Goal: Task Accomplishment & Management: Contribute content

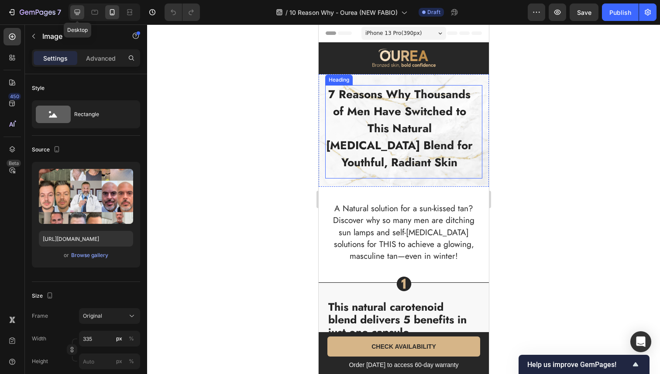
click at [77, 11] on icon at bounding box center [77, 12] width 9 height 9
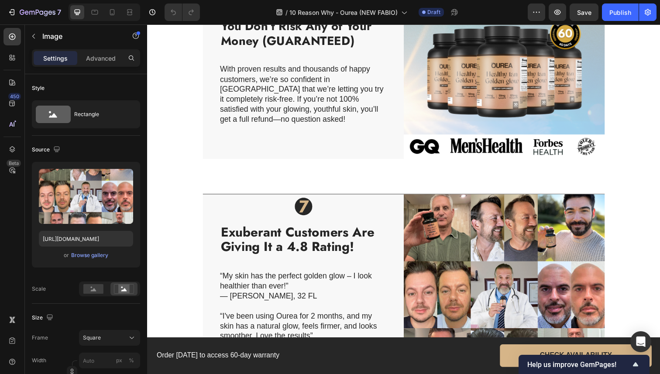
scroll to position [1812, 0]
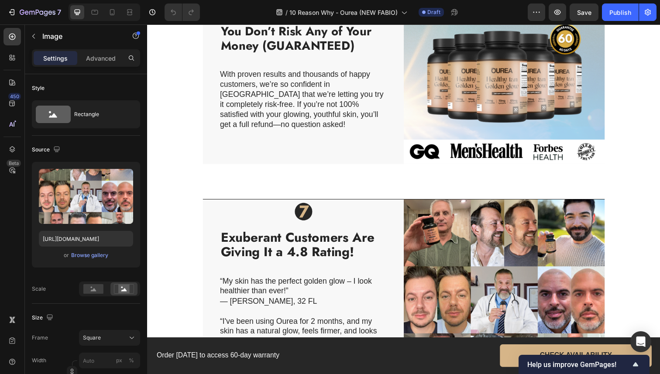
click at [510, 268] on img at bounding box center [511, 305] width 205 height 205
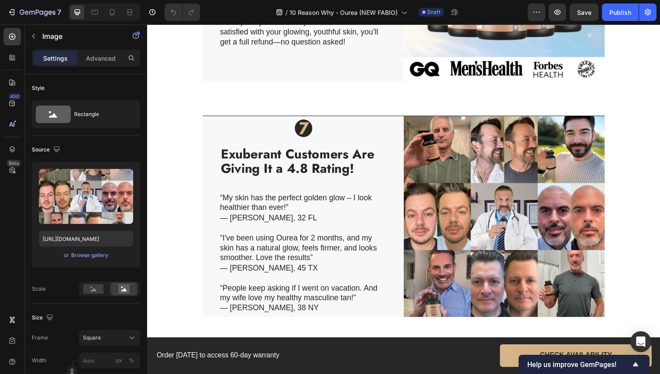
scroll to position [1752, 0]
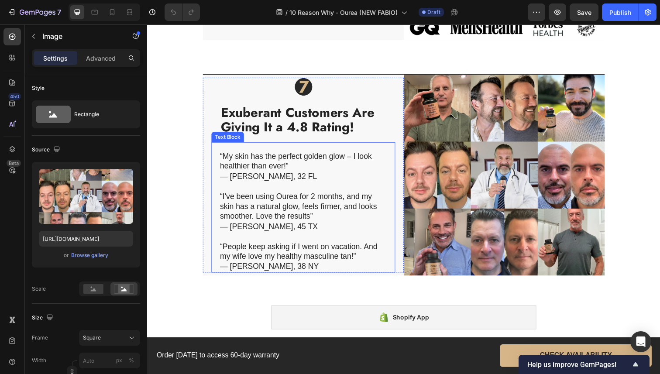
click at [369, 198] on p "“I've been using Ourea for 2 months, and my skin has a natural glow, feels firm…" at bounding box center [305, 215] width 169 height 41
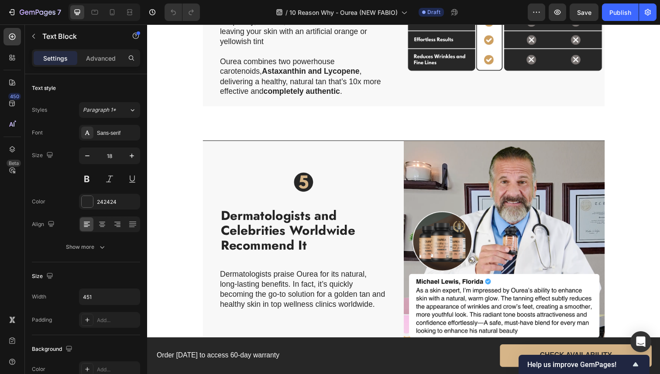
scroll to position [1216, 0]
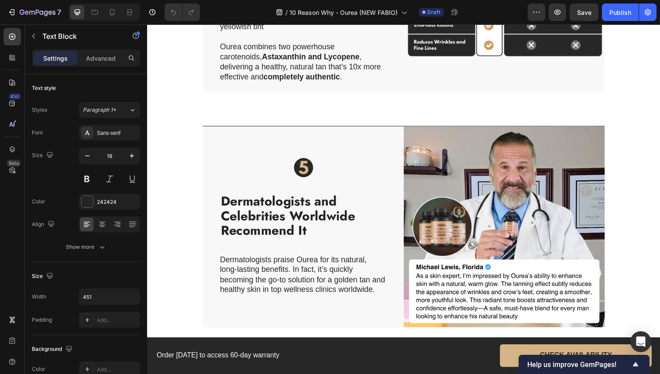
click at [465, 179] on img at bounding box center [511, 231] width 205 height 205
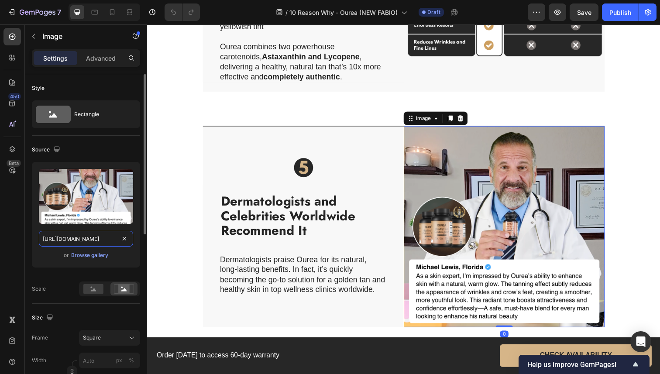
click at [93, 241] on input "https://cdn.shopify.com/s/files/1/0724/8052/2459/files/gempages_535833812303610…" at bounding box center [86, 239] width 94 height 16
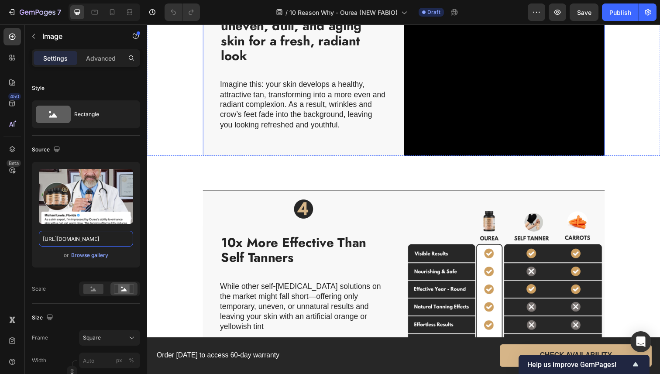
scroll to position [904, 0]
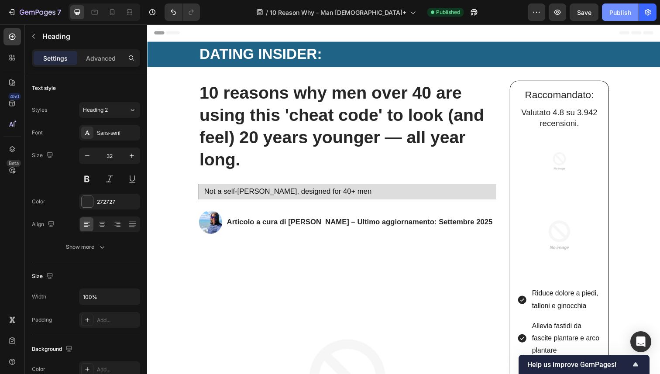
click at [612, 17] on button "Publish" at bounding box center [620, 11] width 37 height 17
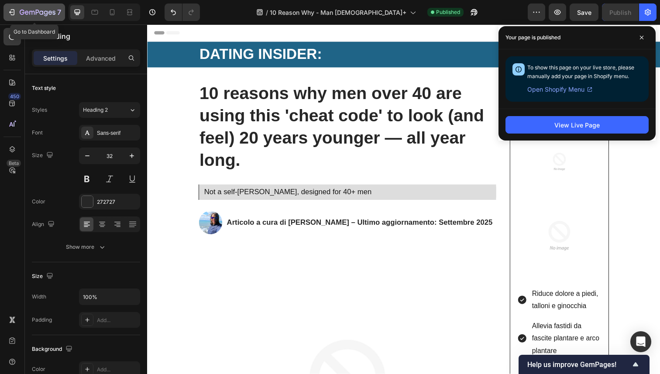
click at [15, 10] on icon "button" at bounding box center [11, 12] width 9 height 9
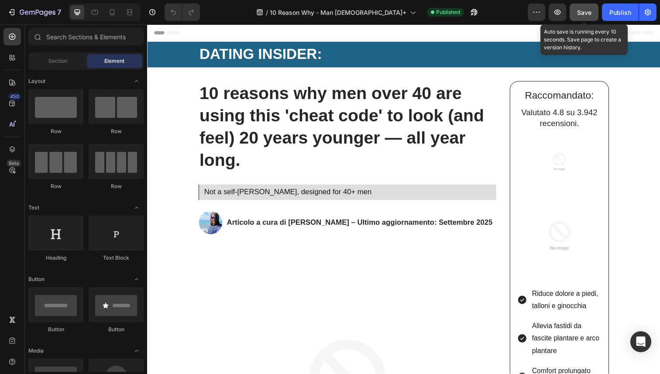
click at [580, 16] on div "Save" at bounding box center [584, 12] width 14 height 9
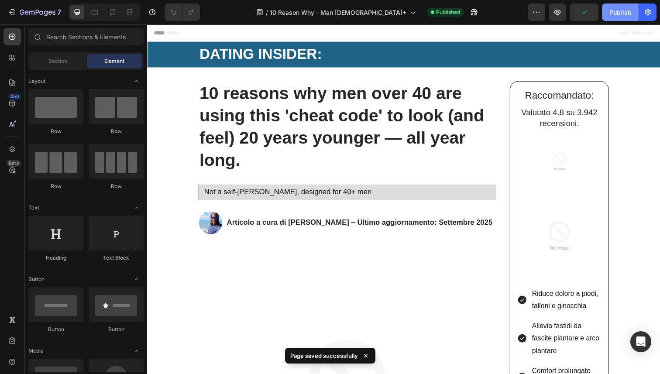
click at [606, 14] on button "Publish" at bounding box center [620, 11] width 37 height 17
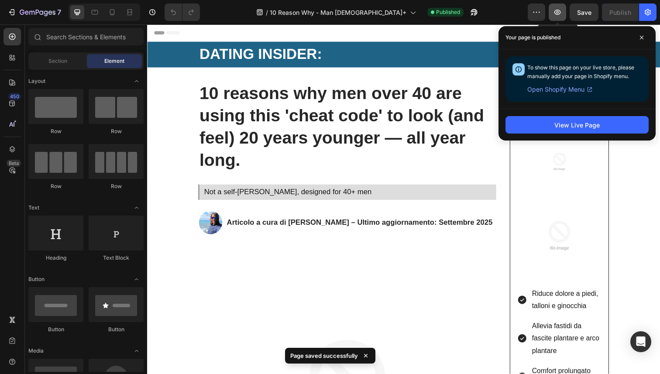
click at [552, 14] on button "button" at bounding box center [556, 11] width 17 height 17
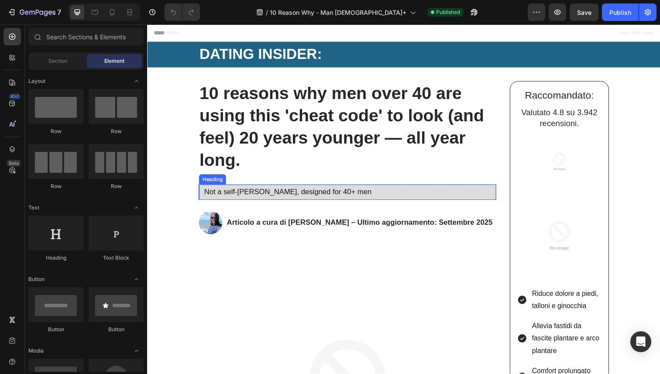
click at [222, 194] on h2 "Not a self-tanner, designed for 40+ men" at bounding box center [353, 195] width 299 height 11
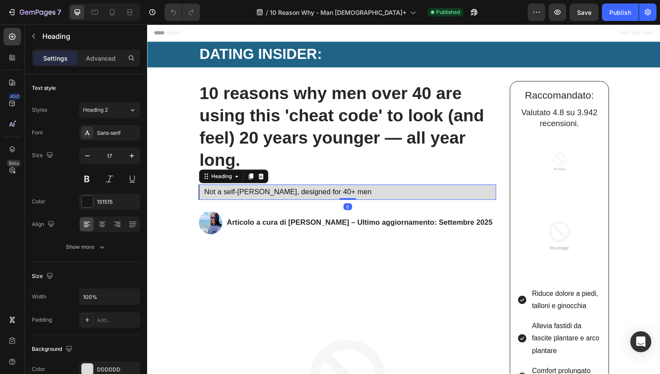
click at [207, 196] on h2 "Not a self-tanner, designed for 40+ men" at bounding box center [353, 195] width 299 height 11
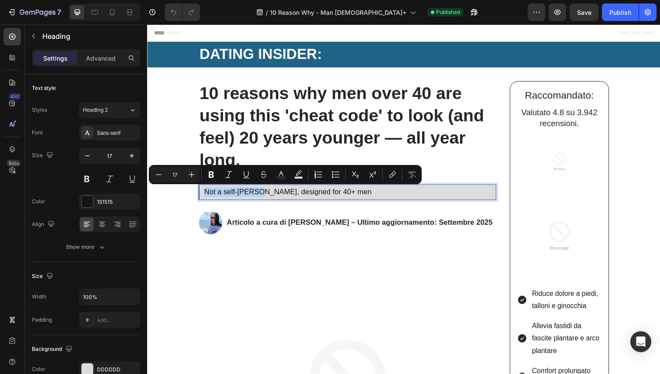
drag, startPoint x: 207, startPoint y: 196, endPoint x: 245, endPoint y: 194, distance: 37.6
click at [245, 194] on p "Not a self-tanner, designed for 40+ men" at bounding box center [353, 196] width 297 height 10
click at [248, 177] on icon "Editor contextual toolbar" at bounding box center [246, 174] width 9 height 9
click at [270, 199] on p "Not a self-tanner , designed for 40+ men" at bounding box center [353, 196] width 297 height 10
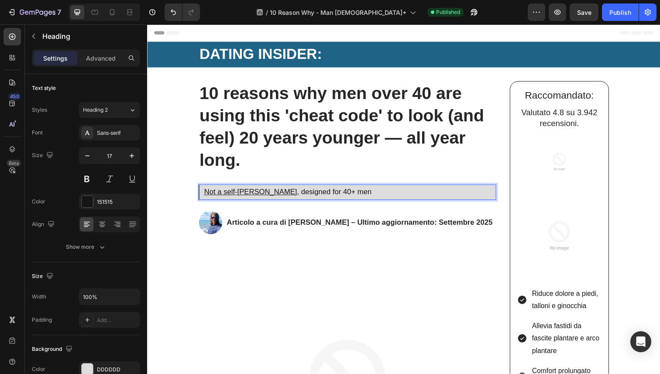
click at [265, 197] on p "Not a self-tanner , designed for 40+ men" at bounding box center [353, 196] width 297 height 10
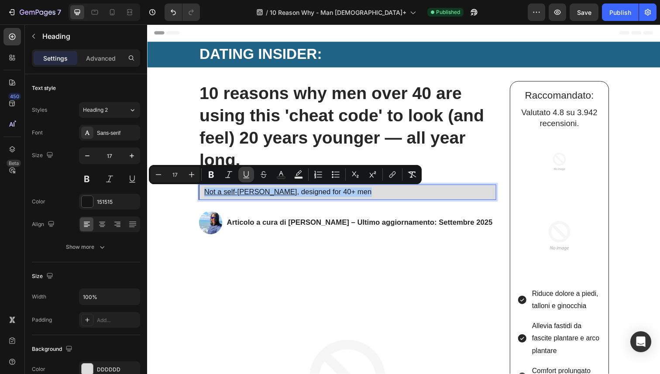
click at [241, 177] on button "Underline" at bounding box center [246, 175] width 16 height 16
click at [230, 171] on icon "Editor contextual toolbar" at bounding box center [228, 174] width 9 height 9
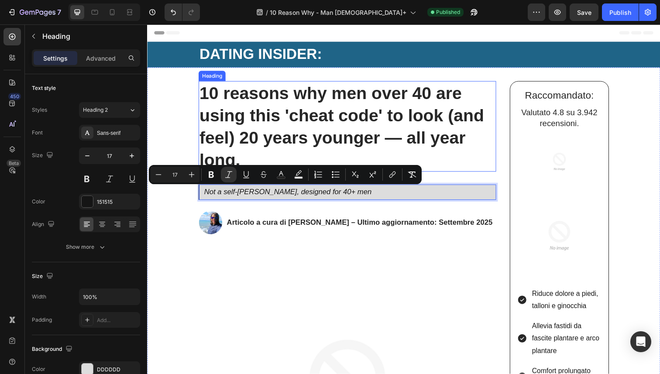
click at [279, 137] on strong "10 reasons why men over 40 are using this 'cheat code' to look (and feel) 20 ye…" at bounding box center [345, 128] width 291 height 87
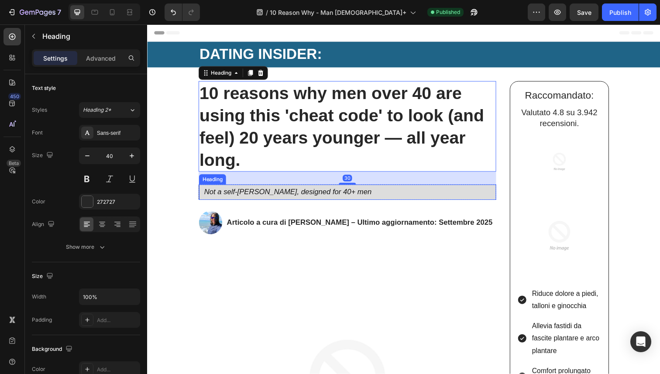
click at [265, 197] on icon "Not a self-tanner, designed for 40+ men" at bounding box center [290, 196] width 171 height 8
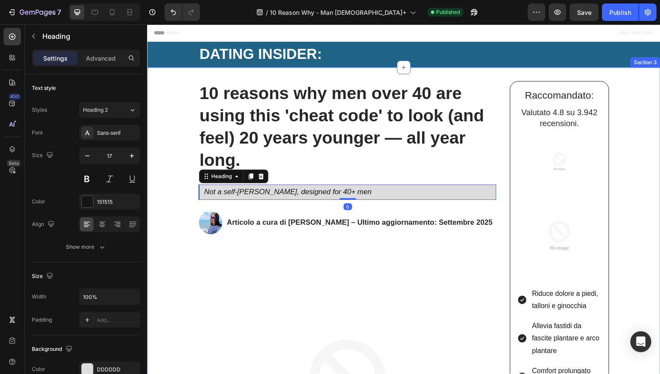
click at [313, 152] on strong "10 reasons why men over 40 are using this 'cheat code' to look (and feel) 20 ye…" at bounding box center [345, 128] width 291 height 87
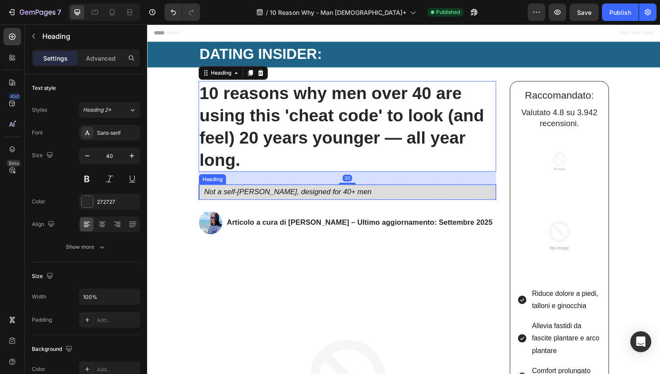
click at [338, 194] on p "⁠⁠⁠⁠⁠⁠⁠ Not a self-tanner, designed for 40+ men" at bounding box center [353, 196] width 297 height 10
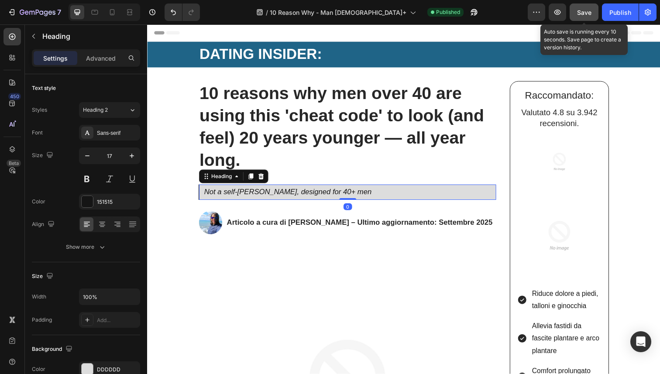
click at [575, 16] on button "Save" at bounding box center [583, 11] width 29 height 17
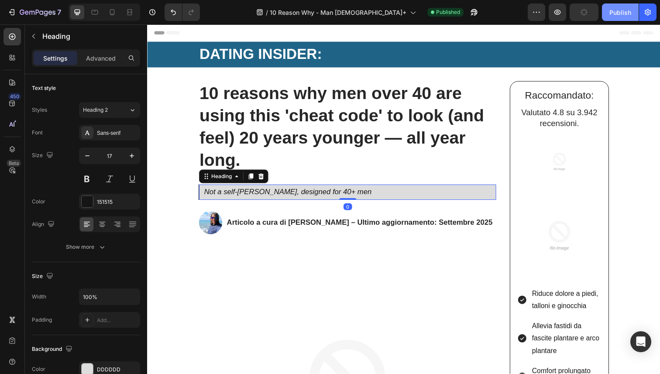
click at [617, 11] on div "Publish" at bounding box center [620, 12] width 22 height 9
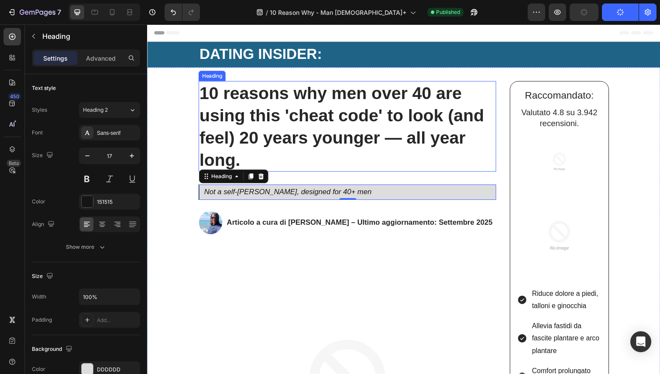
click at [420, 107] on strong "10 reasons why men over 40 are using this 'cheat code' to look (and feel) 20 ye…" at bounding box center [345, 128] width 291 height 87
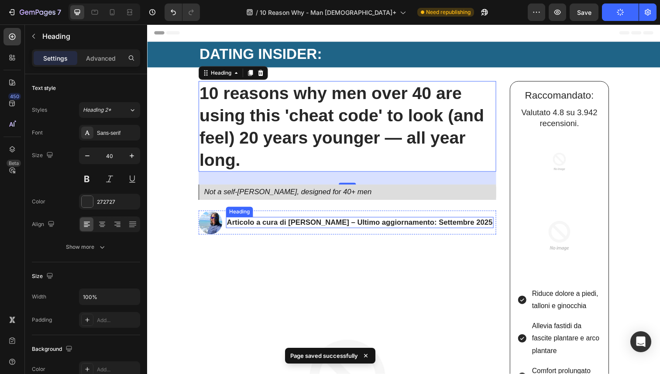
click at [329, 221] on h2 "Articolo a cura di Sara R. – Ultimo aggiornamento: Settembre 2025" at bounding box center [363, 226] width 273 height 11
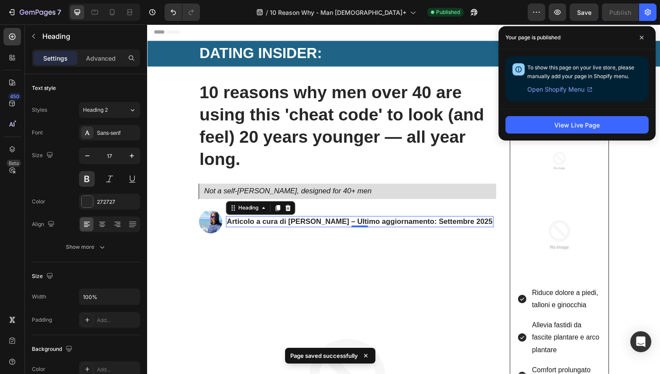
scroll to position [2, 0]
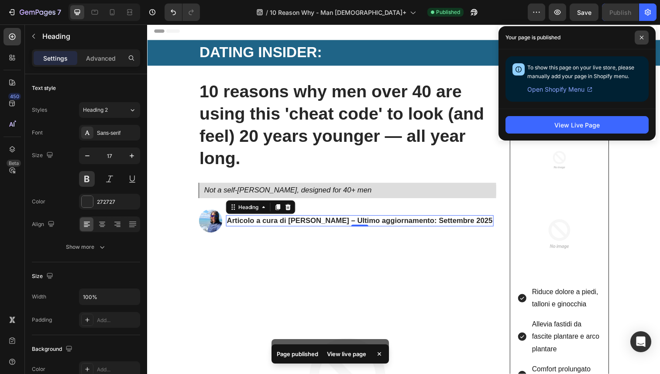
click at [641, 41] on span at bounding box center [641, 38] width 14 height 14
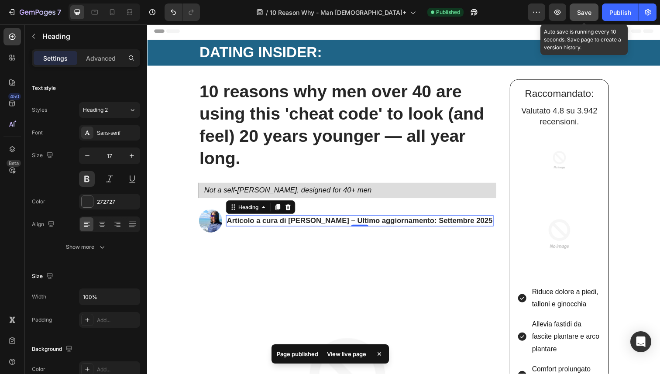
click at [595, 13] on button "Save" at bounding box center [583, 11] width 29 height 17
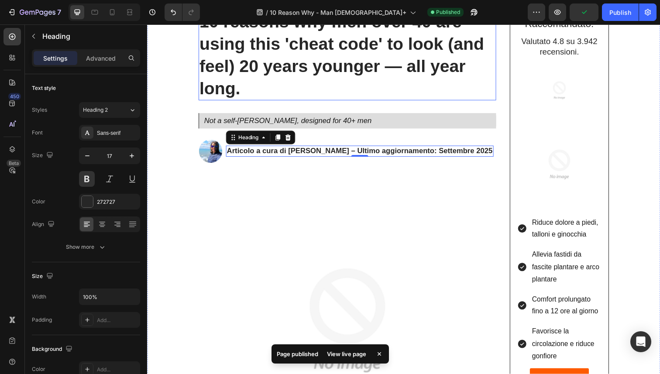
scroll to position [74, 0]
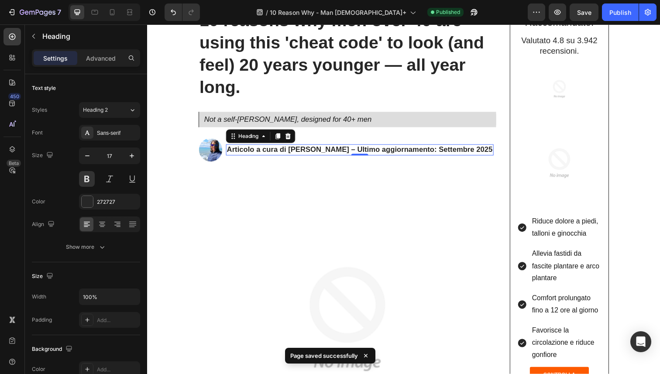
click at [267, 151] on h2 "Articolo a cura di Sara R. – Ultimo aggiornamento: Settembre 2025" at bounding box center [363, 152] width 273 height 11
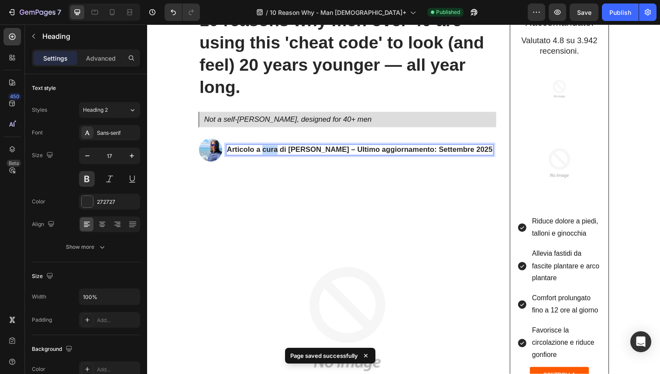
click at [267, 151] on p "Articolo a cura di Sara R. – Ultimo aggiornamento: Settembre 2025" at bounding box center [363, 153] width 271 height 10
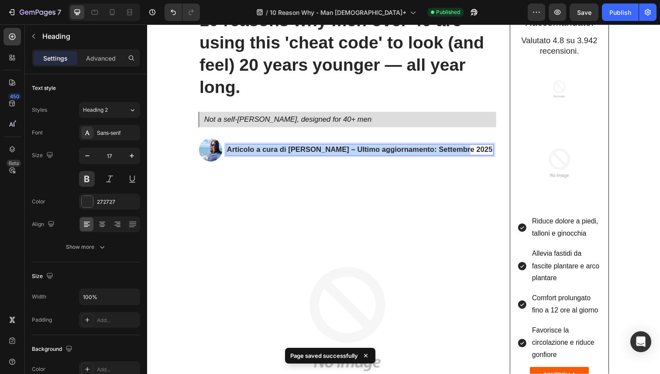
click at [267, 151] on p "Articolo a cura di Sara R. – Ultimo aggiornamento: Settembre 2025" at bounding box center [363, 153] width 271 height 10
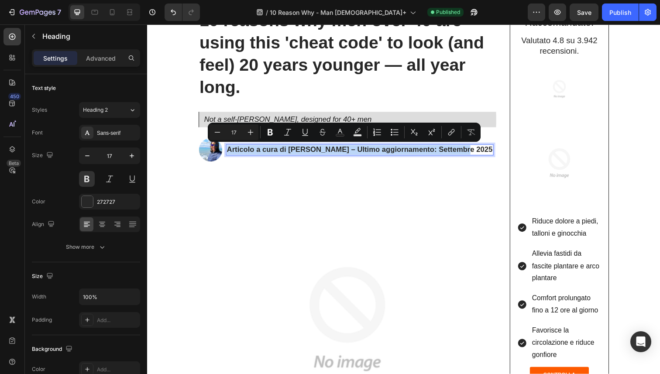
copy p "Articolo a cura di Sara R. – Ultimo aggiornamento: Settembre 2025"
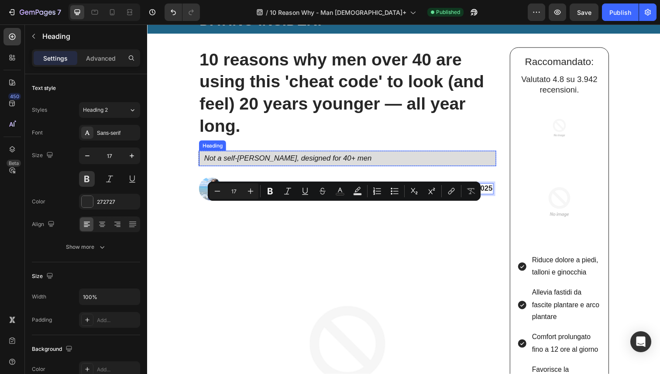
scroll to position [0, 0]
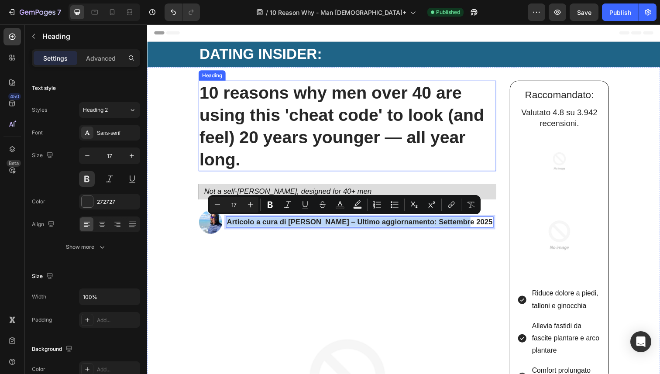
click at [286, 110] on strong "10 reasons why men over 40 are using this 'cheat code' to look (and feel) 20 ye…" at bounding box center [345, 128] width 291 height 87
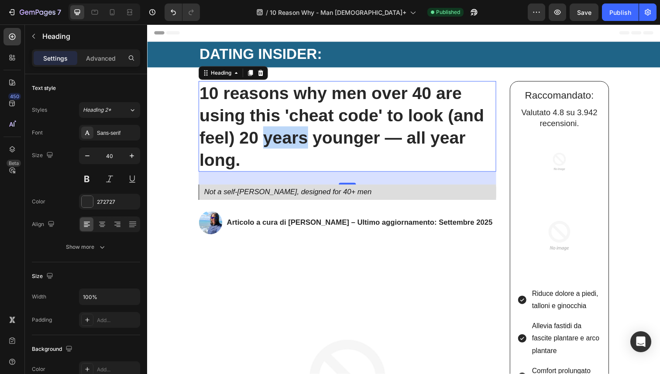
click at [387, 130] on strong "10 reasons why men over 40 are using this 'cheat code' to look (and feel) 20 ye…" at bounding box center [345, 128] width 291 height 87
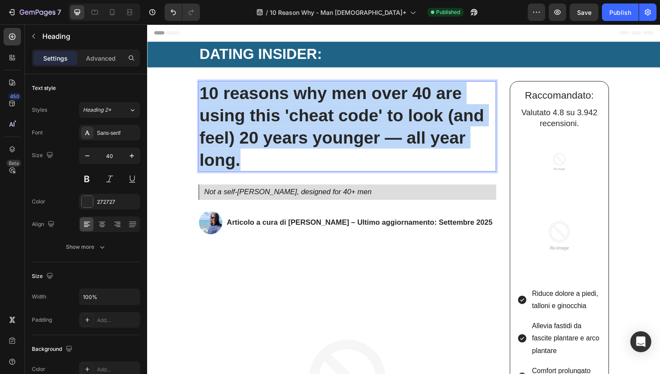
click at [387, 130] on strong "10 reasons why men over 40 are using this 'cheat code' to look (and feel) 20 ye…" at bounding box center [345, 128] width 291 height 87
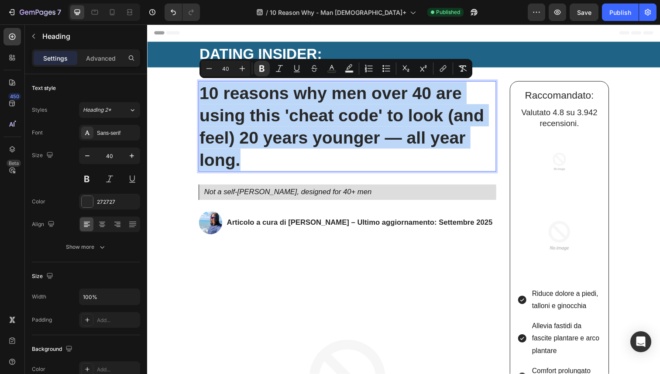
copy strong "10 reasons why men over 40 are using this 'cheat code' to look (and feel) 20 ye…"
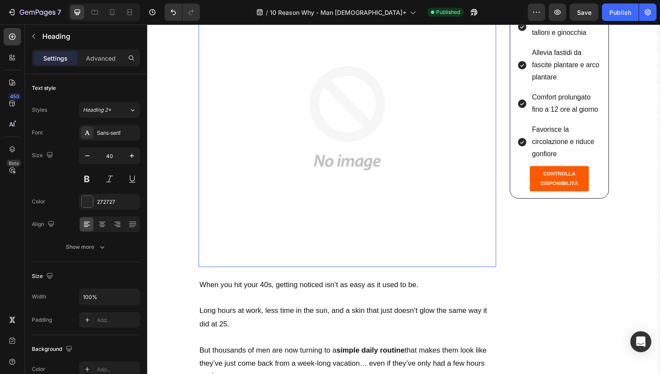
click at [358, 167] on img at bounding box center [351, 121] width 304 height 304
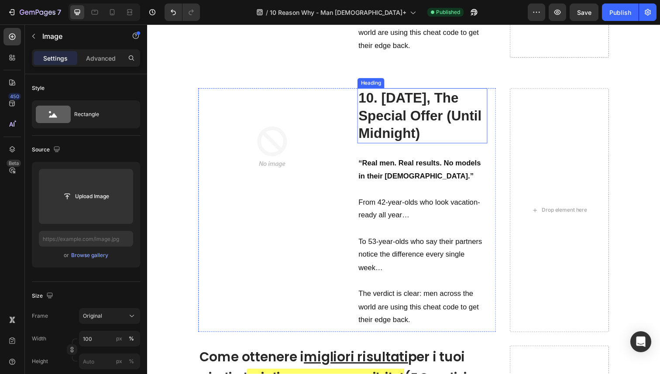
scroll to position [2905, 0]
click at [369, 106] on strong "10. TODAY, The Special Offer (Until Midnight)" at bounding box center [426, 118] width 126 height 52
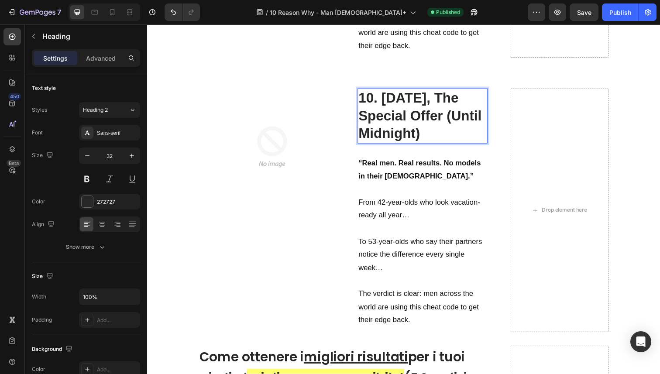
click at [369, 106] on strong "10. TODAY, The Special Offer (Until Midnight)" at bounding box center [426, 118] width 126 height 52
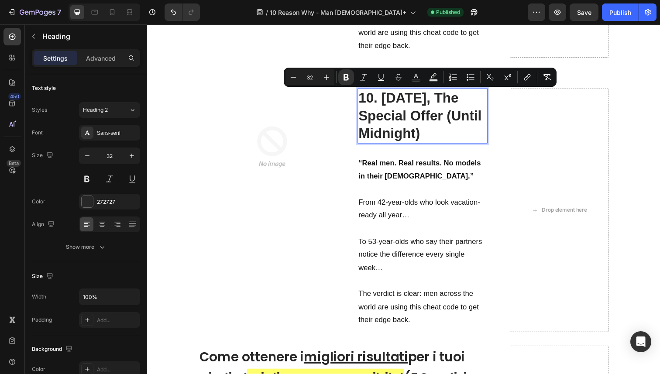
click at [384, 101] on strong "10. TODAY, The Special Offer (Until Midnight)" at bounding box center [426, 118] width 126 height 52
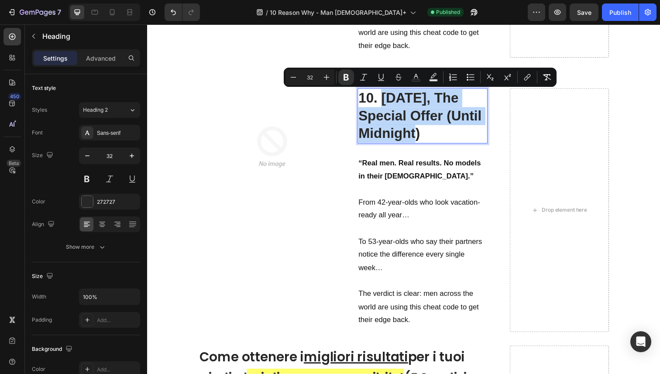
drag, startPoint x: 384, startPoint y: 101, endPoint x: 420, endPoint y: 134, distance: 48.2
click at [420, 134] on strong "10. TODAY, The Special Offer (Until Midnight)" at bounding box center [426, 118] width 126 height 52
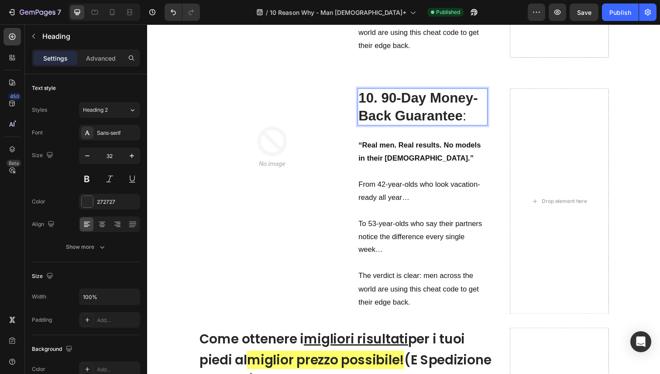
click at [384, 100] on strong "10. 90-Day Money-Back Guarantee" at bounding box center [424, 109] width 122 height 34
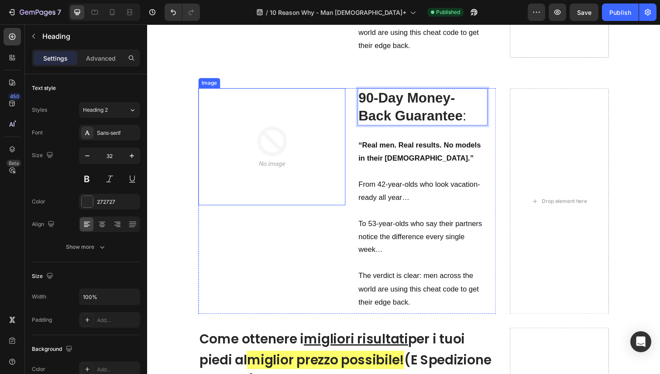
click at [339, 111] on div "Image" at bounding box center [274, 150] width 150 height 120
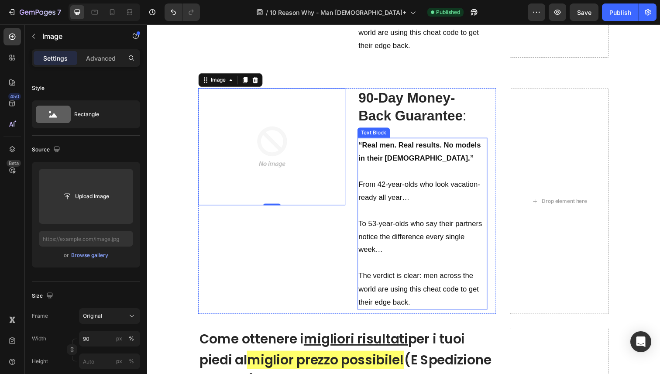
click at [391, 207] on p "From 42-year-olds who look vacation-ready all year…" at bounding box center [428, 194] width 131 height 27
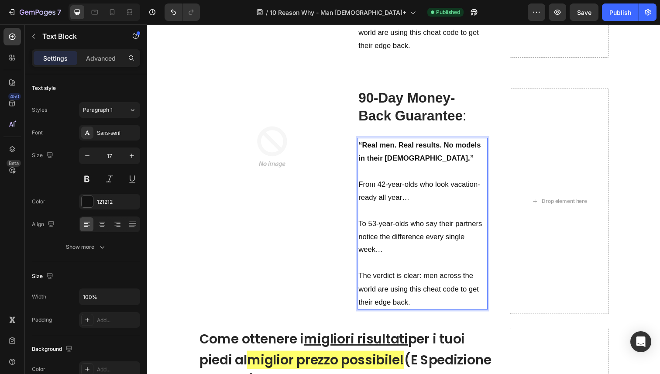
click at [416, 311] on p "The verdict is clear: men across the world are using this cheat code to get the…" at bounding box center [428, 295] width 131 height 40
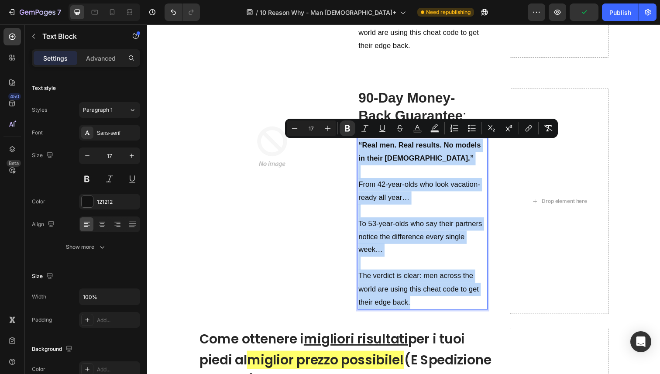
drag, startPoint x: 417, startPoint y: 311, endPoint x: 359, endPoint y: 153, distance: 167.5
click at [362, 153] on div "“Real men. Real results. No models in their 20s.” From 42-year-olds who look va…" at bounding box center [428, 227] width 133 height 175
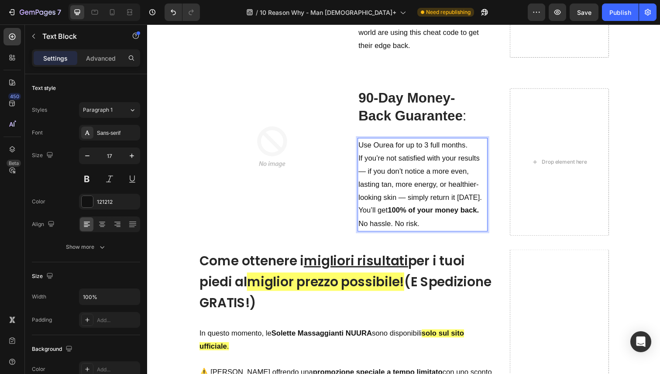
click at [475, 152] on p "Use Ourea for up to 3 full months. If you’re not satisfied with your results — …" at bounding box center [428, 174] width 131 height 67
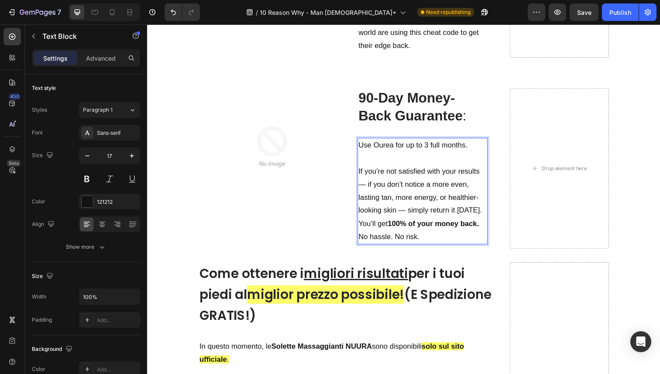
click at [400, 222] on p "⁠⁠⁠⁠⁠⁠⁠ If you’re not satisfied with your results — if you don’t notice a more …" at bounding box center [428, 188] width 131 height 67
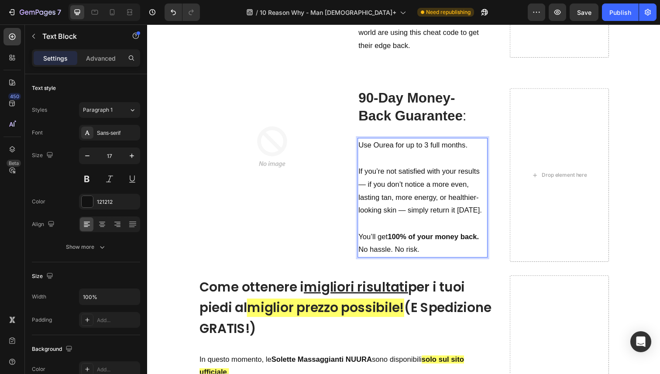
click at [479, 250] on p "You’ll get 100% of your money back. No hassle. No risk." at bounding box center [428, 248] width 131 height 27
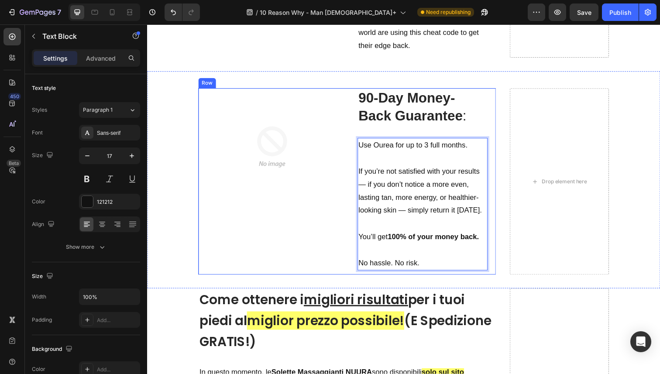
click at [333, 229] on div "Image" at bounding box center [274, 185] width 150 height 190
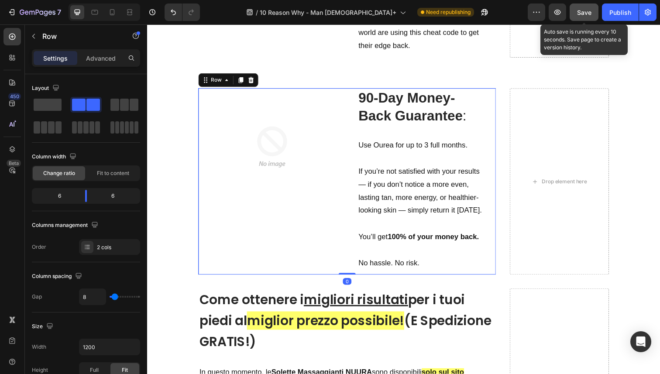
click at [578, 11] on span "Save" at bounding box center [584, 12] width 14 height 7
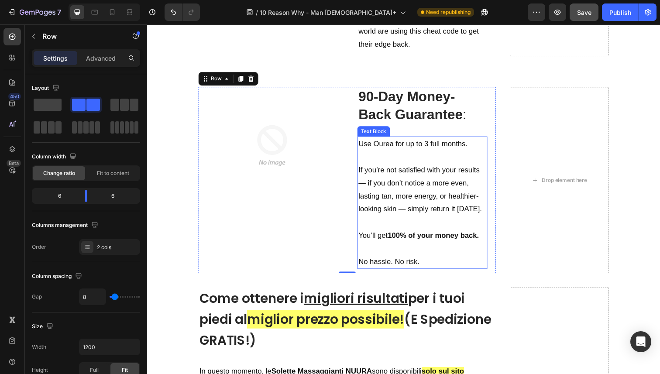
scroll to position [2907, 0]
click at [426, 269] on p "⁠⁠⁠⁠⁠⁠⁠ No hassle. No risk." at bounding box center [428, 259] width 131 height 27
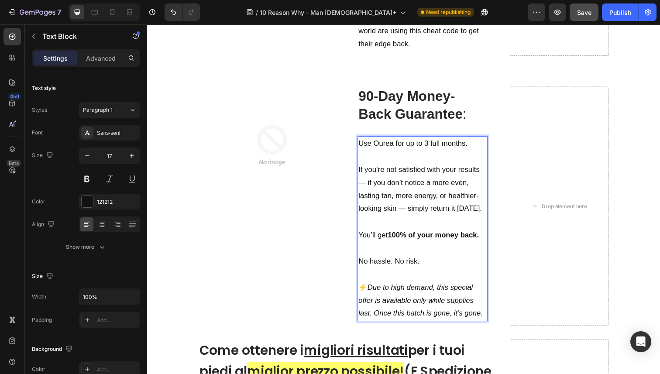
click at [376, 233] on p "Rich Text Editor. Editing area: main" at bounding box center [428, 227] width 131 height 14
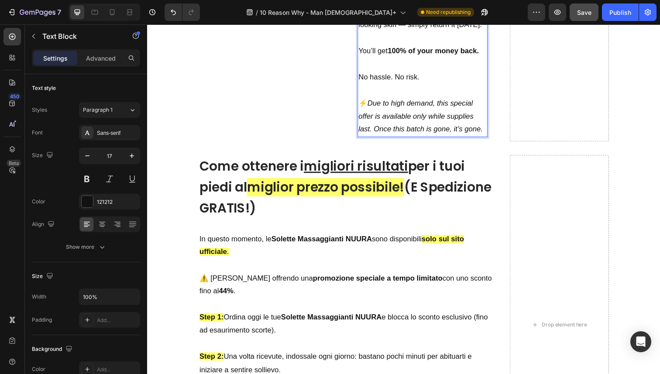
scroll to position [3098, 0]
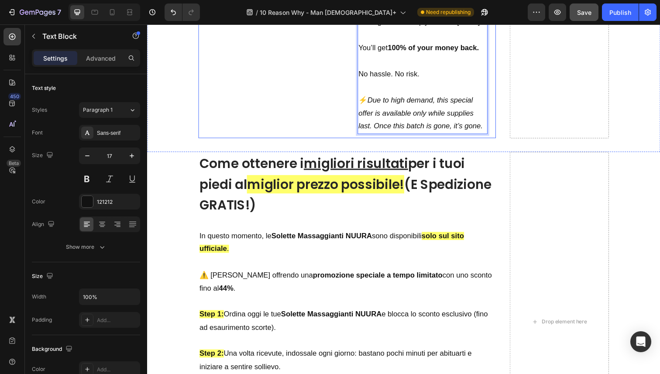
click at [277, 92] on div "Image" at bounding box center [274, 19] width 150 height 244
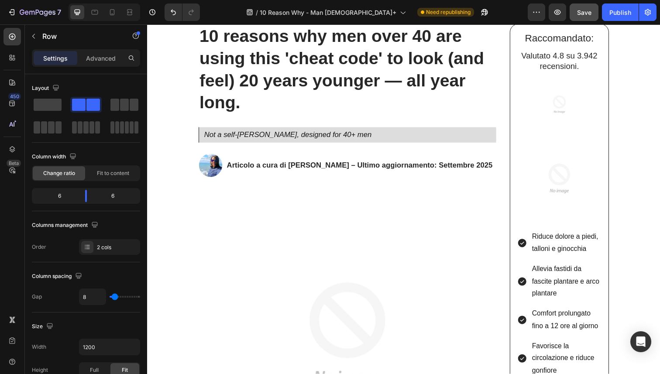
scroll to position [0, 0]
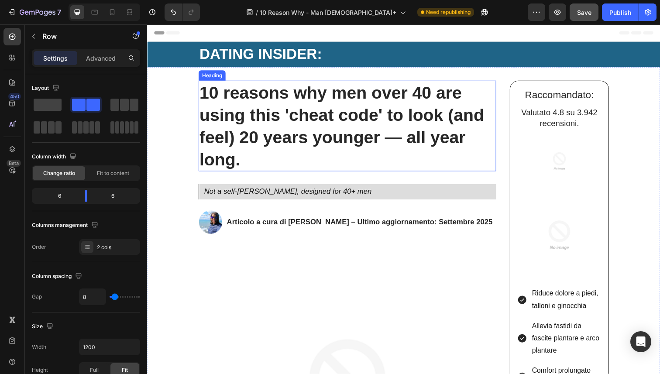
click at [293, 150] on strong "10 reasons why men over 40 are using this 'cheat code' to look (and feel) 20 ye…" at bounding box center [345, 128] width 291 height 87
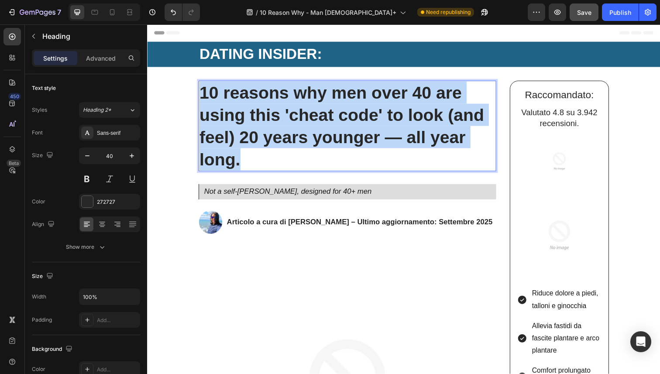
click at [293, 150] on strong "10 reasons why men over 40 are using this 'cheat code' to look (and feel) 20 ye…" at bounding box center [345, 128] width 291 height 87
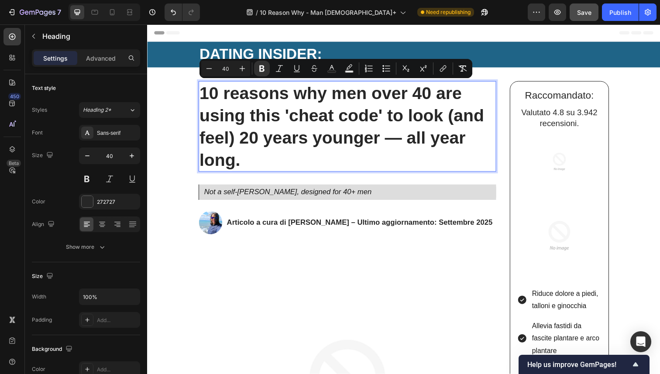
click at [283, 134] on strong "10 reasons why men over 40 are using this 'cheat code' to look (and feel) 20 ye…" at bounding box center [345, 128] width 291 height 87
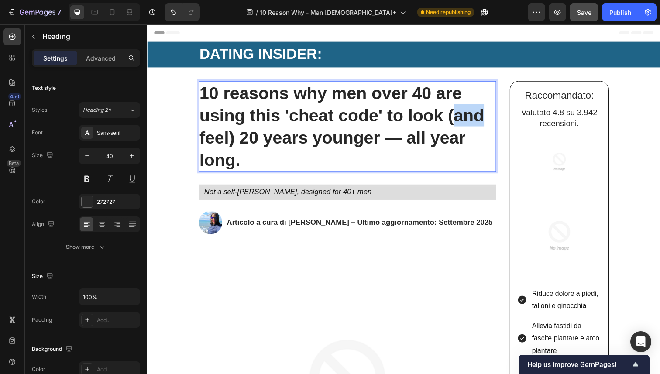
click at [283, 134] on strong "10 reasons why men over 40 are using this 'cheat code' to look (and feel) 20 ye…" at bounding box center [345, 128] width 291 height 87
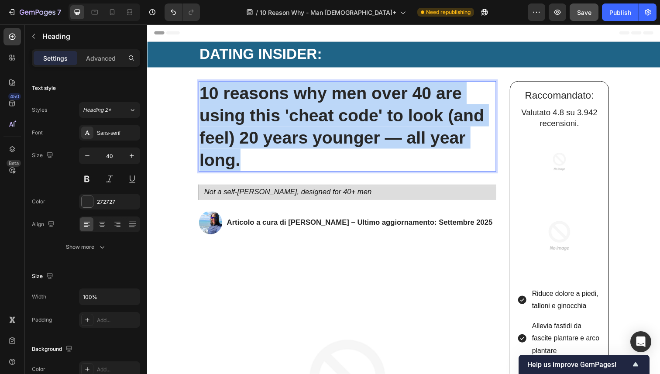
click at [283, 134] on strong "10 reasons why men over 40 are using this 'cheat code' to look (and feel) 20 ye…" at bounding box center [345, 128] width 291 height 87
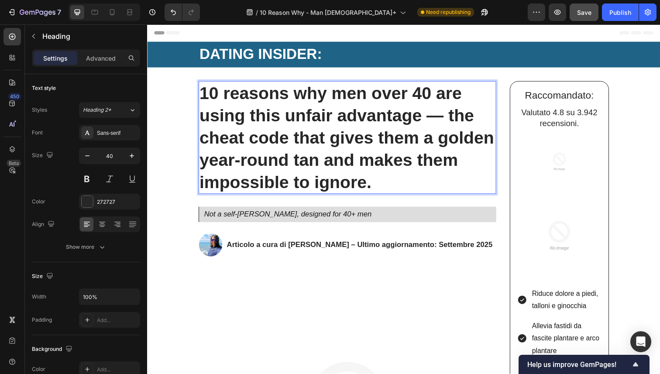
click at [260, 129] on strong "10 reasons why men over 40 are using this unfair advantage — the cheat code tha…" at bounding box center [350, 140] width 301 height 110
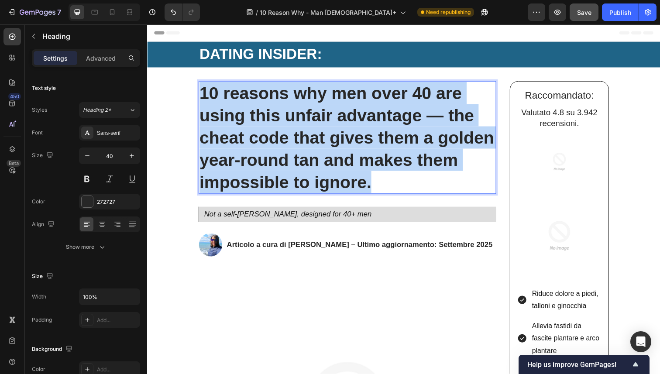
click at [260, 129] on strong "10 reasons why men over 40 are using this unfair advantage — the cheat code tha…" at bounding box center [350, 140] width 301 height 110
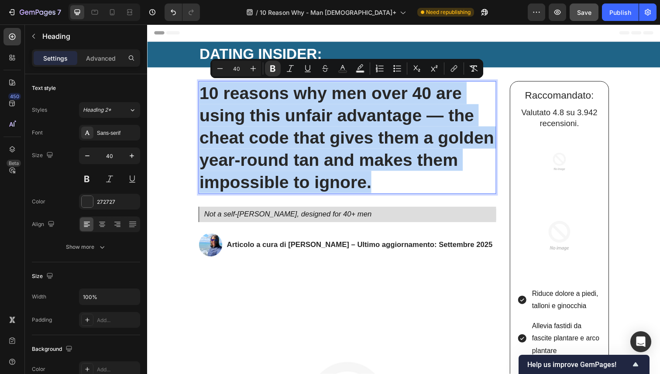
click at [273, 137] on strong "10 reasons why men over 40 are using this unfair advantage — the cheat code tha…" at bounding box center [350, 140] width 301 height 110
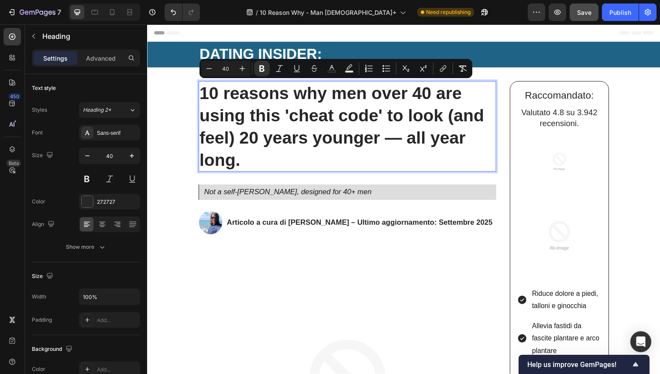
click at [273, 137] on strong "10 reasons why men over 40 are using this 'cheat code' to look (and feel) 20 ye…" at bounding box center [345, 128] width 291 height 87
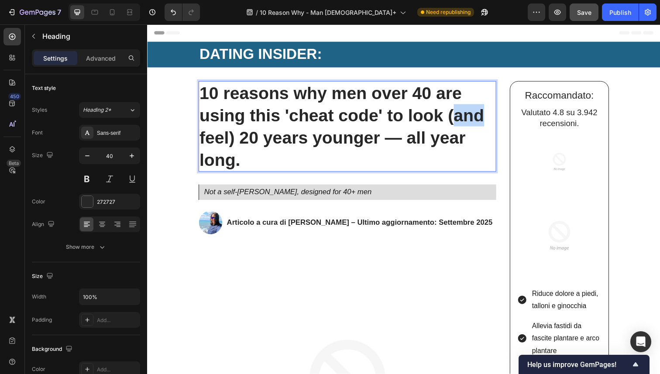
click at [273, 137] on strong "10 reasons why men over 40 are using this 'cheat code' to look (and feel) 20 ye…" at bounding box center [345, 128] width 291 height 87
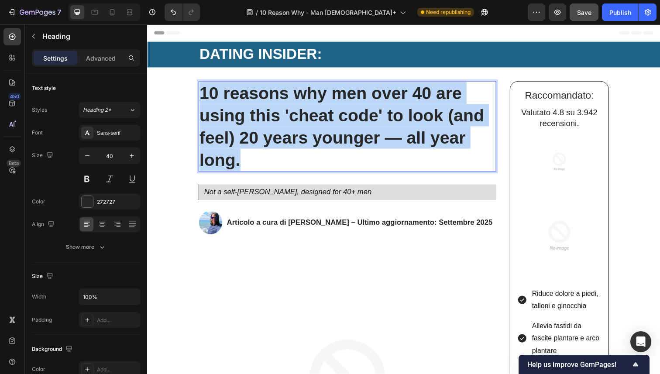
click at [273, 137] on strong "10 reasons why men over 40 are using this 'cheat code' to look (and feel) 20 ye…" at bounding box center [345, 128] width 291 height 87
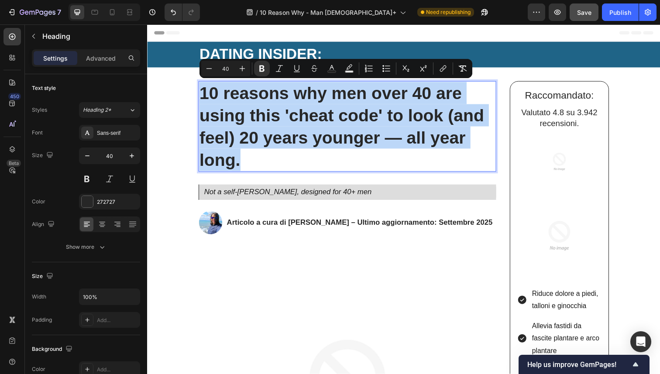
click at [255, 123] on strong "10 reasons why men over 40 are using this 'cheat code' to look (and feel) 20 ye…" at bounding box center [345, 128] width 291 height 87
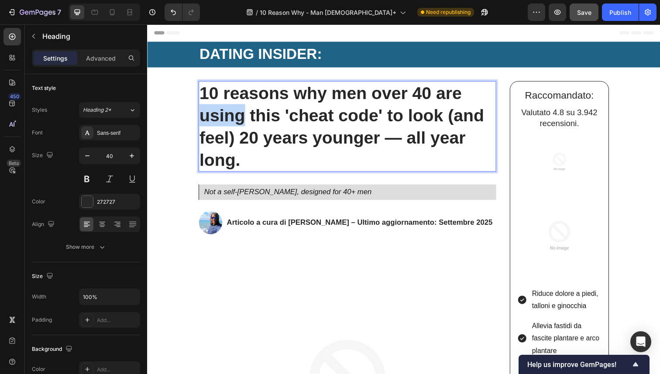
click at [255, 123] on strong "10 reasons why men over 40 are using this 'cheat code' to look (and feel) 20 ye…" at bounding box center [345, 128] width 291 height 87
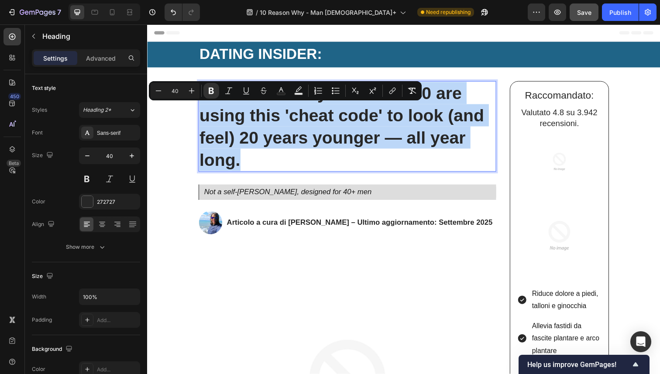
click at [255, 123] on strong "10 reasons why men over 40 are using this 'cheat code' to look (and feel) 20 ye…" at bounding box center [345, 128] width 291 height 87
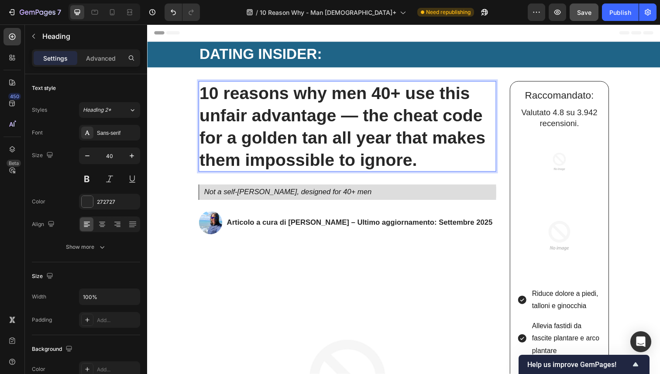
click at [401, 117] on strong "10 reasons why men 40+ use this unfair advantage — the cheat code for a golden …" at bounding box center [346, 128] width 292 height 87
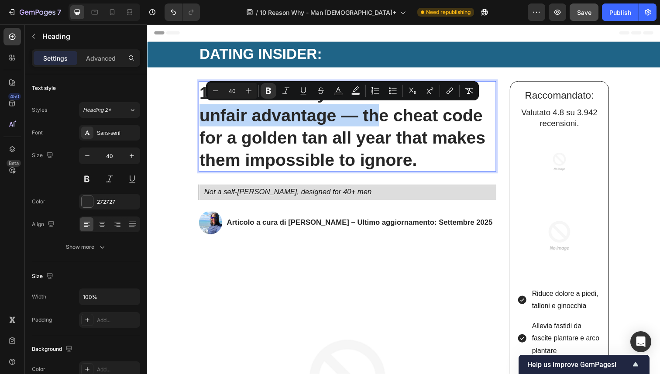
drag, startPoint x: 445, startPoint y: 120, endPoint x: 242, endPoint y: 113, distance: 203.0
click at [242, 113] on strong "10 reasons why men 40+ use this unfair advantage — the cheat code for a golden …" at bounding box center [346, 128] width 292 height 87
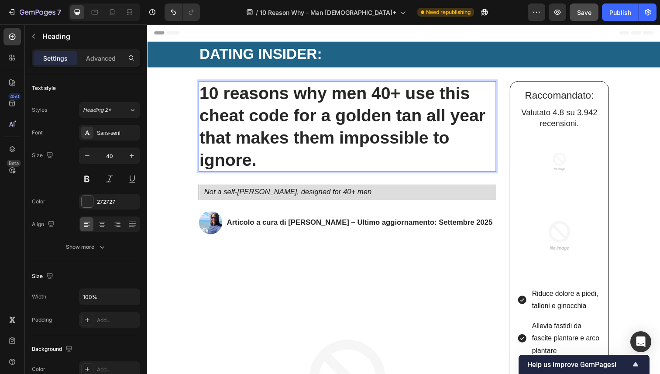
click at [239, 136] on strong "10 reasons why men 40+ use this cheat code for a golden tan all year that makes…" at bounding box center [346, 128] width 292 height 87
click at [319, 142] on strong "10 reasons why men 40+ use this cheat code for a golden tan, all year that make…" at bounding box center [348, 128] width 297 height 87
click at [399, 161] on p "10 reasons why men 40+ use this cheat code for a golden tan, all year (that mak…" at bounding box center [351, 128] width 302 height 91
click at [370, 143] on strong "10 reasons why men 40+ use this cheat code for a golden tan, all year (that mak…" at bounding box center [348, 128] width 297 height 87
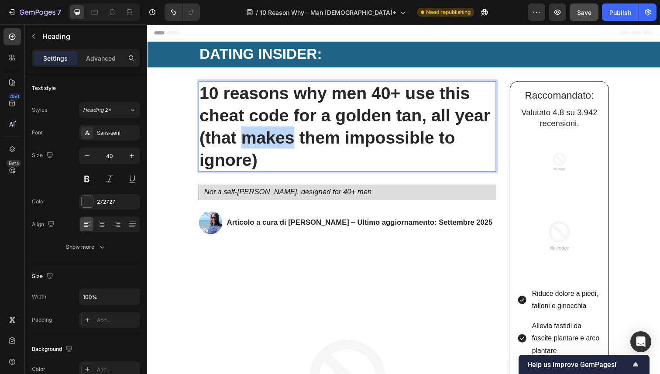
click at [370, 143] on strong "10 reasons why men 40+ use this cheat code for a golden tan, all year (that mak…" at bounding box center [348, 128] width 297 height 87
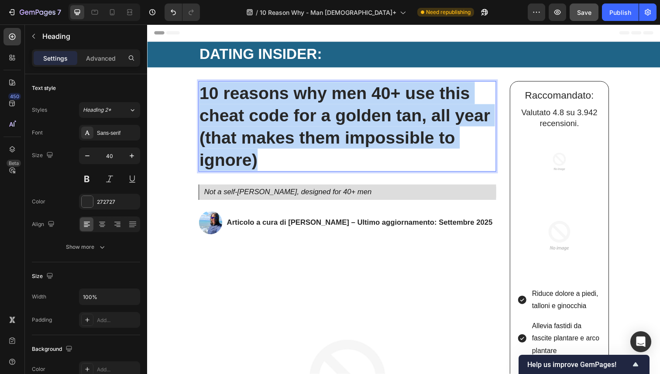
click at [370, 143] on strong "10 reasons why men 40+ use this cheat code for a golden tan, all year (that mak…" at bounding box center [348, 128] width 297 height 87
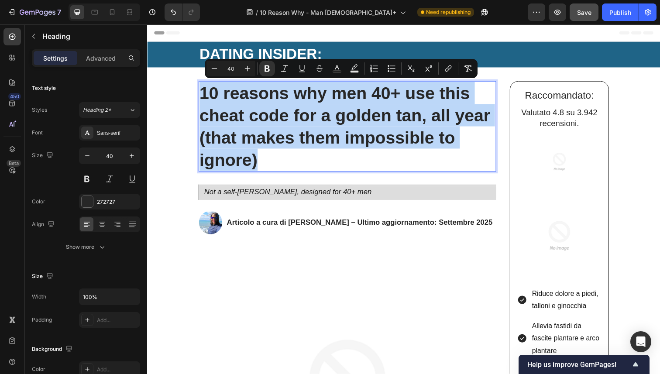
copy strong "10 reasons why men 40+ use this cheat code for a golden tan, all year (that mak…"
click at [278, 196] on icon "Not a self-tanner, designed for 40+ men" at bounding box center [290, 196] width 171 height 8
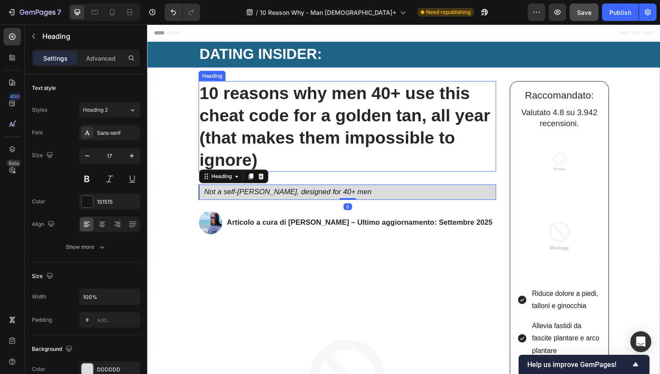
click at [289, 144] on strong "10 reasons why men 40+ use this cheat code for a golden tan, all year (that mak…" at bounding box center [348, 128] width 297 height 87
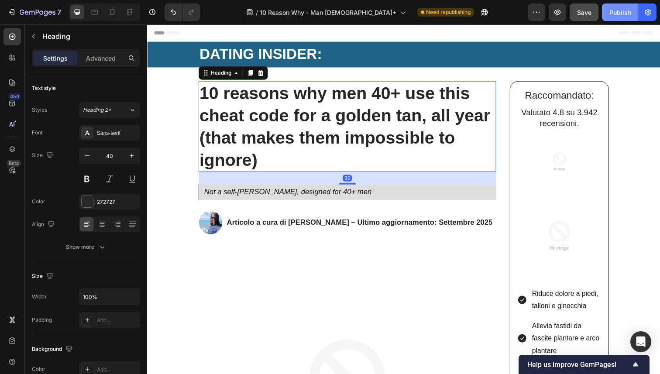
click at [619, 8] on div "Publish" at bounding box center [620, 12] width 22 height 9
click at [288, 195] on icon "Not a self-tanner, designed for 40+ men" at bounding box center [290, 196] width 171 height 8
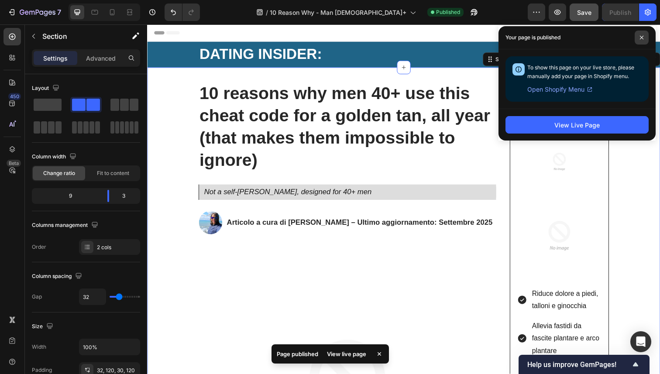
click at [640, 36] on icon at bounding box center [641, 37] width 4 height 4
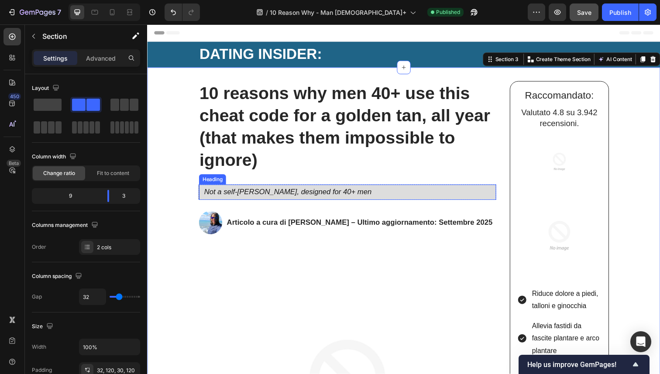
click at [251, 193] on icon "Not a self-tanner, designed for 40+ men" at bounding box center [290, 196] width 171 height 8
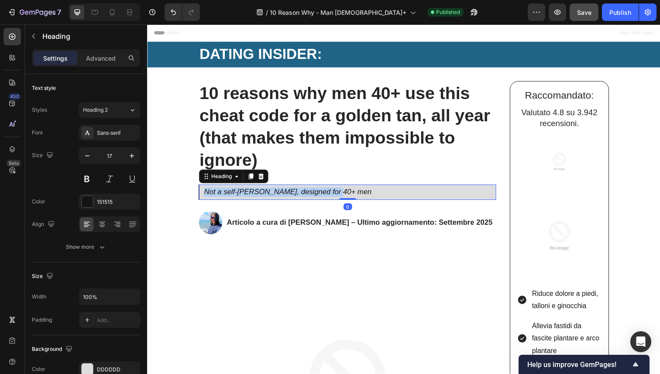
click at [251, 193] on icon "Not a self-tanner, designed for 40+ men" at bounding box center [290, 196] width 171 height 8
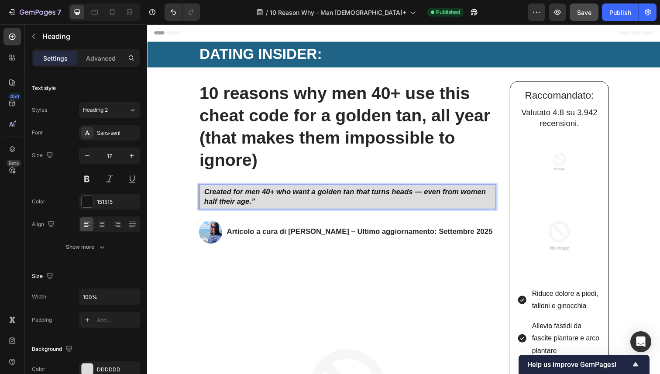
click at [258, 198] on strong "Created for men 40+ who want a golden tan that turns heads — even from women ha…" at bounding box center [349, 201] width 288 height 18
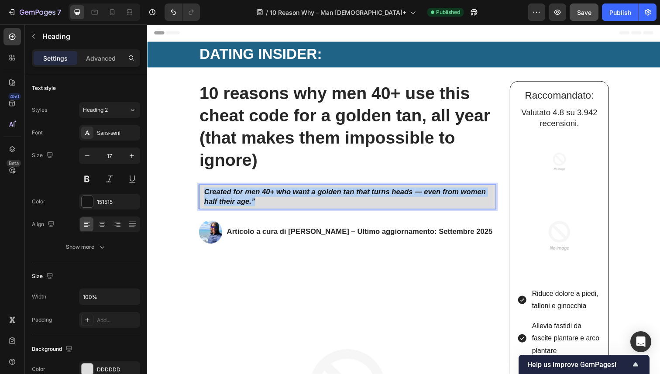
click at [258, 198] on strong "Created for men 40+ who want a golden tan that turns heads — even from women ha…" at bounding box center [349, 201] width 288 height 18
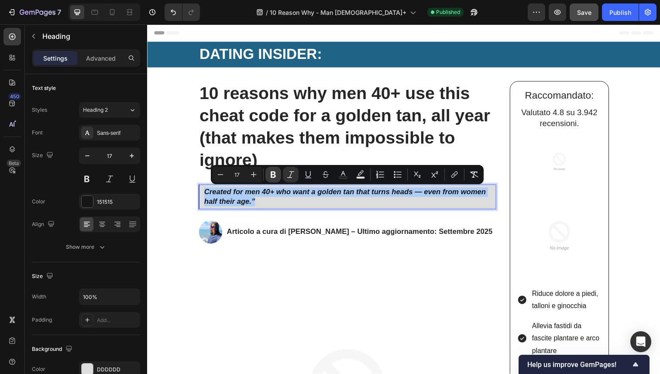
click at [274, 175] on icon "Editor contextual toolbar" at bounding box center [272, 174] width 5 height 7
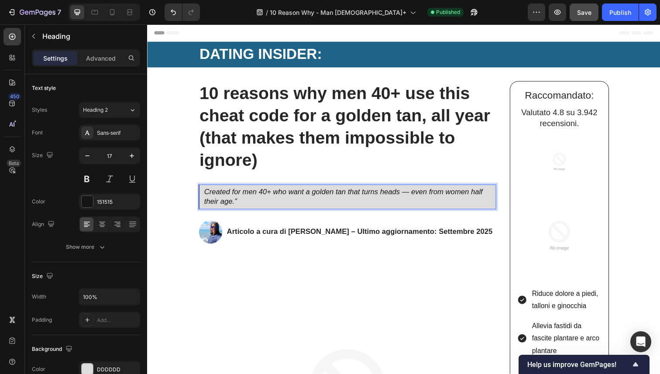
click at [267, 195] on icon "Created for men 40+ who want a golden tan that turns heads — even from women ha…" at bounding box center [347, 201] width 284 height 18
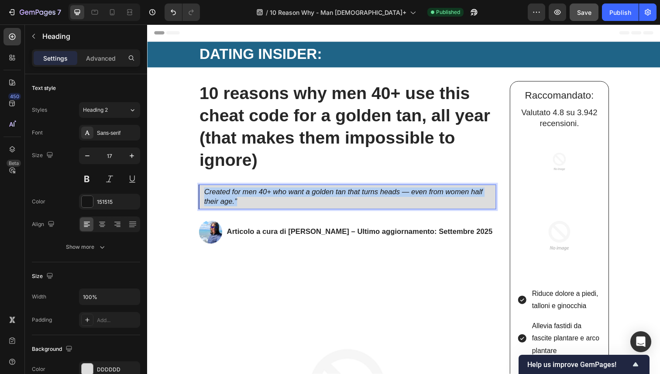
click at [267, 195] on icon "Created for men 40+ who want a golden tan that turns heads — even from women ha…" at bounding box center [347, 201] width 284 height 18
click at [219, 197] on icon "Created for men 40+ who want a golden tan that turns heads — even from women ha…" at bounding box center [347, 201] width 284 height 18
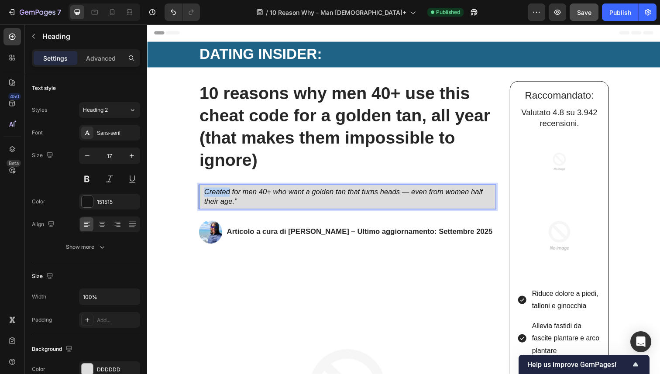
click at [219, 197] on icon "Created for men 40+ who want a golden tan that turns heads — even from women ha…" at bounding box center [347, 201] width 284 height 18
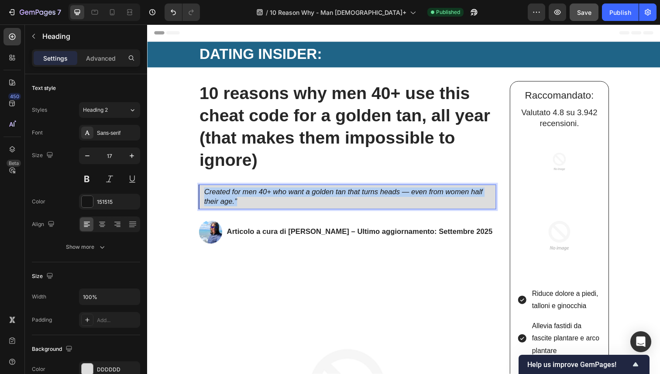
click at [219, 197] on icon "Created for men 40+ who want a golden tan that turns heads — even from women ha…" at bounding box center [347, 201] width 284 height 18
click at [133, 157] on icon "button" at bounding box center [131, 155] width 9 height 9
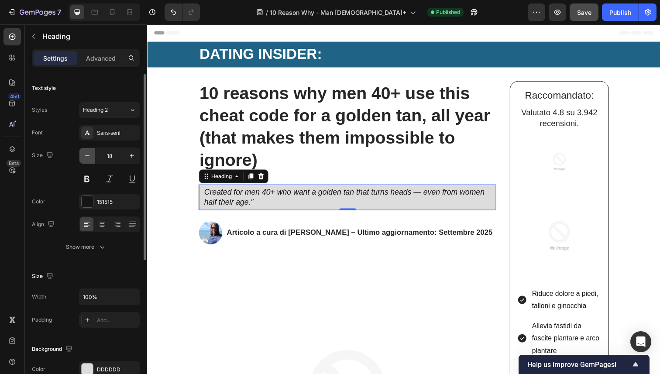
click at [92, 154] on button "button" at bounding box center [87, 156] width 16 height 16
type input "17"
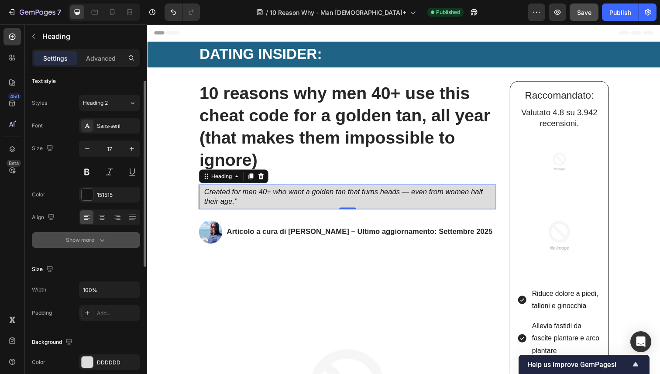
scroll to position [9, 0]
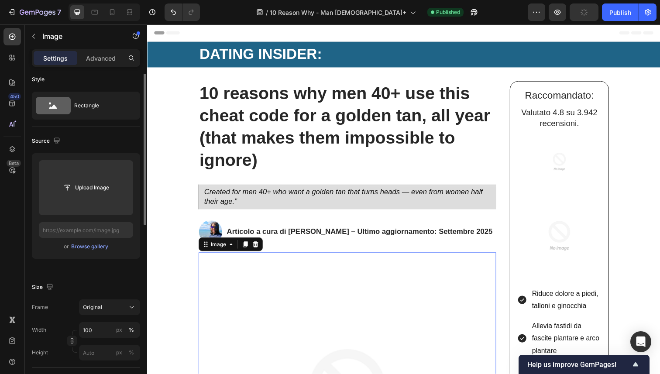
scroll to position [0, 0]
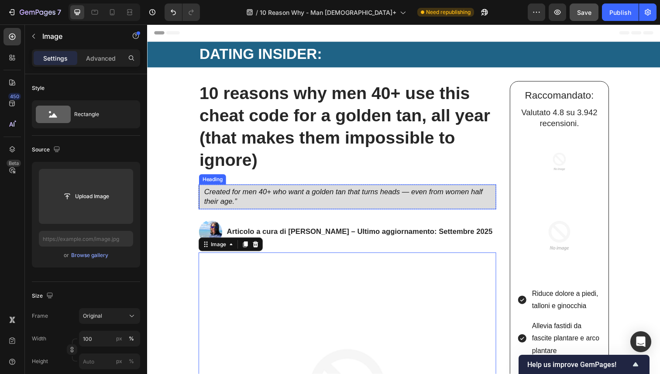
click at [259, 200] on p "⁠⁠⁠⁠⁠⁠⁠ Created for men 40+ who want a golden tan that turns heads — even from …" at bounding box center [353, 200] width 297 height 19
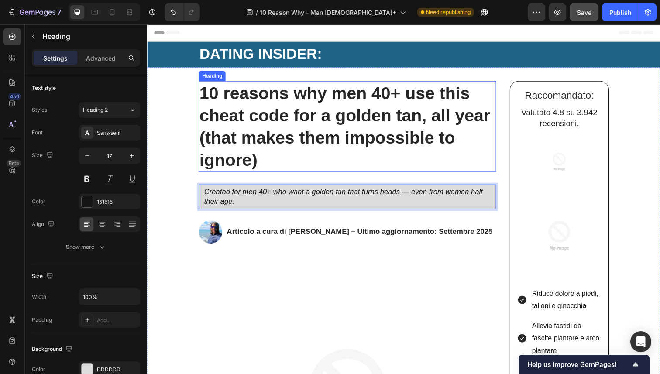
click at [324, 137] on strong "10 reasons why men 40+ use this cheat code for a golden tan, all year (that mak…" at bounding box center [348, 128] width 297 height 87
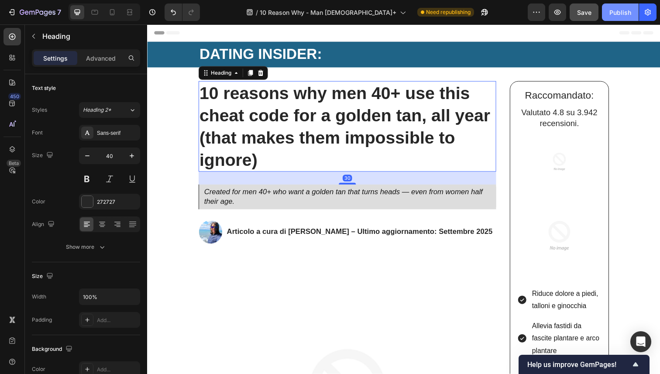
click at [613, 10] on div "Publish" at bounding box center [620, 12] width 22 height 9
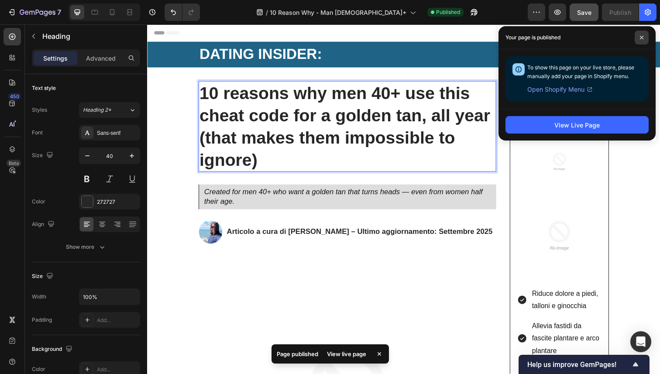
click at [637, 37] on span at bounding box center [641, 38] width 14 height 14
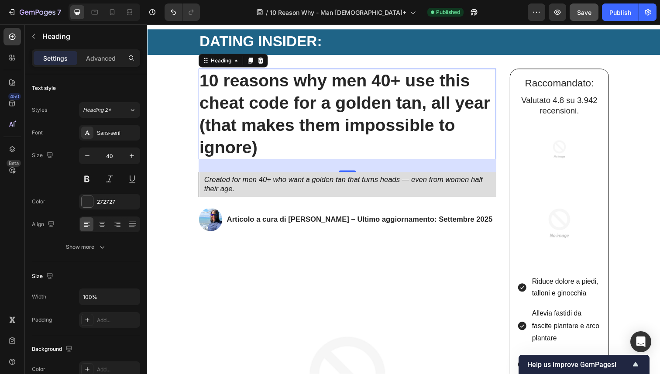
scroll to position [30, 0]
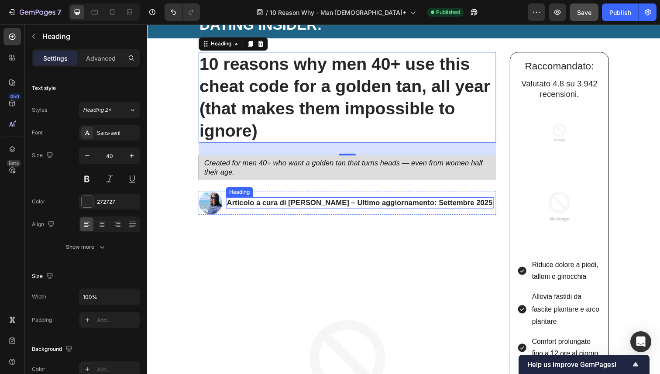
click at [257, 208] on h2 "Articolo a cura di Sara R. – Ultimo aggiornamento: Settembre 2025" at bounding box center [363, 206] width 273 height 11
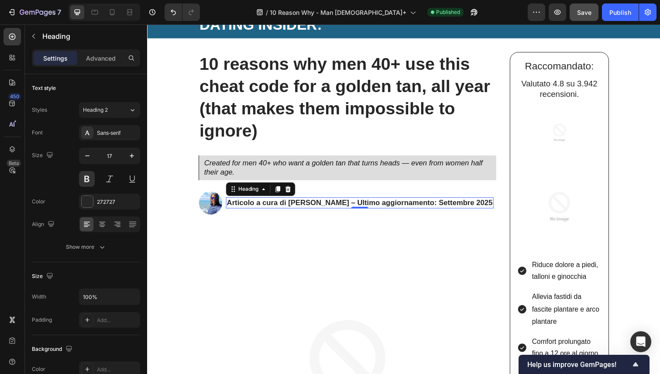
click at [257, 208] on h2 "Articolo a cura di Sara R. – Ultimo aggiornamento: Settembre 2025" at bounding box center [363, 206] width 273 height 11
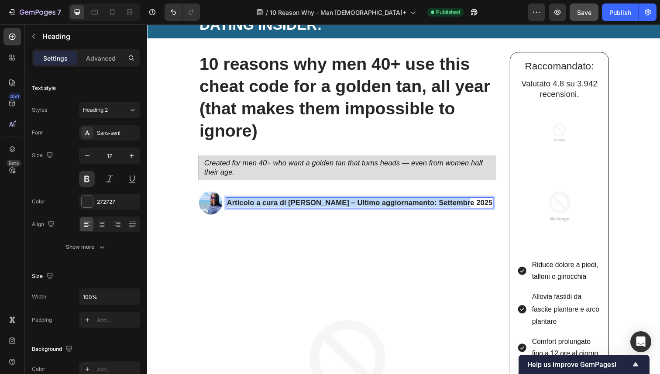
click at [257, 208] on p "Articolo a cura di Sara R. – Ultimo aggiornamento: Settembre 2025" at bounding box center [363, 207] width 271 height 10
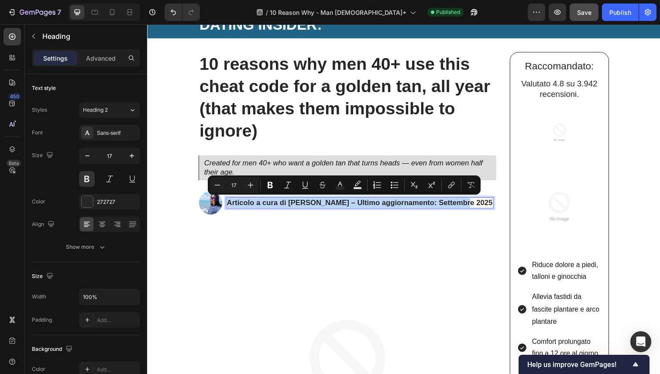
click at [248, 206] on p "Articolo a cura di Sara R. – Ultimo aggiornamento: Settembre 2025" at bounding box center [363, 207] width 271 height 10
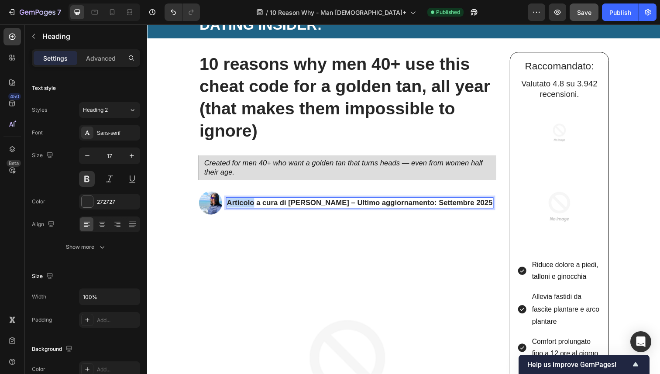
click at [248, 206] on p "Articolo a cura di Sara R. – Ultimo aggiornamento: Settembre 2025" at bounding box center [363, 207] width 271 height 10
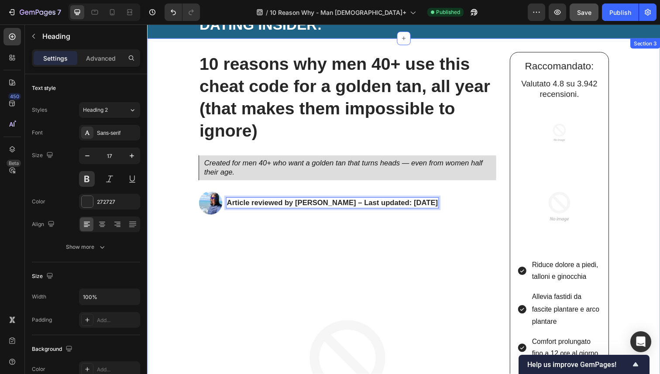
click at [258, 222] on div "⁠⁠⁠⁠⁠⁠⁠ 10 reasons why men 40+ use this cheat code for a golden tan, all year (…" at bounding box center [351, 367] width 304 height 629
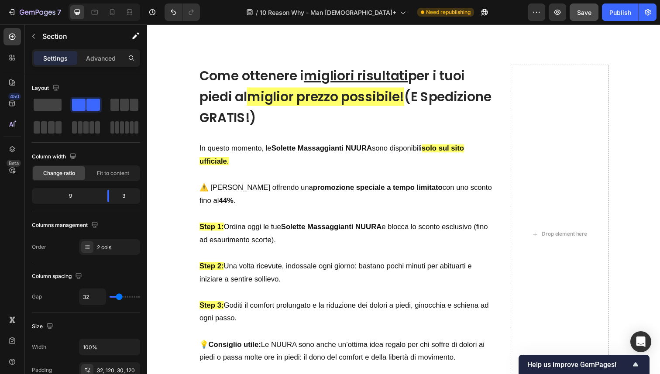
scroll to position [3392, 0]
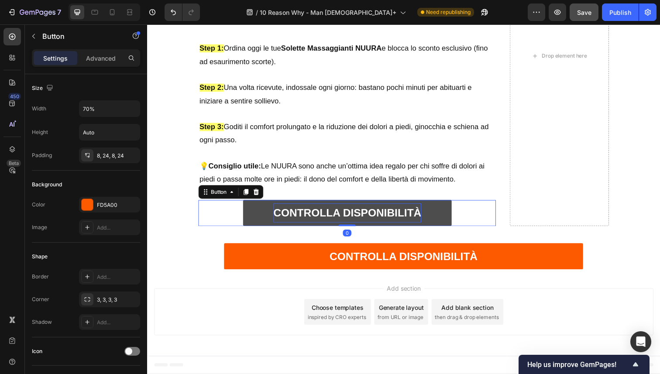
click at [303, 219] on strong "CONTROLLA DISPONIBILITÀ" at bounding box center [351, 217] width 151 height 12
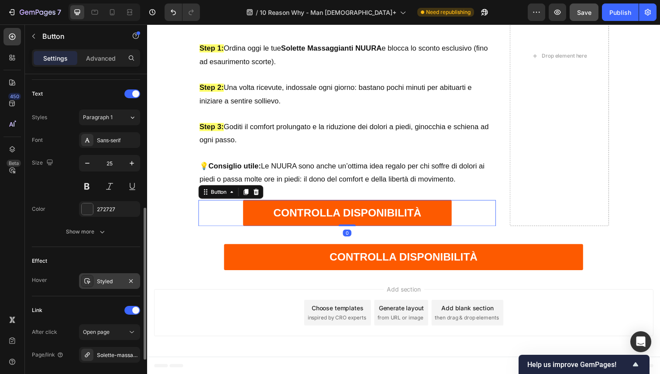
scroll to position [369, 0]
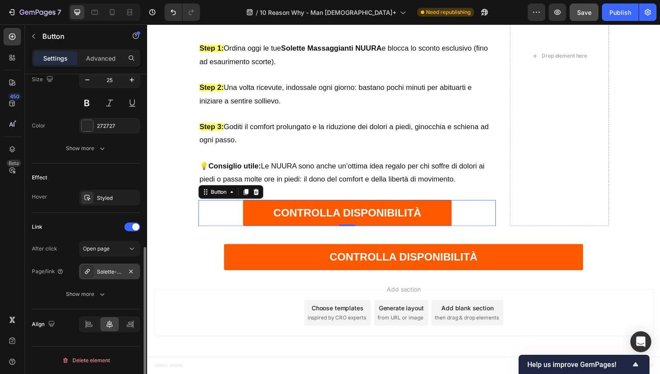
click at [116, 268] on div "Solette-massaggianti" at bounding box center [109, 272] width 25 height 8
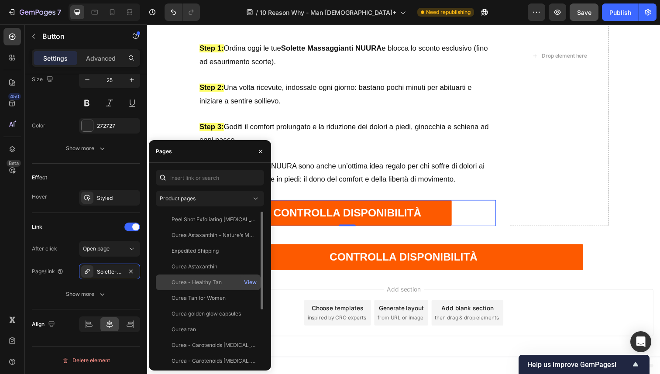
click at [200, 279] on div "Ourea - Healthy Tan" at bounding box center [196, 282] width 50 height 8
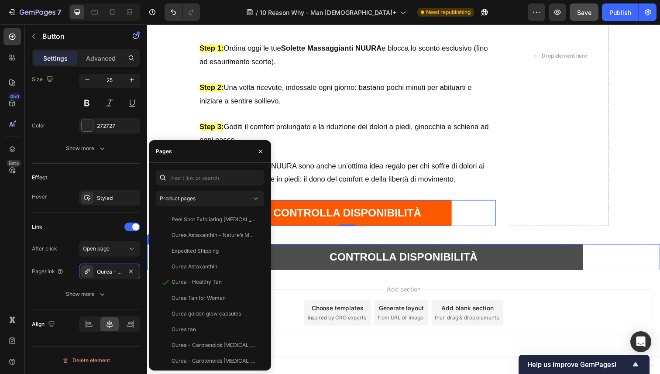
click at [294, 271] on link "CONTROLLA DISPONIBILITÀ" at bounding box center [409, 262] width 366 height 27
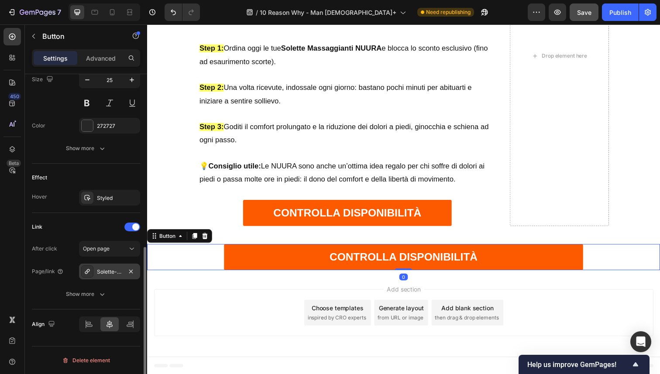
click at [114, 270] on div "Solette-massaggianti" at bounding box center [109, 272] width 25 height 8
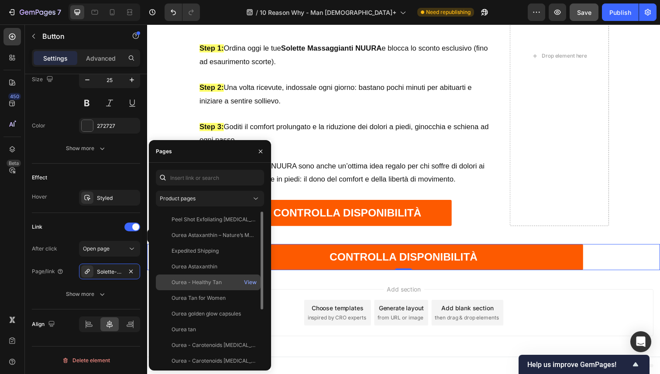
click at [203, 283] on div "Ourea - Healthy Tan" at bounding box center [196, 282] width 50 height 8
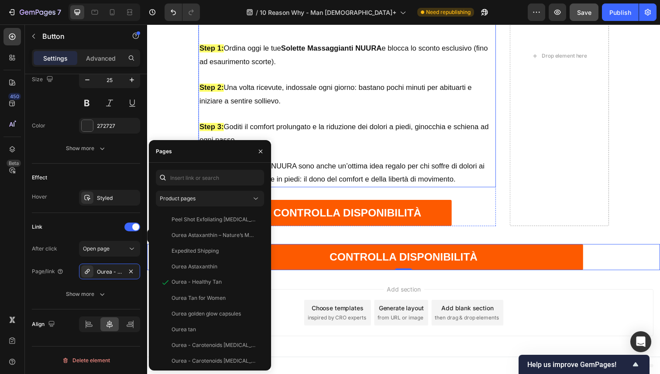
click at [373, 143] on p "Step 3: Goditi il comfort prolungato e la riduzione dei dolori a piedi, ginocch…" at bounding box center [351, 136] width 302 height 27
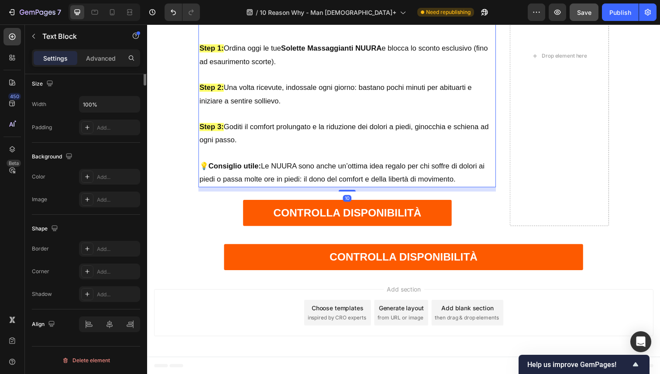
scroll to position [0, 0]
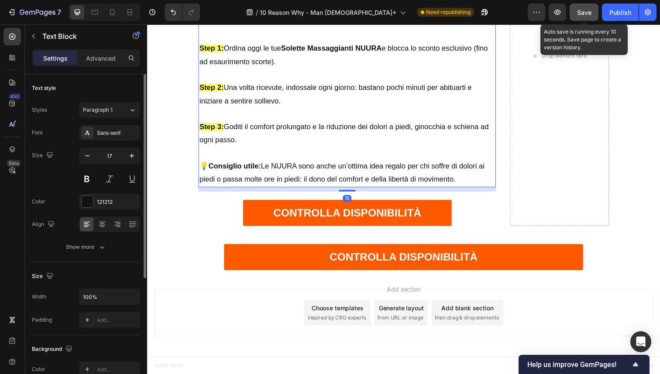
click at [586, 19] on button "Save" at bounding box center [583, 11] width 29 height 17
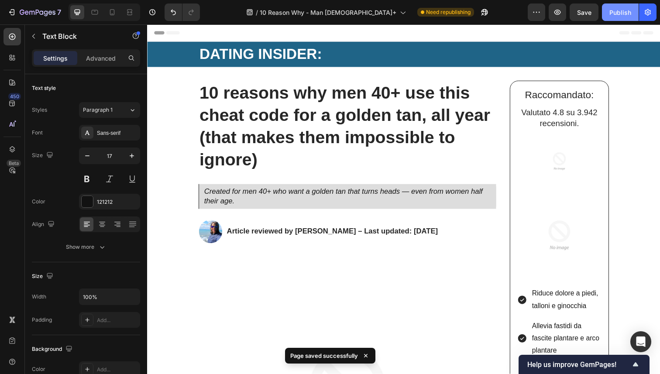
click at [616, 14] on div "Publish" at bounding box center [620, 12] width 22 height 9
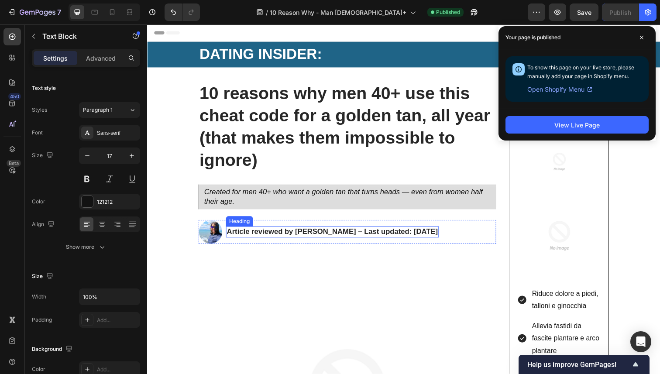
click at [301, 232] on h2 "Article reviewed by Dr. Mark R. – Last updated: September 2025" at bounding box center [335, 236] width 217 height 11
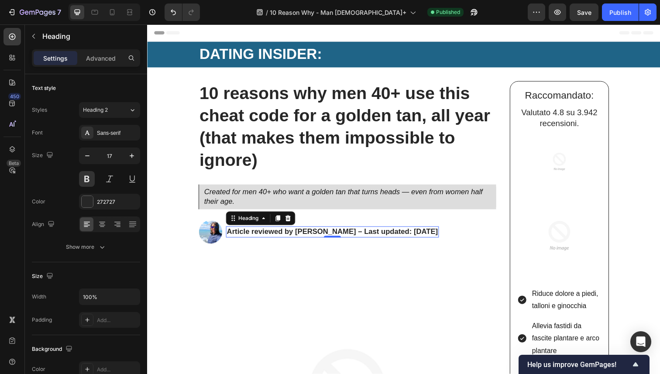
click at [300, 236] on h2 "Article reviewed by Dr. Mark R. – Last updated: September 2025" at bounding box center [335, 236] width 217 height 11
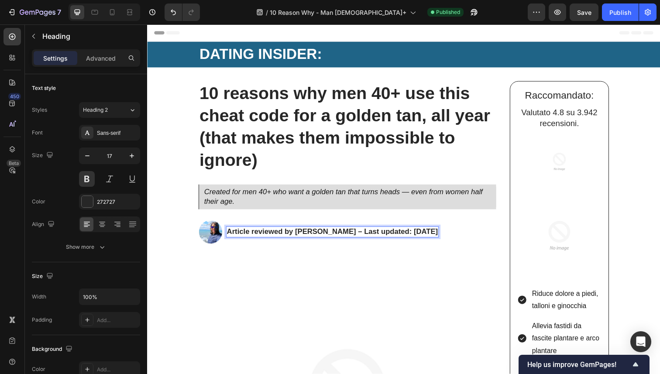
click at [433, 238] on p "Article reviewed by Dr. Mark R. – Last updated: September 2025" at bounding box center [336, 237] width 216 height 10
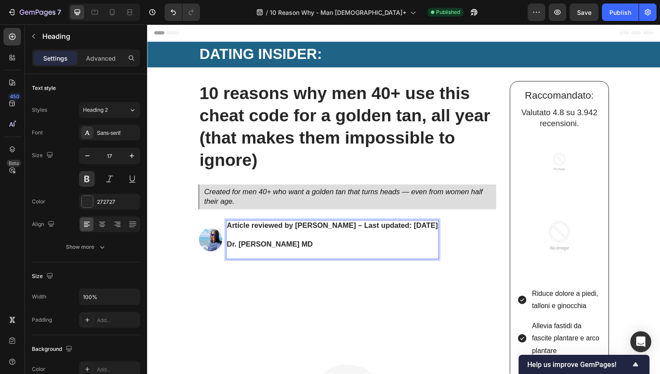
click at [293, 245] on p "Article reviewed by Dr. Mark R. – Last updated: September 2025 Dr. Michael Harr…" at bounding box center [336, 239] width 216 height 29
click at [292, 245] on p "Article reviewed by Dr. Mark R. – Last updated: September 2025 Dr. Michael Harr…" at bounding box center [336, 239] width 216 height 29
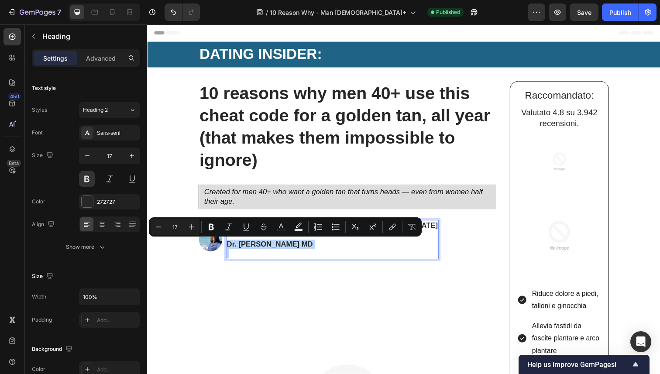
copy p "Dr. Michael Harrington MD"
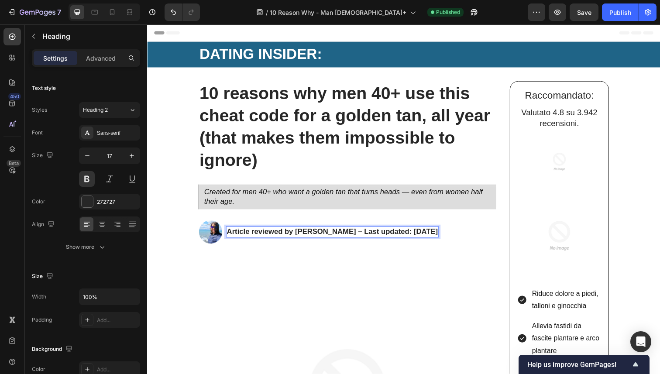
click at [302, 236] on p "Article reviewed by Dr. Mark R. – Last updated: September 2025" at bounding box center [336, 237] width 216 height 10
click at [299, 237] on p "Article reviewed by Dr. Mark R. – Last updated: September 2025" at bounding box center [336, 237] width 216 height 10
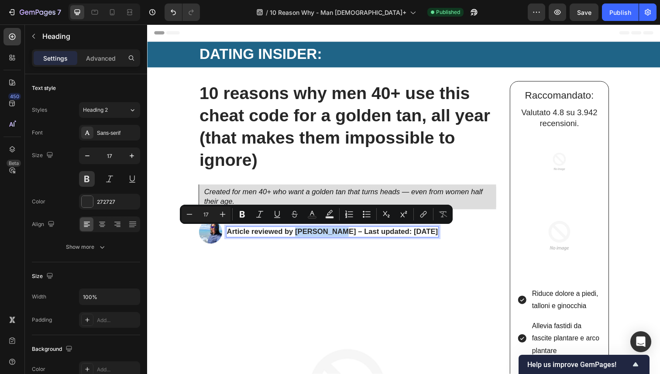
drag, startPoint x: 299, startPoint y: 237, endPoint x: 333, endPoint y: 237, distance: 34.5
click at [333, 237] on p "Article reviewed by Dr. Mark R. – Last updated: September 2025" at bounding box center [336, 237] width 216 height 10
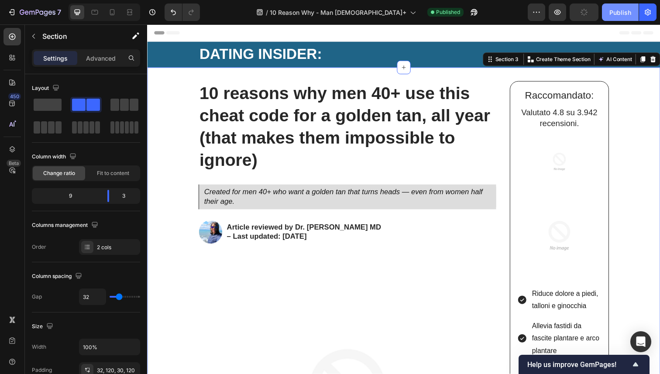
click at [619, 18] on button "Publish" at bounding box center [620, 11] width 37 height 17
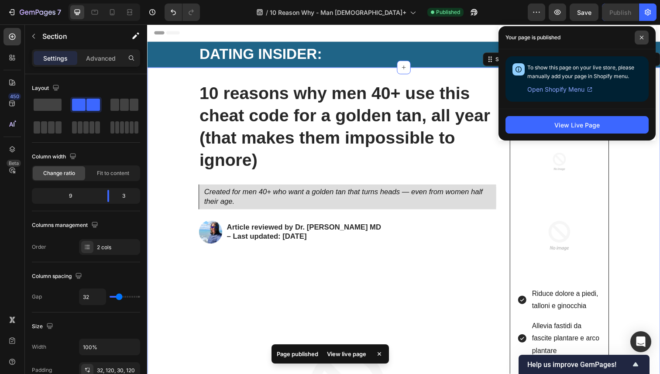
click at [643, 41] on span at bounding box center [641, 38] width 14 height 14
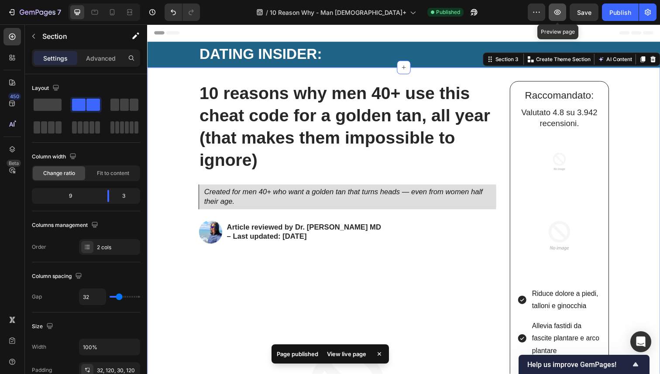
click at [557, 8] on icon "button" at bounding box center [557, 12] width 9 height 9
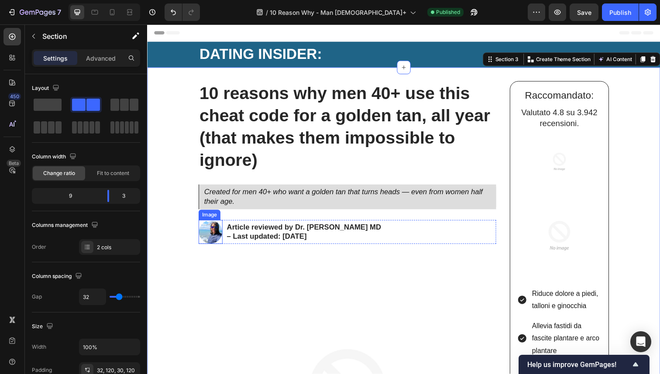
click at [209, 236] on img at bounding box center [211, 236] width 24 height 24
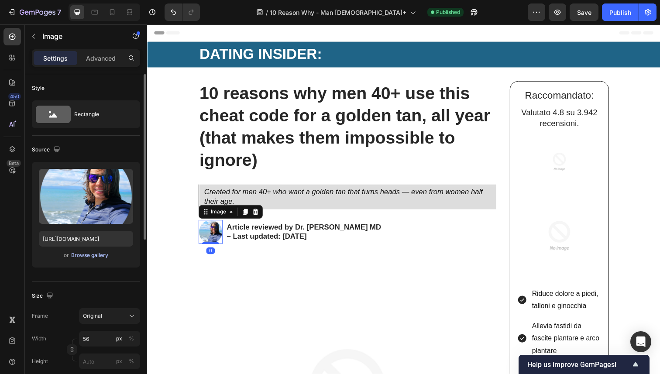
click at [97, 255] on div "Browse gallery" at bounding box center [89, 255] width 37 height 8
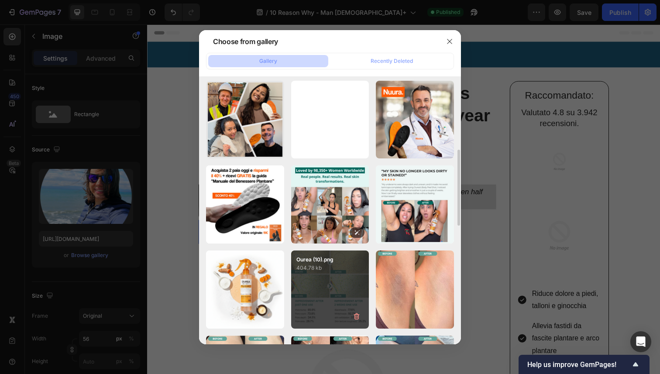
scroll to position [256, 0]
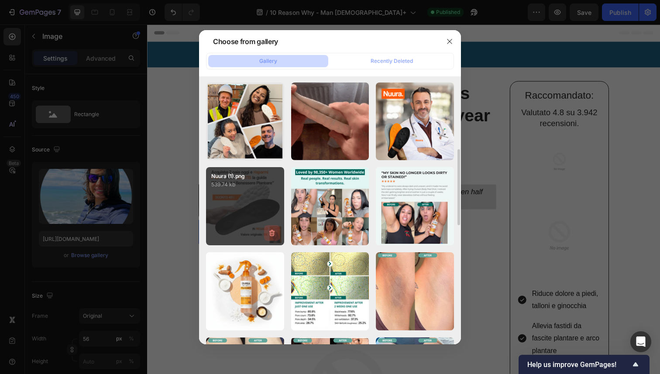
click at [273, 234] on icon "button" at bounding box center [271, 233] width 9 height 9
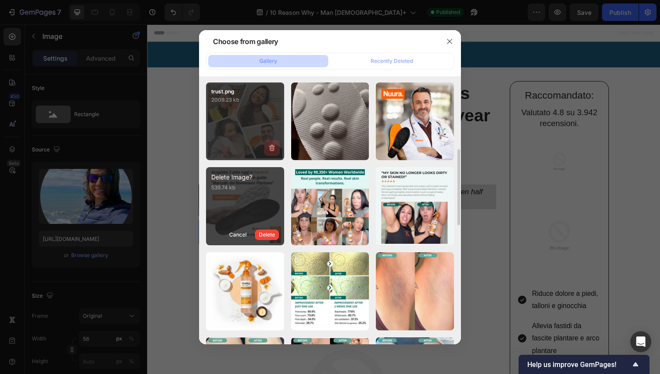
click at [272, 148] on icon "button" at bounding box center [272, 148] width 1 height 3
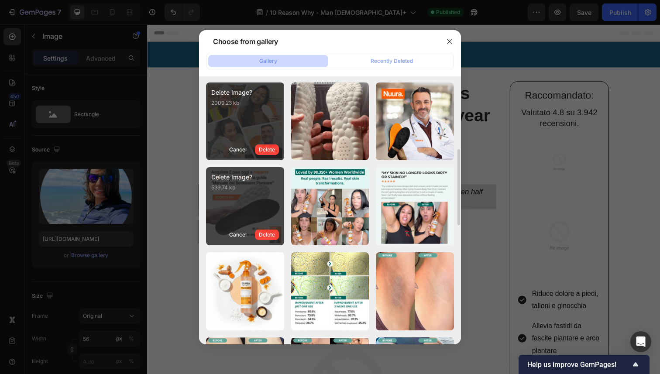
click at [272, 148] on div "Delete" at bounding box center [267, 150] width 16 height 8
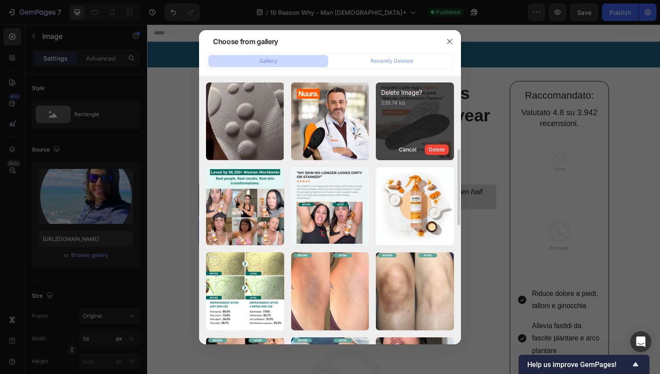
click at [0, 0] on icon "button" at bounding box center [0, 0] width 0 height 0
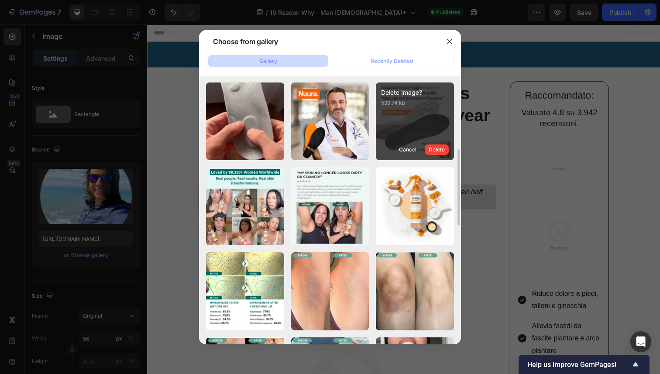
click at [0, 0] on div "Delete" at bounding box center [0, 0] width 0 height 0
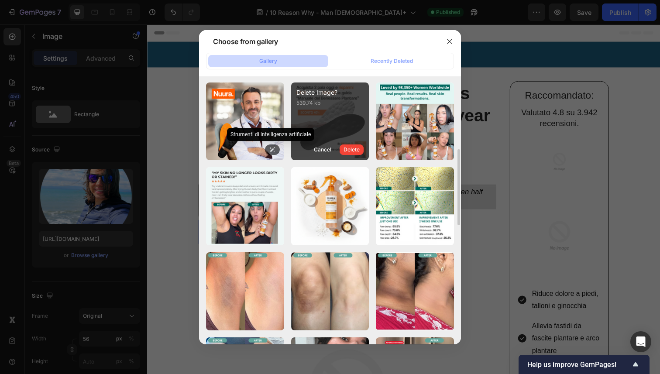
click at [272, 148] on icon at bounding box center [272, 150] width 6 height 6
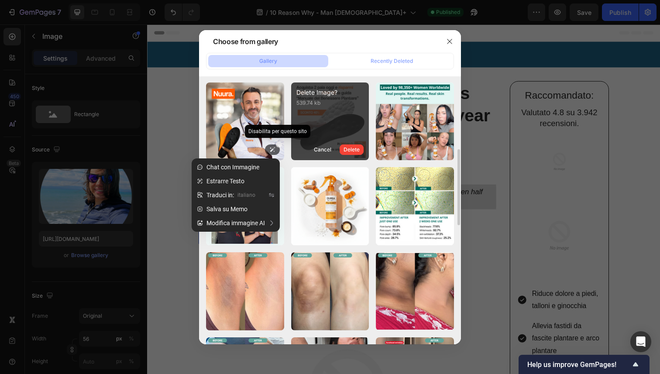
click at [277, 143] on icon at bounding box center [278, 144] width 5 height 5
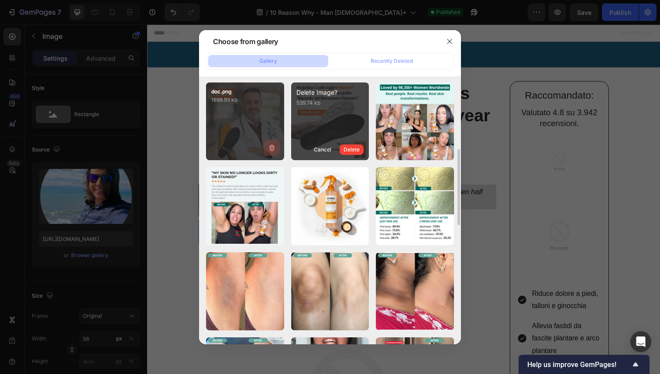
click at [273, 150] on icon "button" at bounding box center [271, 148] width 9 height 9
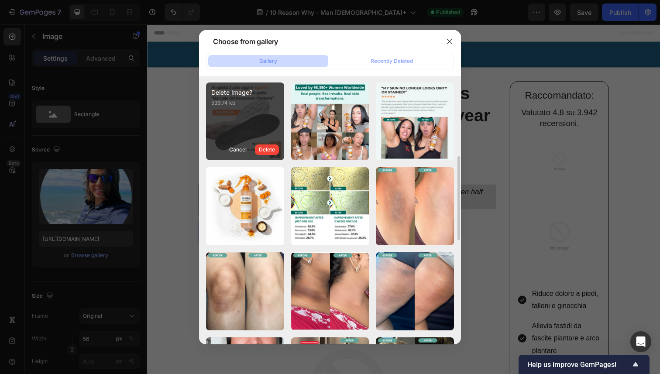
click at [273, 150] on div "Delete" at bounding box center [267, 150] width 16 height 8
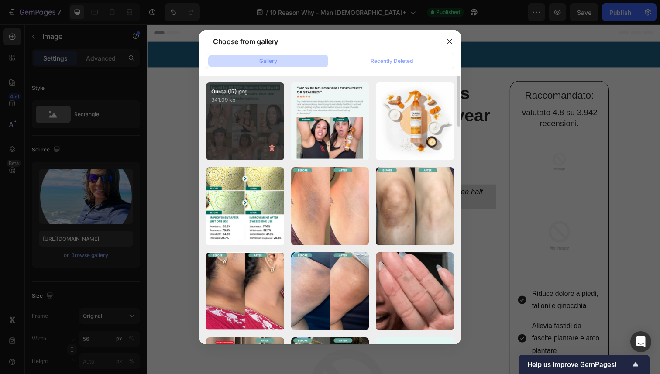
scroll to position [0, 0]
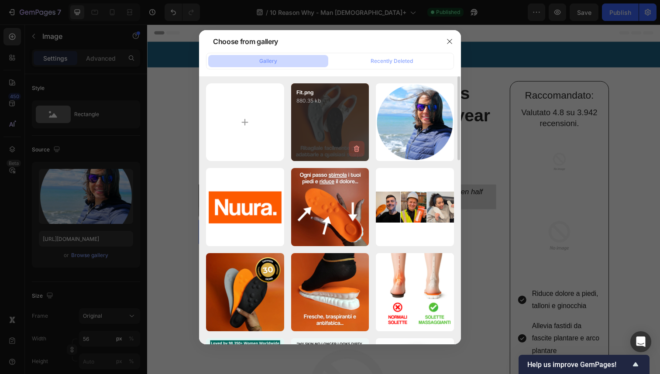
click at [356, 147] on icon "button" at bounding box center [356, 148] width 9 height 9
click at [356, 151] on div "Delete" at bounding box center [351, 151] width 16 height 8
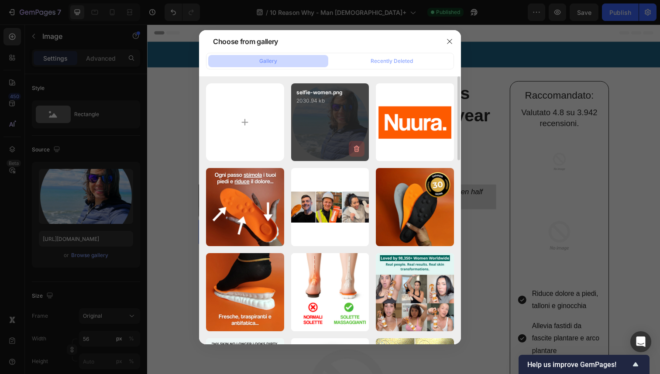
click at [353, 151] on icon "button" at bounding box center [356, 148] width 9 height 9
click at [354, 150] on div "Delete" at bounding box center [351, 151] width 16 height 8
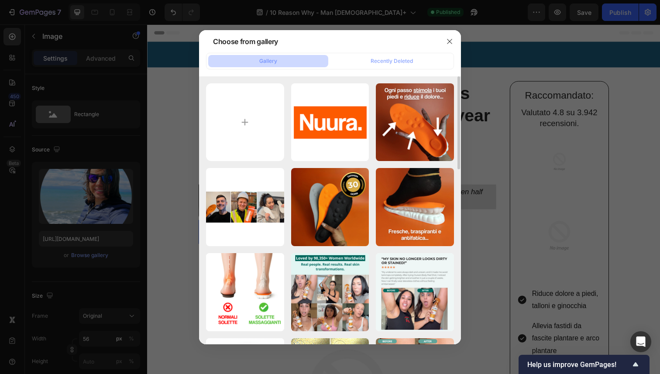
click at [0, 0] on icon "button" at bounding box center [0, 0] width 0 height 0
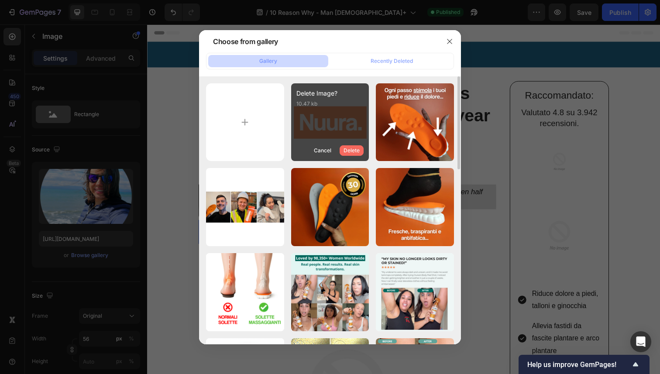
click at [354, 151] on div "Delete" at bounding box center [351, 151] width 16 height 8
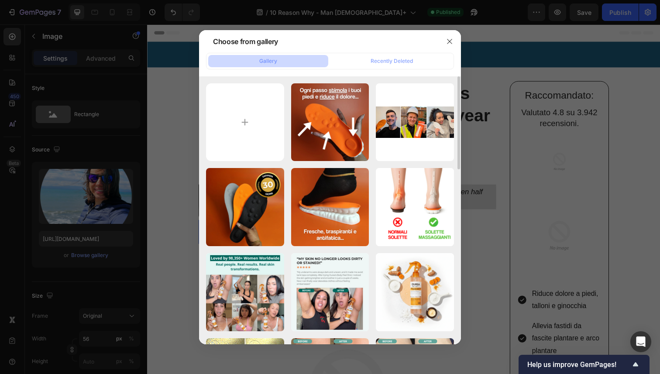
click at [0, 0] on icon "button" at bounding box center [0, 0] width 0 height 0
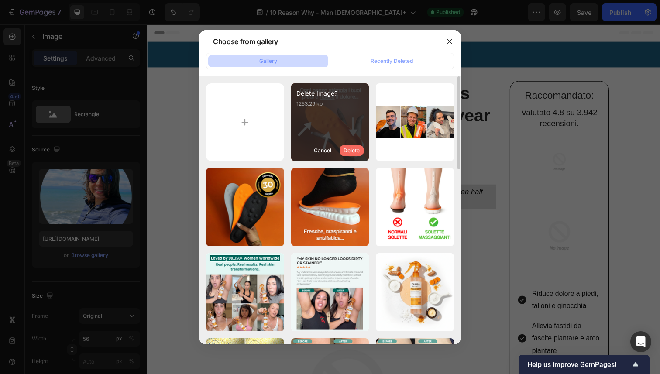
click at [355, 155] on button "Delete" at bounding box center [351, 150] width 24 height 10
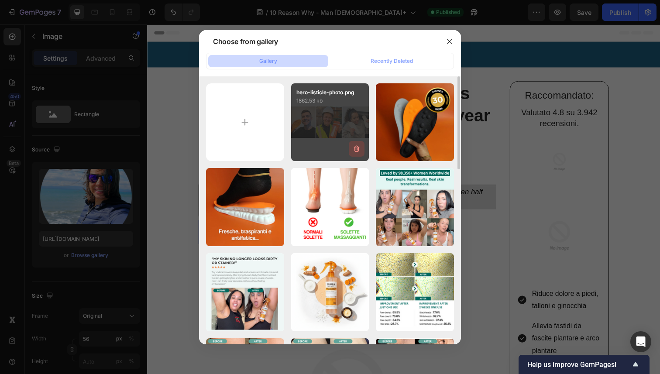
click at [355, 150] on icon "button" at bounding box center [356, 148] width 9 height 9
click at [355, 150] on div "Delete" at bounding box center [351, 151] width 16 height 8
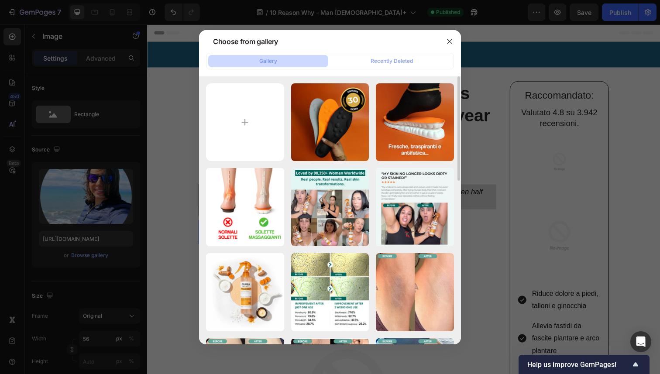
click at [0, 0] on icon "button" at bounding box center [0, 0] width 0 height 0
click at [0, 0] on div "Delete" at bounding box center [0, 0] width 0 height 0
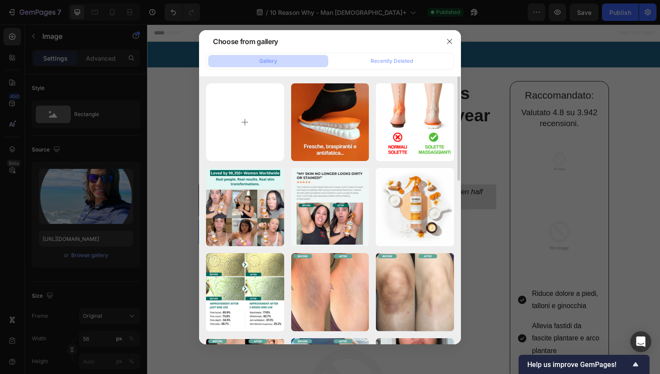
click at [0, 0] on icon "button" at bounding box center [0, 0] width 0 height 0
click at [0, 0] on div "Delete" at bounding box center [0, 0] width 0 height 0
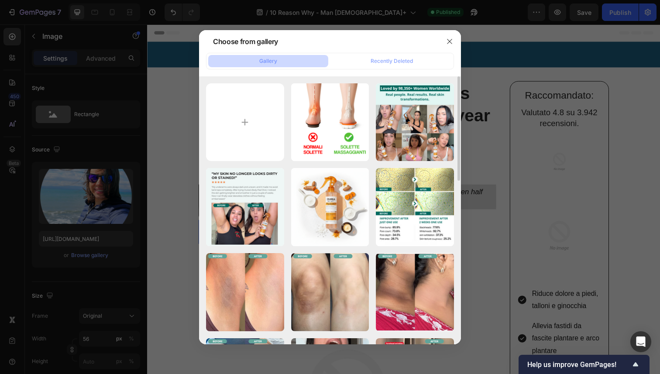
click at [0, 0] on icon "button" at bounding box center [0, 0] width 0 height 0
click at [0, 0] on div "Delete" at bounding box center [0, 0] width 0 height 0
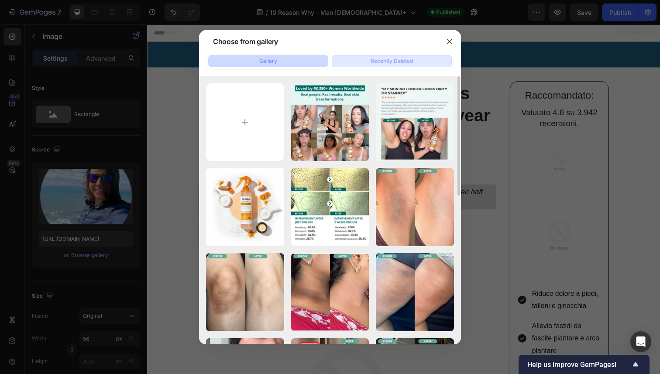
click at [380, 61] on div "Recently Deleted" at bounding box center [391, 61] width 42 height 8
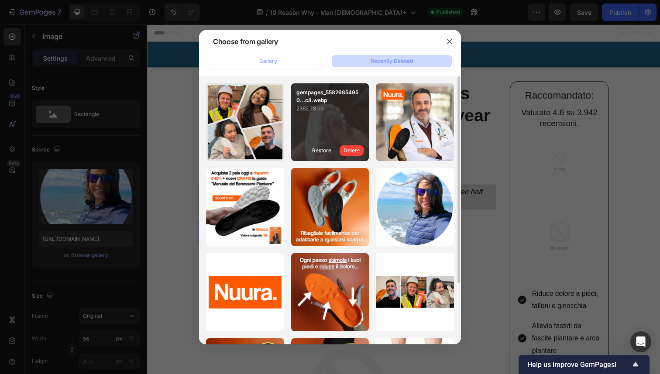
scroll to position [79, 0]
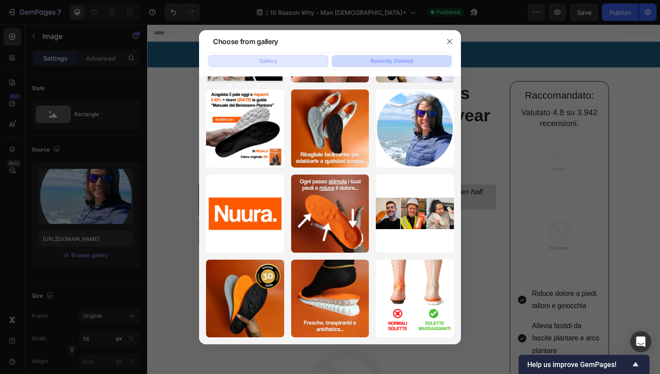
click at [288, 61] on button "Gallery" at bounding box center [268, 61] width 120 height 12
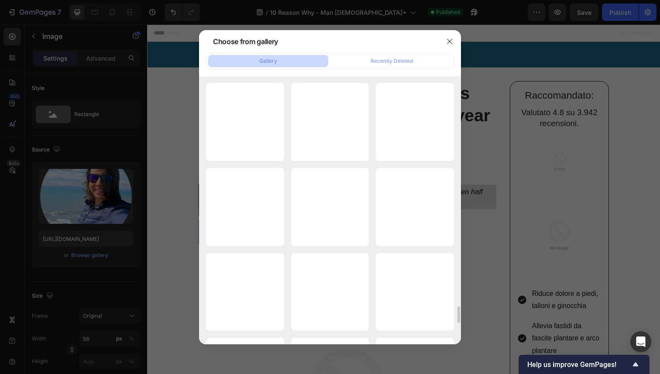
scroll to position [3654, 0]
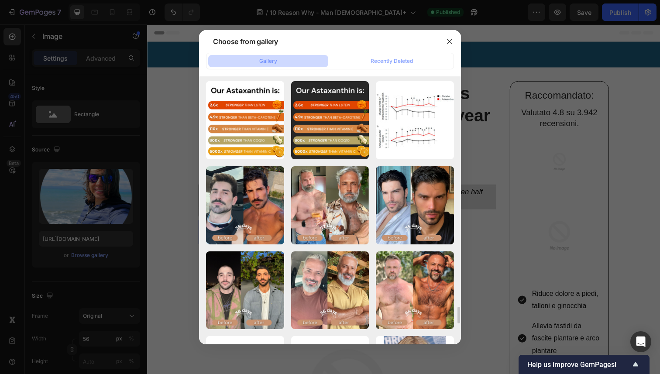
click at [477, 210] on div at bounding box center [330, 187] width 660 height 374
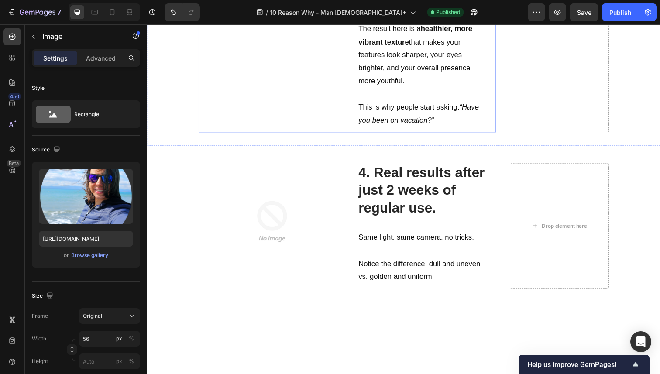
scroll to position [1403, 0]
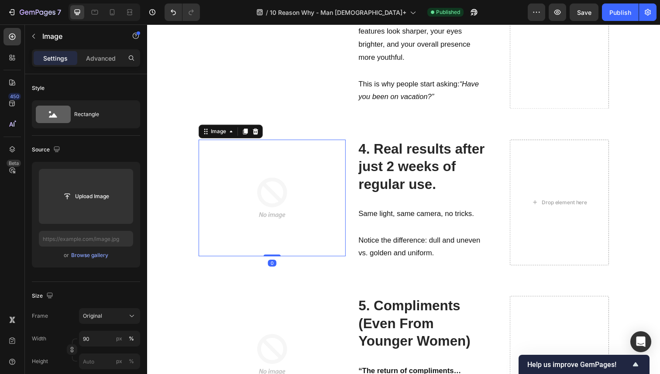
click at [273, 215] on img at bounding box center [275, 202] width 120 height 120
click at [86, 259] on div "Browse gallery" at bounding box center [89, 255] width 37 height 8
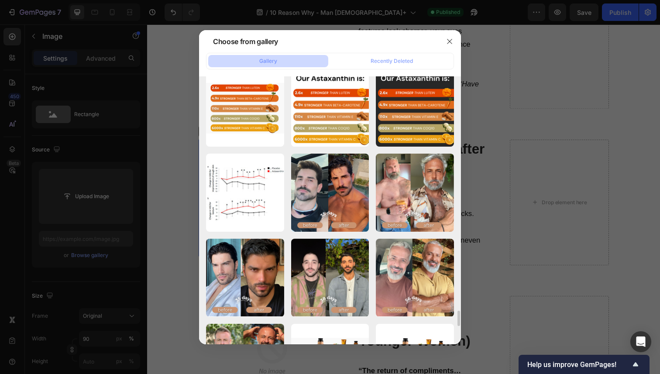
scroll to position [4093, 0]
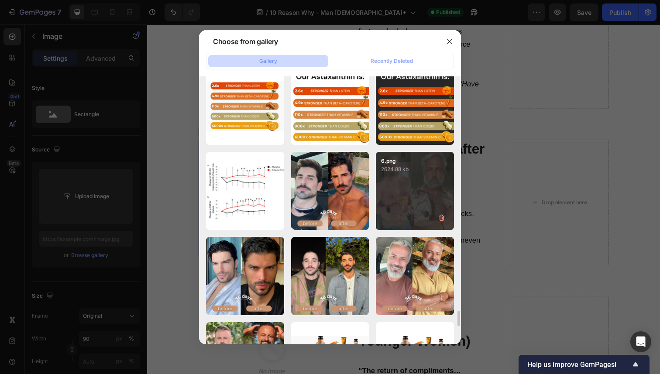
click at [418, 183] on div "6.png 2624.88 kb" at bounding box center [415, 191] width 78 height 78
type input "https://cdn.shopify.com/s/files/1/0724/8052/2459/files/gempages_535833812303610…"
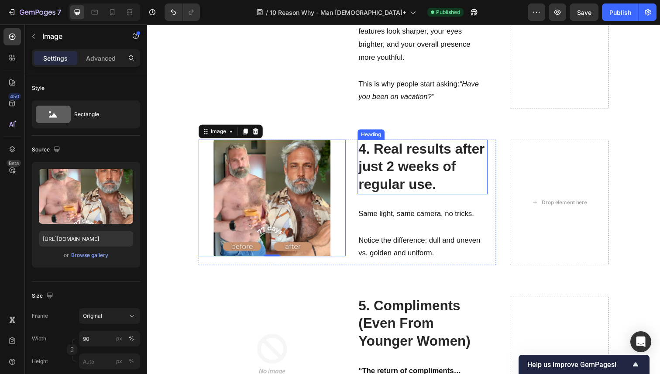
click at [386, 166] on strong "4. Real results after just 2 weeks of regular use." at bounding box center [427, 170] width 129 height 52
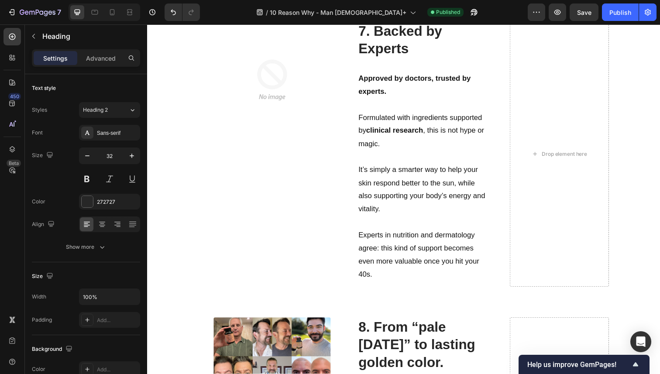
scroll to position [2329, 0]
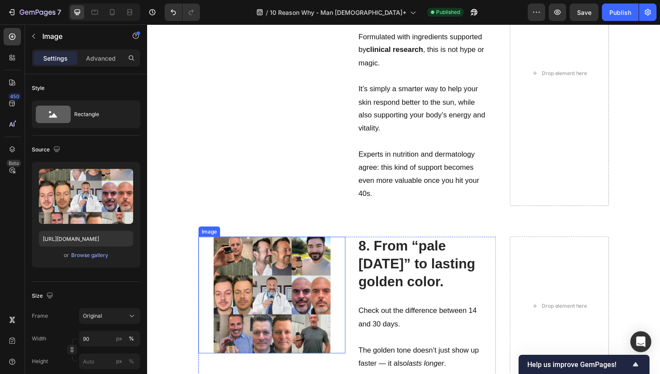
click at [264, 270] on img at bounding box center [275, 301] width 120 height 120
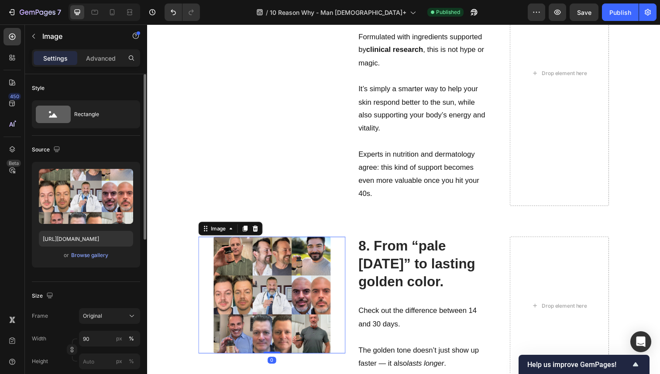
click at [87, 261] on div "Upload Image https://cdn.shopify.com/s/files/1/0724/8052/2459/files/gempages_53…" at bounding box center [86, 215] width 108 height 106
click at [89, 259] on div "Browse gallery" at bounding box center [89, 255] width 37 height 8
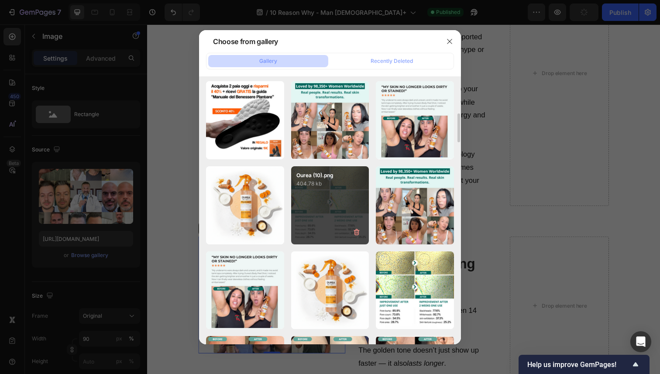
scroll to position [0, 0]
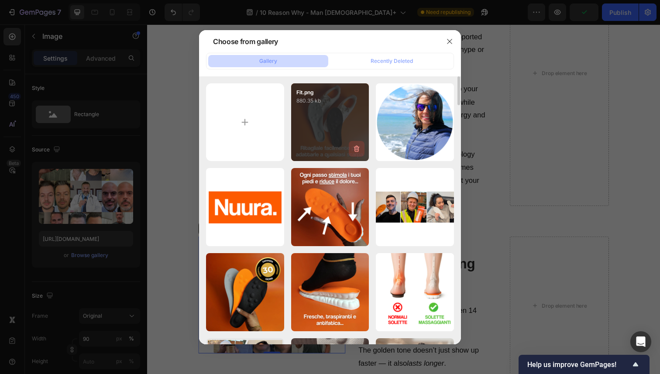
click at [356, 144] on icon "button" at bounding box center [356, 148] width 9 height 9
click at [356, 150] on div "Delete" at bounding box center [351, 151] width 16 height 8
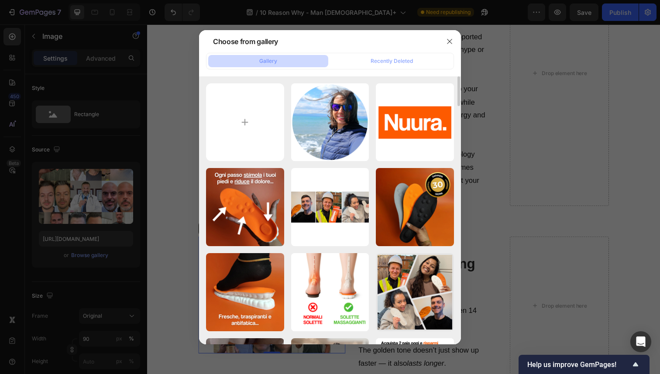
click at [0, 0] on icon "button" at bounding box center [0, 0] width 0 height 0
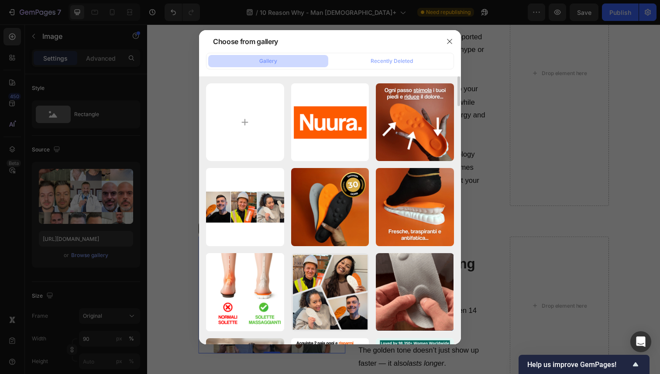
click at [0, 0] on icon "button" at bounding box center [0, 0] width 0 height 0
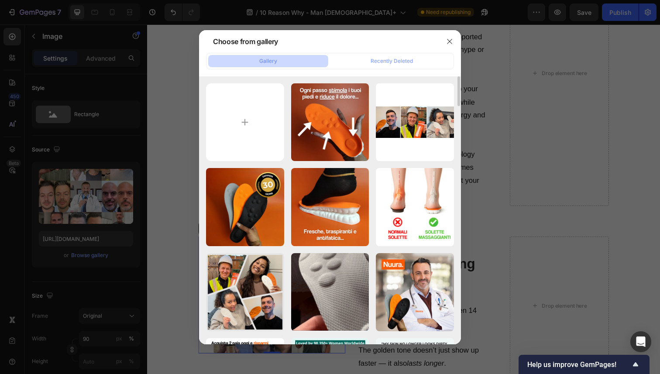
click at [0, 0] on icon "button" at bounding box center [0, 0] width 0 height 0
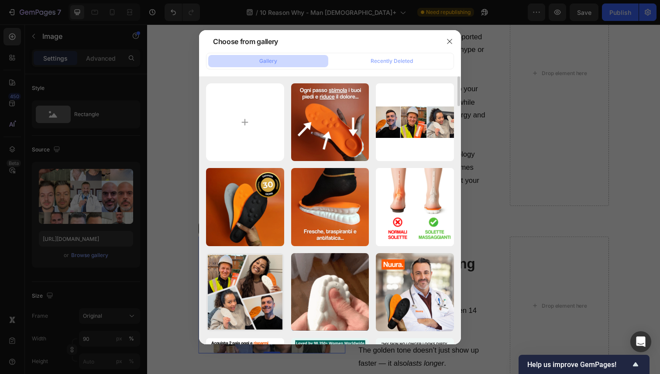
click at [0, 0] on div "Delete" at bounding box center [0, 0] width 0 height 0
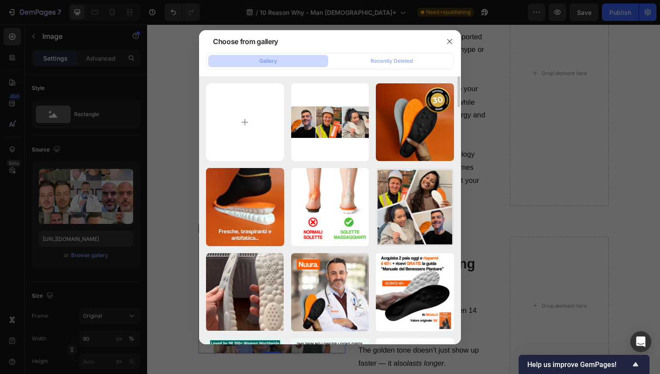
click at [0, 0] on icon "button" at bounding box center [0, 0] width 0 height 0
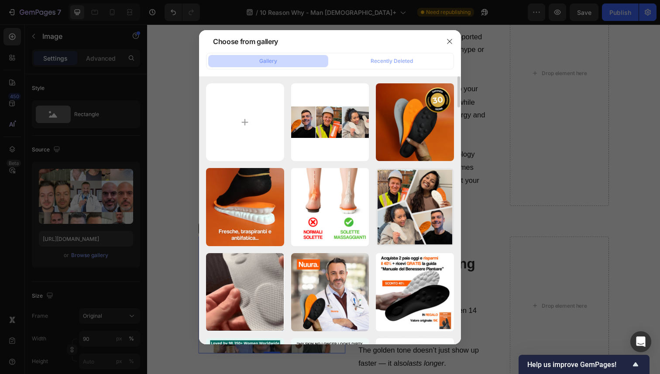
click at [0, 0] on div "Delete" at bounding box center [0, 0] width 0 height 0
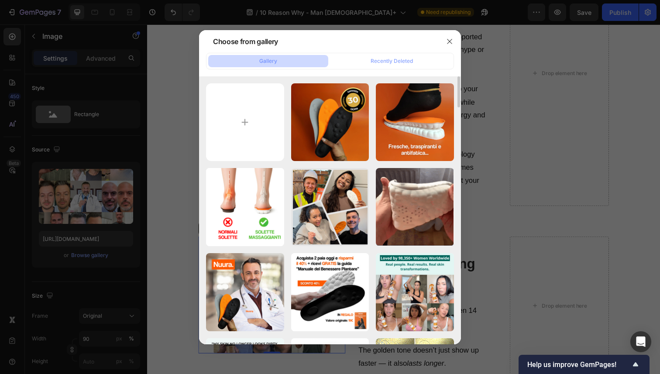
click at [0, 0] on icon "button" at bounding box center [0, 0] width 0 height 0
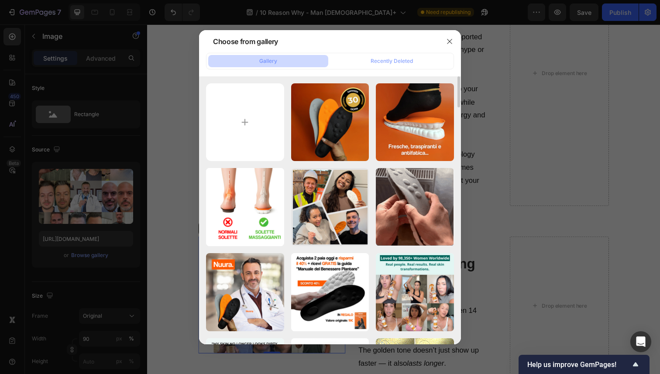
click at [0, 0] on div "Delete" at bounding box center [0, 0] width 0 height 0
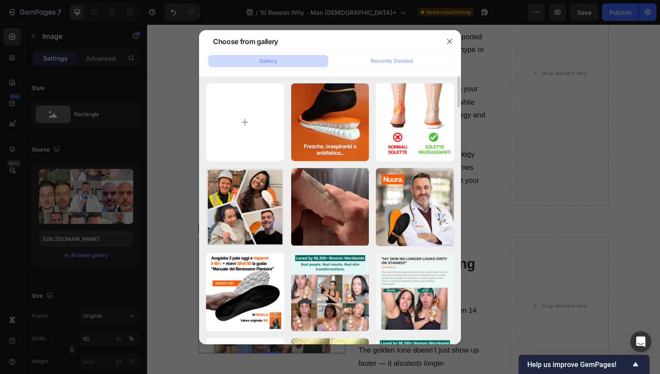
click at [0, 0] on icon "button" at bounding box center [0, 0] width 0 height 0
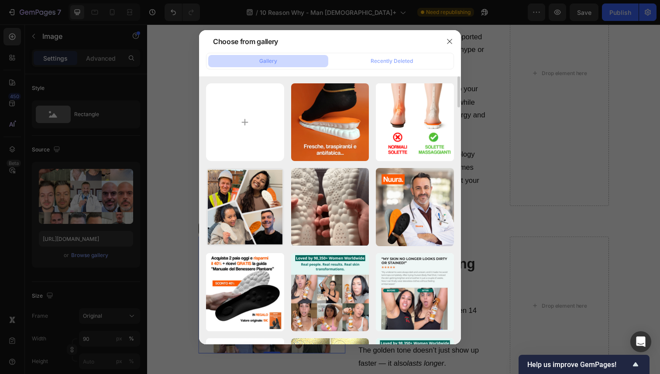
click at [0, 0] on div "Delete" at bounding box center [0, 0] width 0 height 0
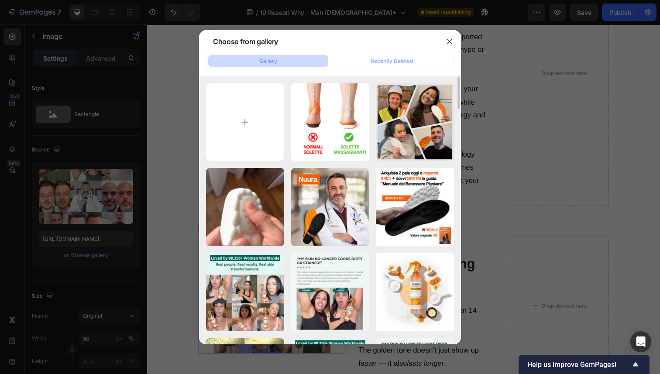
click at [0, 0] on icon "button" at bounding box center [0, 0] width 0 height 0
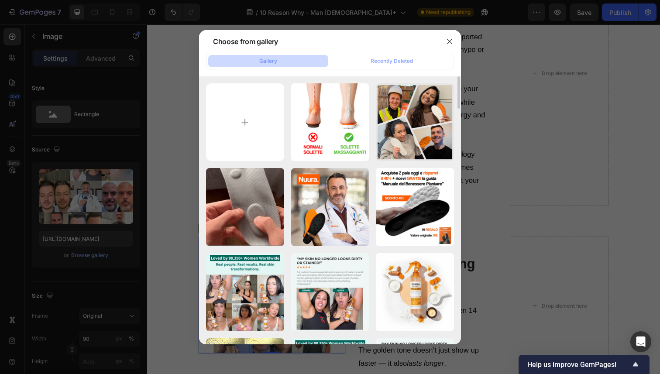
click at [0, 0] on div "Delete" at bounding box center [0, 0] width 0 height 0
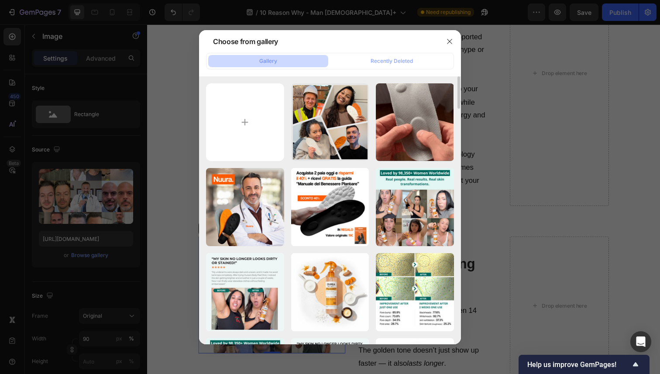
click at [0, 0] on icon "button" at bounding box center [0, 0] width 0 height 0
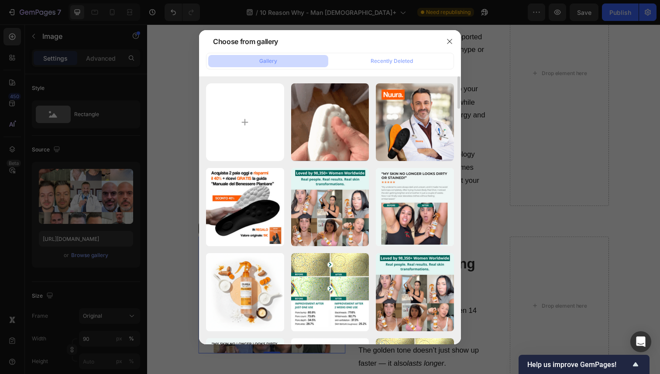
click at [0, 0] on icon "button" at bounding box center [0, 0] width 0 height 0
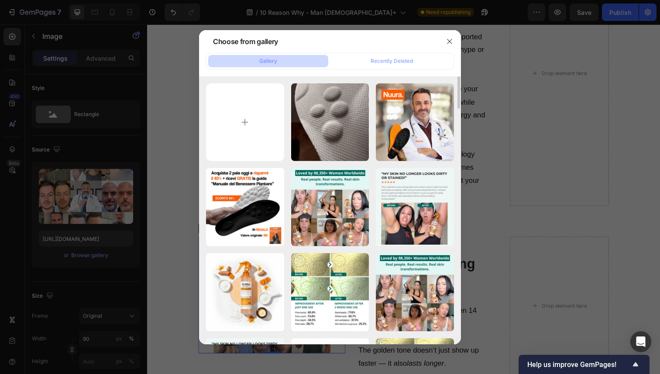
click at [0, 0] on div "Delete" at bounding box center [0, 0] width 0 height 0
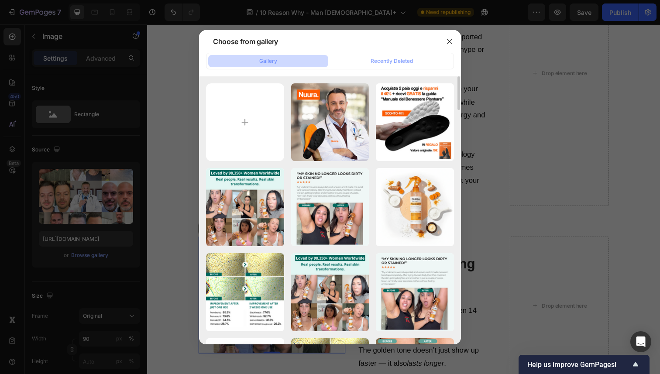
click at [0, 0] on icon "button" at bounding box center [0, 0] width 0 height 0
click at [0, 0] on div "Delete" at bounding box center [0, 0] width 0 height 0
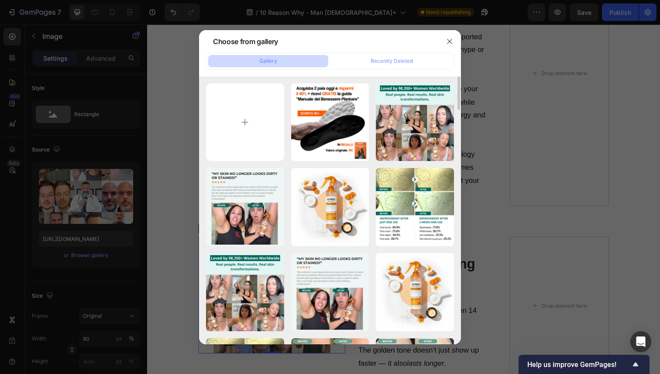
click at [0, 0] on icon "button" at bounding box center [0, 0] width 0 height 0
click at [0, 0] on div "Delete" at bounding box center [0, 0] width 0 height 0
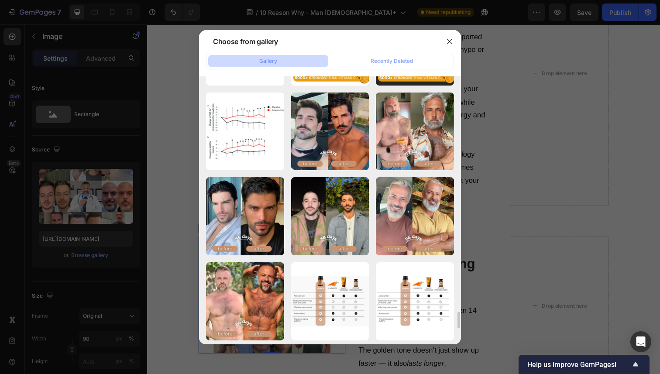
scroll to position [3814, 0]
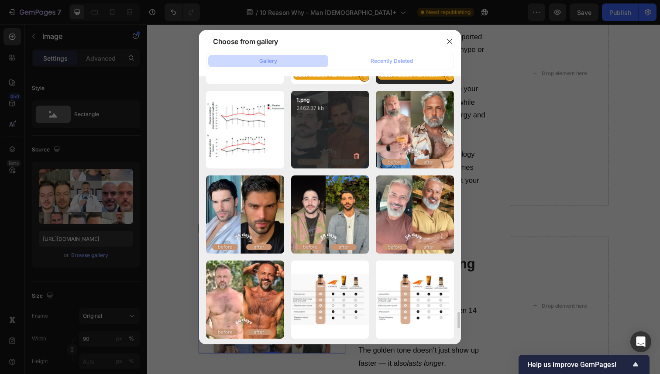
click at [326, 123] on div "1.png 2462.37 kb" at bounding box center [330, 130] width 78 height 78
type input "https://cdn.shopify.com/s/files/1/0724/8052/2459/files/gempages_535833812303610…"
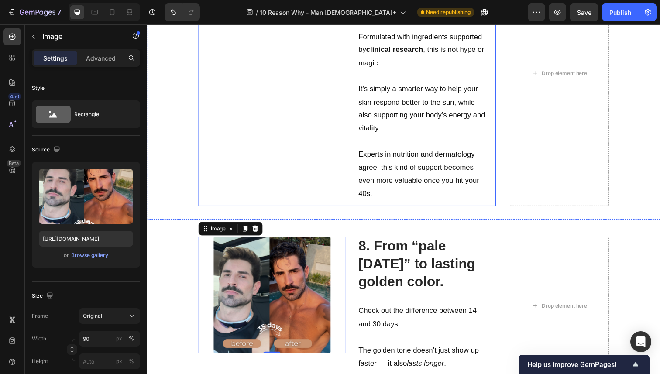
click at [298, 132] on div "Image" at bounding box center [274, 74] width 150 height 270
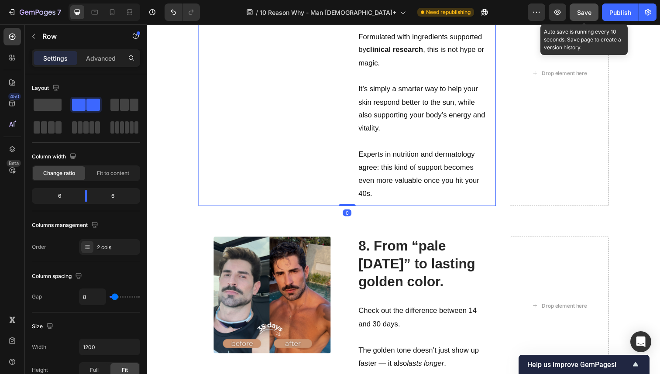
click at [574, 9] on button "Save" at bounding box center [583, 11] width 29 height 17
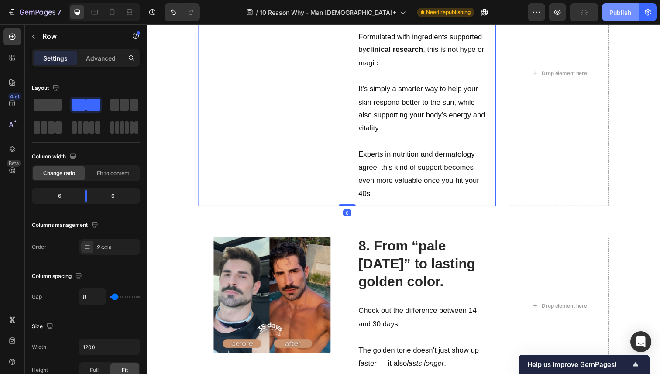
click at [622, 9] on div "Publish" at bounding box center [620, 12] width 22 height 9
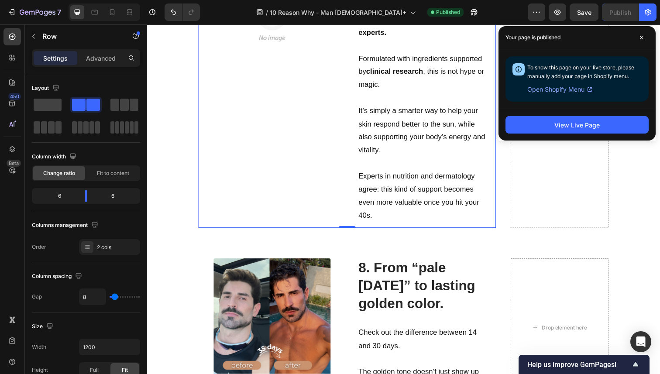
scroll to position [1951, 0]
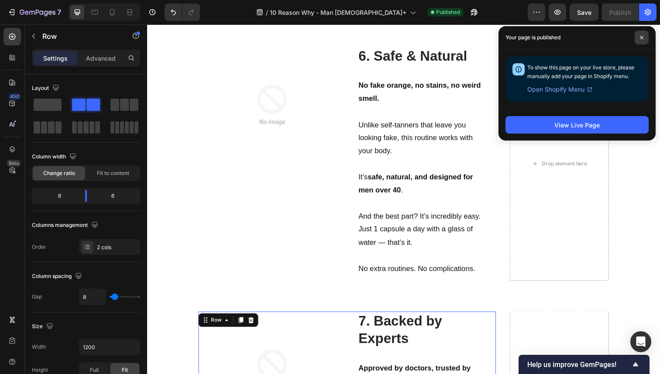
click at [644, 34] on span at bounding box center [641, 38] width 14 height 14
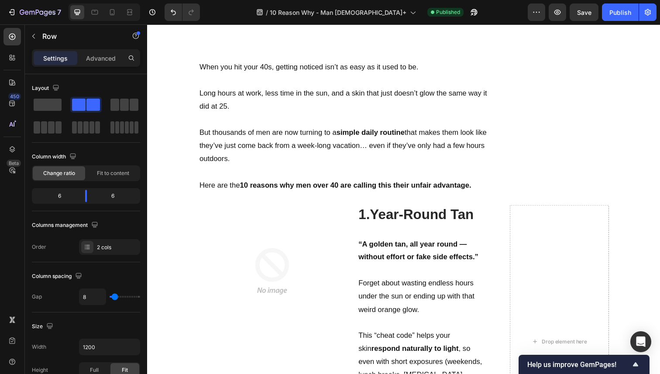
scroll to position [574, 0]
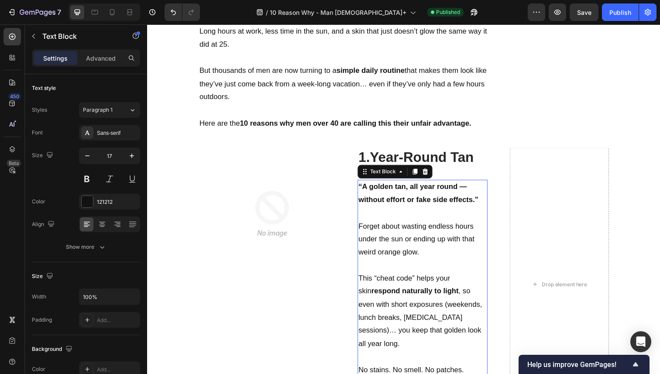
click at [369, 186] on strong "“A golden tan, all year round — without effort or fake side effects.”" at bounding box center [424, 197] width 123 height 22
click at [364, 187] on strong "“A golden tan, all year round — without effort or fake side effects.”" at bounding box center [424, 197] width 123 height 22
click at [483, 201] on p "A golden tan, all year round — without effort or fake side effects.”" at bounding box center [428, 197] width 131 height 27
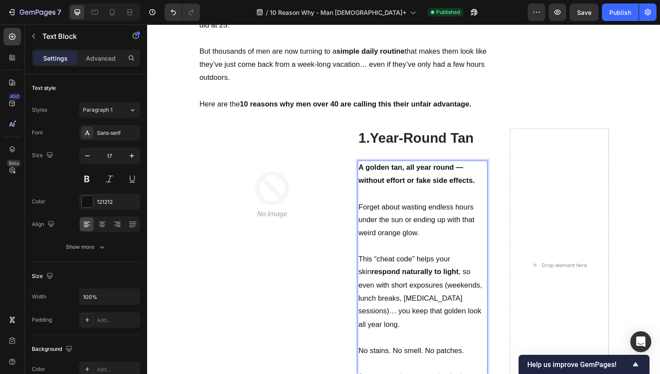
scroll to position [609, 0]
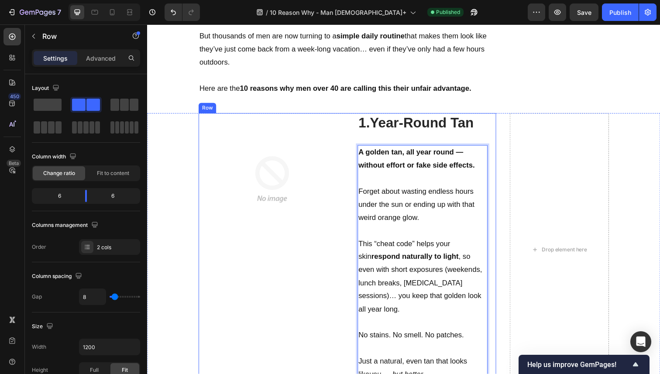
click at [337, 256] on div "Image" at bounding box center [274, 254] width 150 height 279
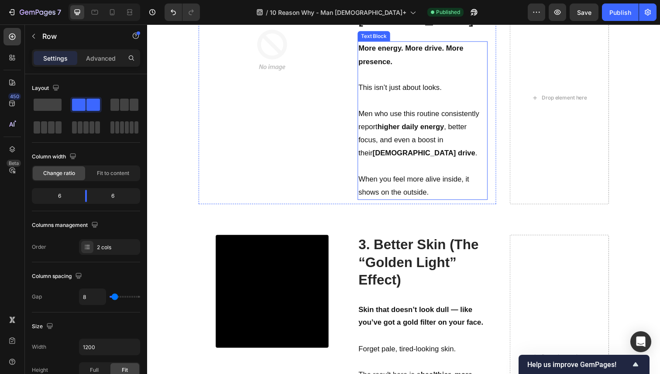
scroll to position [1029, 0]
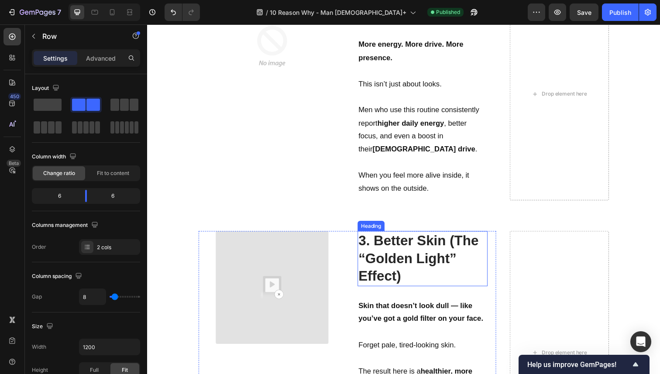
click at [368, 275] on strong "3. Better Skin (The “Golden Light” Effect)" at bounding box center [424, 263] width 123 height 52
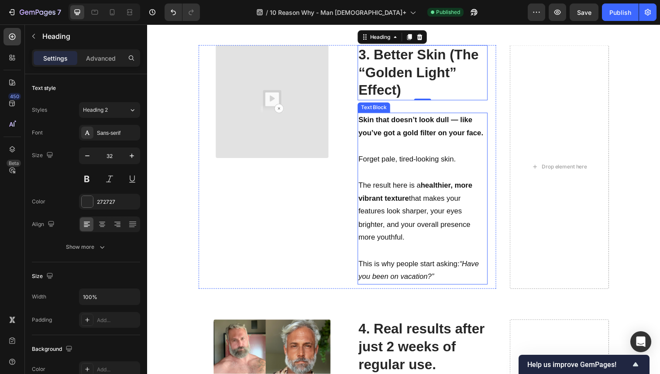
scroll to position [1226, 0]
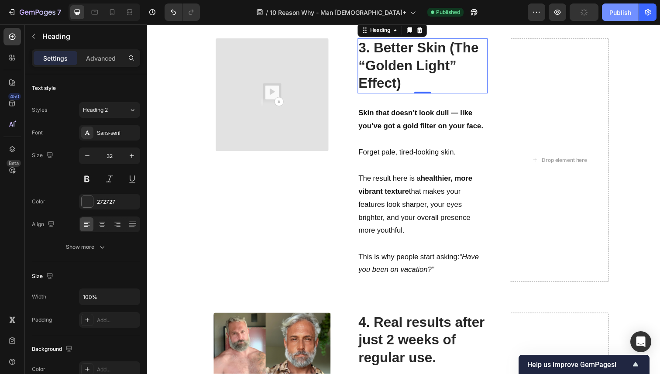
click at [617, 10] on div "Publish" at bounding box center [620, 12] width 22 height 9
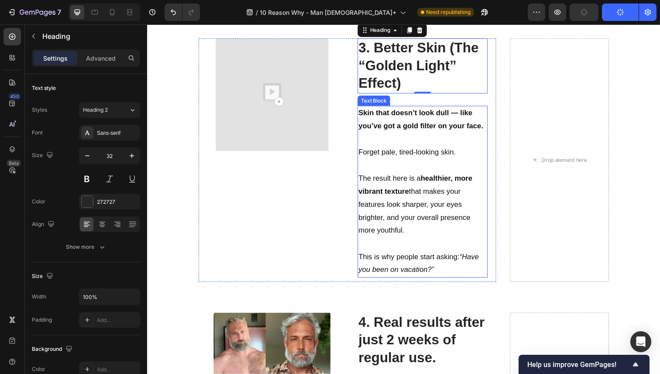
click at [432, 262] on p "This is why people start asking: “Have you been on vacation?”" at bounding box center [428, 269] width 131 height 27
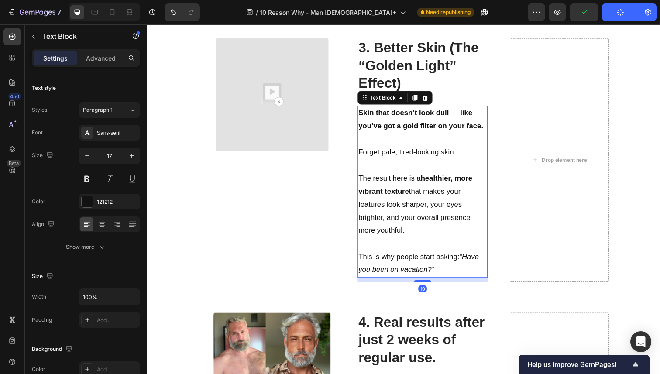
click at [432, 262] on p "This is why people start asking: “Have you been on vacation?”" at bounding box center [428, 269] width 131 height 27
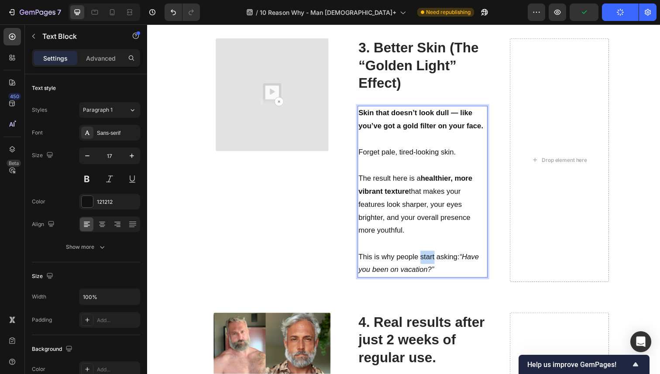
click at [432, 262] on p "This is why people start asking: “Have you been on vacation?”" at bounding box center [428, 269] width 131 height 27
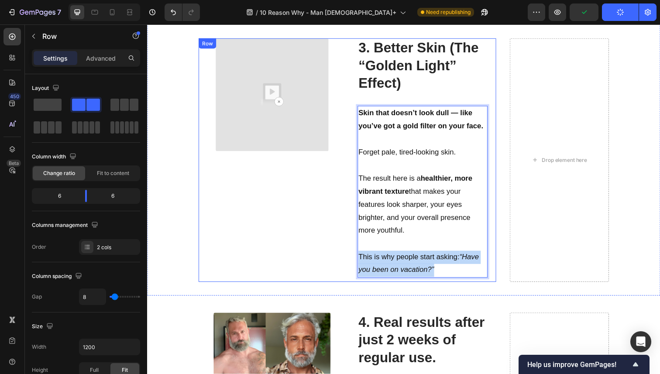
click at [276, 240] on div "Video" at bounding box center [274, 163] width 150 height 249
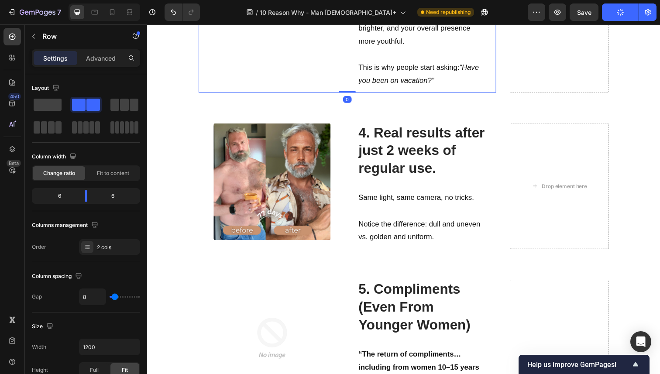
scroll to position [1423, 0]
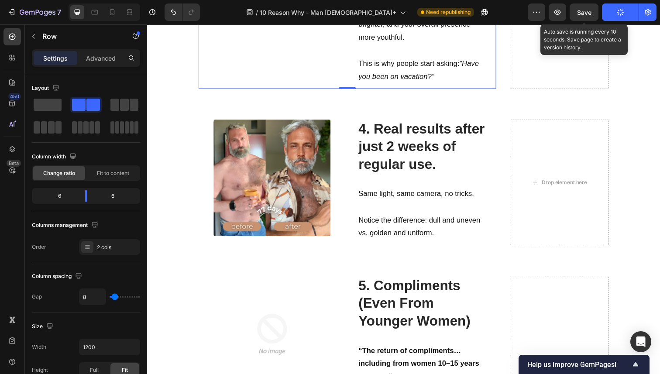
click at [590, 11] on span "Save" at bounding box center [584, 12] width 14 height 7
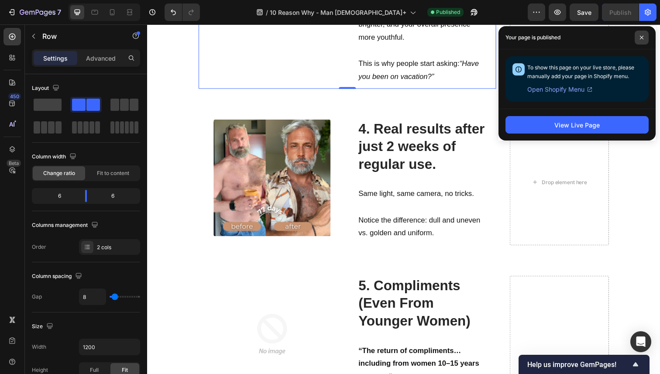
click at [639, 36] on icon at bounding box center [641, 37] width 4 height 4
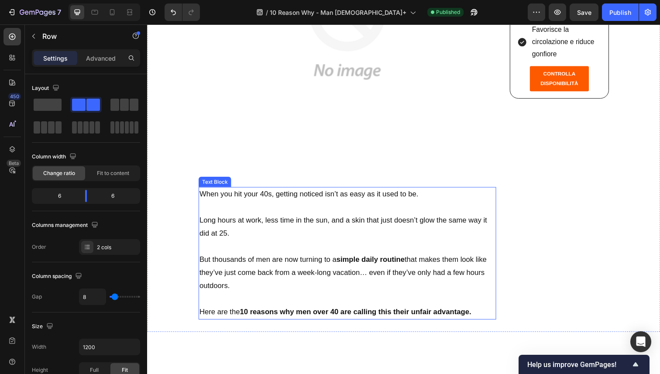
scroll to position [0, 0]
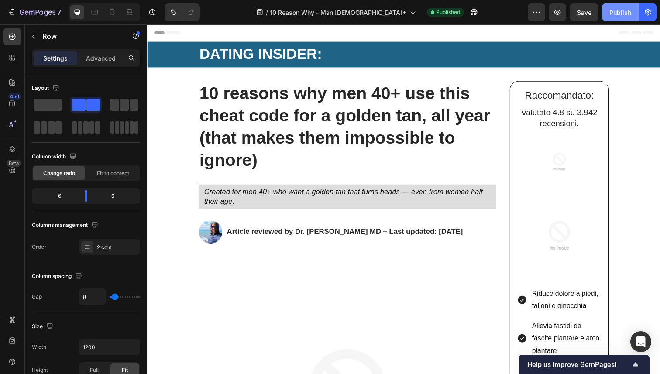
click at [609, 10] on button "Publish" at bounding box center [620, 11] width 37 height 17
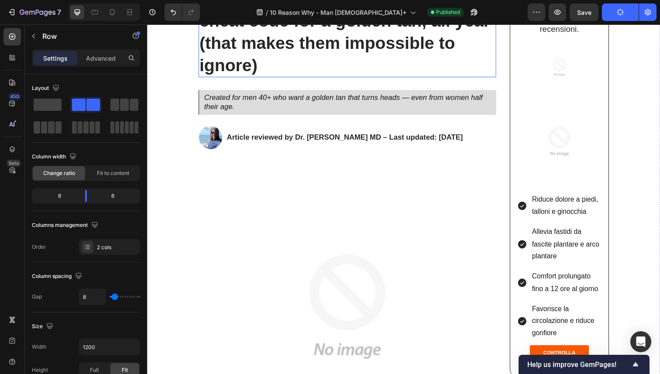
scroll to position [112, 0]
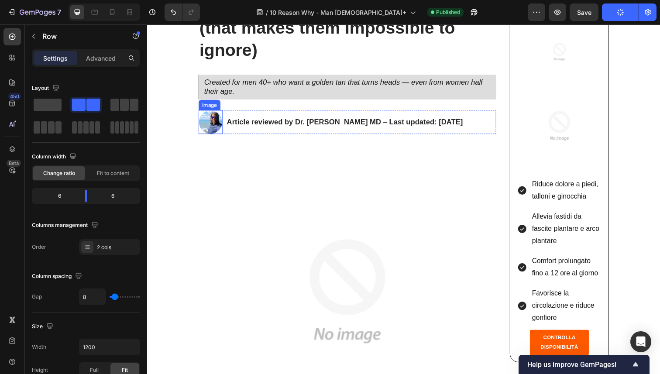
click at [208, 126] on img at bounding box center [211, 124] width 24 height 24
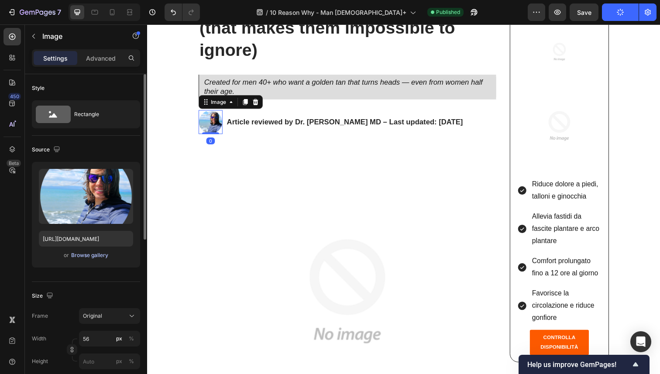
click at [87, 254] on div "Browse gallery" at bounding box center [89, 255] width 37 height 8
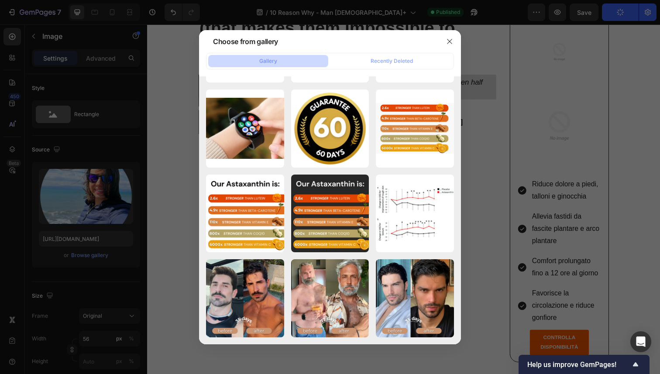
scroll to position [6024, 0]
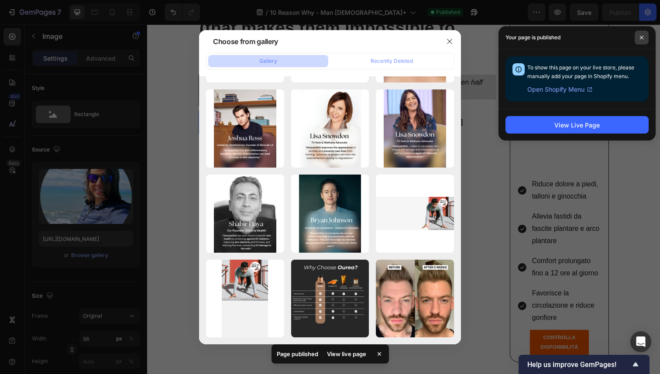
click at [641, 38] on icon at bounding box center [641, 37] width 4 height 4
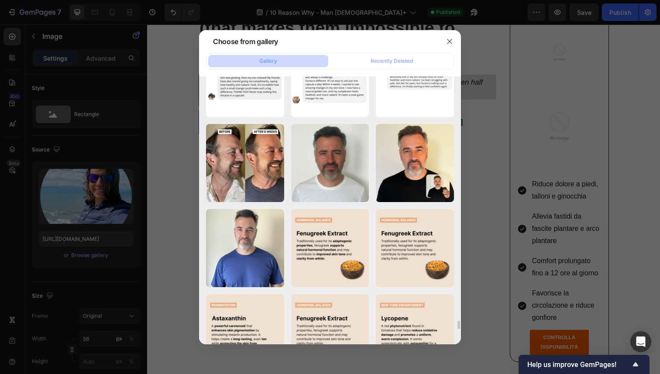
scroll to position [7781, 0]
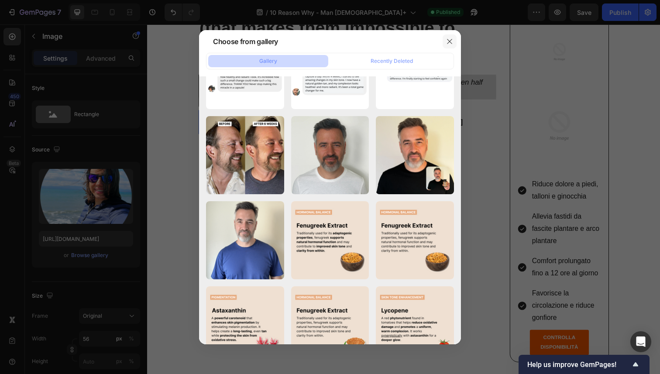
click at [446, 42] on icon "button" at bounding box center [449, 41] width 7 height 7
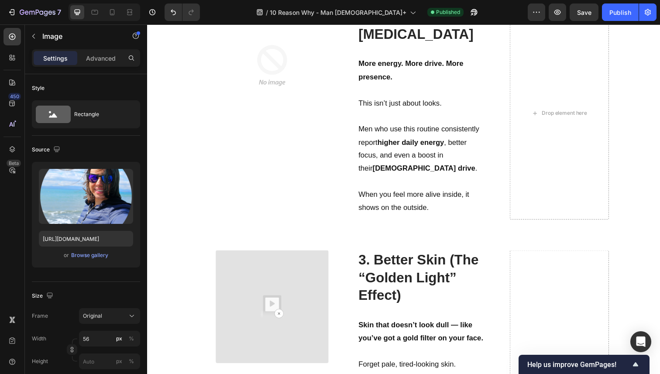
scroll to position [1010, 0]
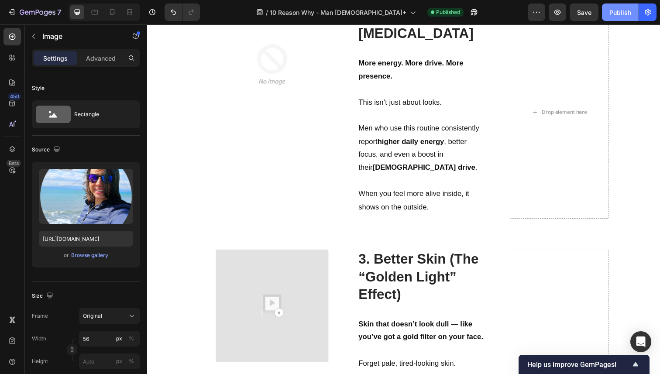
click at [625, 8] on div "Publish" at bounding box center [620, 12] width 22 height 9
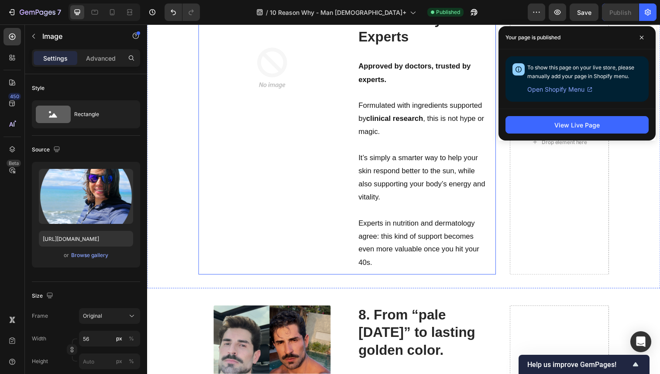
scroll to position [2235, 0]
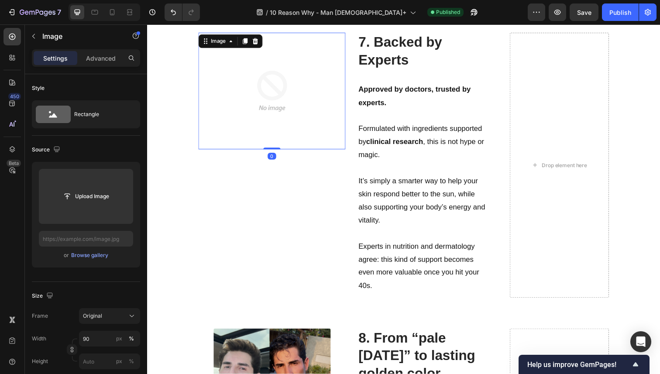
click at [266, 100] on img at bounding box center [275, 93] width 120 height 120
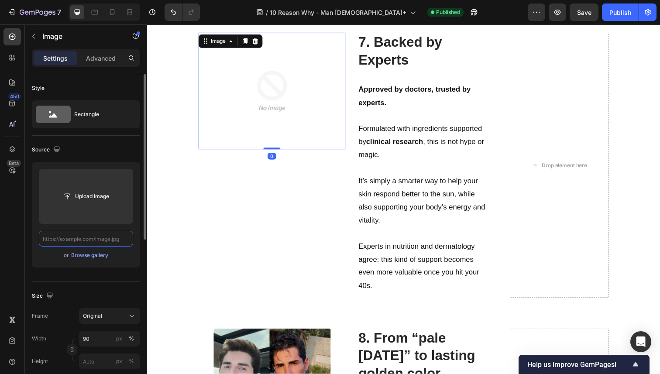
click at [81, 241] on input "text" at bounding box center [86, 239] width 94 height 16
paste input "https://cdn.shopify.com/s/files/1/0724/8052/2459/files/gempages_535833812303610…"
type input "https://cdn.shopify.com/s/files/1/0724/8052/2459/files/gempages_535833812303610…"
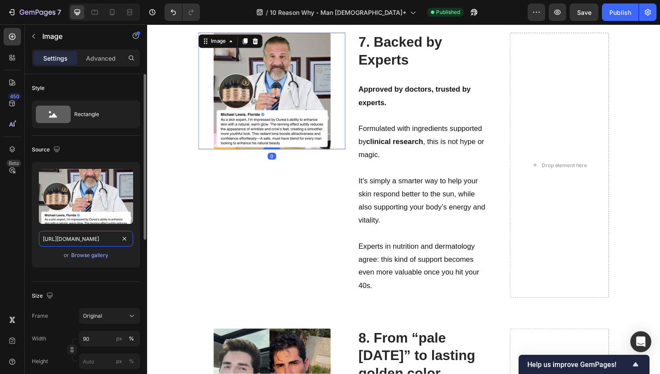
scroll to position [0, 271]
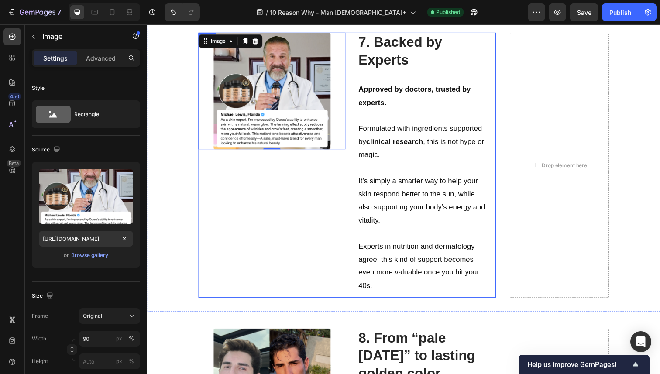
click at [220, 236] on div "Image 0" at bounding box center [274, 168] width 150 height 270
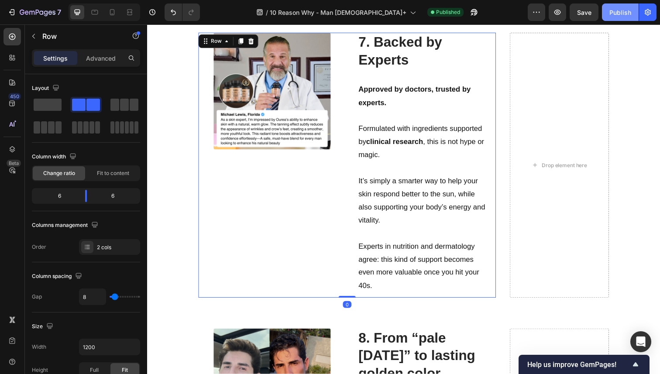
click at [622, 20] on button "Publish" at bounding box center [620, 11] width 37 height 17
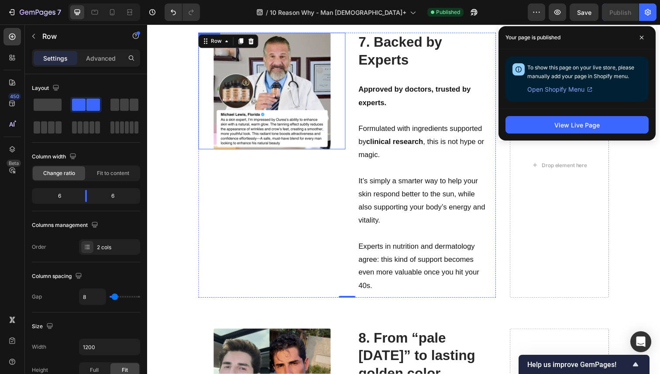
click at [261, 104] on img at bounding box center [275, 93] width 120 height 120
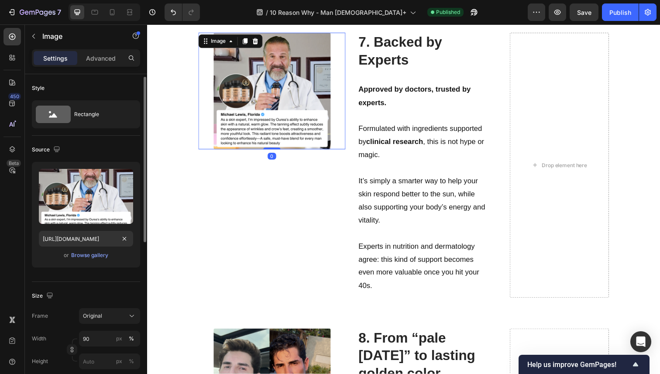
scroll to position [40, 0]
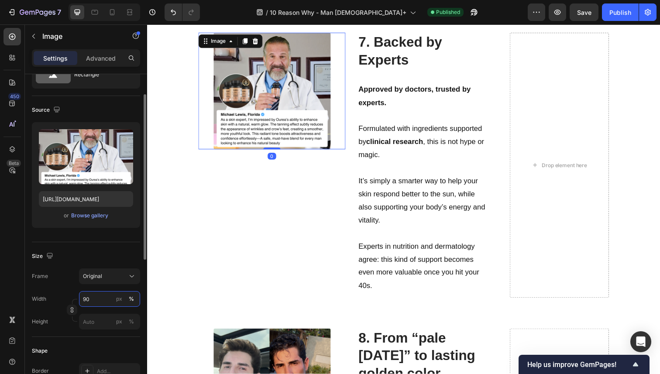
click at [91, 298] on input "90" at bounding box center [109, 299] width 61 height 16
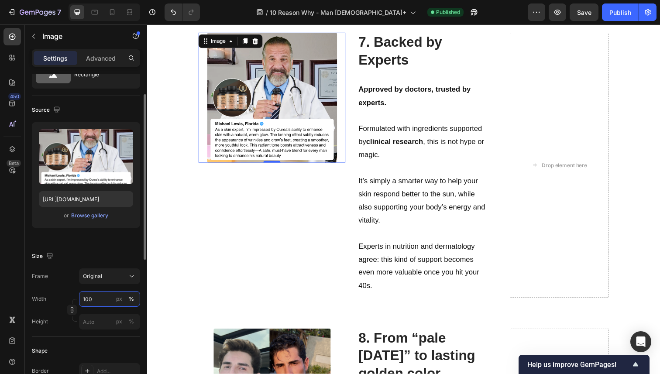
type input "100 %"
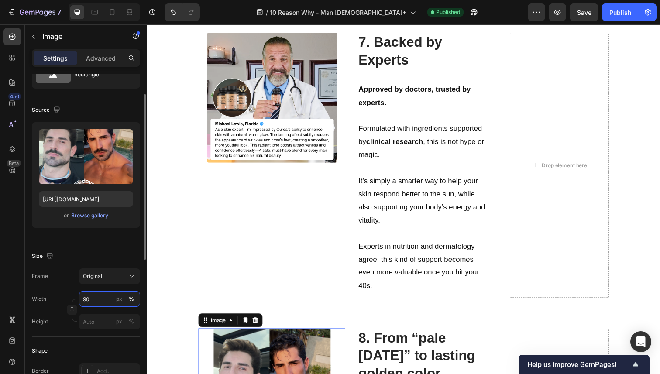
click at [103, 305] on input "90" at bounding box center [109, 299] width 61 height 16
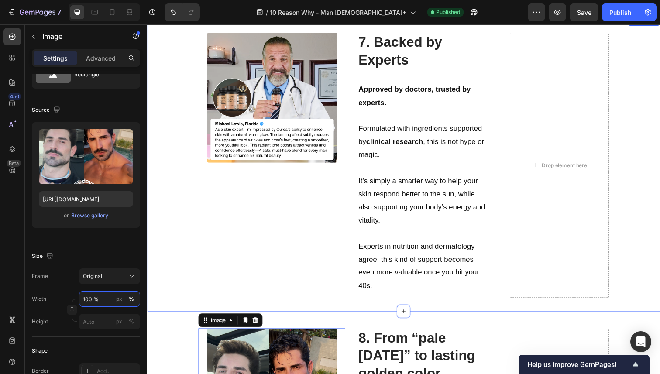
type input "100"
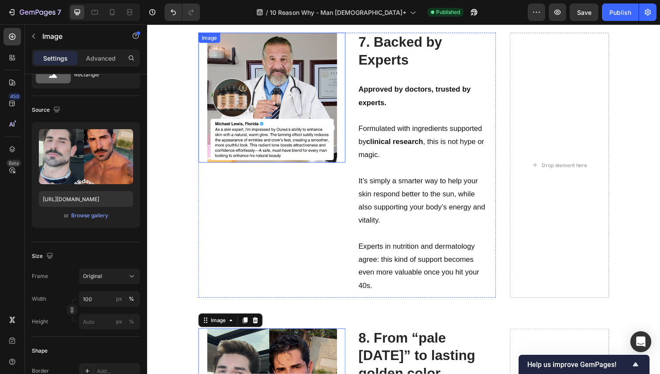
click at [245, 97] on img at bounding box center [274, 99] width 133 height 133
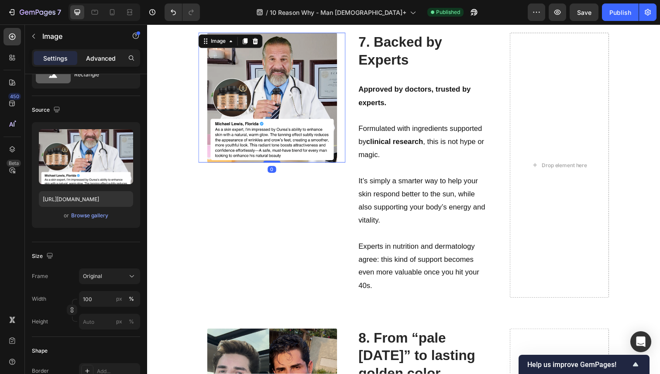
click at [90, 54] on p "Advanced" at bounding box center [101, 58] width 30 height 9
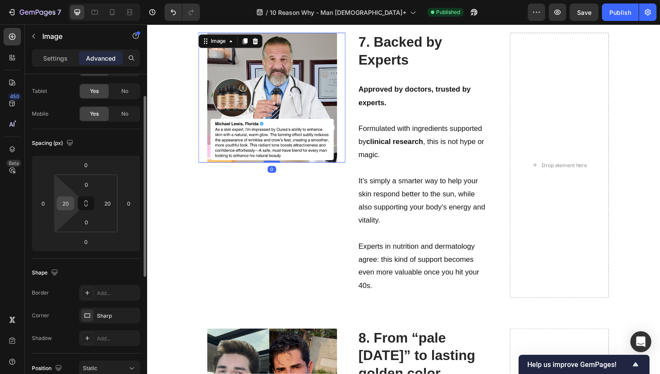
click at [63, 203] on input "20" at bounding box center [65, 203] width 13 height 13
type input "0"
click at [107, 200] on input "20" at bounding box center [107, 203] width 13 height 13
type input "0"
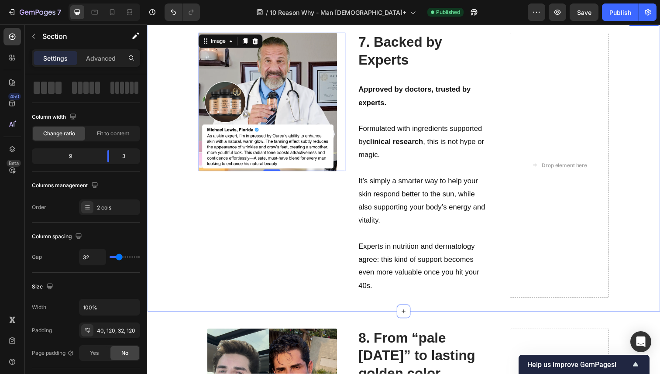
click at [195, 199] on div "Image 0 7. Backed by Experts Heading Text Block Approved by doctors, trusted by…" at bounding box center [409, 167] width 524 height 302
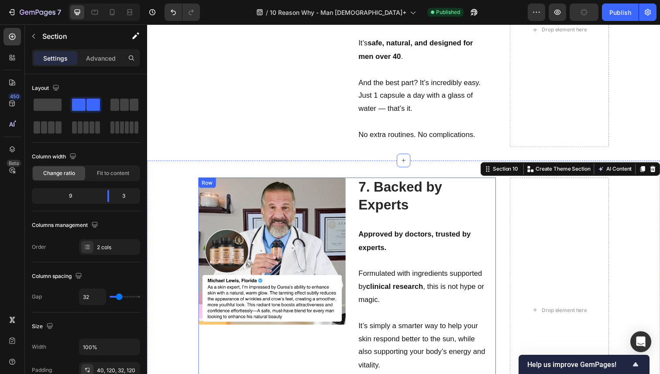
scroll to position [2062, 0]
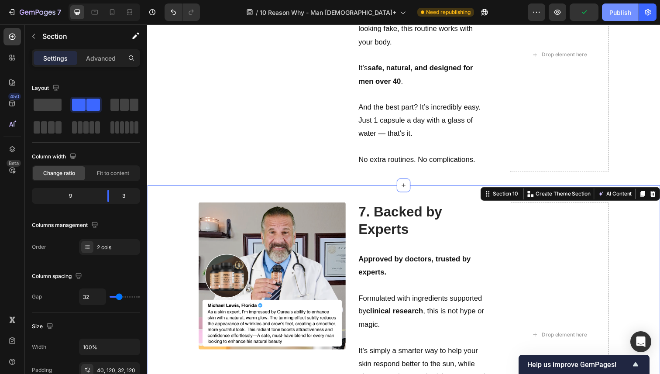
click at [616, 16] on div "Publish" at bounding box center [620, 12] width 22 height 9
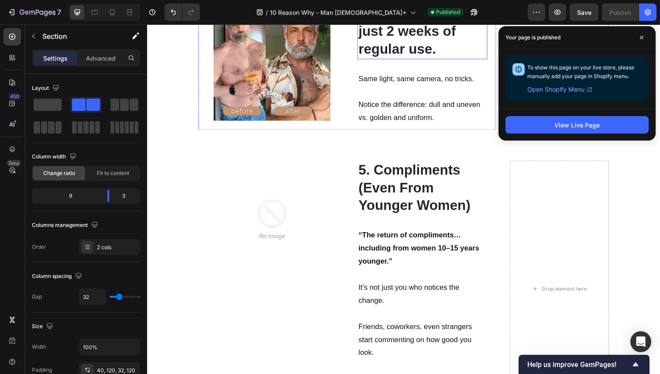
scroll to position [1488, 0]
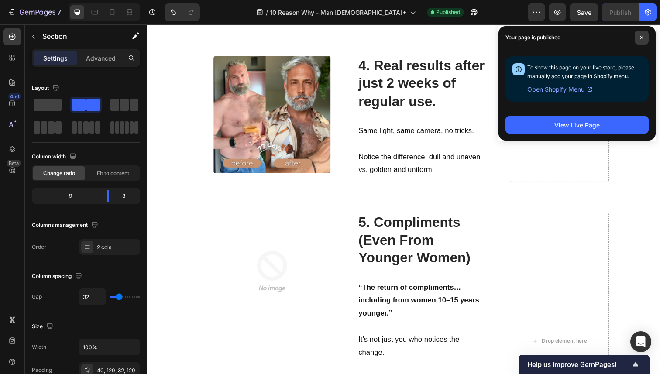
click at [646, 39] on span at bounding box center [641, 38] width 14 height 14
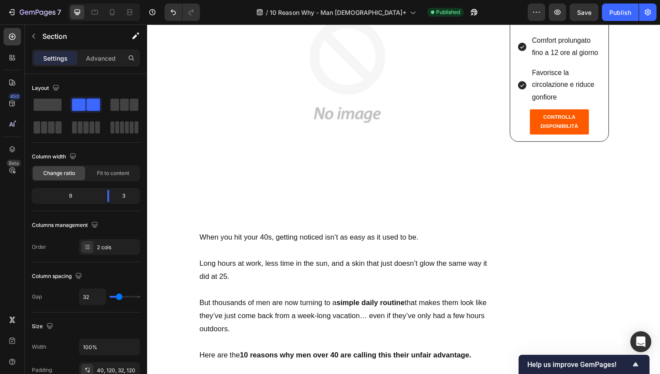
scroll to position [0, 0]
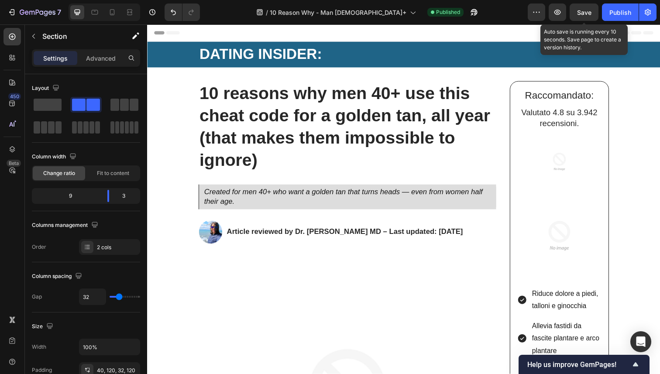
click at [579, 11] on span "Save" at bounding box center [584, 12] width 14 height 7
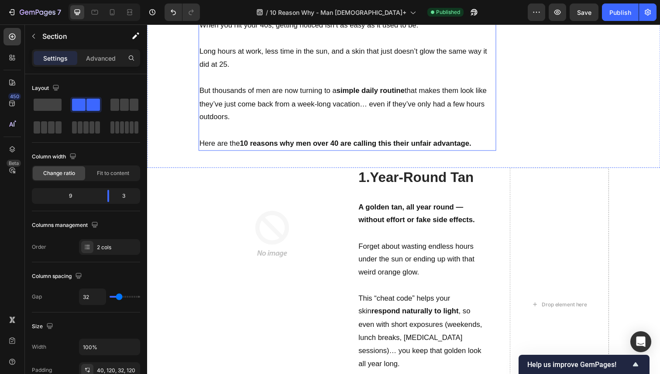
scroll to position [578, 0]
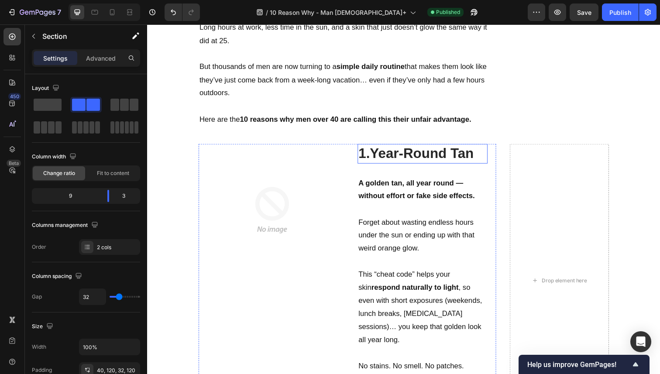
click at [368, 148] on strong "1.Year-Round Tan" at bounding box center [422, 156] width 118 height 16
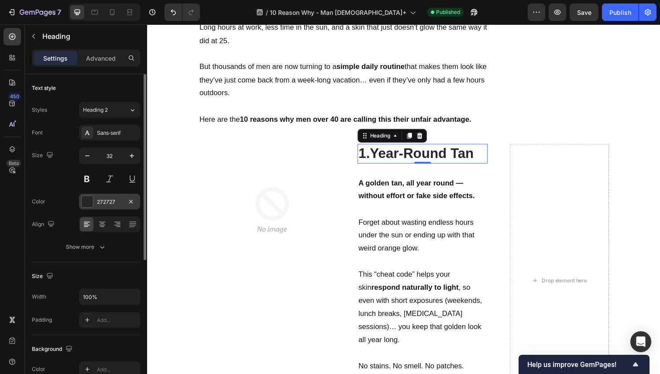
click at [115, 201] on div "272727" at bounding box center [109, 202] width 25 height 8
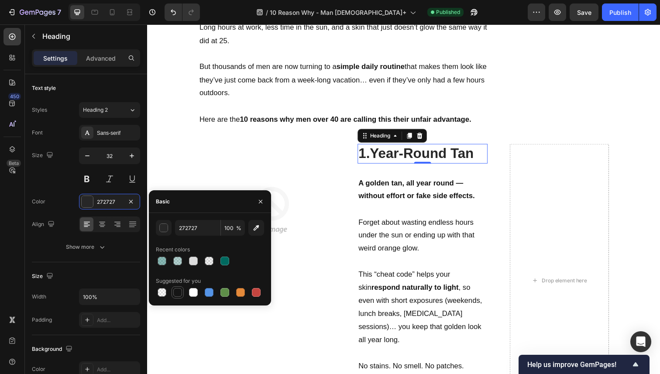
click at [179, 294] on div at bounding box center [177, 292] width 9 height 9
type input "151515"
click at [408, 220] on p "Forget about wasting endless hours under the sun or ending up with that weird o…" at bounding box center [428, 240] width 131 height 40
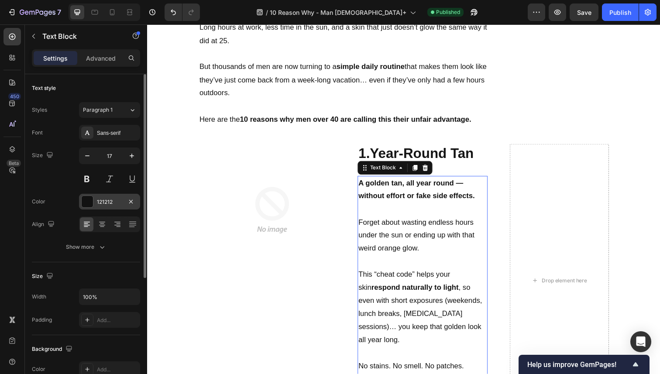
click at [112, 204] on div "121212" at bounding box center [109, 202] width 25 height 8
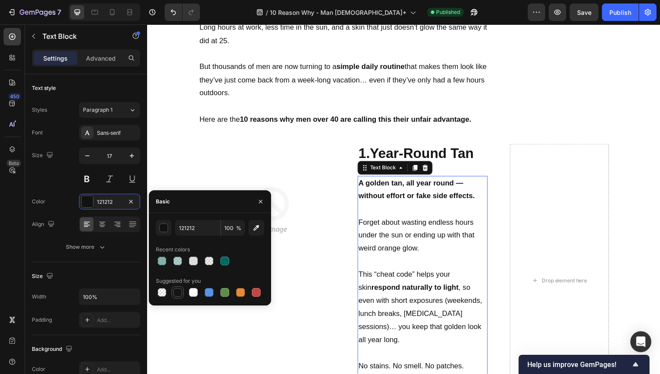
click at [178, 292] on div at bounding box center [177, 292] width 9 height 9
click at [162, 229] on div "button" at bounding box center [164, 228] width 9 height 9
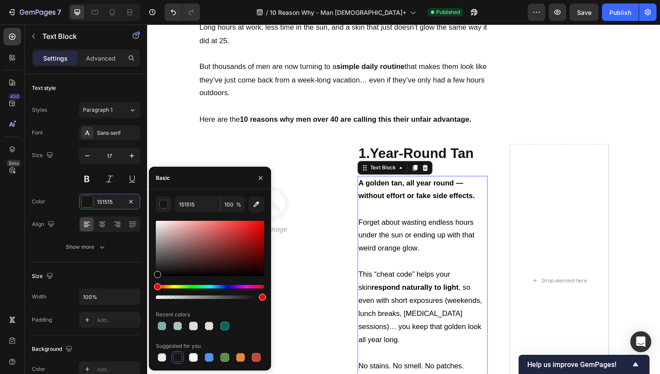
drag, startPoint x: 316, startPoint y: 273, endPoint x: 148, endPoint y: 283, distance: 168.3
type input "000000"
click at [369, 154] on strong "1.Year-Round Tan" at bounding box center [422, 156] width 118 height 16
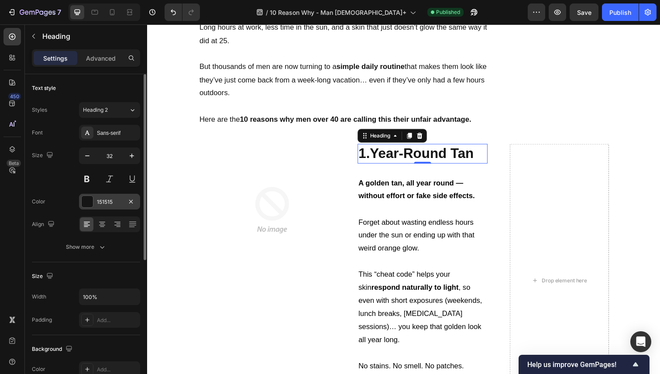
click at [90, 204] on div at bounding box center [87, 201] width 11 height 11
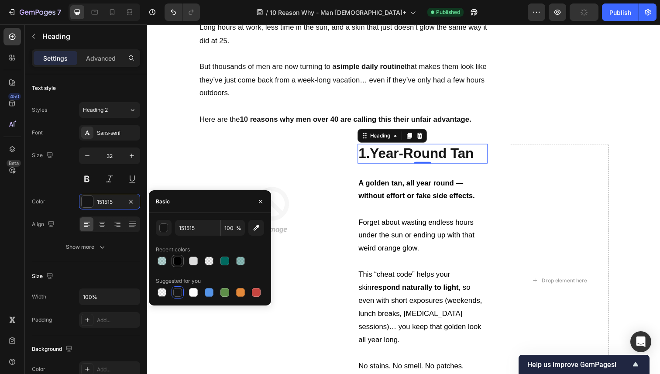
click at [175, 262] on div at bounding box center [177, 261] width 9 height 9
type input "000000"
click at [321, 186] on img at bounding box center [274, 214] width 135 height 135
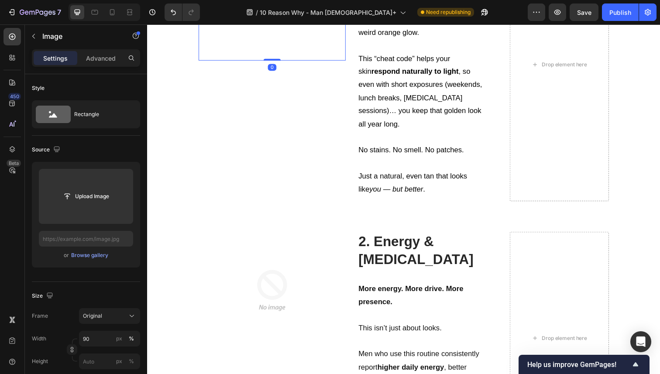
scroll to position [801, 0]
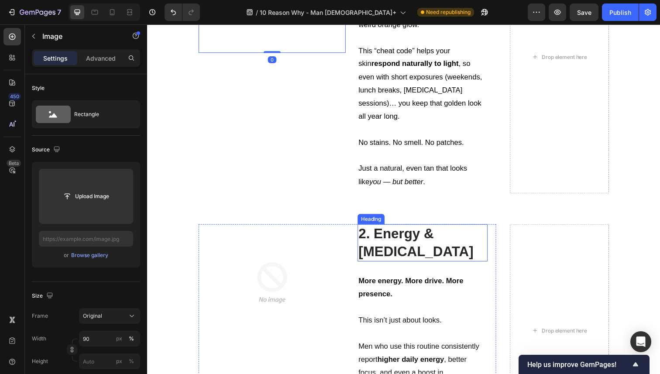
click at [387, 236] on strong "2. Energy & [MEDICAL_DATA]" at bounding box center [421, 247] width 117 height 34
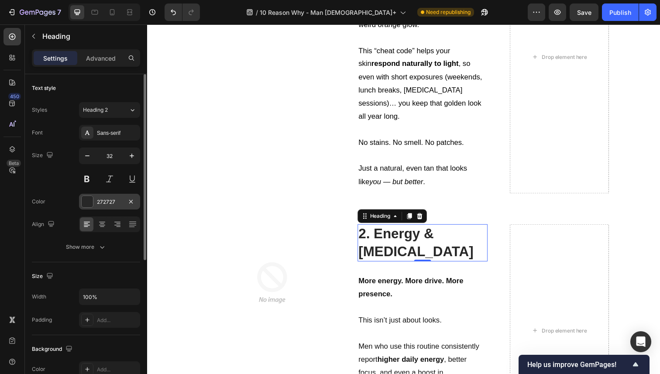
click at [86, 200] on div at bounding box center [87, 201] width 11 height 11
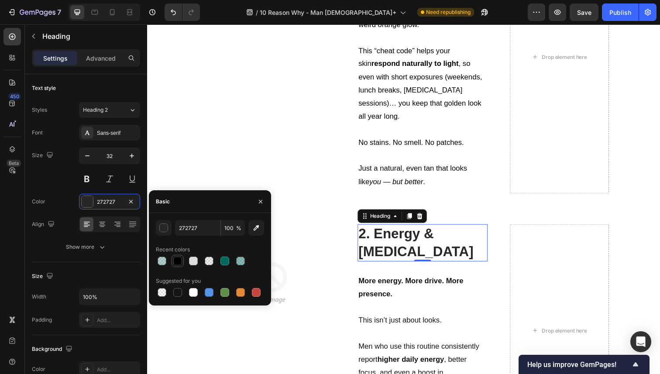
click at [180, 259] on div at bounding box center [177, 261] width 9 height 9
type input "000000"
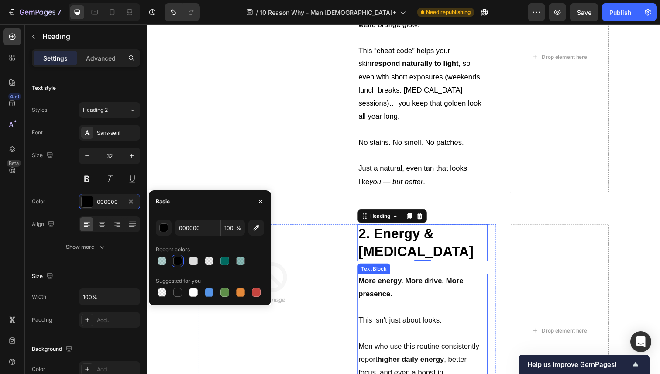
click at [373, 307] on p at bounding box center [428, 314] width 131 height 14
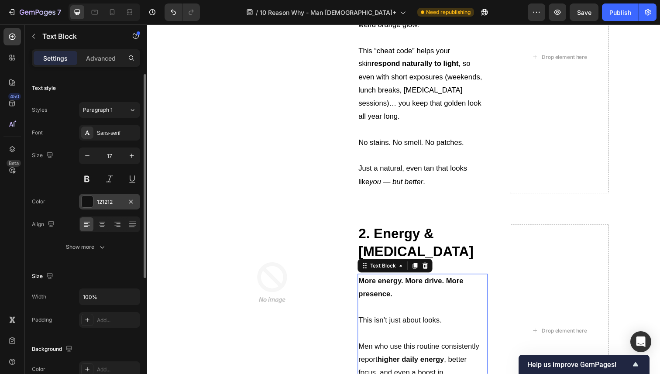
click at [82, 202] on div at bounding box center [87, 201] width 11 height 11
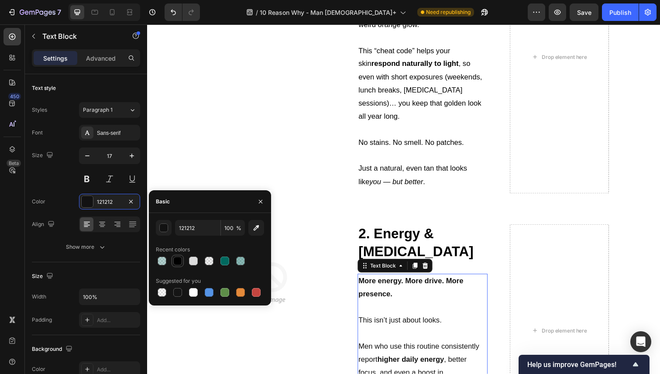
click at [182, 258] on div at bounding box center [177, 261] width 10 height 10
type input "000000"
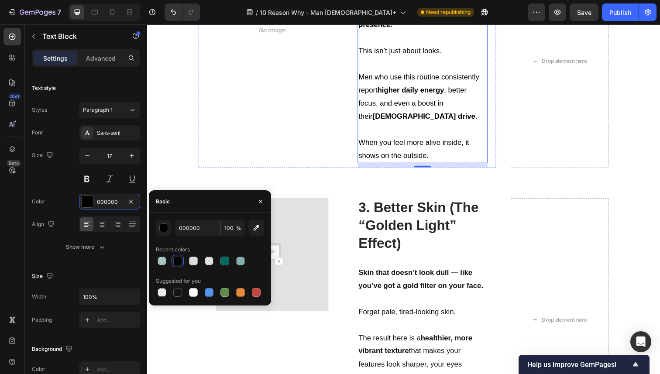
scroll to position [1064, 0]
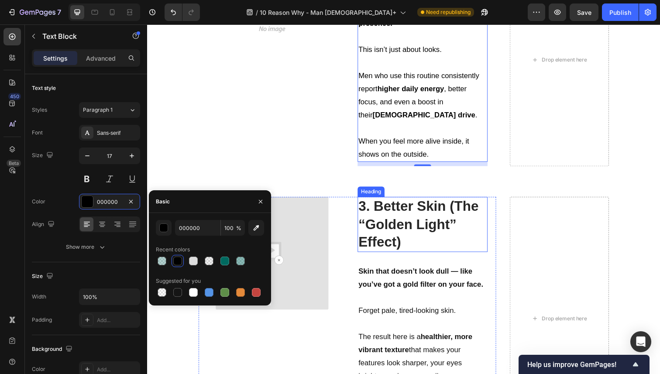
click at [379, 212] on strong "3. Better Skin (The “Golden Light” Effect)" at bounding box center [424, 228] width 123 height 52
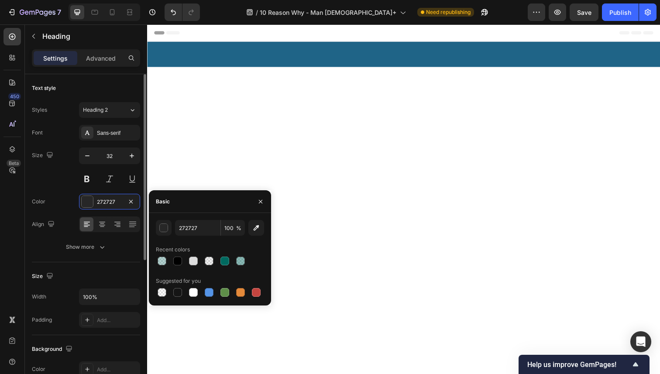
scroll to position [1064, 0]
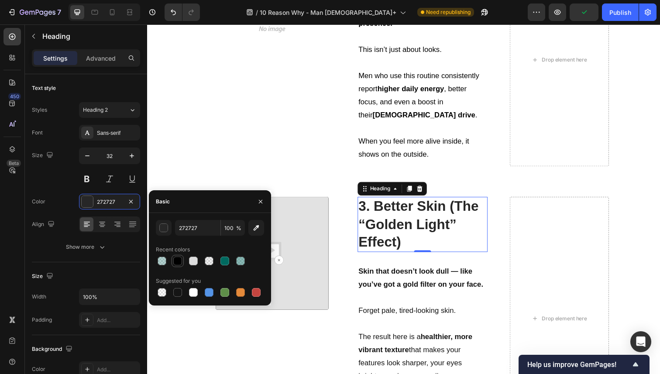
click at [174, 259] on div at bounding box center [177, 261] width 9 height 9
type input "000000"
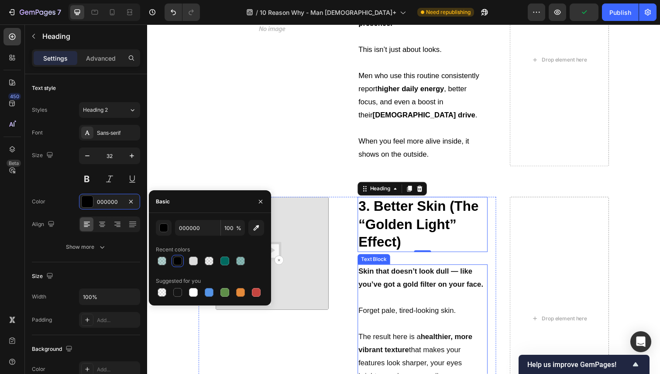
click at [372, 279] on strong "Skin that doesn’t look dull — like you’ve got a gold filter on your face." at bounding box center [426, 284] width 127 height 22
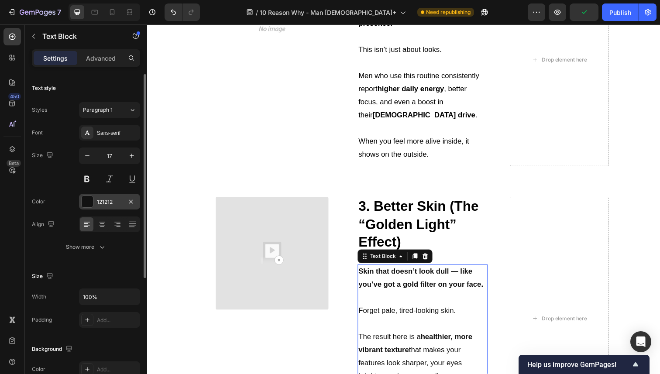
click at [89, 202] on div at bounding box center [87, 201] width 11 height 11
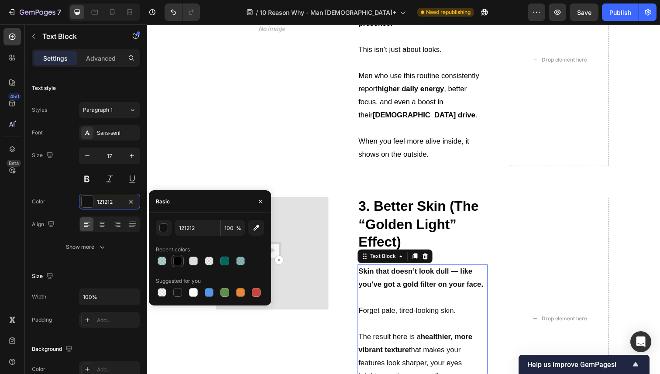
click at [179, 261] on div at bounding box center [177, 261] width 9 height 9
type input "000000"
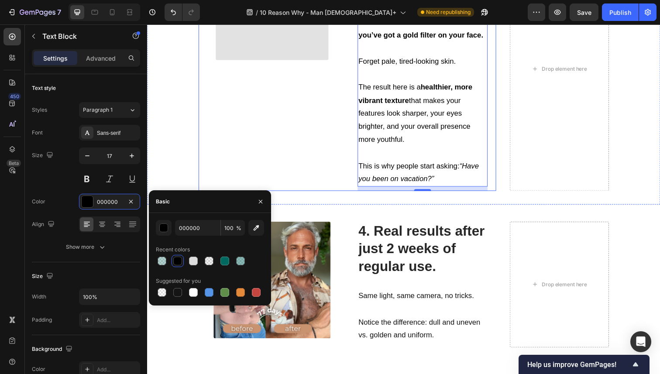
scroll to position [1409, 0]
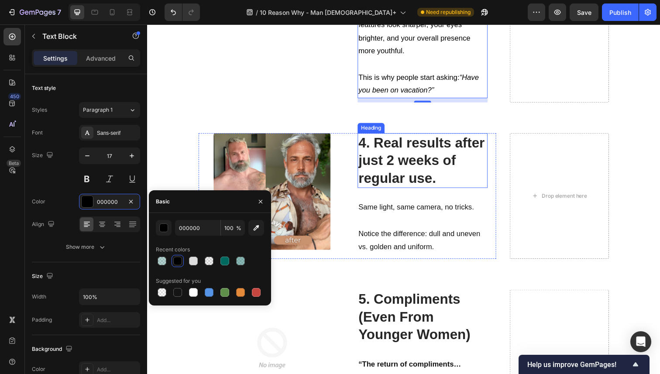
click at [381, 175] on strong "4. Real results after just 2 weeks of regular use." at bounding box center [427, 163] width 129 height 52
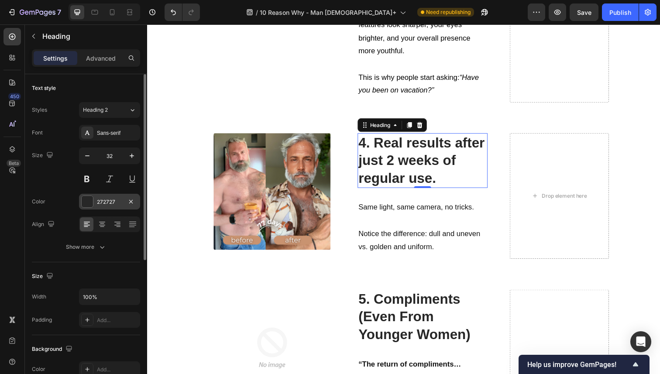
click at [87, 202] on div at bounding box center [87, 201] width 11 height 11
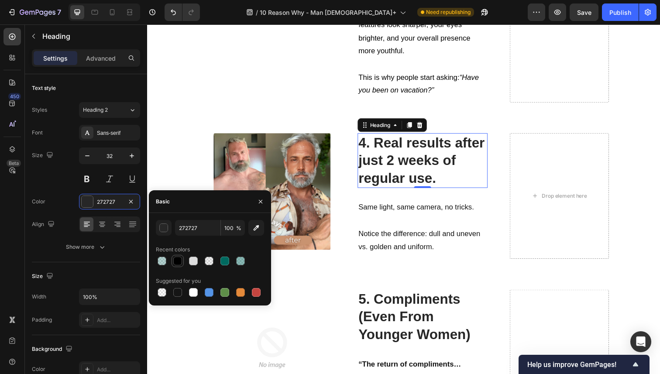
click at [180, 260] on div at bounding box center [177, 261] width 9 height 9
type input "000000"
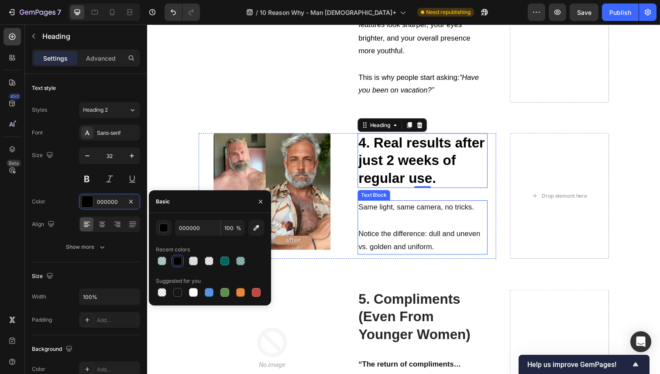
click at [364, 228] on p at bounding box center [428, 226] width 131 height 14
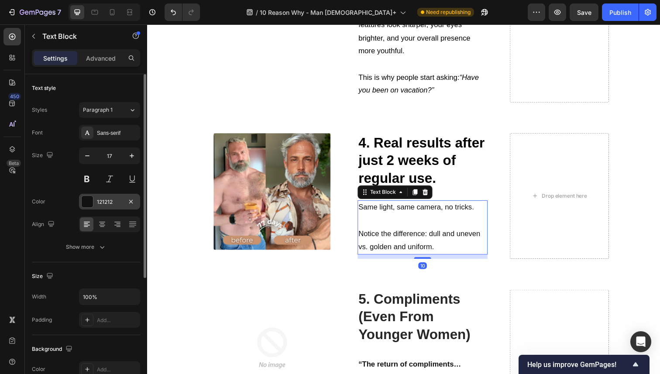
click at [89, 199] on div at bounding box center [87, 201] width 11 height 11
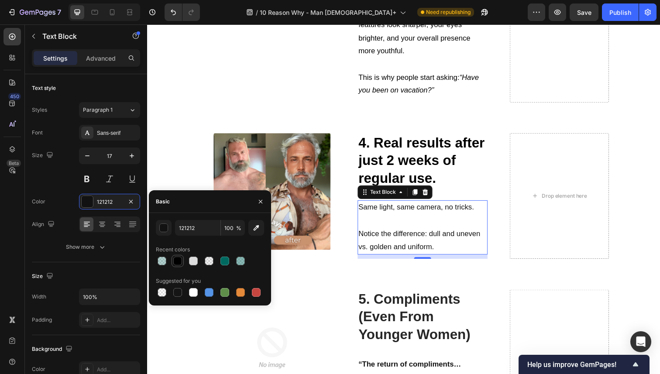
click at [181, 257] on div at bounding box center [177, 261] width 10 height 10
type input "000000"
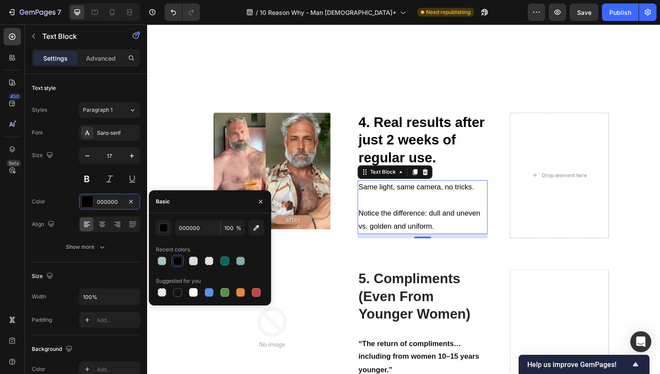
scroll to position [1556, 0]
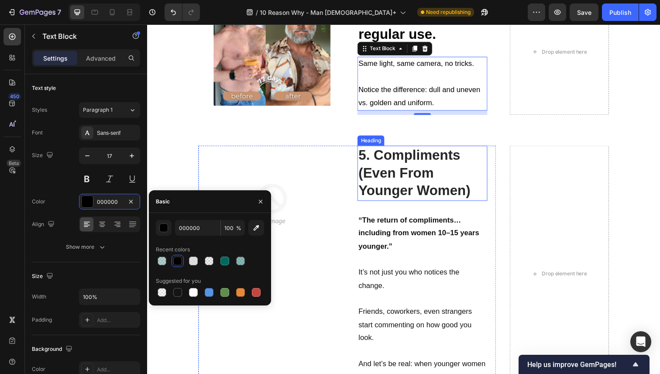
click at [385, 186] on strong "5. Compliments (Even From Younger Women)" at bounding box center [420, 176] width 114 height 52
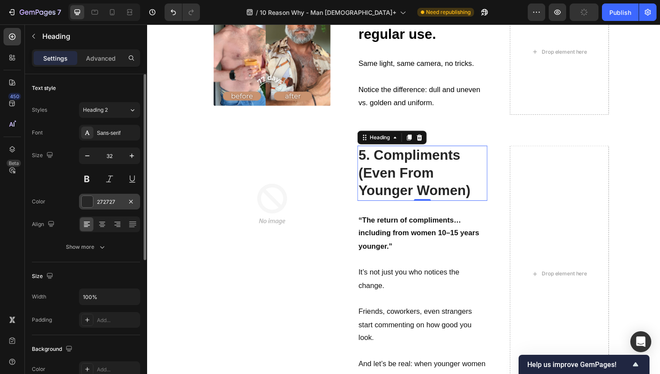
click at [94, 205] on div "272727" at bounding box center [109, 202] width 61 height 16
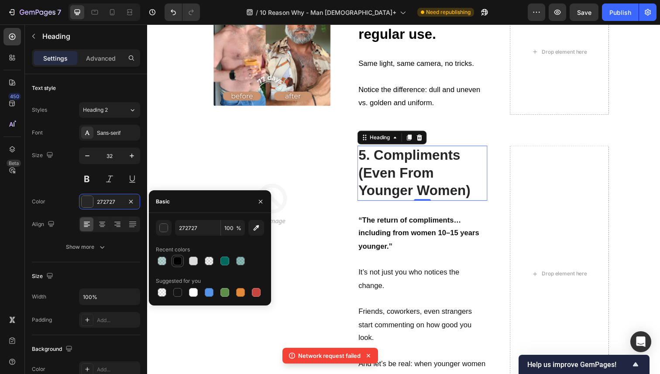
click at [175, 259] on div at bounding box center [177, 261] width 9 height 9
type input "000000"
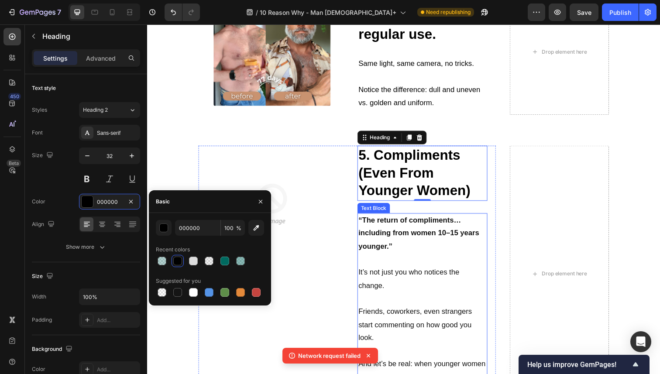
click at [393, 243] on p "“The return of compliments… including from women 10–15 years younger.”" at bounding box center [428, 238] width 131 height 40
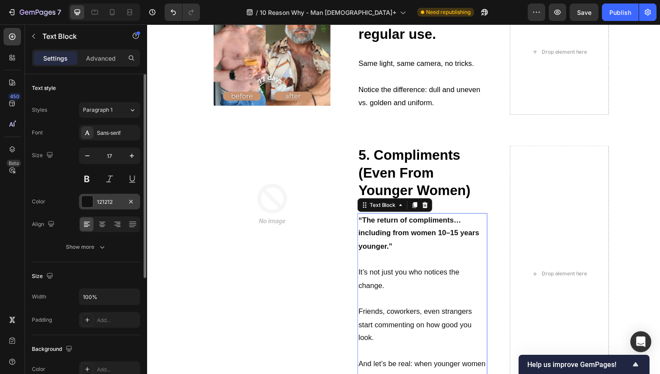
click at [89, 205] on div at bounding box center [87, 201] width 11 height 11
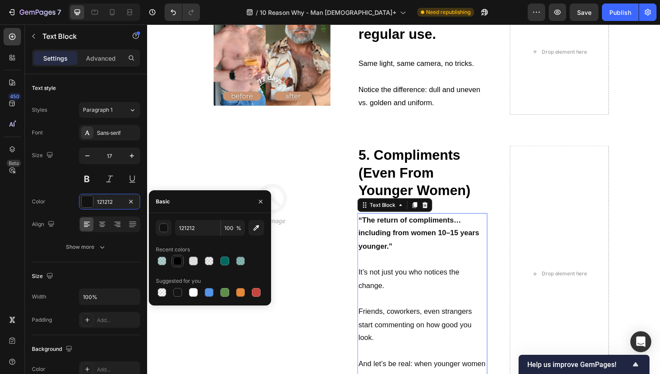
click at [177, 259] on div at bounding box center [177, 261] width 9 height 9
type input "000000"
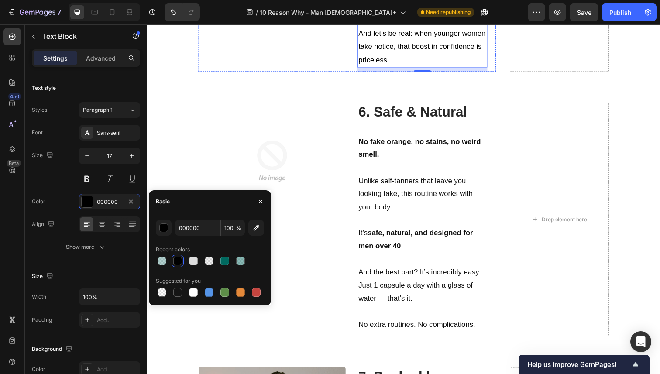
scroll to position [1894, 0]
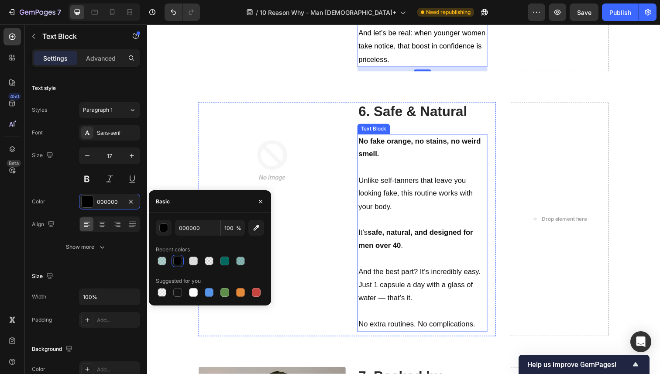
click at [384, 161] on p "No fake orange, no stains, no weird smell." at bounding box center [428, 150] width 131 height 27
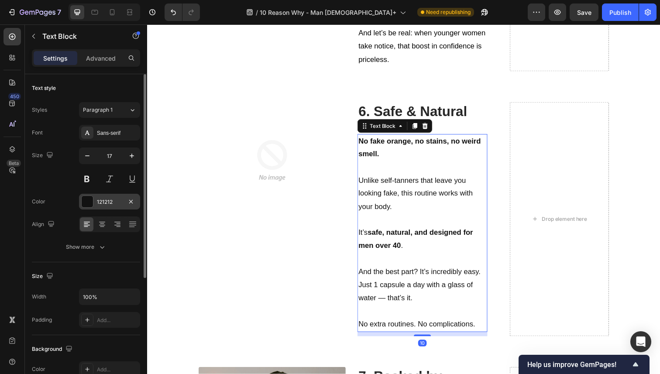
click at [89, 202] on div at bounding box center [87, 201] width 11 height 11
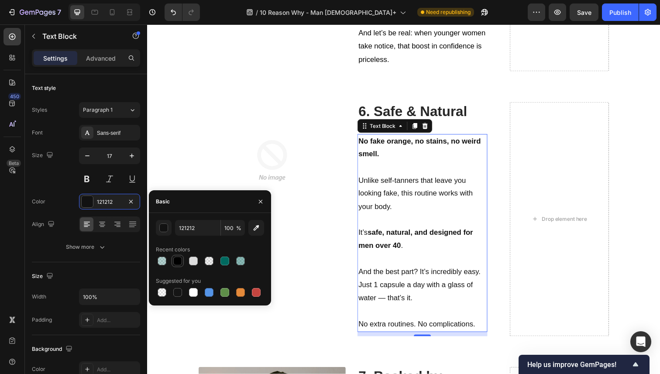
click at [176, 263] on div at bounding box center [177, 261] width 9 height 9
type input "000000"
click at [301, 142] on img at bounding box center [275, 164] width 120 height 120
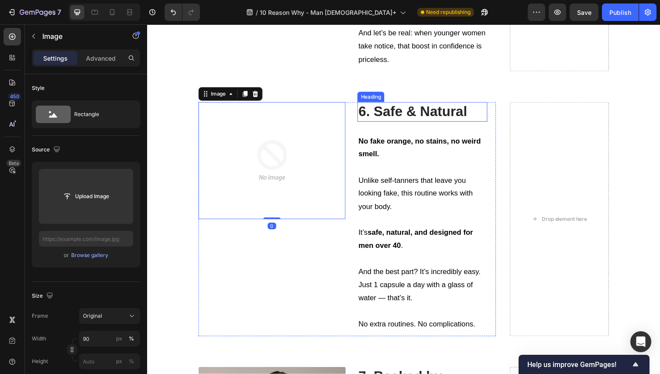
click at [373, 120] on strong "6. Safe & Natural" at bounding box center [418, 114] width 111 height 16
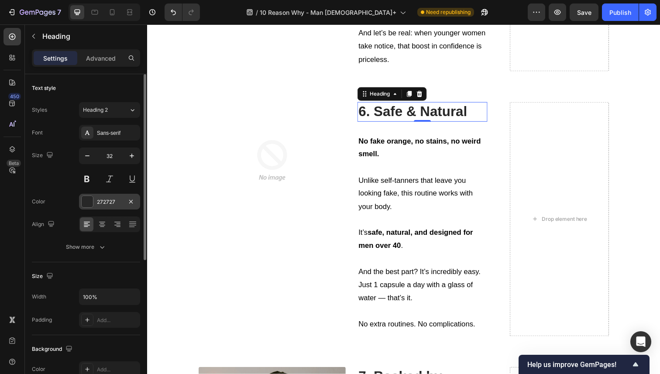
click at [91, 201] on div at bounding box center [87, 201] width 11 height 11
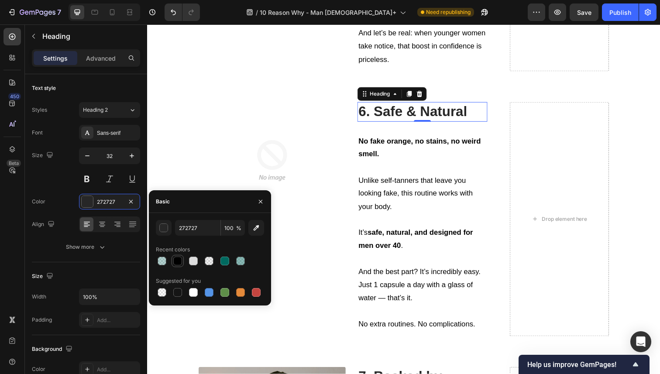
click at [173, 261] on div at bounding box center [177, 261] width 9 height 9
type input "000000"
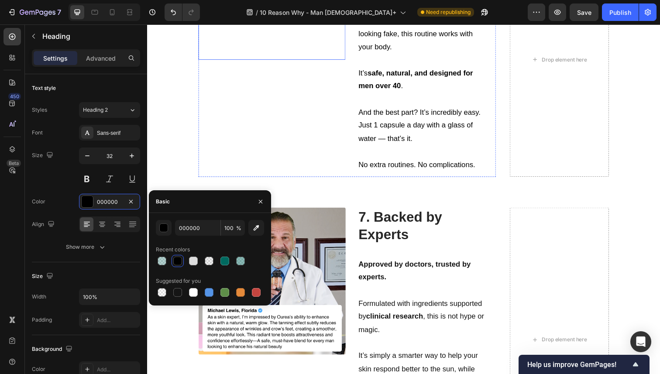
scroll to position [2058, 0]
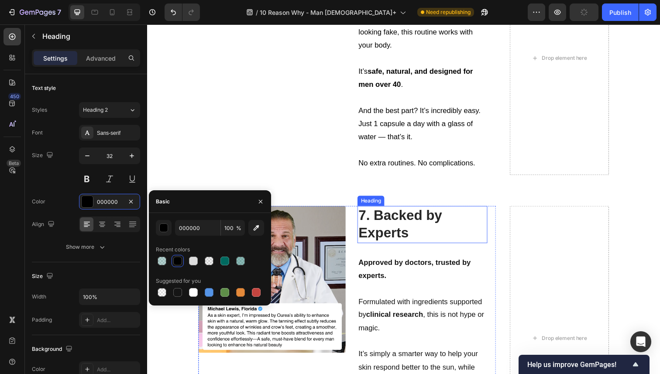
click at [367, 217] on strong "7. Backed by Experts" at bounding box center [406, 229] width 86 height 34
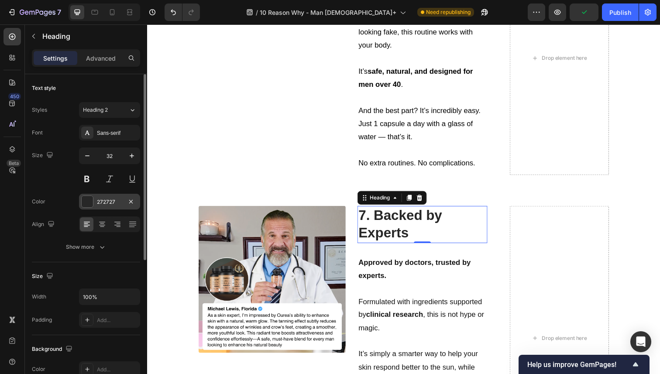
click at [91, 204] on div at bounding box center [87, 201] width 11 height 11
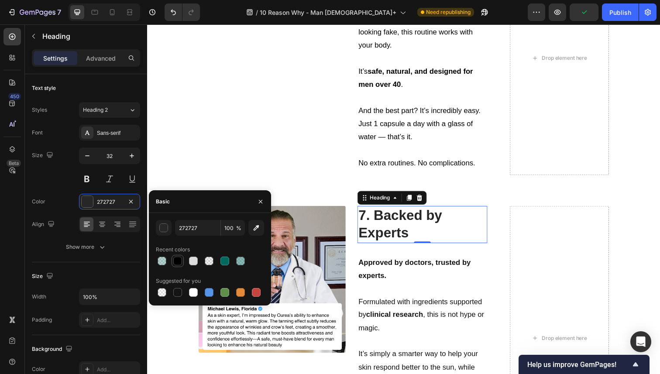
click at [171, 258] on div at bounding box center [177, 261] width 12 height 12
type input "000000"
click at [370, 291] on p at bounding box center [428, 295] width 131 height 14
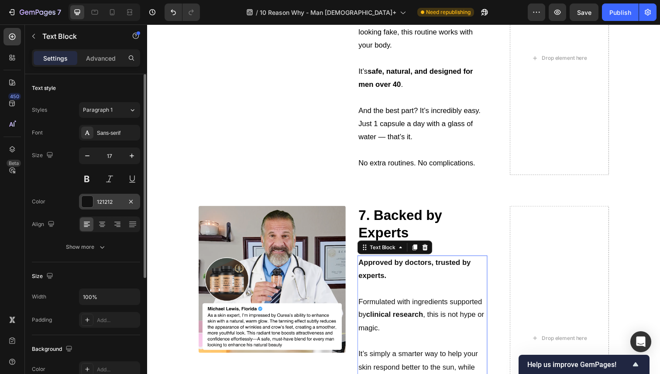
click at [89, 206] on div at bounding box center [87, 201] width 11 height 11
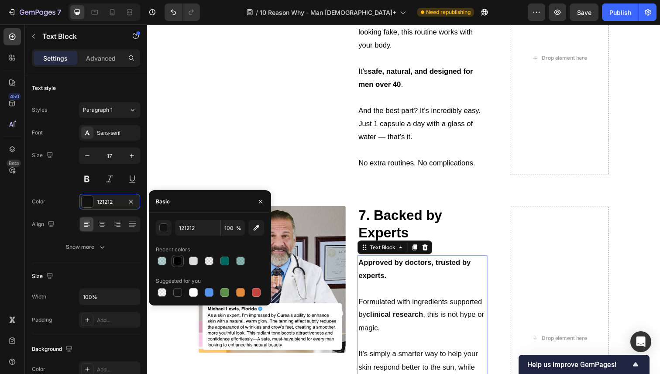
click at [177, 264] on div at bounding box center [177, 261] width 9 height 9
type input "000000"
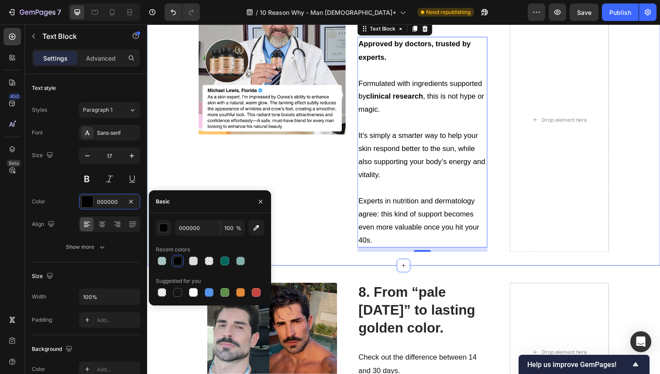
scroll to position [2319, 0]
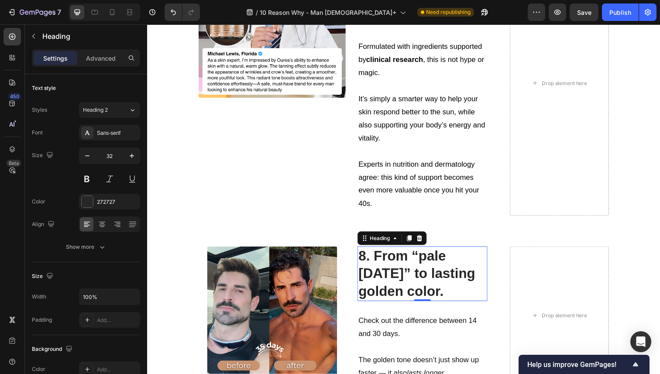
click at [372, 269] on h2 "8. From “pale Monday” to lasting golden color." at bounding box center [428, 279] width 133 height 56
click at [93, 201] on div "272727" at bounding box center [109, 202] width 61 height 16
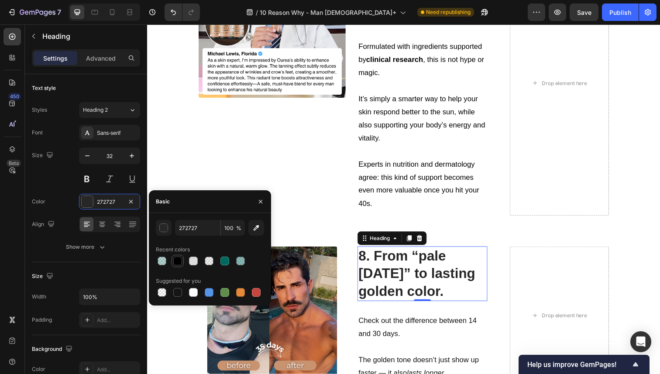
click at [180, 260] on div at bounding box center [177, 261] width 9 height 9
type input "000000"
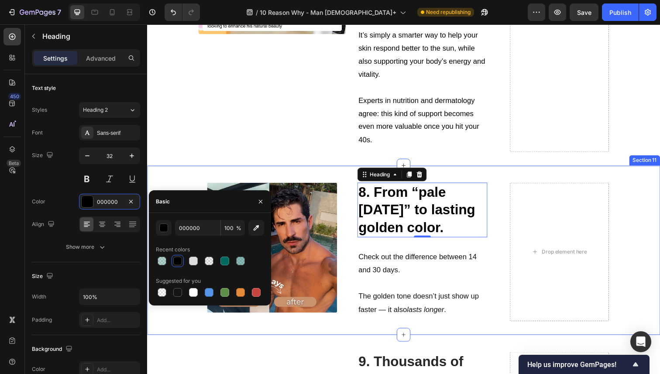
scroll to position [2391, 0]
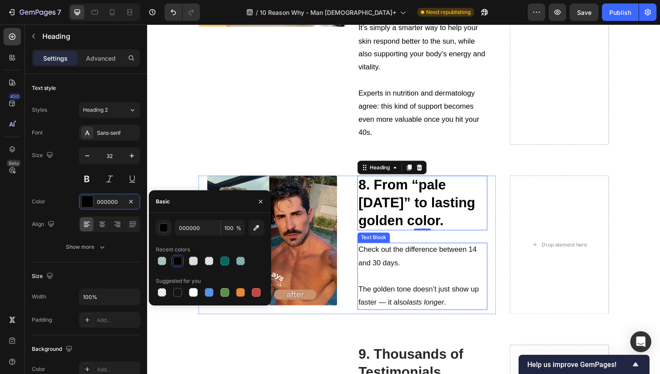
click at [372, 277] on p at bounding box center [428, 282] width 131 height 14
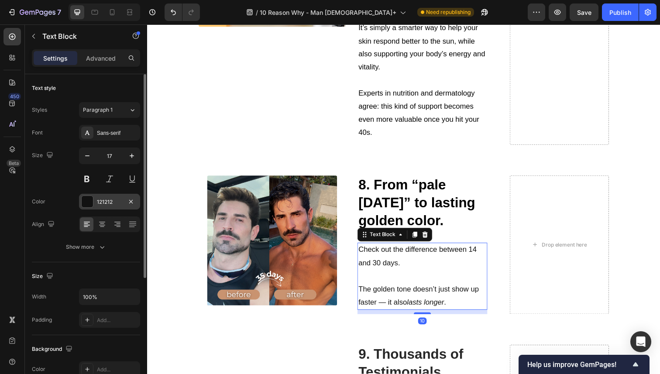
click at [91, 206] on div at bounding box center [87, 201] width 11 height 11
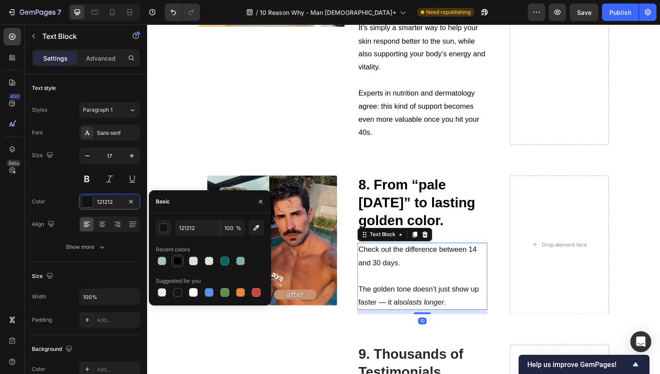
click at [176, 256] on div at bounding box center [177, 261] width 10 height 10
type input "000000"
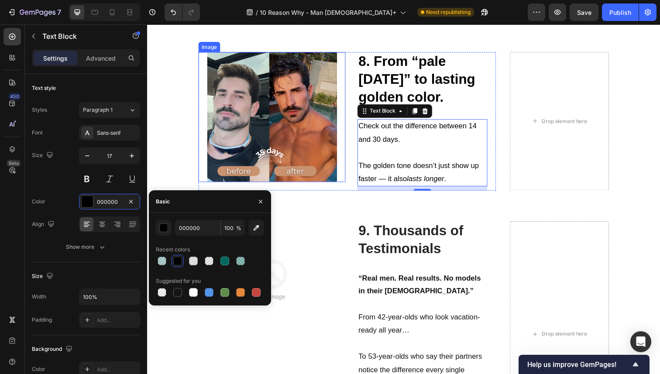
scroll to position [2521, 0]
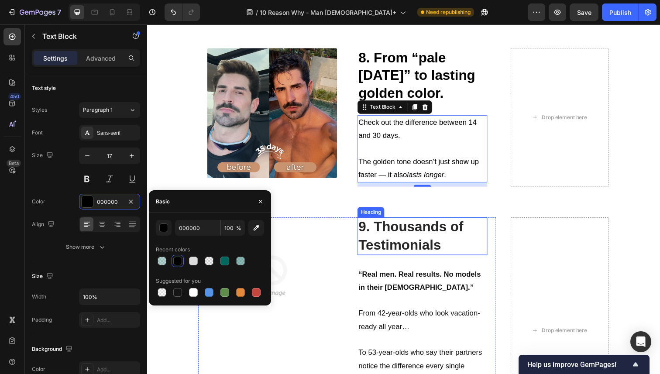
click at [373, 233] on strong "9. Thousands of Testimonials" at bounding box center [416, 240] width 107 height 34
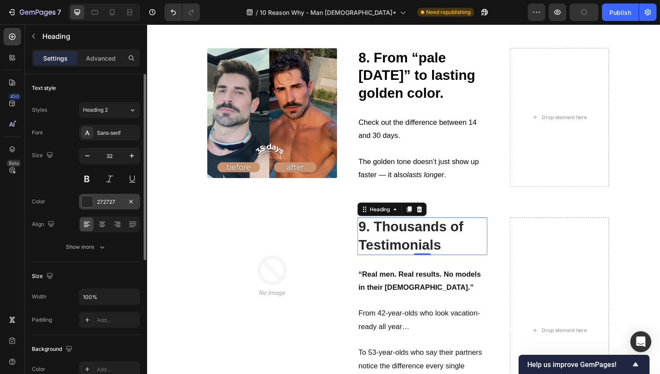
click at [87, 203] on div at bounding box center [87, 201] width 11 height 11
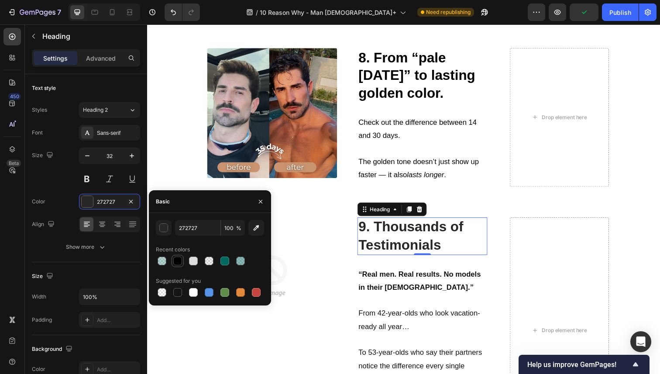
click at [177, 261] on div at bounding box center [177, 261] width 9 height 9
type input "000000"
click at [372, 308] on p at bounding box center [428, 307] width 131 height 14
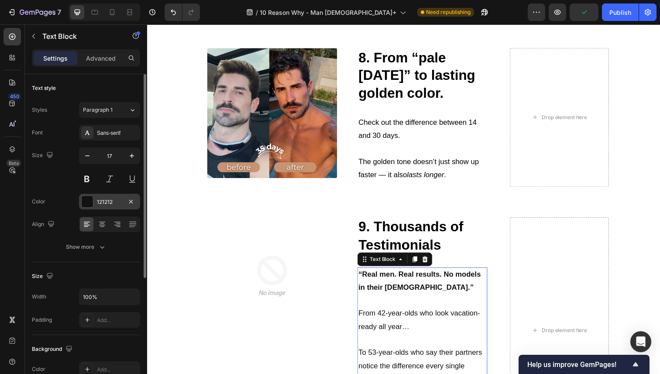
click at [96, 207] on div "121212" at bounding box center [109, 202] width 61 height 16
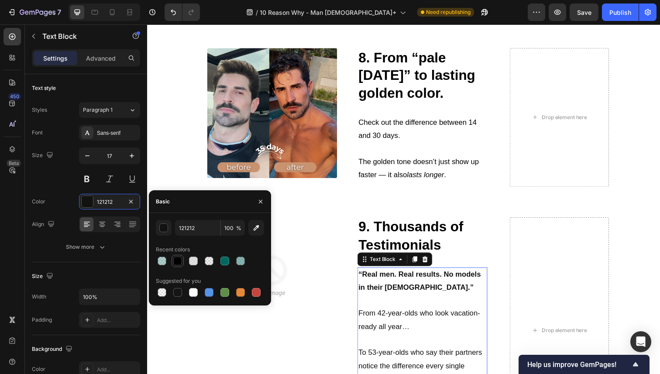
click at [175, 260] on div at bounding box center [177, 261] width 9 height 9
type input "000000"
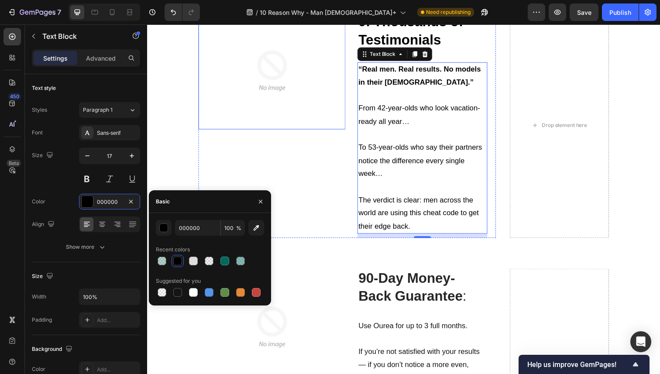
scroll to position [2779, 0]
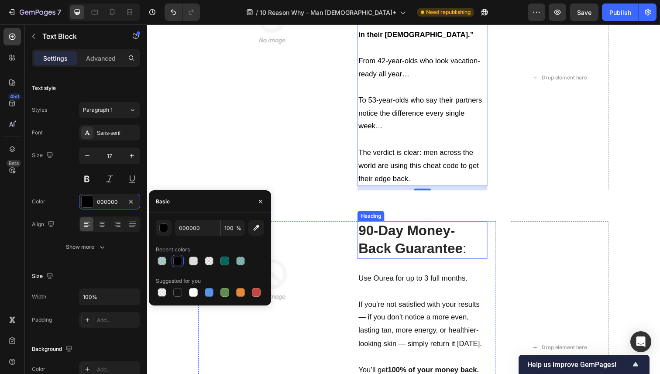
click at [383, 249] on strong "90-Day Money-Back Guarantee" at bounding box center [416, 244] width 106 height 34
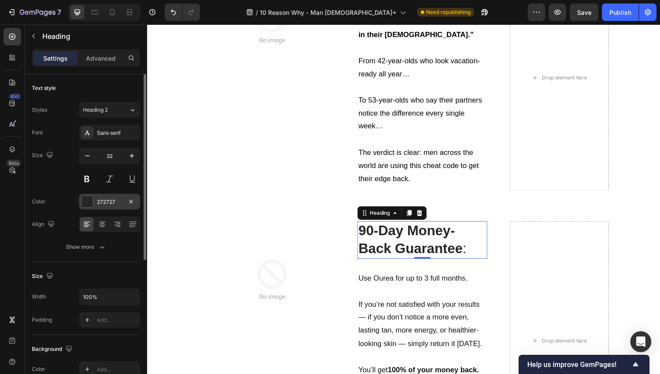
click at [90, 205] on div at bounding box center [87, 201] width 11 height 11
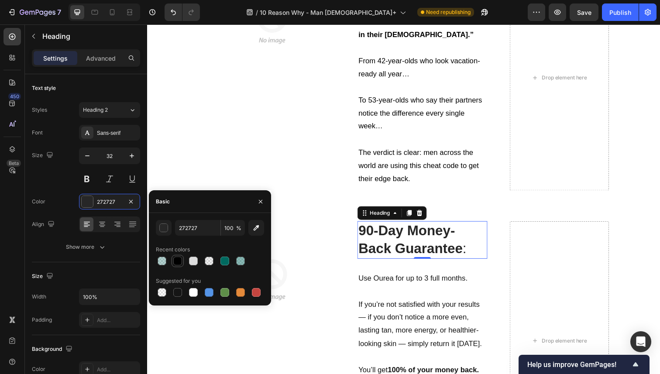
click at [172, 258] on div at bounding box center [177, 261] width 10 height 10
type input "000000"
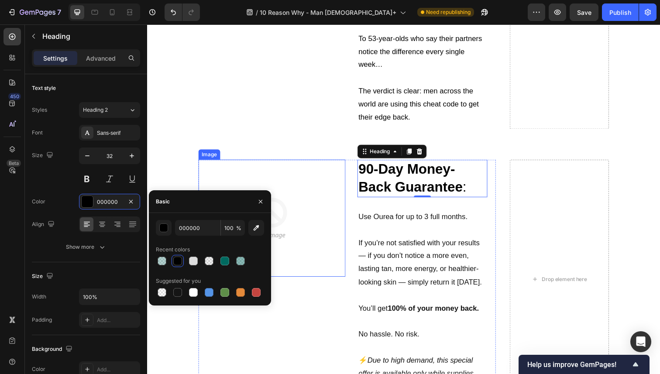
scroll to position [2845, 0]
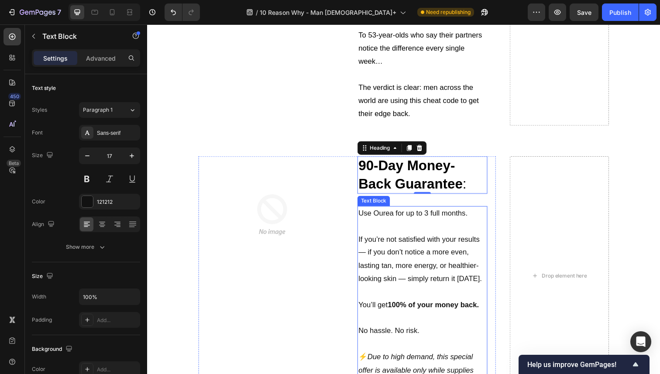
click at [391, 223] on p "Use Ourea for up to 3 full months." at bounding box center [428, 218] width 131 height 14
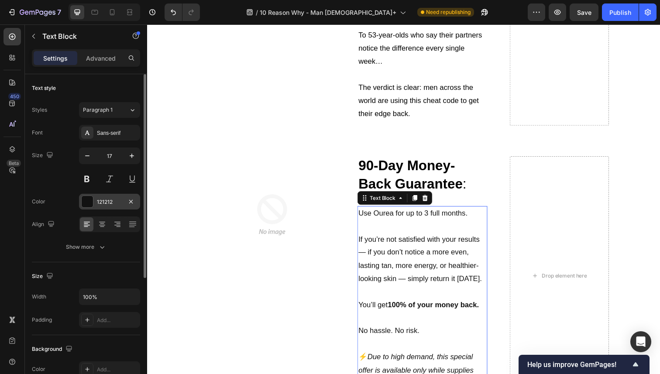
click at [86, 202] on div at bounding box center [87, 201] width 11 height 11
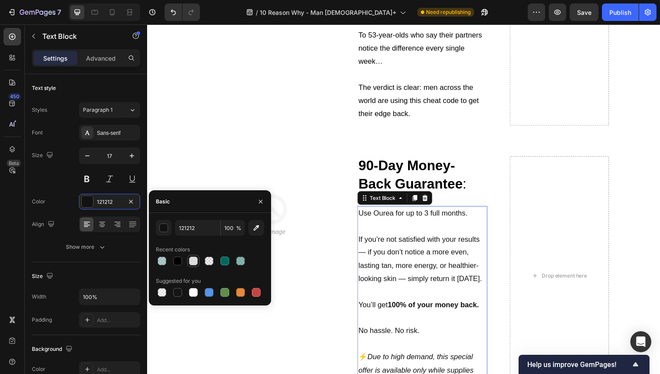
click at [188, 262] on div at bounding box center [193, 261] width 12 height 12
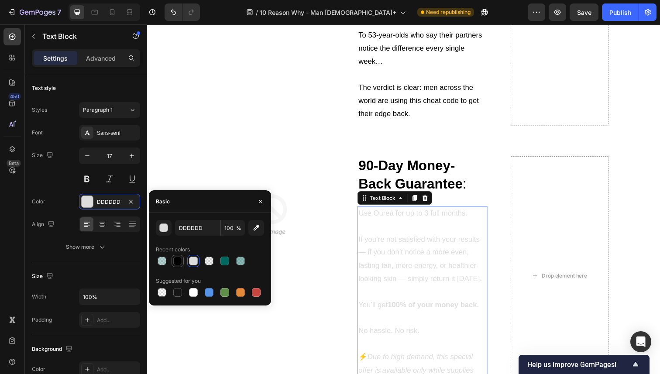
click at [179, 263] on div at bounding box center [177, 261] width 9 height 9
type input "000000"
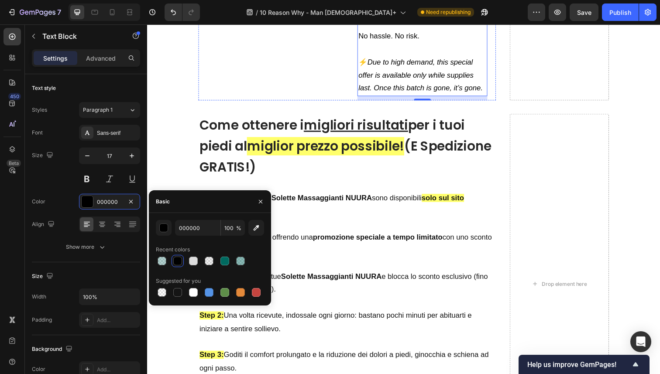
scroll to position [3185, 0]
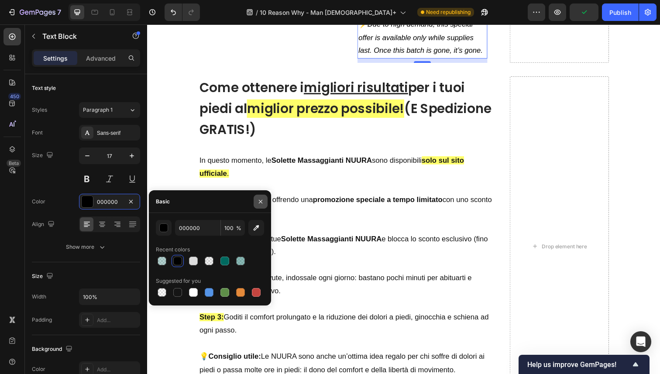
click at [261, 202] on icon "button" at bounding box center [260, 201] width 7 height 7
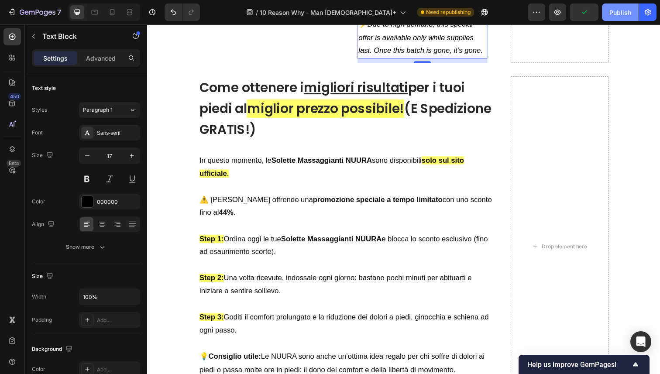
click at [624, 18] on button "Publish" at bounding box center [620, 11] width 37 height 17
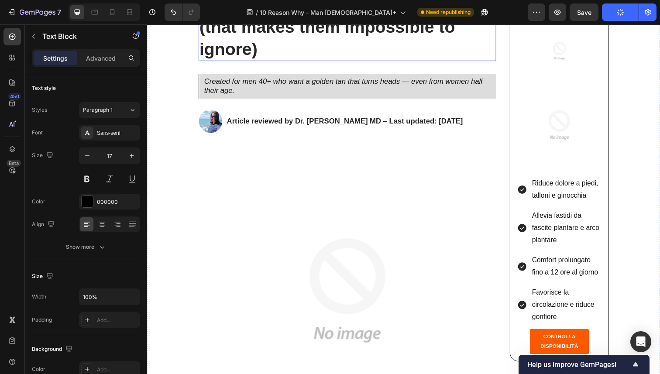
scroll to position [142, 0]
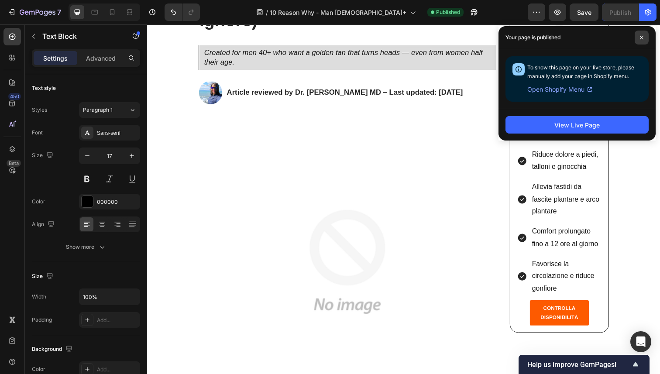
click at [641, 34] on span at bounding box center [641, 38] width 14 height 14
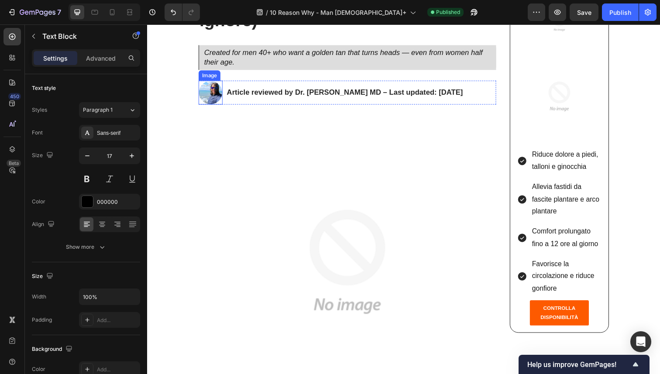
click at [213, 98] on img at bounding box center [211, 94] width 24 height 24
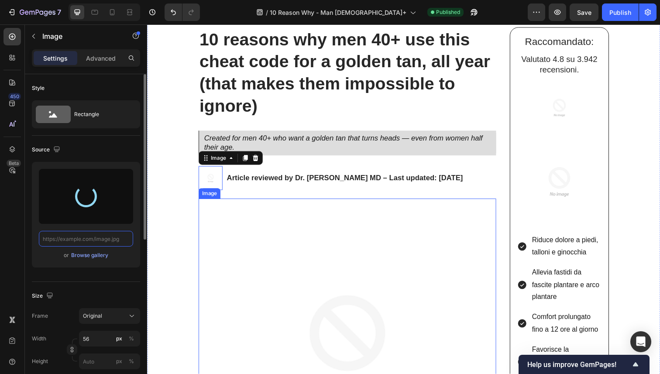
scroll to position [52, 0]
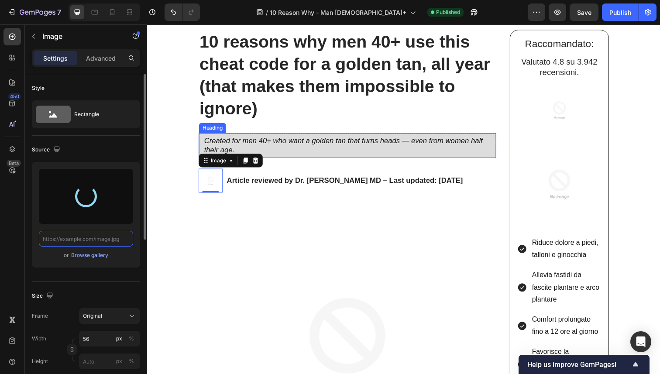
type input "https://cdn.shopify.com/s/files/1/0724/8052/2459/files/gempages_535833812303610…"
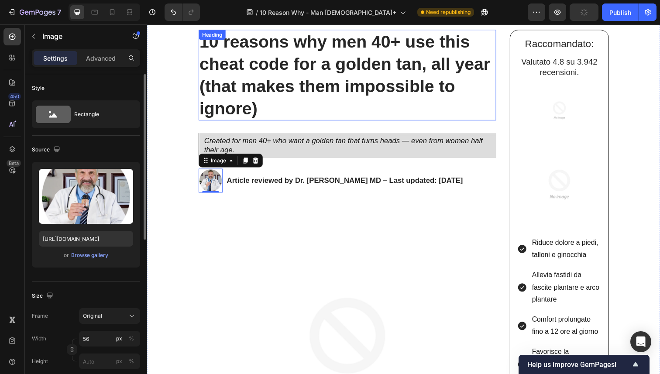
click at [465, 89] on strong "10 reasons why men 40+ use this cheat code for a golden tan, all year (that mak…" at bounding box center [348, 76] width 297 height 87
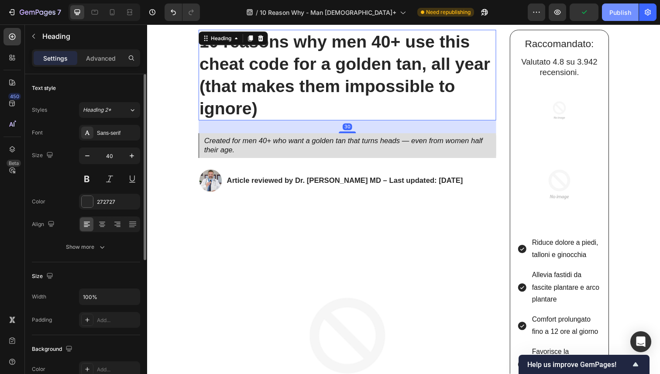
click at [613, 14] on div "Publish" at bounding box center [620, 12] width 22 height 9
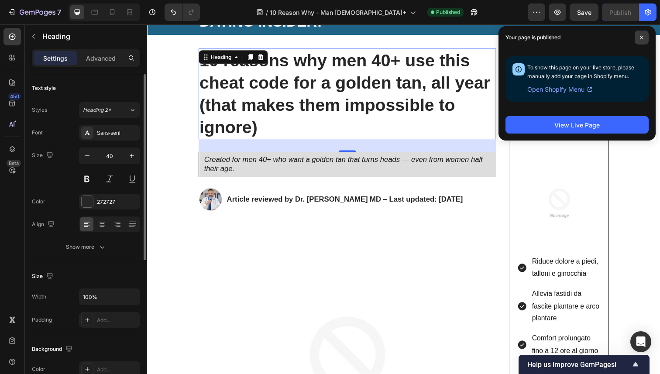
click at [637, 39] on span at bounding box center [641, 38] width 14 height 14
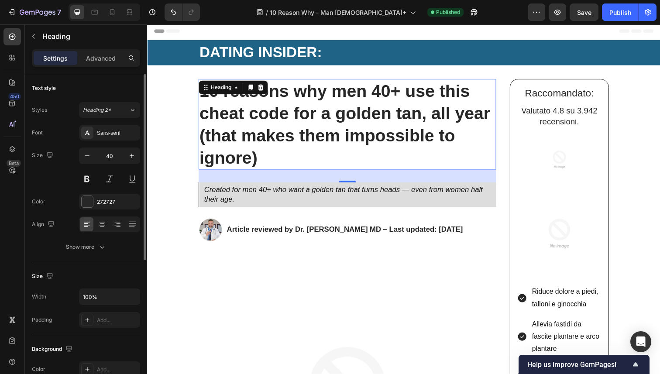
scroll to position [0, 0]
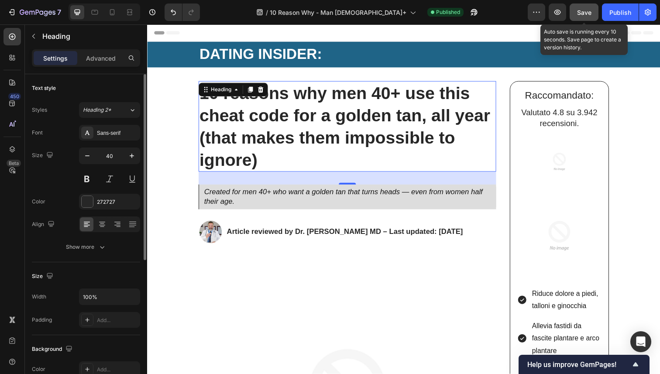
click at [572, 8] on button "Save" at bounding box center [583, 11] width 29 height 17
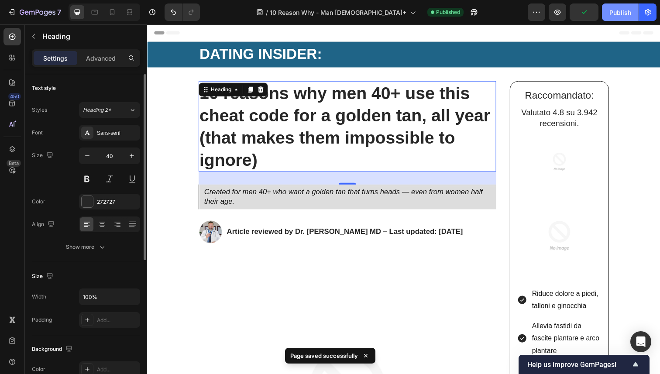
click at [611, 8] on div "Publish" at bounding box center [620, 12] width 22 height 9
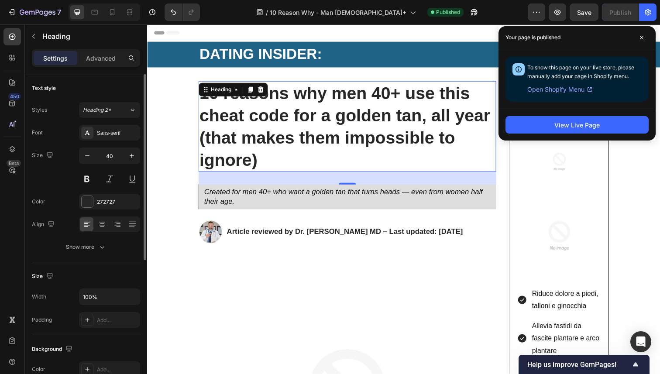
scroll to position [285, 0]
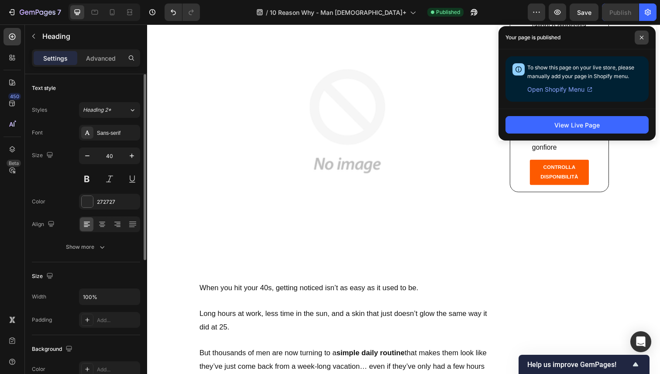
click at [635, 42] on span at bounding box center [641, 38] width 14 height 14
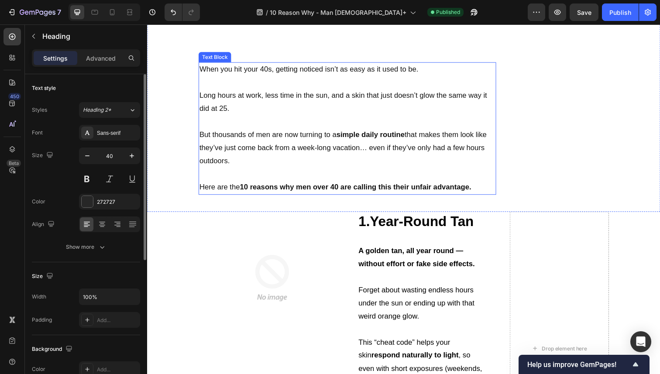
scroll to position [627, 0]
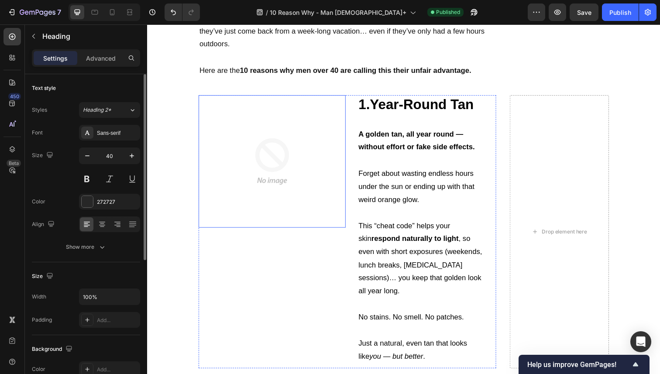
click at [312, 194] on img at bounding box center [274, 164] width 135 height 135
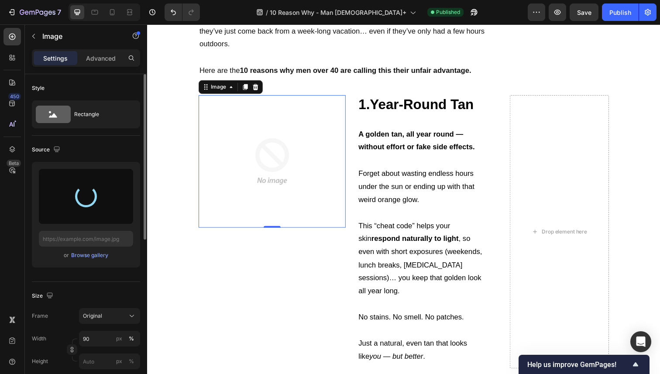
type input "https://cdn.shopify.com/s/files/1/0724/8052/2459/files/gempages_535833812303610…"
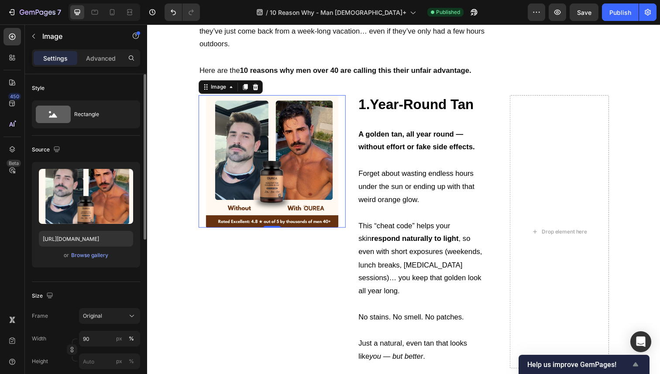
click at [633, 362] on icon "Show survey - Help us improve GemPages!" at bounding box center [635, 364] width 10 height 10
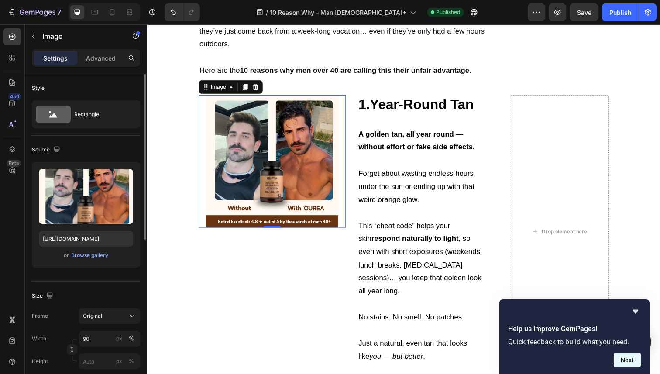
click at [631, 355] on button "Next" at bounding box center [626, 360] width 27 height 14
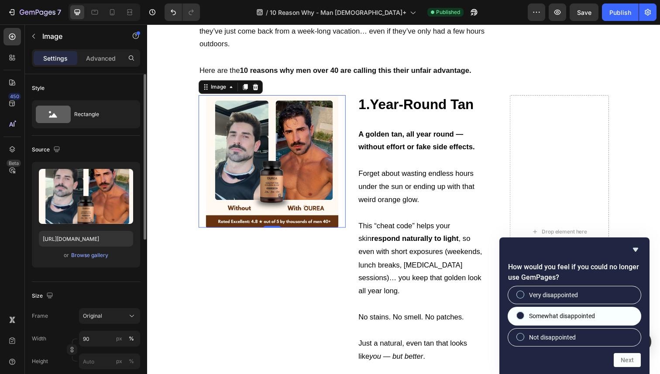
click at [602, 317] on label "Somewhat disappointed" at bounding box center [574, 315] width 133 height 17
click at [523, 317] on input "Somewhat disappointed" at bounding box center [520, 316] width 6 height 6
radio input "true"
click at [632, 369] on div "How would you feel if you could no longer use GemPages? Very disappointed Somew…" at bounding box center [574, 305] width 150 height 137
click at [628, 362] on button "Next" at bounding box center [626, 360] width 27 height 14
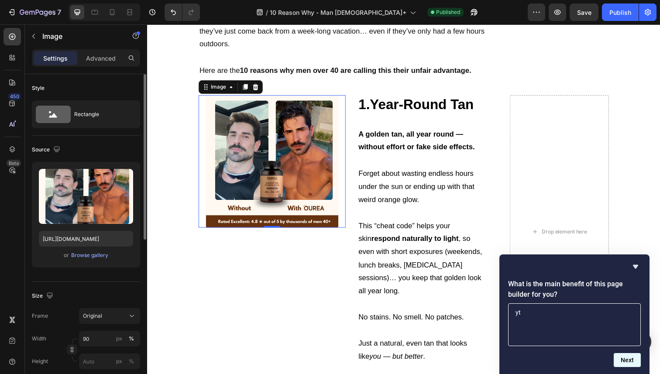
type textarea "yt"
click at [622, 360] on button "Next" at bounding box center [626, 360] width 27 height 14
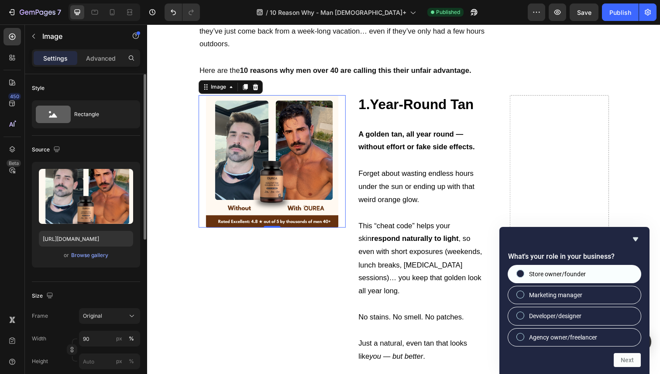
click at [571, 280] on label "Store owner/founder" at bounding box center [574, 273] width 133 height 17
click at [523, 276] on input "Store owner/founder" at bounding box center [520, 273] width 6 height 6
radio input "true"
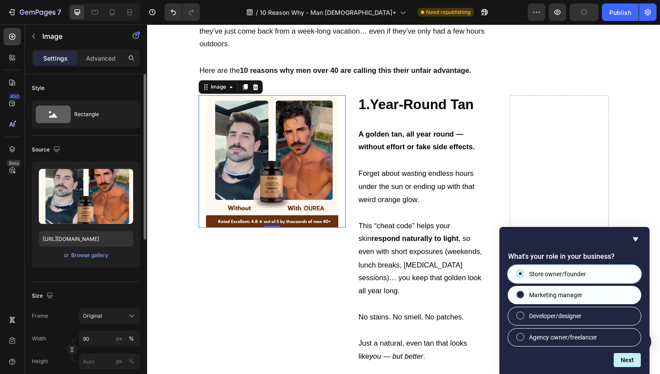
click at [583, 297] on label "Marketing manager" at bounding box center [574, 294] width 133 height 17
click at [523, 297] on input "Marketing manager" at bounding box center [520, 295] width 6 height 6
radio input "true"
radio input "false"
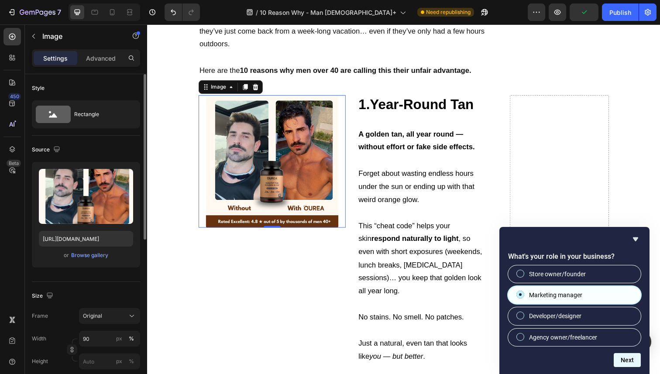
click at [621, 358] on button "Next" at bounding box center [626, 360] width 27 height 14
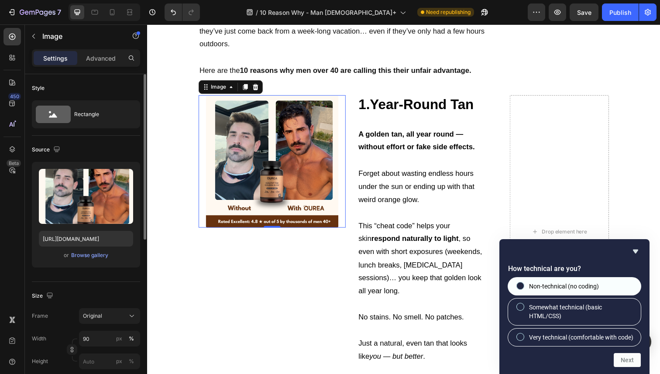
click at [580, 283] on label "Non-technical (no coding)" at bounding box center [574, 285] width 133 height 17
click at [523, 283] on input "Non-technical (no coding)" at bounding box center [520, 286] width 6 height 6
radio input "true"
click at [620, 358] on button "Next" at bounding box center [626, 360] width 27 height 14
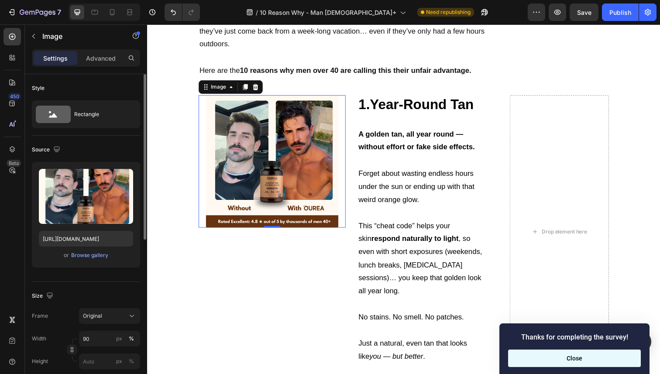
click at [601, 350] on button "Close" at bounding box center [574, 357] width 133 height 17
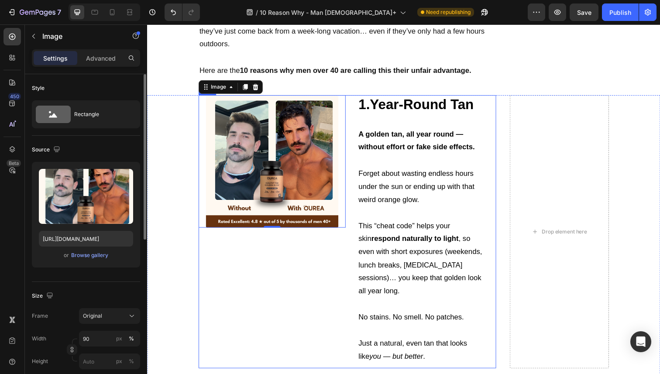
click at [281, 240] on div "Image 0" at bounding box center [274, 236] width 150 height 279
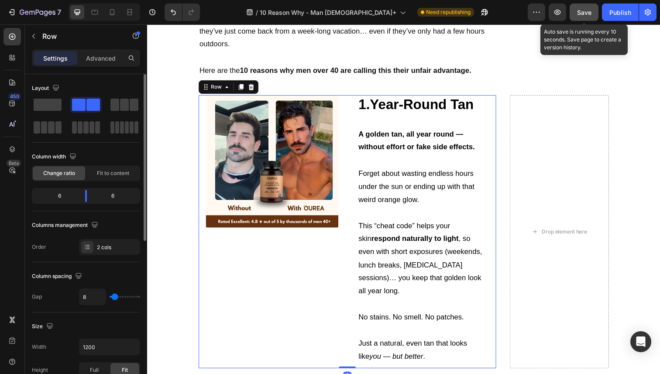
click at [584, 16] on div "Save" at bounding box center [584, 12] width 14 height 9
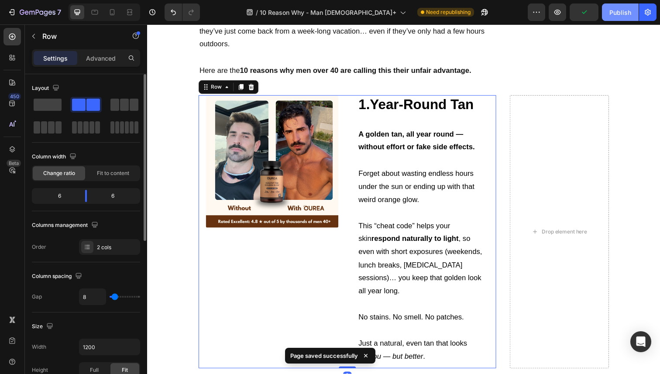
click at [619, 17] on button "Publish" at bounding box center [620, 11] width 37 height 17
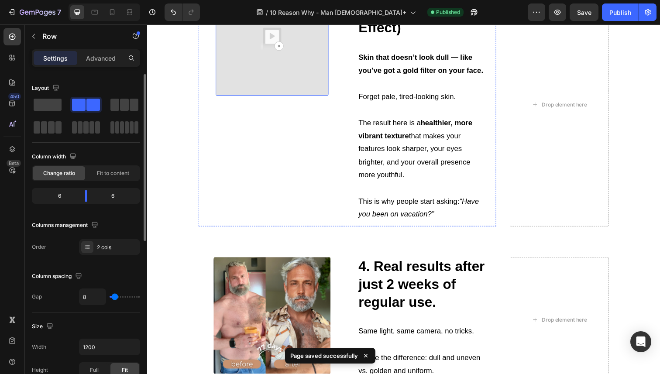
scroll to position [1377, 0]
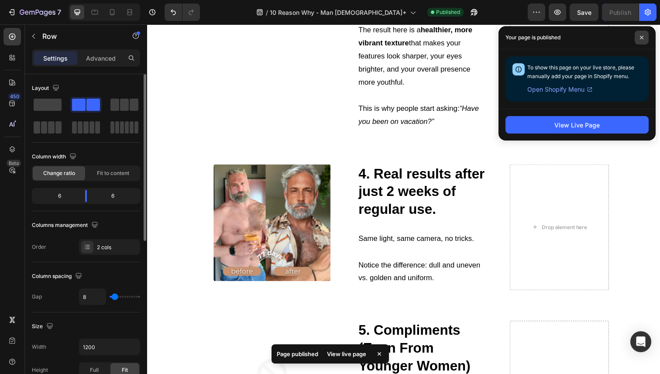
click at [642, 41] on span at bounding box center [641, 38] width 14 height 14
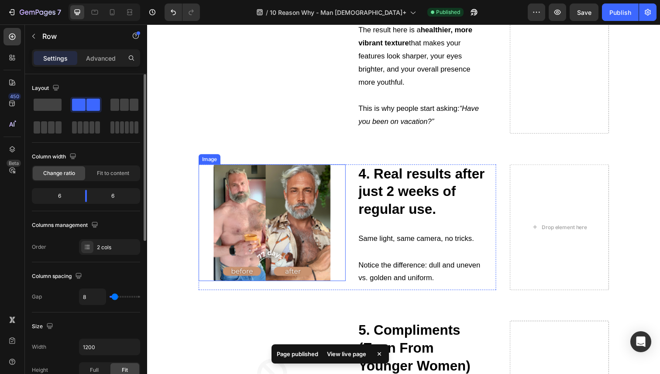
click at [308, 212] on img at bounding box center [275, 228] width 120 height 120
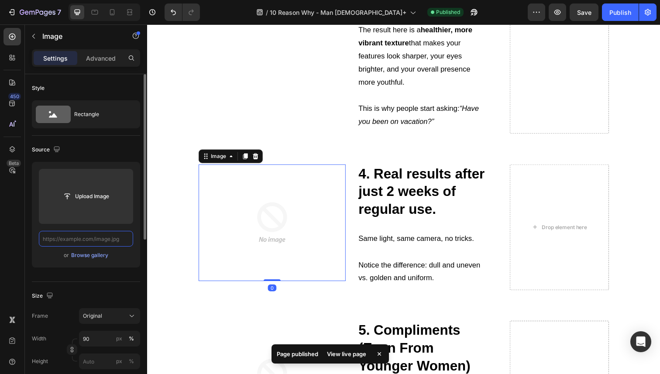
scroll to position [0, 0]
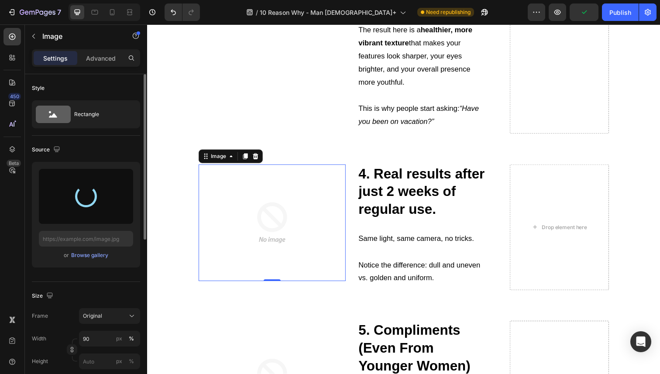
type input "https://cdn.shopify.com/s/files/1/0724/8052/2459/files/gempages_535833812303610…"
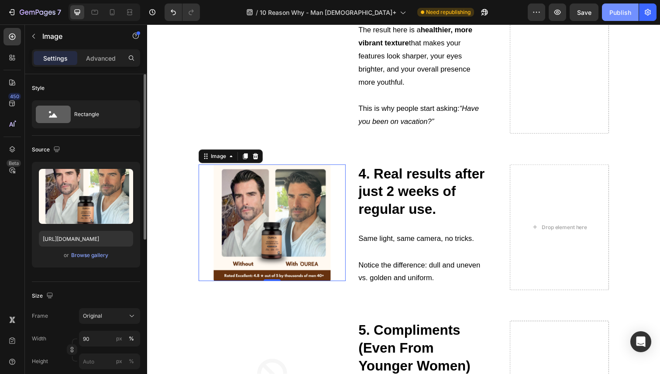
click at [608, 17] on button "Publish" at bounding box center [620, 11] width 37 height 17
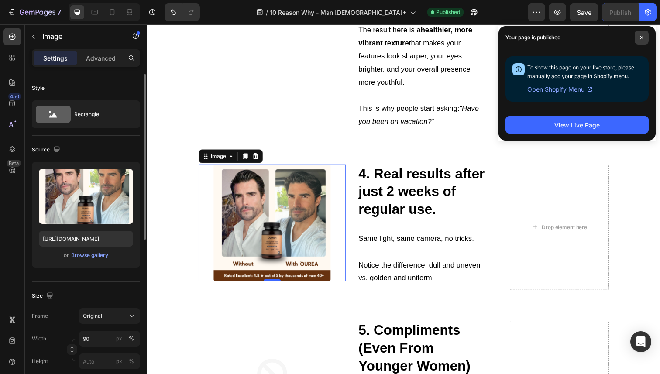
click at [642, 35] on icon at bounding box center [641, 37] width 4 height 4
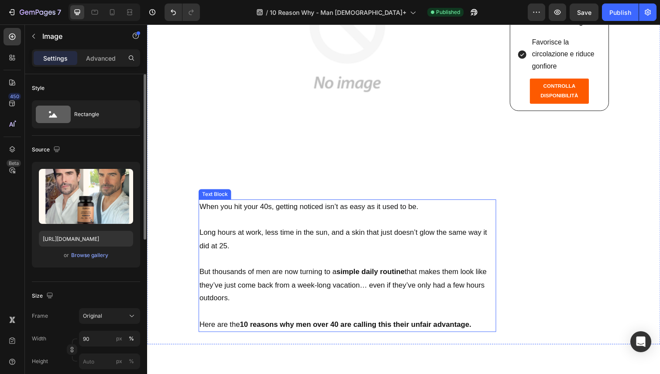
scroll to position [71, 0]
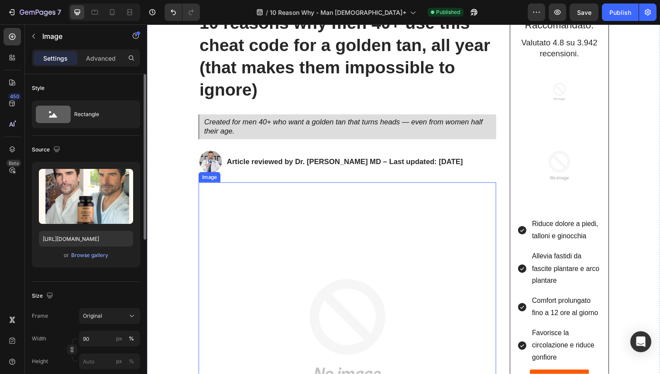
click at [334, 212] on img at bounding box center [351, 338] width 304 height 304
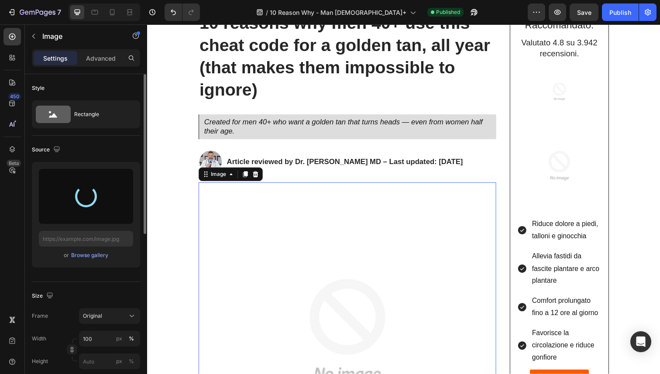
type input "https://cdn.shopify.com/s/files/1/0724/8052/2459/files/gempages_535833812303610…"
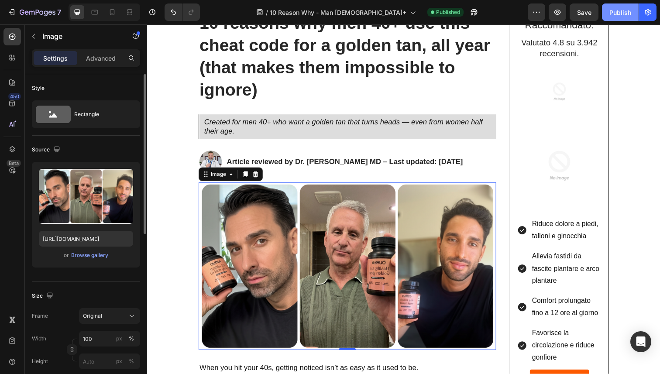
click at [608, 13] on button "Publish" at bounding box center [620, 11] width 37 height 17
click at [329, 94] on strong "10 reasons why men 40+ use this cheat code for a golden tan, all year (that mak…" at bounding box center [348, 57] width 297 height 87
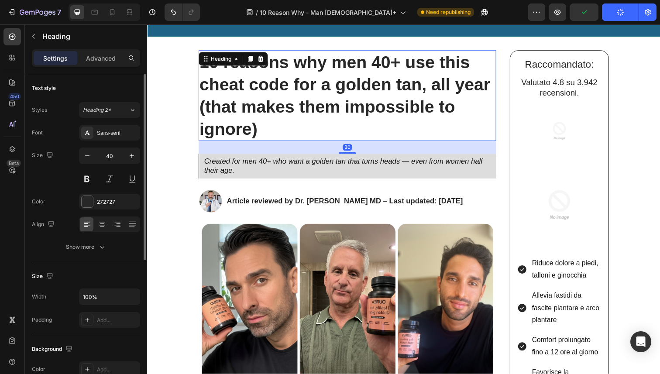
scroll to position [0, 0]
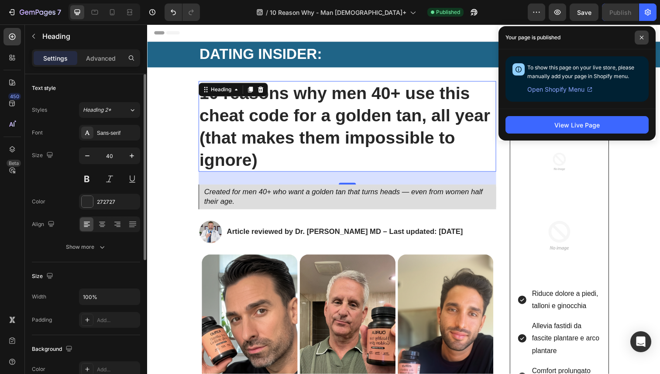
click at [637, 41] on span at bounding box center [641, 38] width 14 height 14
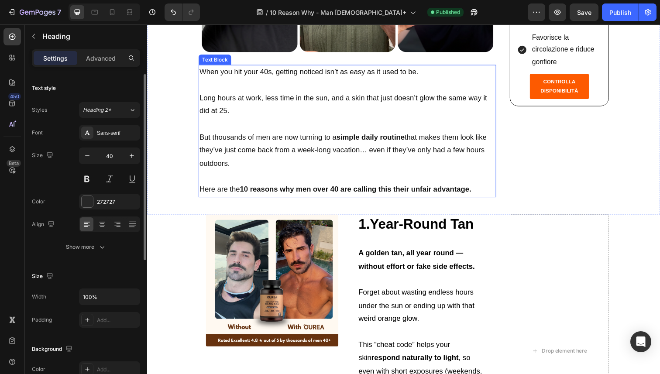
scroll to position [373, 0]
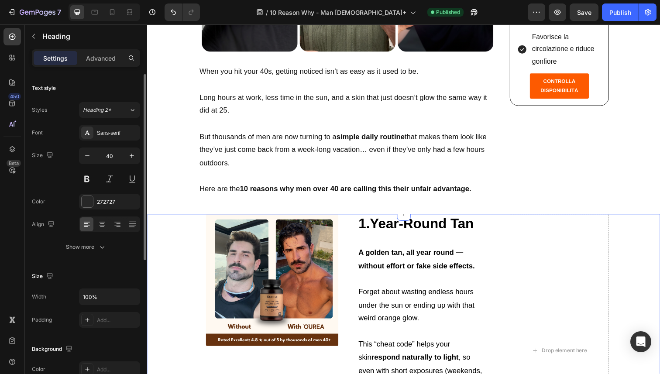
click at [179, 228] on div "Image 1.Year-Round Tan Heading Text Block A golden tan, all year round — withou…" at bounding box center [409, 358] width 524 height 280
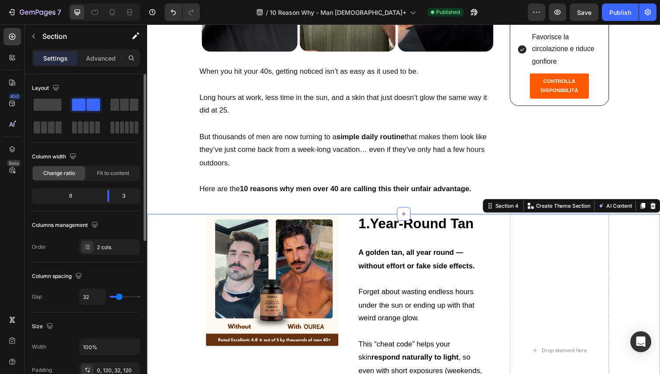
click at [50, 57] on p "Settings" at bounding box center [55, 58] width 24 height 9
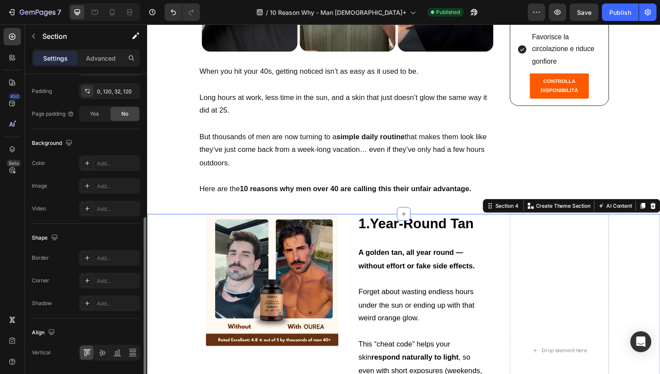
scroll to position [0, 0]
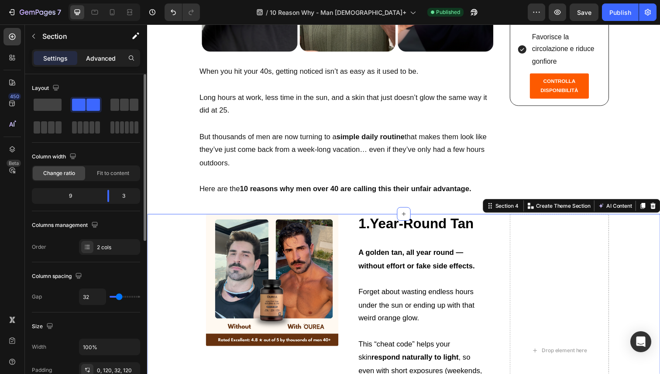
click at [110, 55] on p "Advanced" at bounding box center [101, 58] width 30 height 9
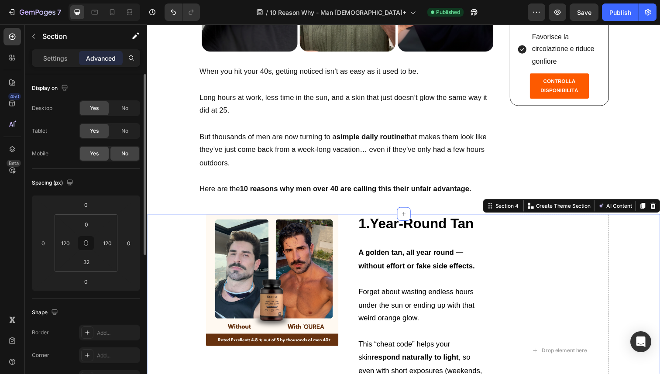
click at [96, 154] on span "Yes" at bounding box center [94, 154] width 9 height 8
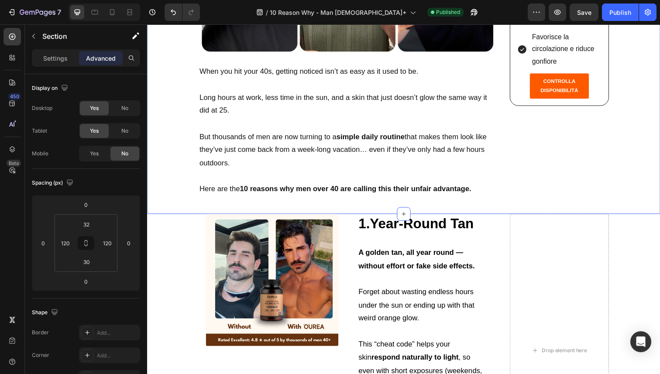
click at [96, 154] on span "Yes" at bounding box center [94, 154] width 9 height 8
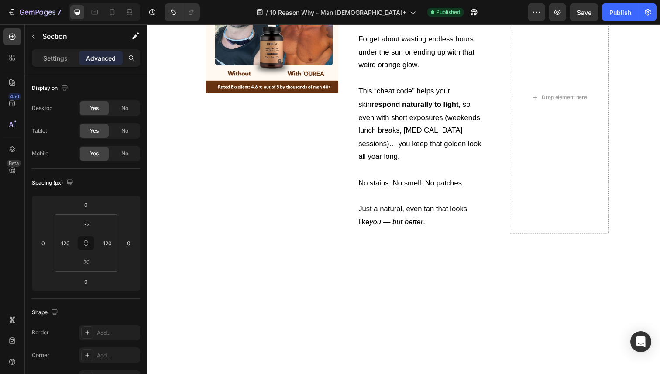
scroll to position [636, 0]
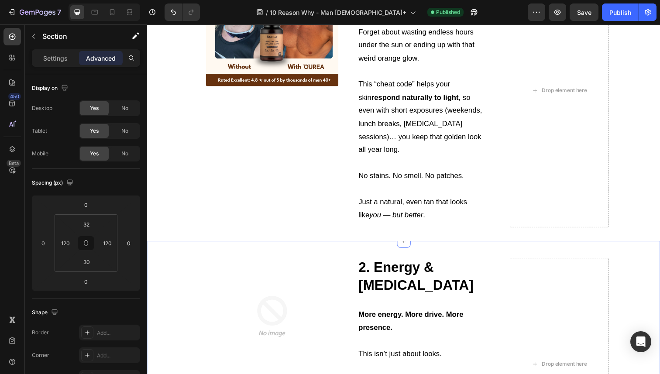
click at [176, 253] on div "Image 2. Energy & Testosterone Heading Text Block More energy. More drive. More…" at bounding box center [409, 370] width 524 height 248
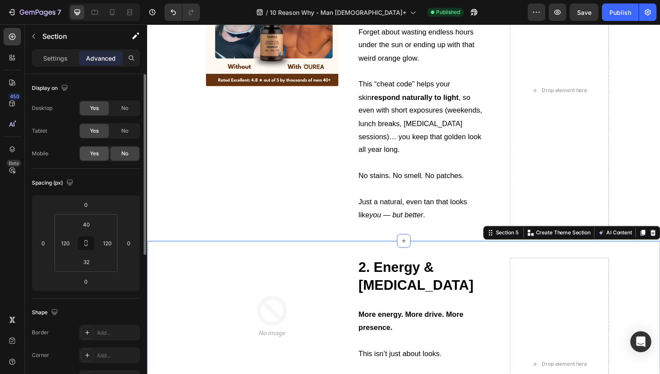
click at [102, 157] on div "Yes" at bounding box center [94, 154] width 29 height 14
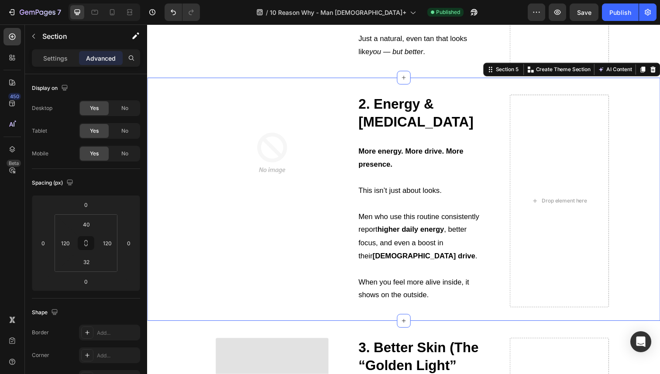
scroll to position [804, 0]
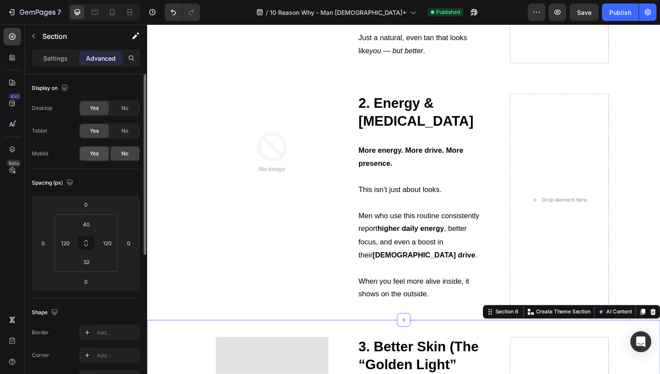
click at [100, 158] on div "Yes" at bounding box center [94, 154] width 29 height 14
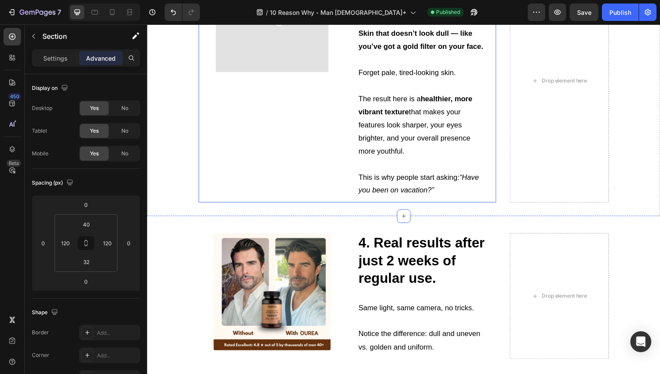
scroll to position [1202, 0]
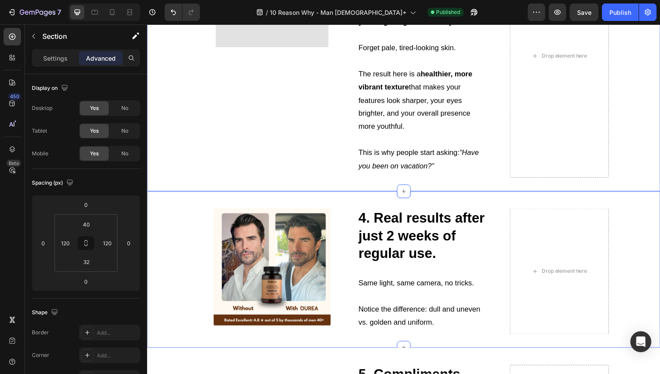
click at [176, 229] on div "Image 4. Real results after just 2 weeks of regular use. Heading Text Block Sam…" at bounding box center [409, 275] width 524 height 160
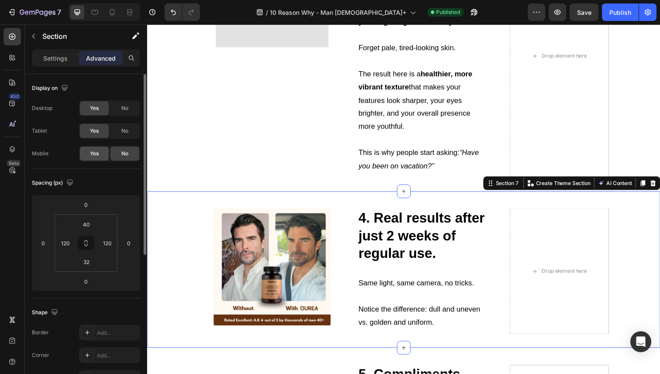
click at [103, 155] on div "Yes" at bounding box center [94, 154] width 29 height 14
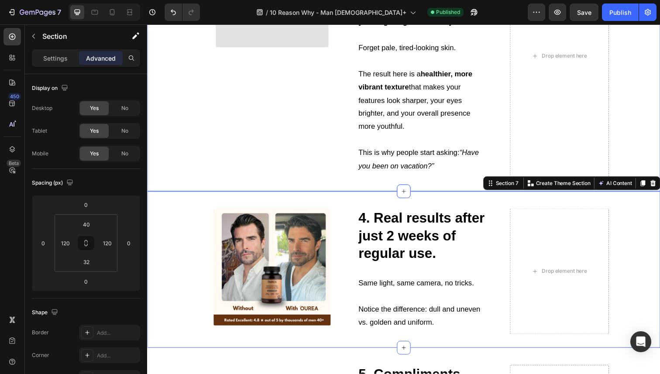
scroll to position [1370, 0]
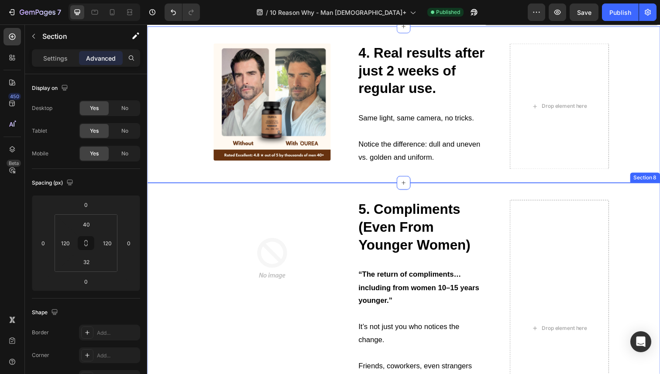
click at [178, 223] on div "Image 5. Compliments (Even From Younger Women) Heading Text Block “The return o…" at bounding box center [409, 332] width 524 height 293
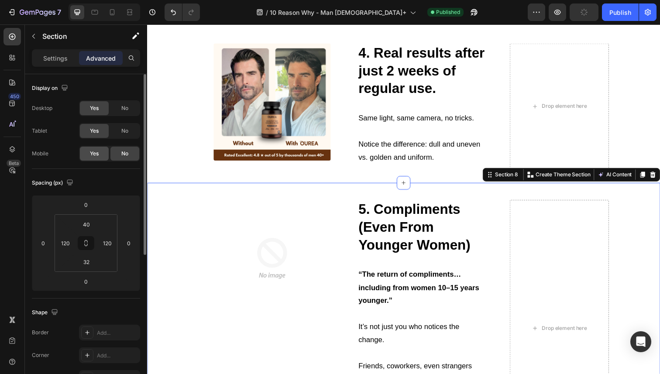
click at [90, 157] on div "Yes" at bounding box center [94, 154] width 29 height 14
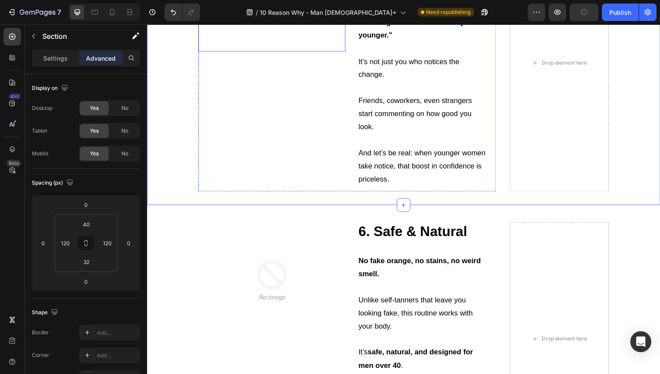
scroll to position [1648, 0]
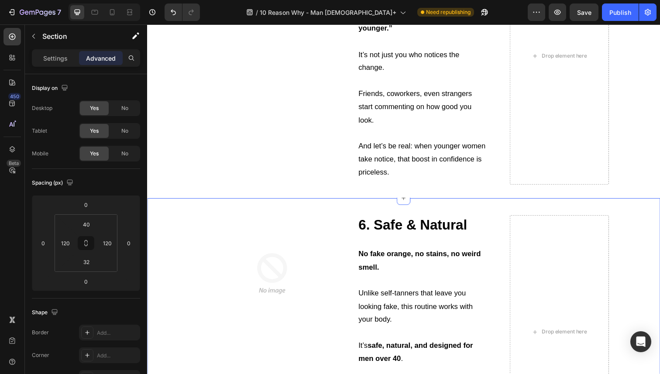
drag, startPoint x: 169, startPoint y: 212, endPoint x: 272, endPoint y: 206, distance: 103.1
click at [169, 212] on div "Image 6. Safe & Natural Heading Text Block No fake orange, no stains, no weird …" at bounding box center [409, 337] width 524 height 270
click at [104, 156] on div "Yes" at bounding box center [94, 154] width 29 height 14
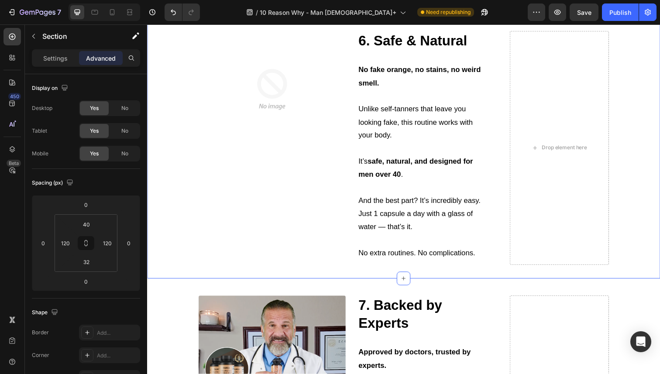
scroll to position [1898, 0]
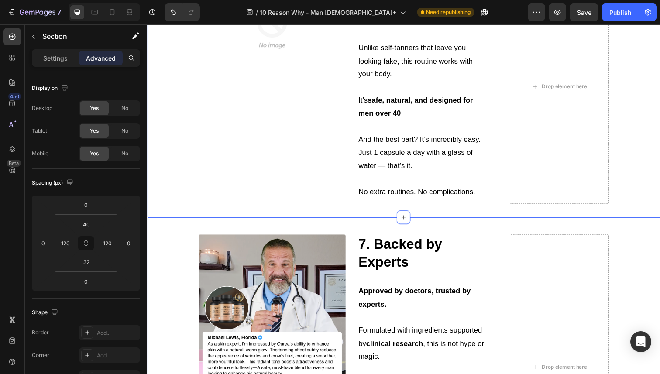
click at [171, 242] on div "Image 7. Backed by Experts Heading Text Block Approved by doctors, trusted by e…" at bounding box center [409, 373] width 524 height 302
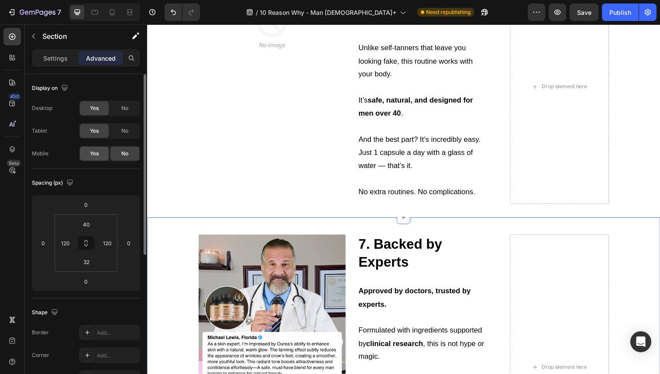
click at [87, 152] on div "Yes" at bounding box center [94, 154] width 29 height 14
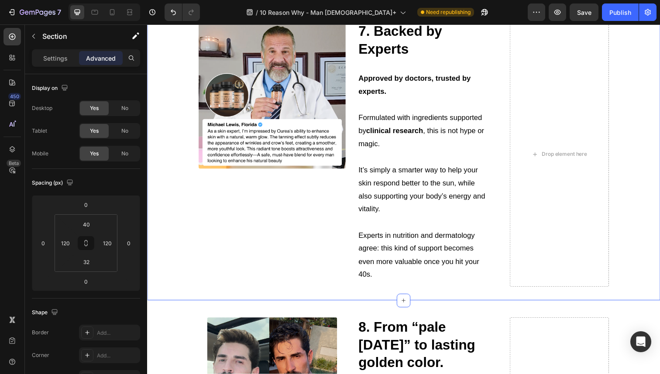
scroll to position [2165, 0]
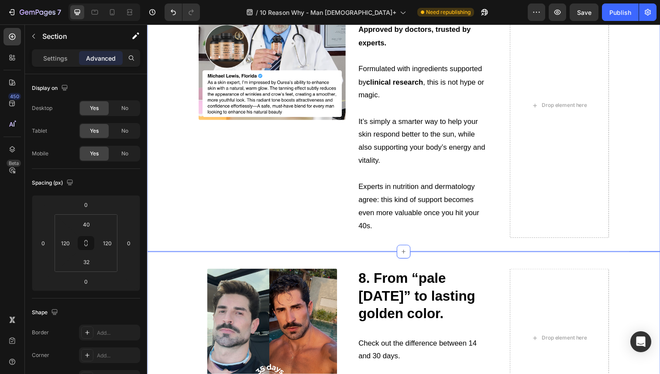
click at [175, 267] on div "Image 8. From “pale Monday” to lasting golden color. Heading Text Block Check o…" at bounding box center [409, 343] width 524 height 173
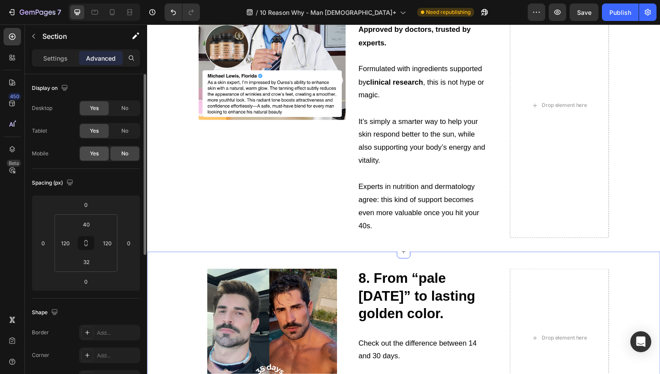
click at [94, 156] on span "Yes" at bounding box center [94, 154] width 9 height 8
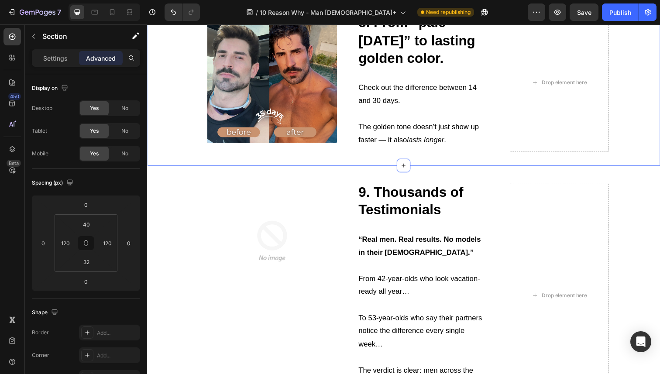
scroll to position [2427, 0]
click at [167, 229] on div "Image 9. Thousands of Testimonials Heading Text Block “Real men. Real results. …" at bounding box center [409, 299] width 524 height 262
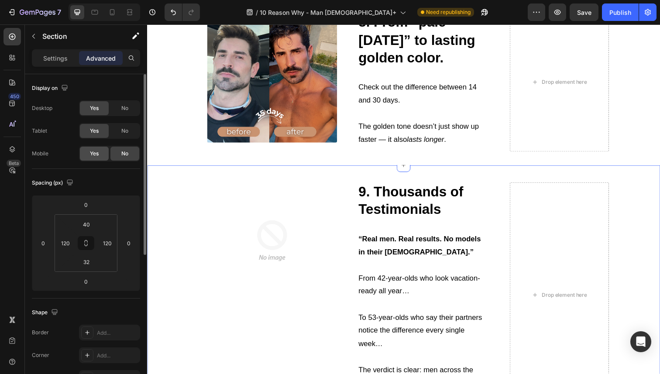
click at [106, 154] on div "Yes" at bounding box center [94, 154] width 29 height 14
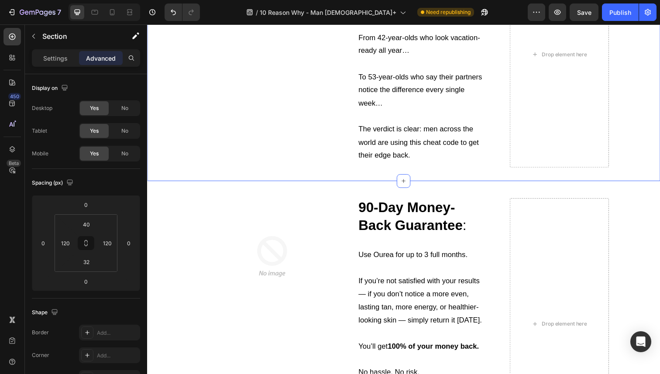
scroll to position [2680, 0]
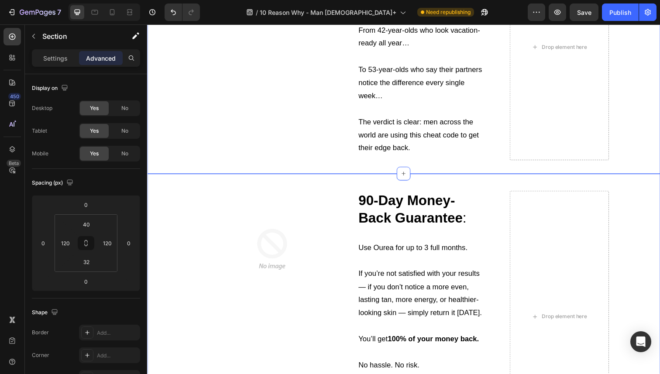
click at [173, 219] on div "Image 90-Day Money-Back Guarantee : Heading Text Block Use Ourea for up to 3 fu…" at bounding box center [409, 321] width 524 height 288
click at [97, 156] on span "Yes" at bounding box center [94, 154] width 9 height 8
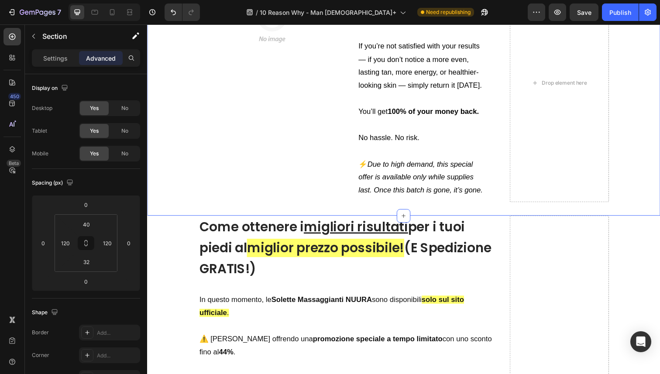
scroll to position [2943, 0]
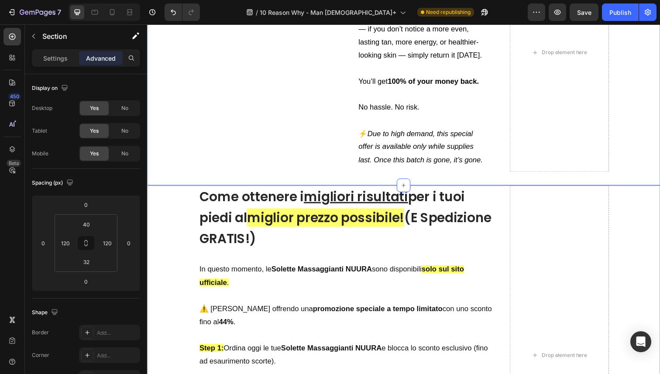
click at [168, 219] on div "Come ottenere i migliori risultati per i tuoi piedi al miglior prezzo possibile…" at bounding box center [409, 369] width 524 height 360
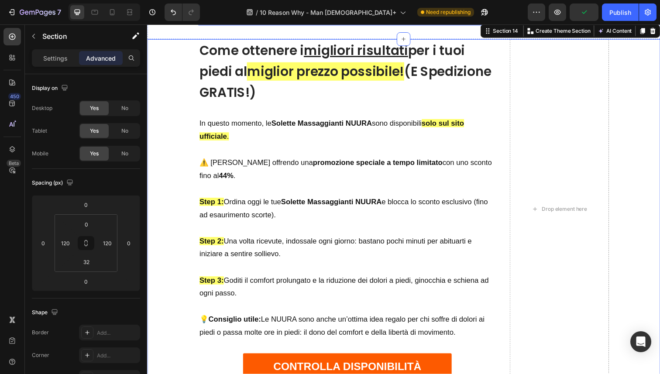
scroll to position [3094, 0]
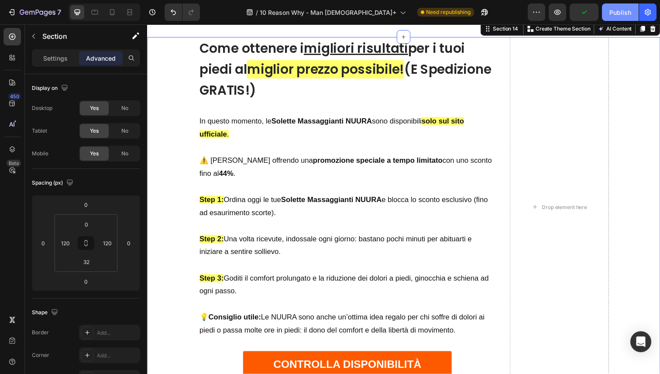
click at [610, 8] on div "Publish" at bounding box center [620, 12] width 22 height 9
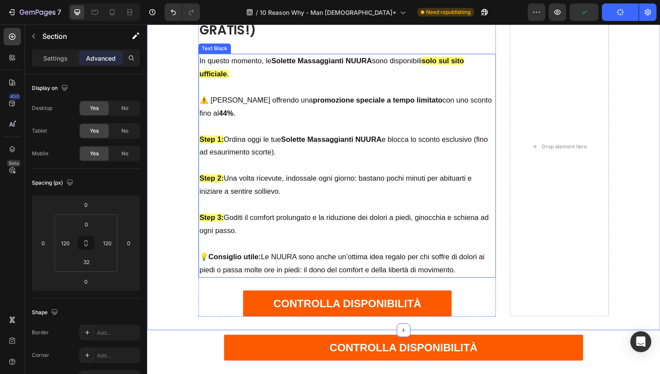
scroll to position [3262, 0]
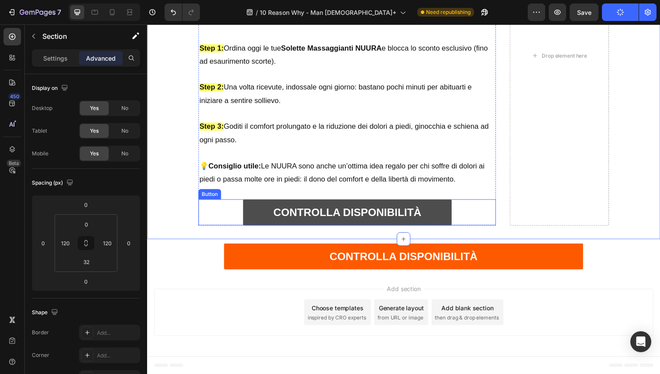
click at [249, 224] on link "CONTROLLA DISPONIBILITÀ" at bounding box center [351, 216] width 212 height 27
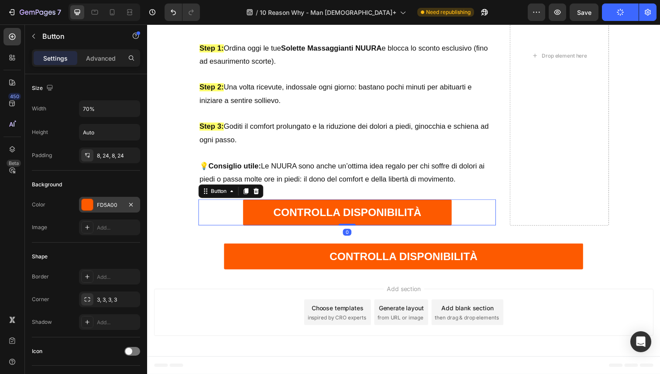
click at [110, 204] on div "FD5A00" at bounding box center [109, 205] width 25 height 8
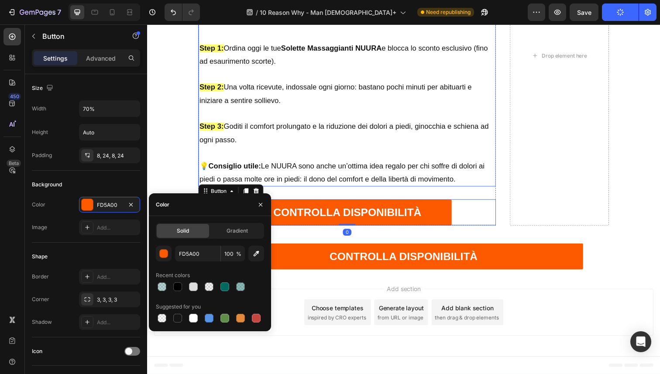
click at [313, 144] on p "Step 3: Goditi il comfort prolungato e la riduzione dei dolori a piedi, ginocch…" at bounding box center [351, 136] width 302 height 27
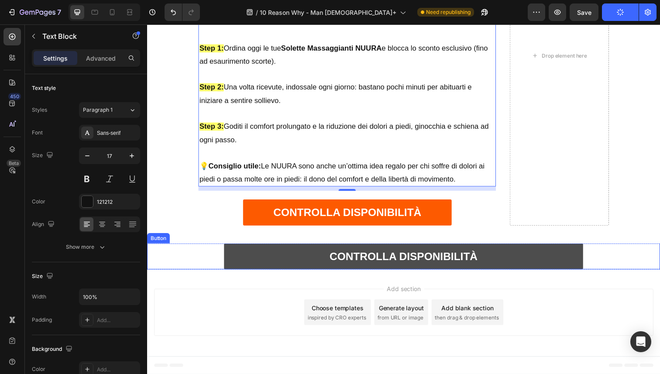
click at [250, 257] on link "CONTROLLA DISPONIBILITÀ" at bounding box center [409, 261] width 366 height 27
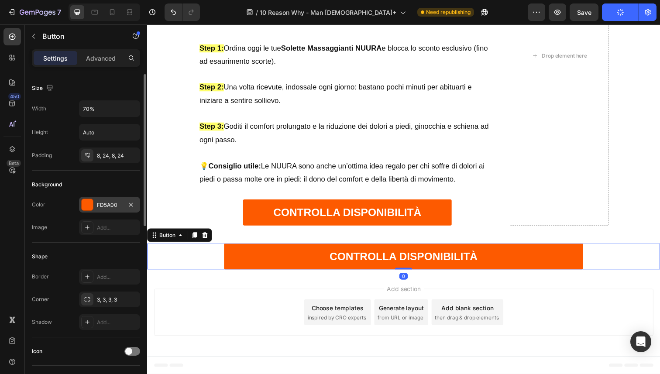
click at [98, 203] on div "FD5A00" at bounding box center [109, 205] width 25 height 8
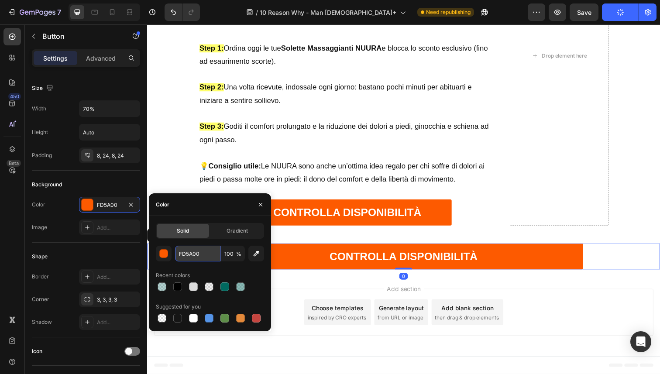
click at [182, 250] on input "FD5A00" at bounding box center [197, 254] width 45 height 16
paste input "#67320f"
type input "#67320f"
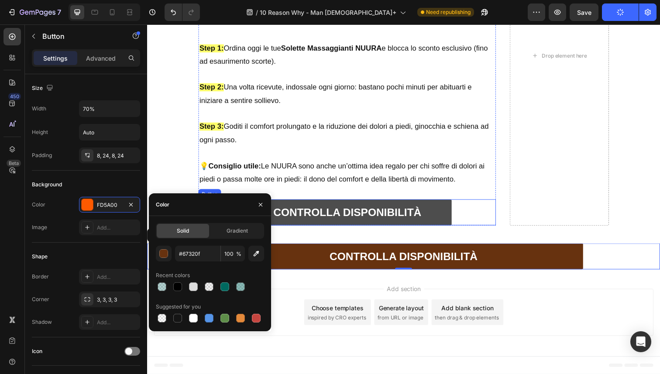
click at [288, 226] on link "CONTROLLA DISPONIBILITÀ" at bounding box center [351, 216] width 212 height 27
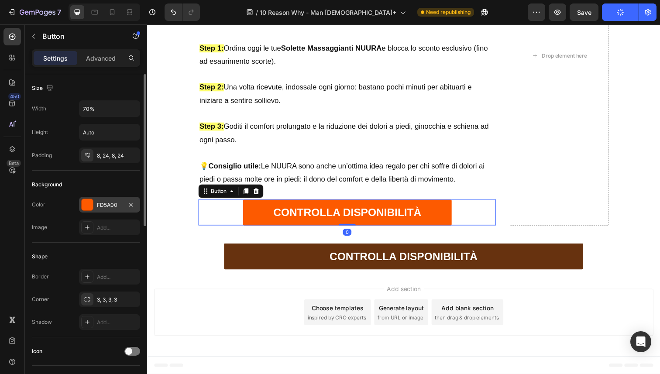
click at [97, 200] on div "FD5A00" at bounding box center [109, 205] width 61 height 16
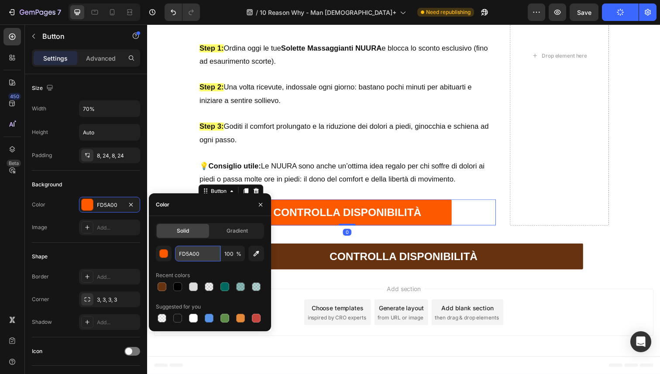
click at [185, 251] on input "FD5A00" at bounding box center [197, 254] width 45 height 16
paste input "#67320f"
type input "#67320f"
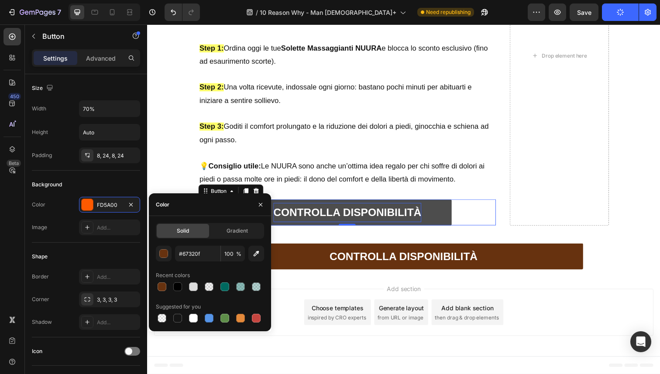
click at [313, 219] on strong "CONTROLLA DISPONIBILITÀ" at bounding box center [351, 216] width 151 height 12
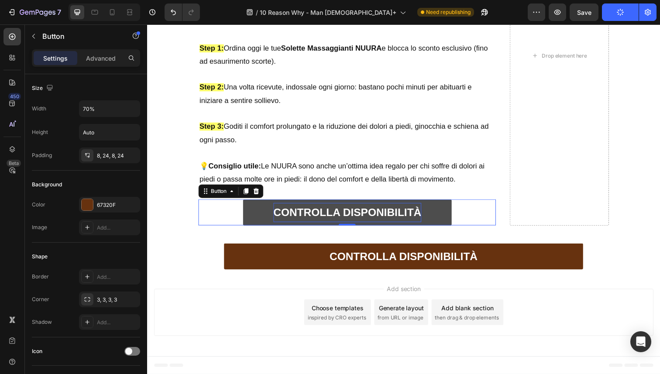
click at [313, 219] on strong "CONTROLLA DISPONIBILITÀ" at bounding box center [351, 216] width 151 height 12
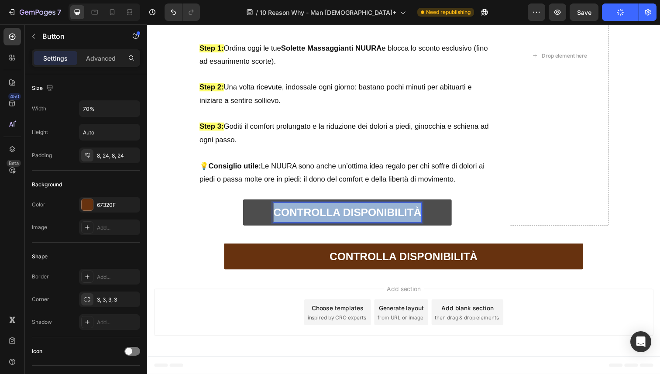
click at [313, 219] on strong "CONTROLLA DISPONIBILITÀ" at bounding box center [351, 216] width 151 height 12
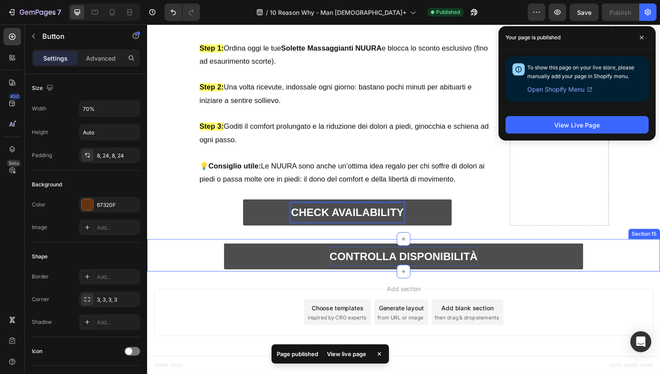
click at [380, 259] on strong "CONTROLLA DISPONIBILITÀ" at bounding box center [408, 261] width 151 height 12
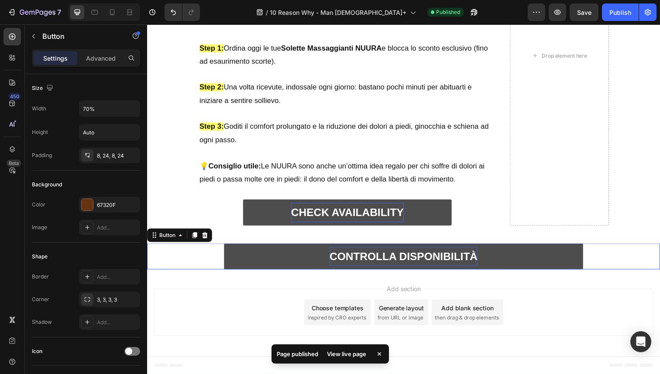
click at [380, 259] on strong "CONTROLLA DISPONIBILITÀ" at bounding box center [408, 261] width 151 height 12
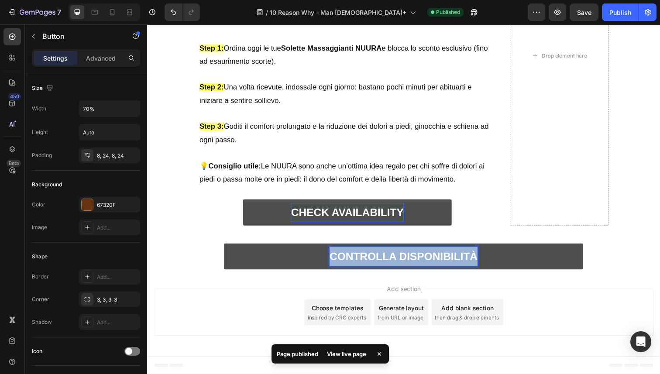
click at [380, 259] on strong "CONTROLLA DISPONIBILITÀ" at bounding box center [408, 261] width 151 height 12
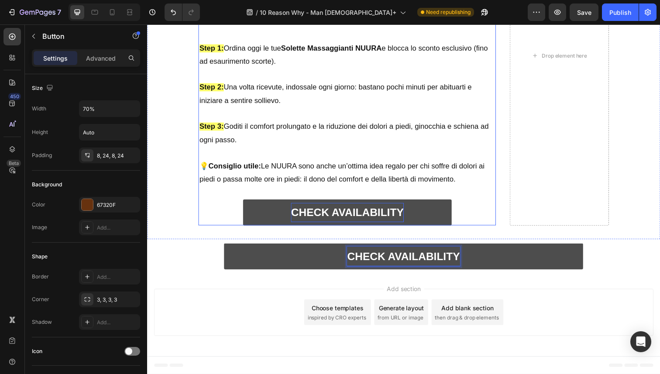
click at [368, 152] on p at bounding box center [351, 156] width 302 height 14
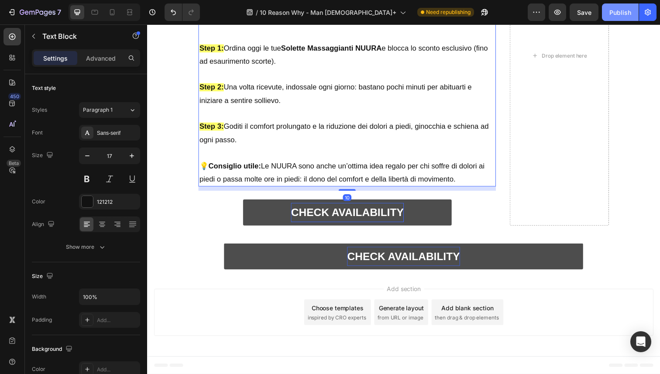
click at [630, 16] on div "Publish" at bounding box center [620, 12] width 22 height 9
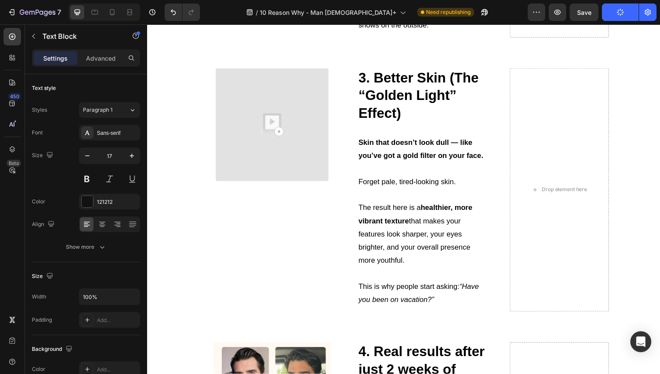
scroll to position [1054, 0]
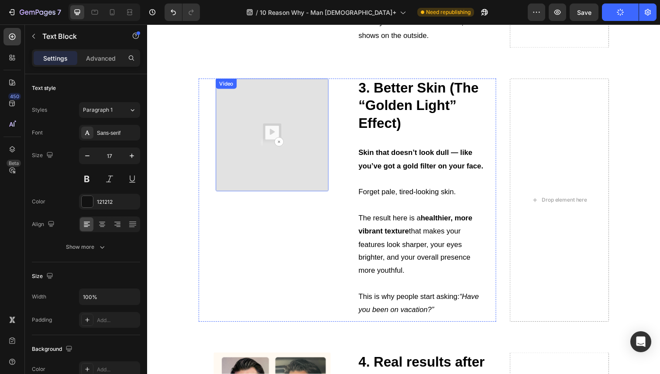
click at [275, 150] on img at bounding box center [274, 137] width 115 height 115
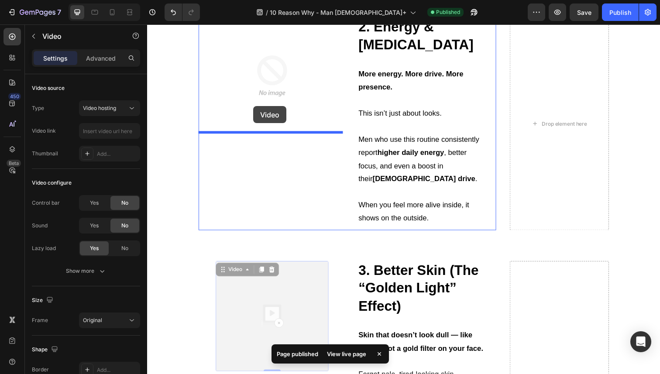
scroll to position [859, 0]
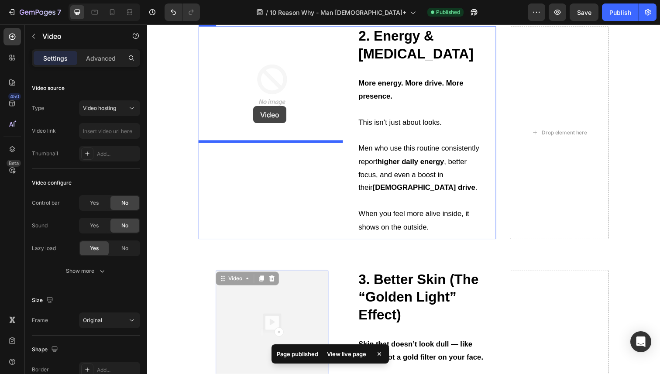
drag, startPoint x: 223, startPoint y: 92, endPoint x: 257, endPoint y: 110, distance: 38.0
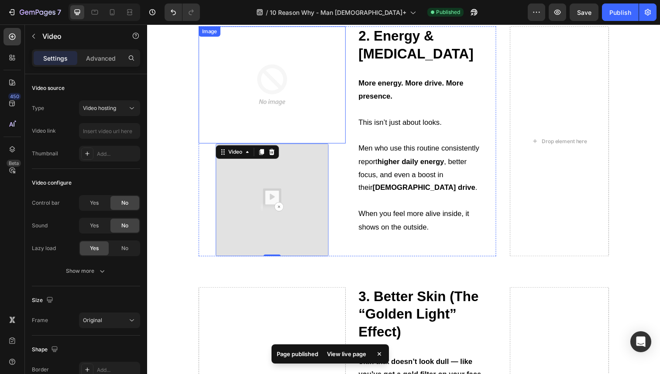
click at [267, 106] on img at bounding box center [275, 87] width 120 height 120
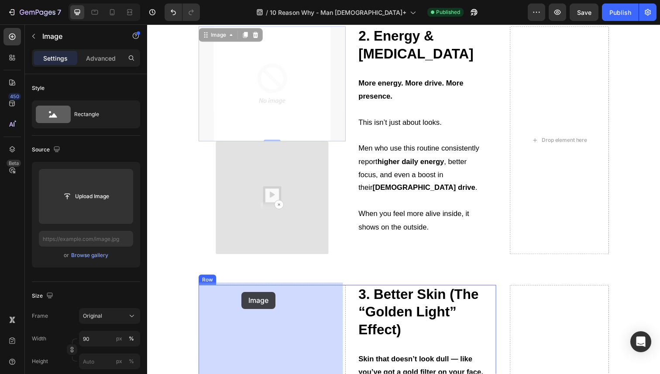
drag, startPoint x: 210, startPoint y: 38, endPoint x: 243, endPoint y: 298, distance: 262.6
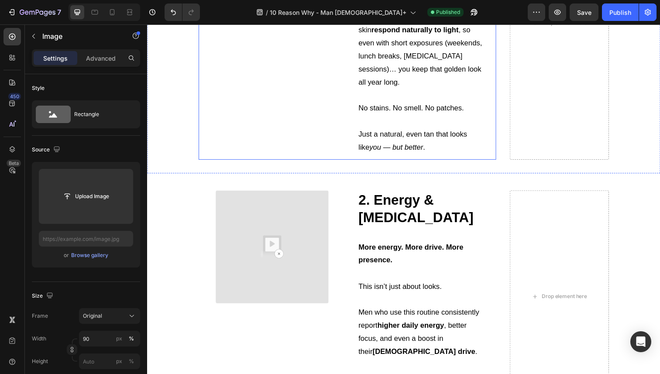
scroll to position [703, 0]
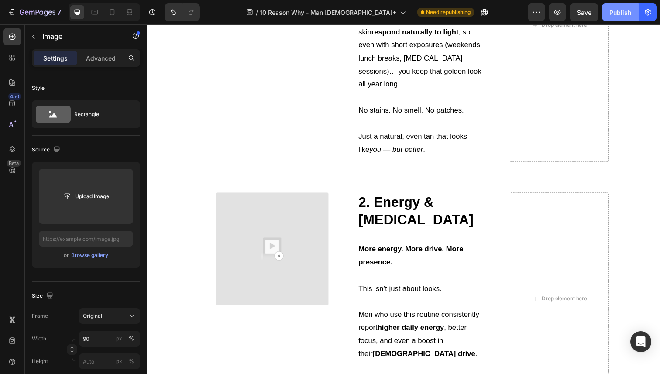
click at [610, 11] on div "Publish" at bounding box center [620, 12] width 22 height 9
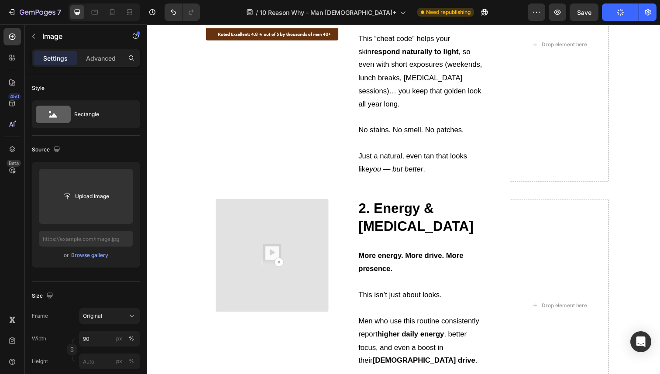
scroll to position [798, 0]
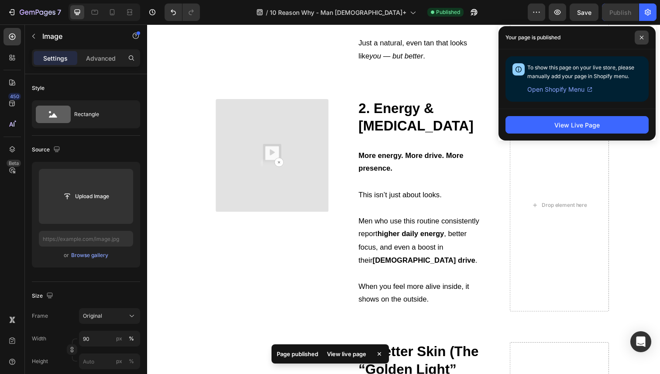
click at [635, 36] on span at bounding box center [641, 38] width 14 height 14
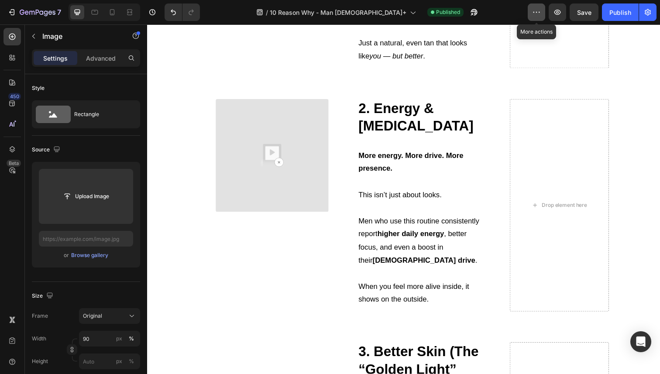
click at [543, 8] on button "button" at bounding box center [535, 11] width 17 height 17
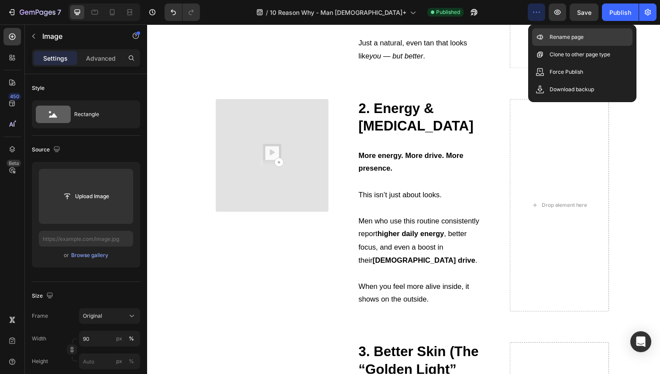
click at [546, 34] on div "Rename page" at bounding box center [582, 36] width 100 height 17
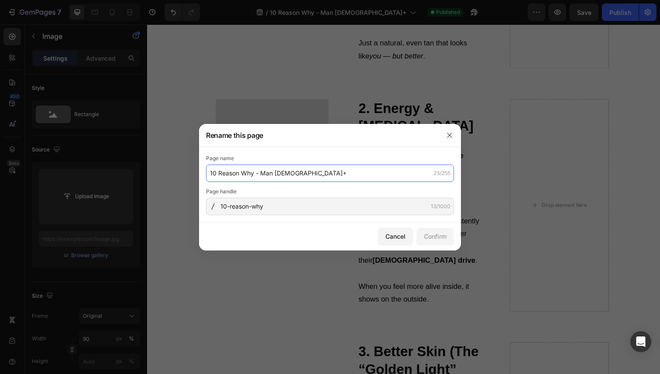
click at [303, 175] on input "10 Reason Why - Man [DEMOGRAPHIC_DATA]+" at bounding box center [330, 172] width 248 height 17
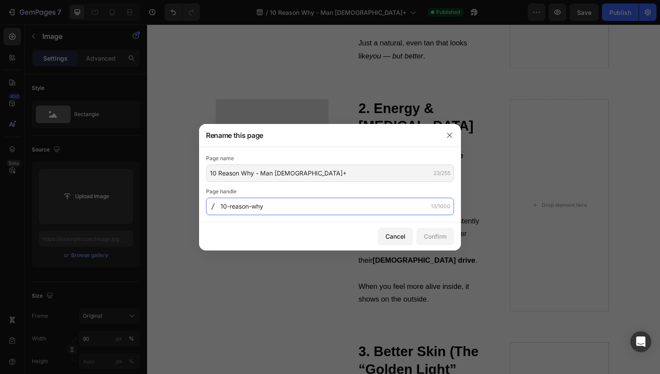
click at [286, 202] on input "10-reason-why" at bounding box center [330, 206] width 248 height 17
click at [286, 206] on input "10-reason-why" at bounding box center [330, 206] width 248 height 17
click at [275, 206] on input "10-reason-why-man-40" at bounding box center [330, 206] width 248 height 17
click at [381, 210] on input "10-reason-why-men-40" at bounding box center [330, 206] width 248 height 17
type input "10-reason-why-men-40"
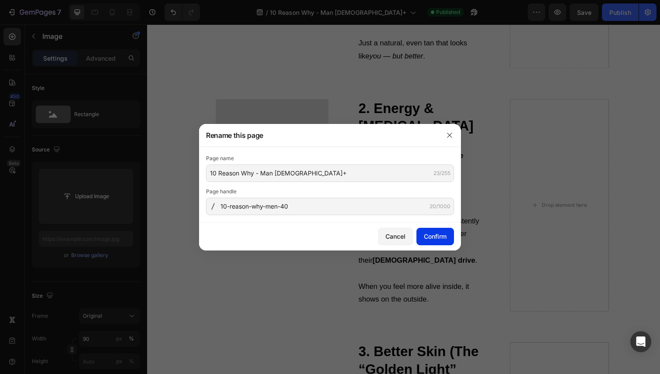
click at [434, 230] on button "Confirm" at bounding box center [435, 236] width 38 height 17
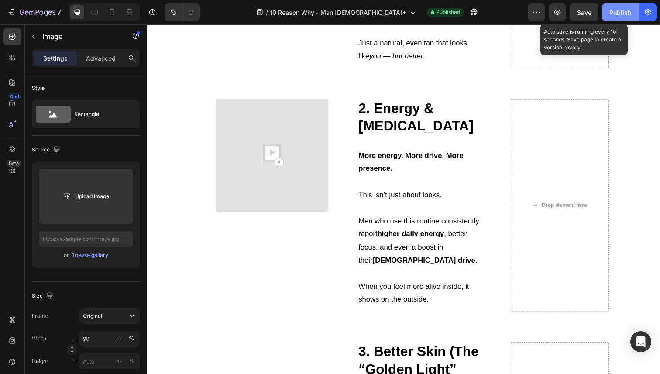
click at [629, 6] on button "Publish" at bounding box center [620, 11] width 37 height 17
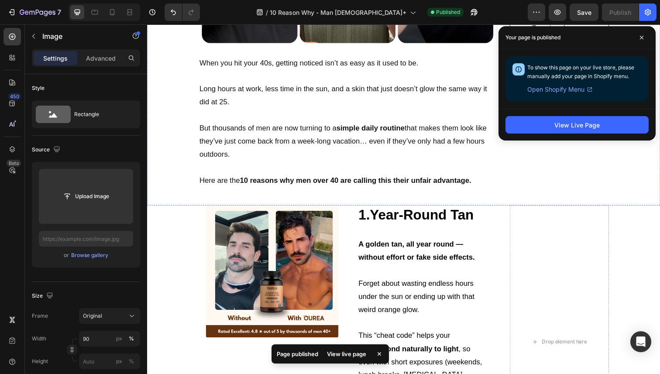
scroll to position [387, 0]
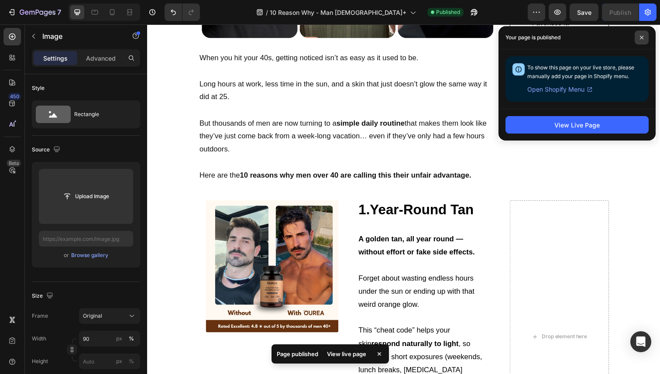
click at [641, 37] on icon at bounding box center [641, 37] width 3 height 3
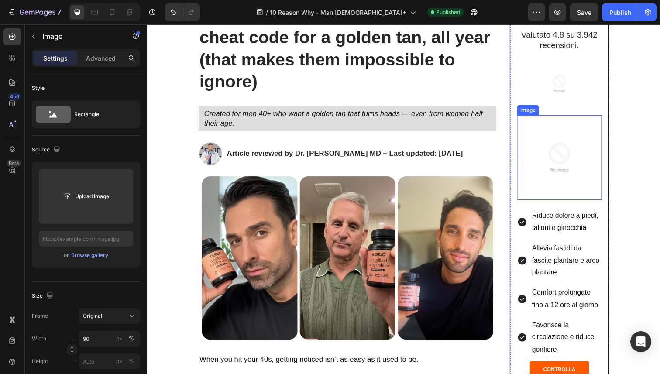
scroll to position [182, 0]
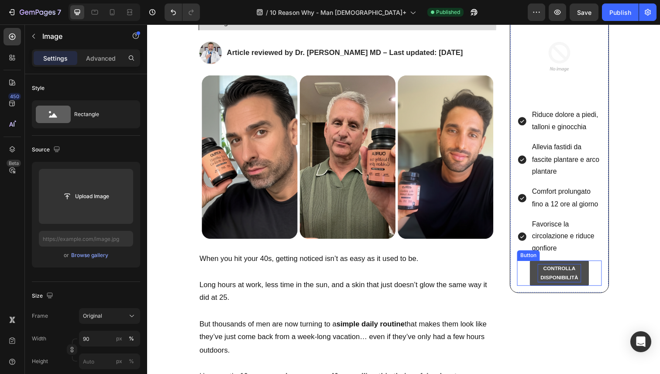
click at [564, 272] on strong "CONTROLLA DISPONIBILITÀ" at bounding box center [567, 278] width 38 height 16
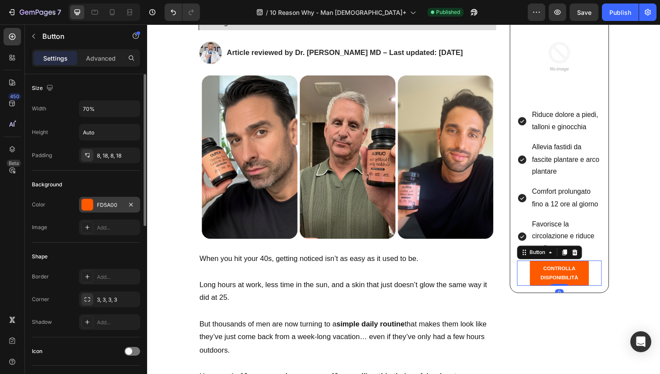
click at [84, 205] on div at bounding box center [87, 204] width 11 height 11
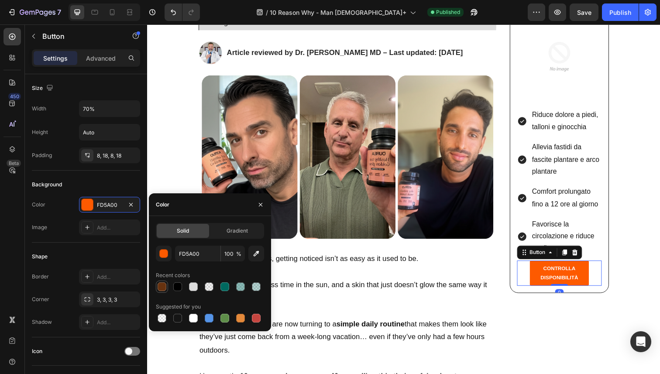
click at [165, 290] on div at bounding box center [161, 286] width 9 height 9
type input "67320F"
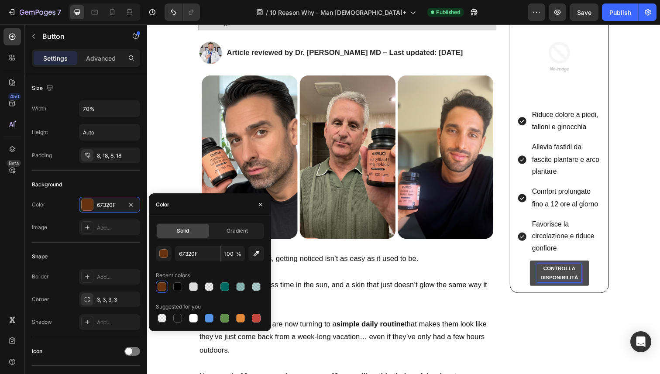
click at [567, 275] on p "CONTROLLA DISPONIBILITÀ" at bounding box center [567, 278] width 45 height 19
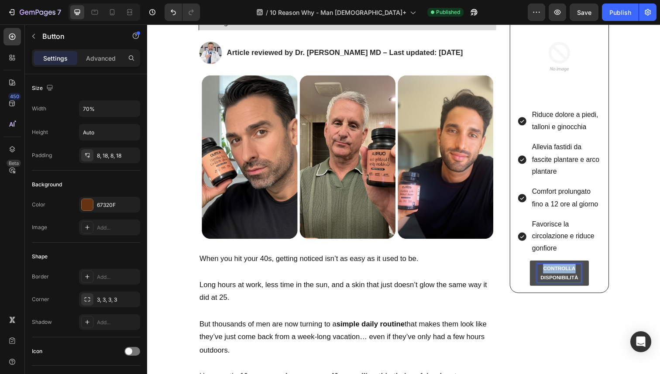
click at [561, 275] on div at bounding box center [561, 275] width 0 height 0
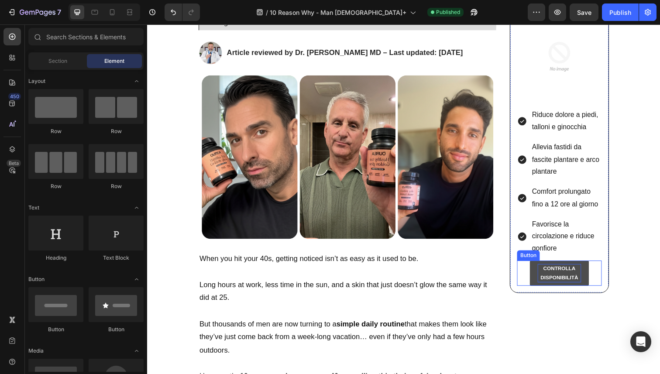
click at [561, 272] on strong "CONTROLLA DISPONIBILITÀ" at bounding box center [567, 278] width 38 height 16
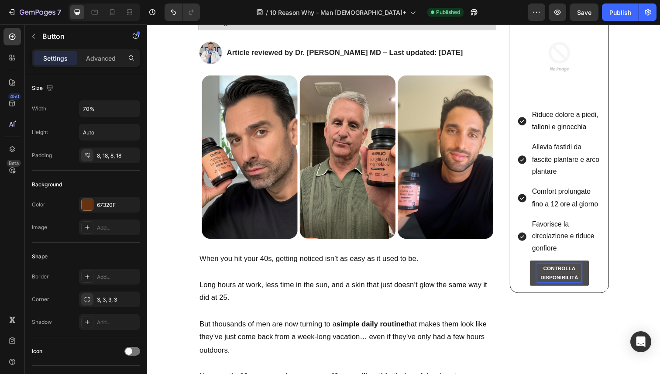
click at [561, 272] on strong "CONTROLLA DISPONIBILITÀ" at bounding box center [567, 278] width 38 height 16
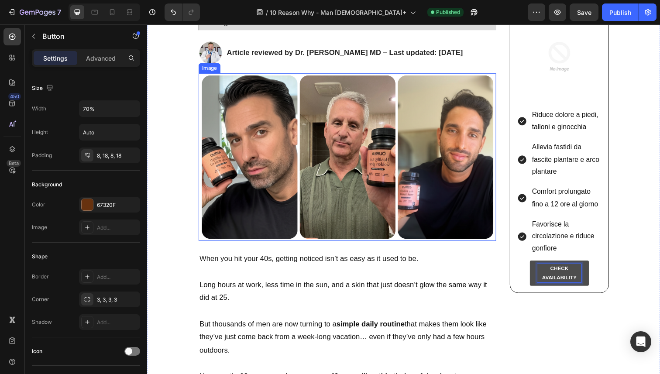
click at [469, 224] on img at bounding box center [351, 160] width 304 height 171
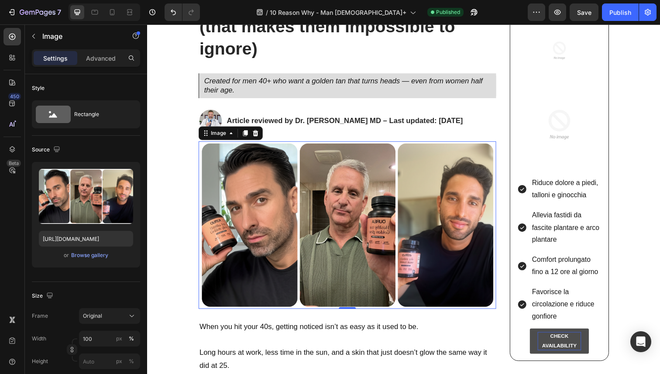
scroll to position [110, 0]
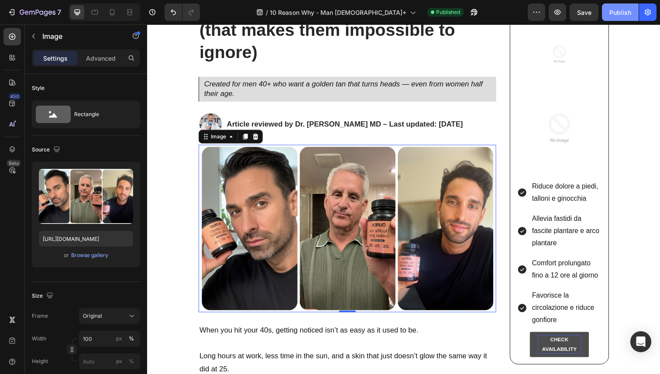
click at [632, 12] on button "Publish" at bounding box center [620, 11] width 37 height 17
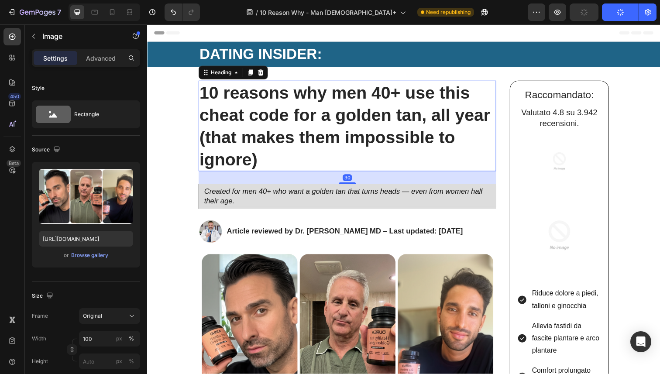
click at [373, 135] on strong "10 reasons why men 40+ use this cheat code for a golden tan, all year (that mak…" at bounding box center [348, 128] width 297 height 87
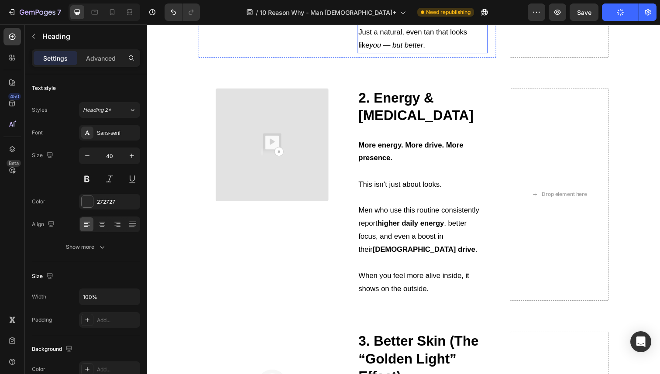
scroll to position [812, 0]
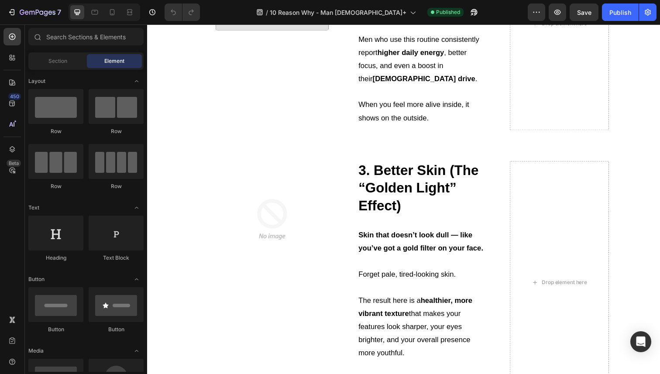
scroll to position [788, 0]
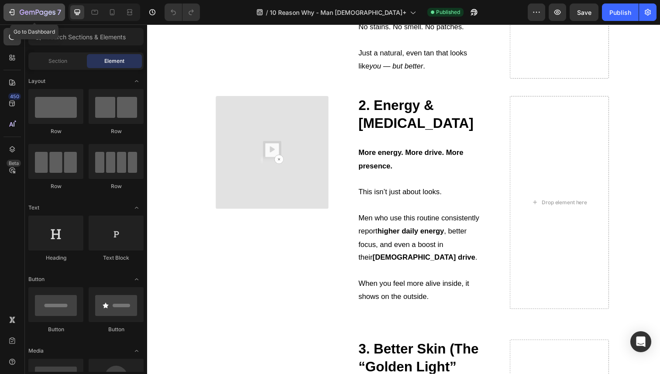
click at [15, 17] on div "7" at bounding box center [34, 12] width 54 height 10
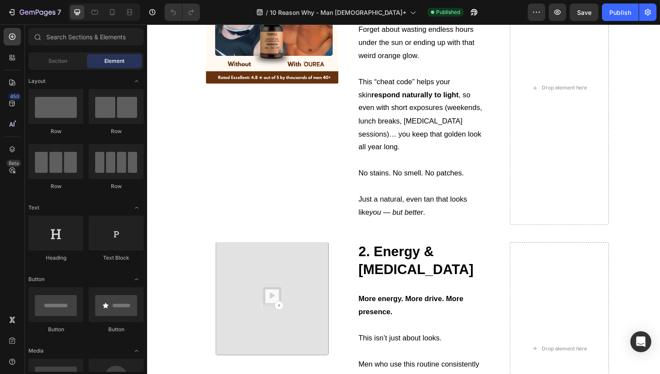
scroll to position [695, 0]
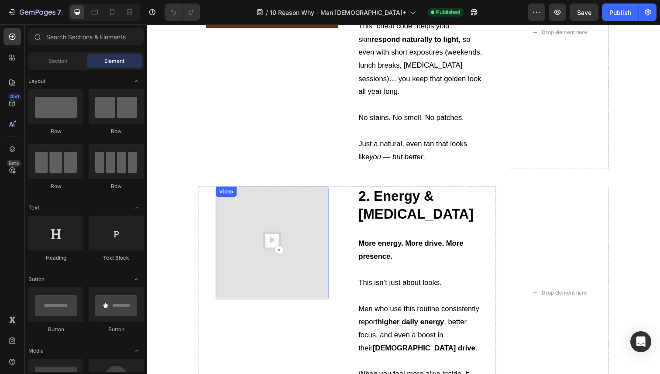
click at [269, 222] on img at bounding box center [274, 247] width 115 height 115
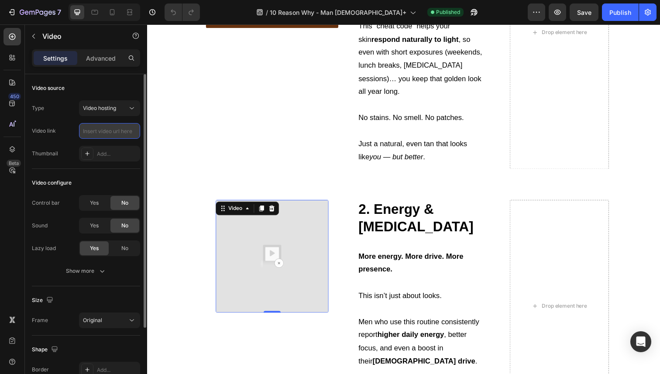
click at [101, 125] on input "text" at bounding box center [109, 131] width 61 height 16
paste input "https://cdn.shopify.com/videos/c/o/v/9fa441e6fb444286b64e1557efae3a7e.mp4"
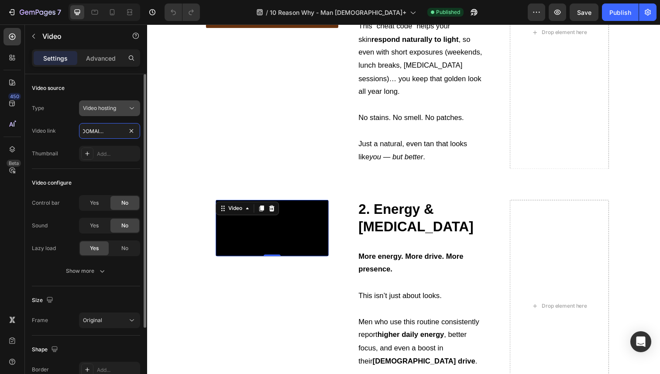
type input "https://cdn.shopify.com/videos/c/o/v/9fa441e6fb444286b64e1557efae3a7e.mp4"
click at [113, 110] on span "Video hosting" at bounding box center [99, 108] width 33 height 7
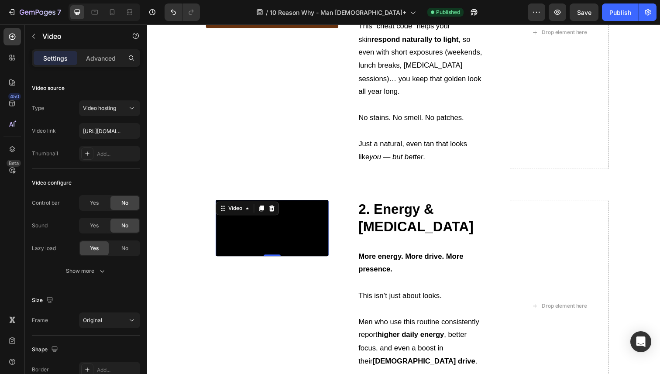
click at [296, 137] on div "Image" at bounding box center [274, 32] width 150 height 279
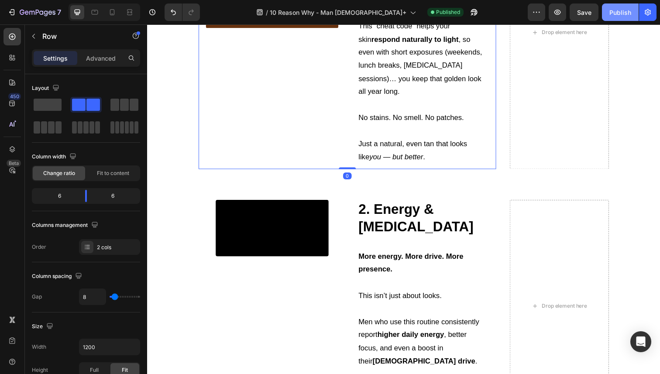
click at [610, 14] on div "Publish" at bounding box center [620, 12] width 22 height 9
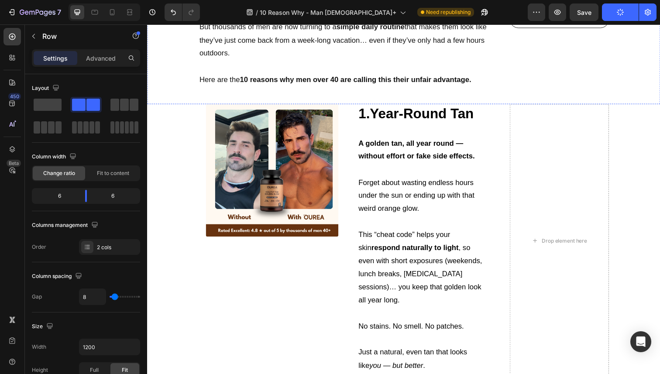
scroll to position [319, 0]
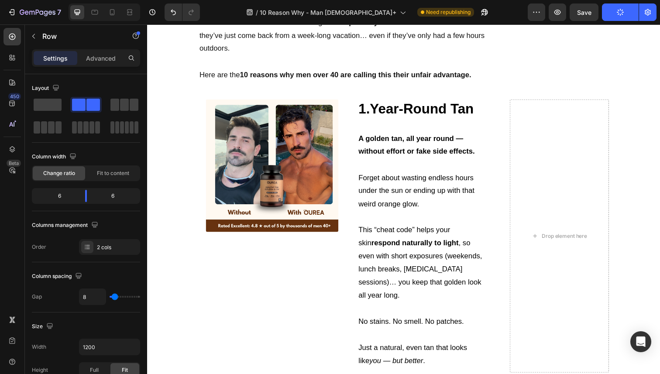
click at [551, 16] on link "CHECK AVAILABILITY" at bounding box center [567, 3] width 61 height 26
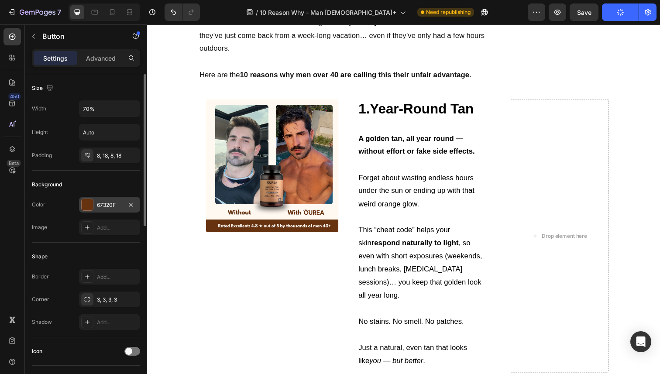
scroll to position [369, 0]
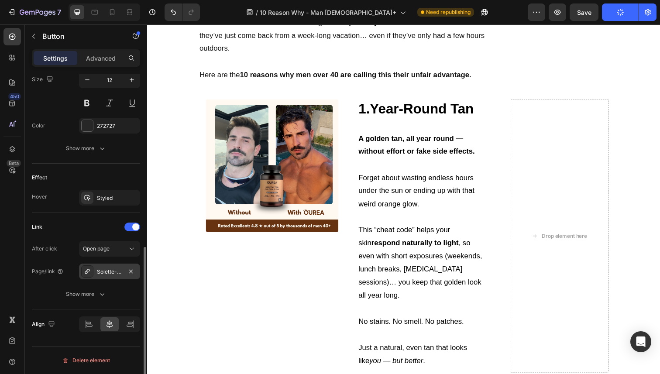
click at [101, 270] on div "Solette-massaggianti" at bounding box center [109, 272] width 25 height 8
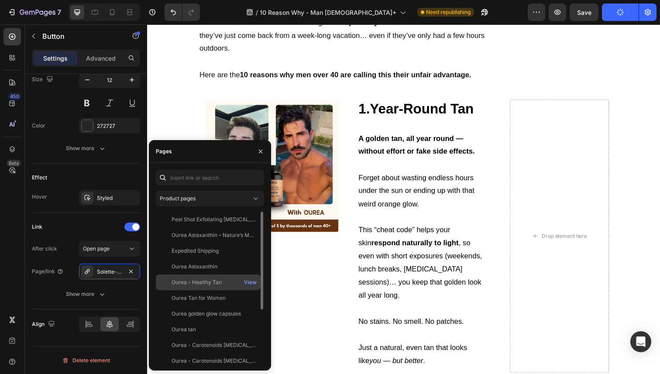
click at [205, 281] on div "Ourea - Healthy Tan" at bounding box center [196, 282] width 50 height 8
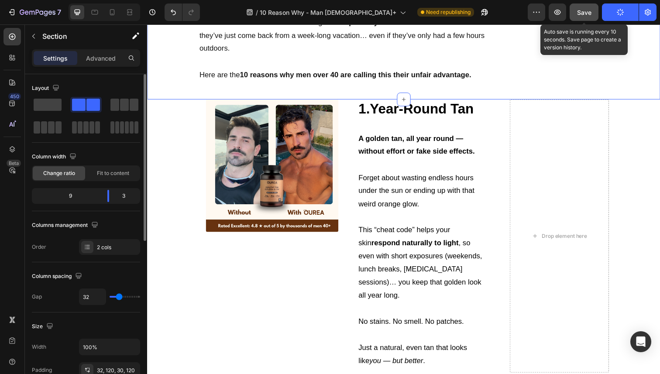
click at [589, 15] on span "Save" at bounding box center [584, 12] width 14 height 7
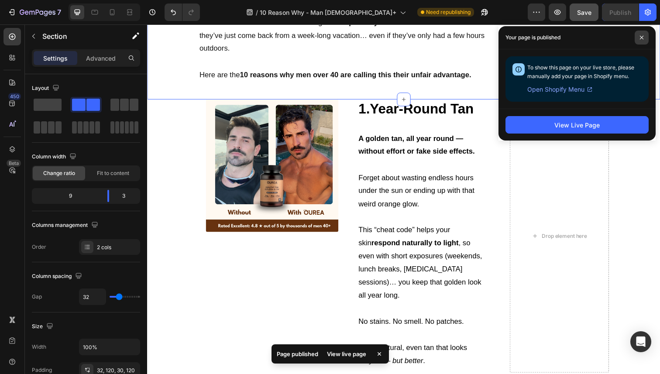
click at [639, 40] on span at bounding box center [641, 38] width 14 height 14
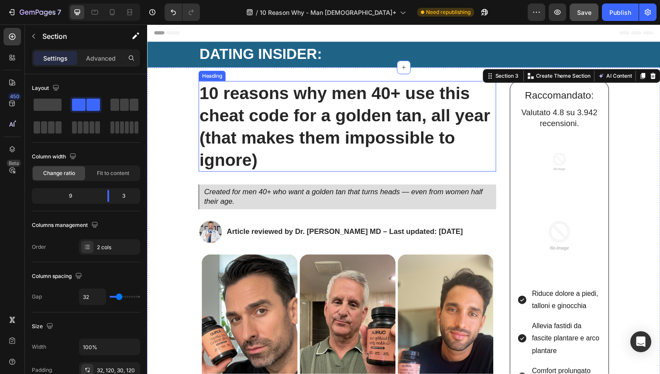
click at [264, 127] on strong "10 reasons why men 40+ use this cheat code for a golden tan, all year (that mak…" at bounding box center [348, 128] width 297 height 87
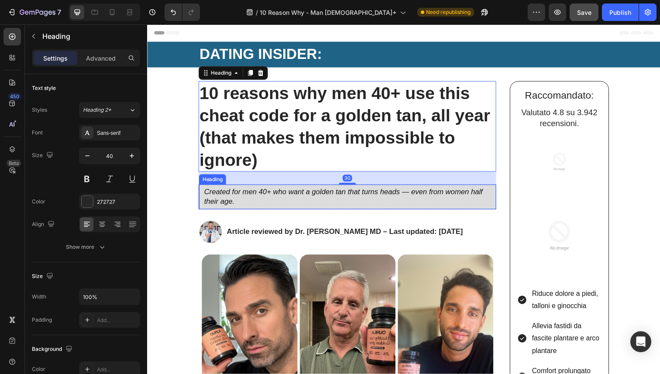
click at [267, 195] on icon "Created for men 40+ who want a golden tan that turns heads — even from women ha…" at bounding box center [347, 201] width 284 height 18
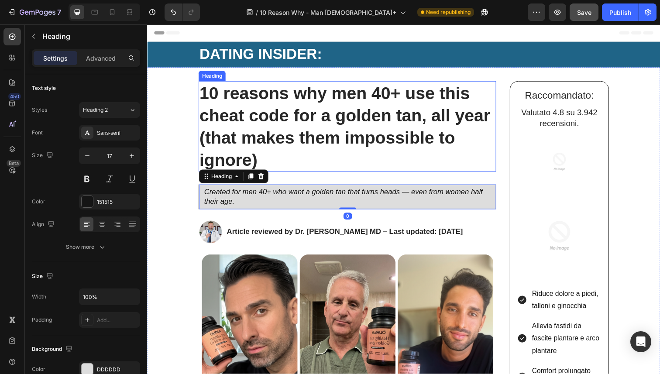
click at [313, 103] on strong "10 reasons why men 40+ use this cheat code for a golden tan, all year (that mak…" at bounding box center [348, 128] width 297 height 87
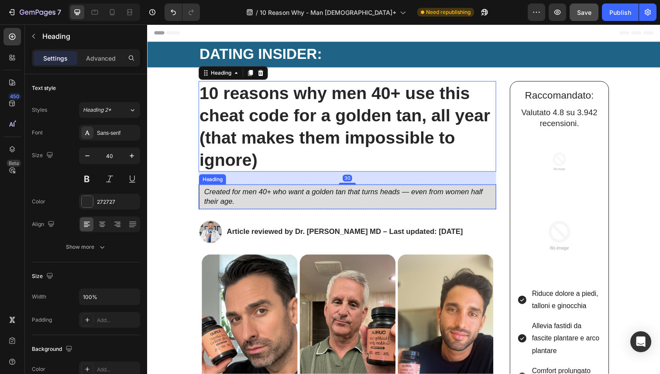
click at [416, 199] on icon "Created for men 40+ who want a golden tan that turns heads — even from women ha…" at bounding box center [347, 201] width 284 height 18
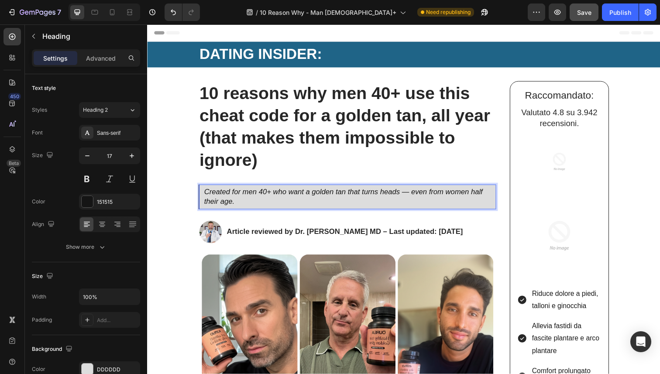
click at [418, 197] on icon "Created for men 40+ who want a golden tan that turns heads — even from women ha…" at bounding box center [347, 201] width 284 height 18
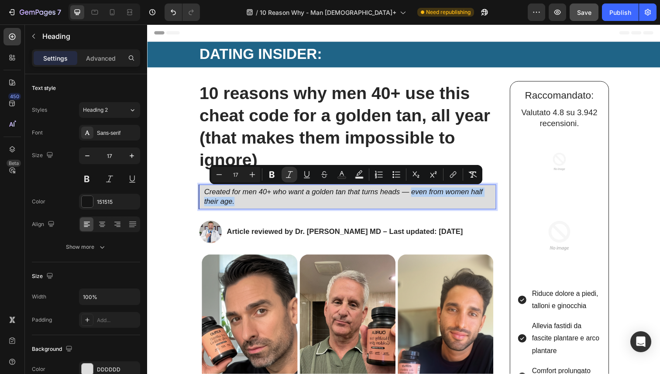
drag, startPoint x: 418, startPoint y: 197, endPoint x: 421, endPoint y: 206, distance: 10.2
click at [421, 206] on p "Created for men 40+ who want a golden tan that turns heads — even from women ha…" at bounding box center [353, 200] width 297 height 19
drag, startPoint x: 311, startPoint y: 176, endPoint x: 165, endPoint y: 112, distance: 159.2
click at [311, 176] on icon "Editor contextual toolbar" at bounding box center [306, 174] width 9 height 9
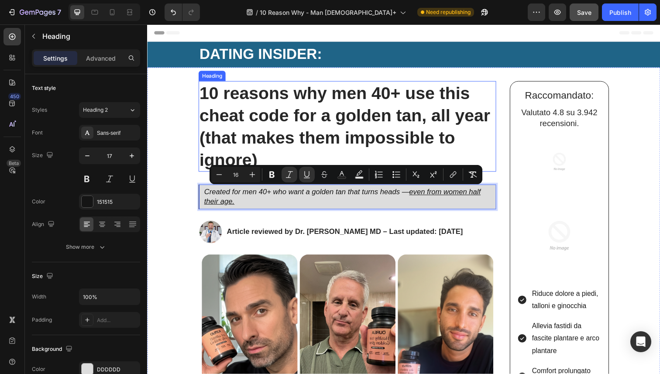
click at [312, 132] on strong "10 reasons why men 40+ use this cheat code for a golden tan, all year (that mak…" at bounding box center [348, 128] width 297 height 87
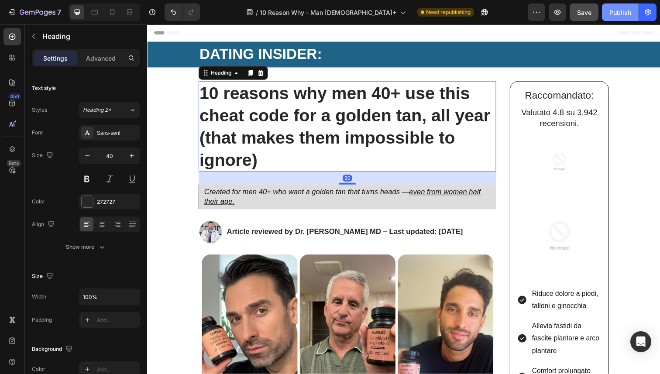
click at [615, 12] on div "Publish" at bounding box center [620, 12] width 22 height 9
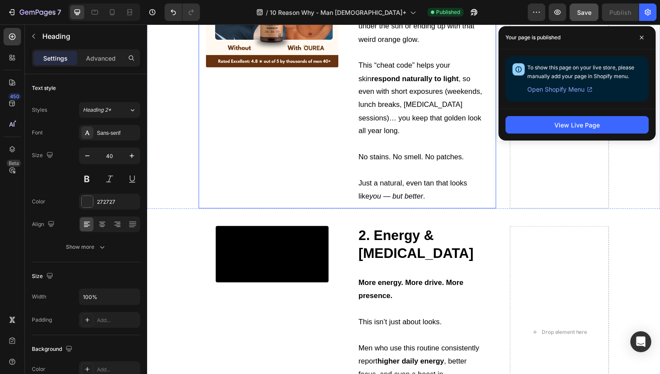
scroll to position [734, 0]
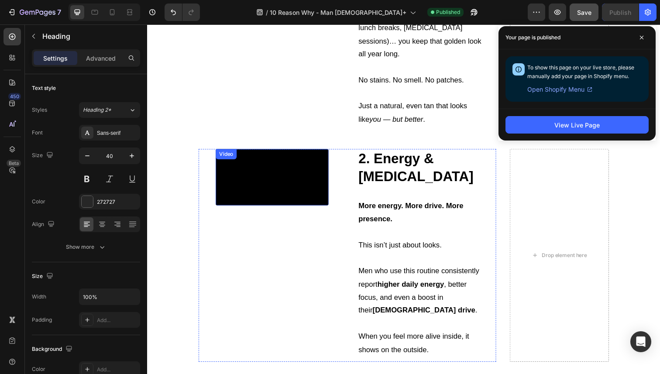
click at [292, 209] on video at bounding box center [274, 181] width 115 height 58
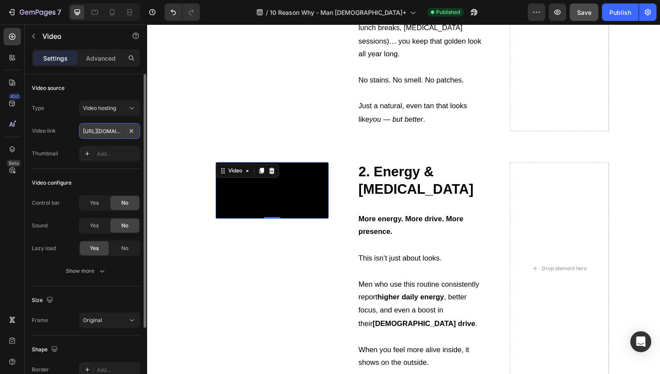
click at [116, 126] on input "https://cdn.shopify.com/videos/c/o/v/9fa441e6fb444286b64e1557efae3a7e.mp4" at bounding box center [109, 131] width 61 height 16
click at [112, 132] on input "https://cdn.shopify.com/videos/c/o/v/9fa441e6fb444286b64e1557efae3a7e.mp4" at bounding box center [109, 131] width 61 height 16
paste input "e4b3db299b3481da7b3b05f300ebdeb"
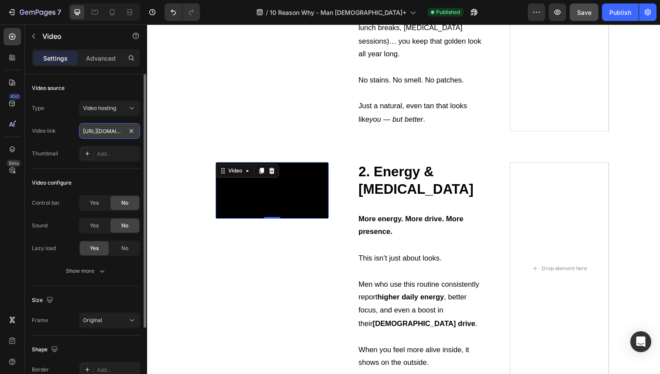
type input "https://cdn.shopify.com/videos/c/o/v/9e4b3db299b3481da7b3b05f300ebdeb.mp4"
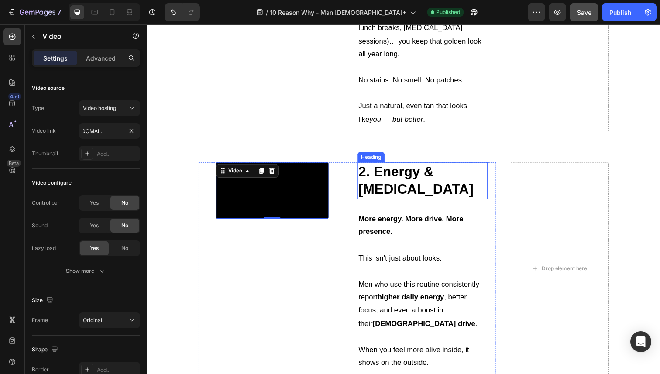
click at [424, 171] on h2 "2. Energy & Testosterone" at bounding box center [428, 184] width 133 height 38
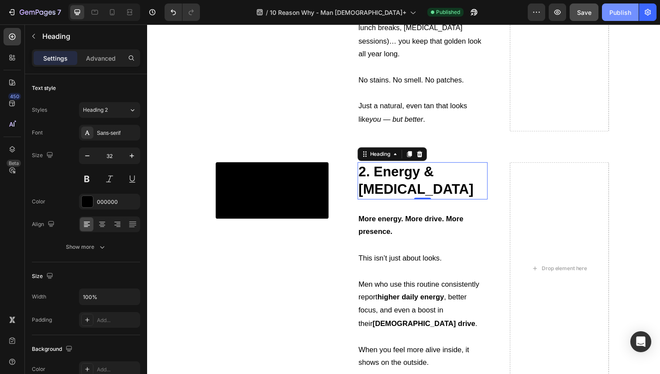
click at [623, 15] on div "Publish" at bounding box center [620, 12] width 22 height 9
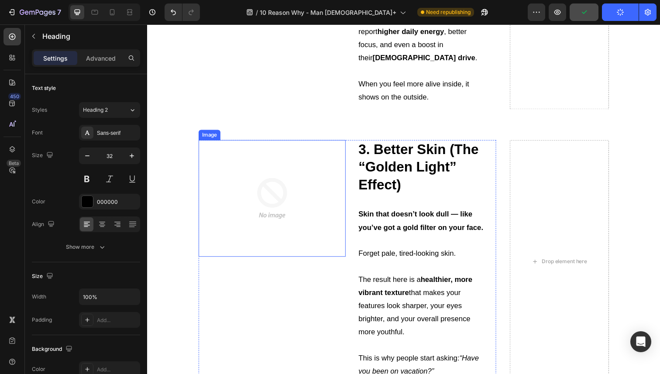
scroll to position [827, 0]
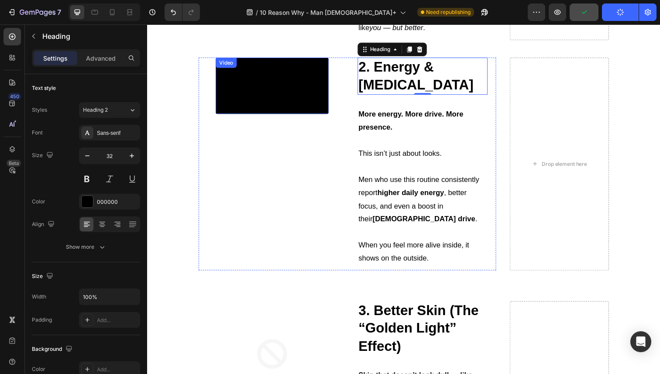
click at [292, 116] on video at bounding box center [274, 87] width 115 height 58
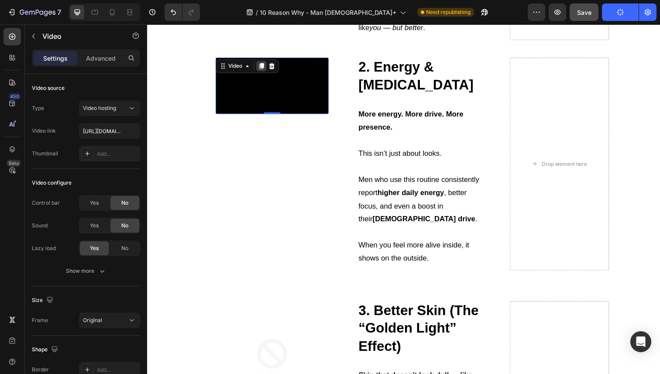
click at [265, 66] on icon at bounding box center [263, 67] width 5 height 6
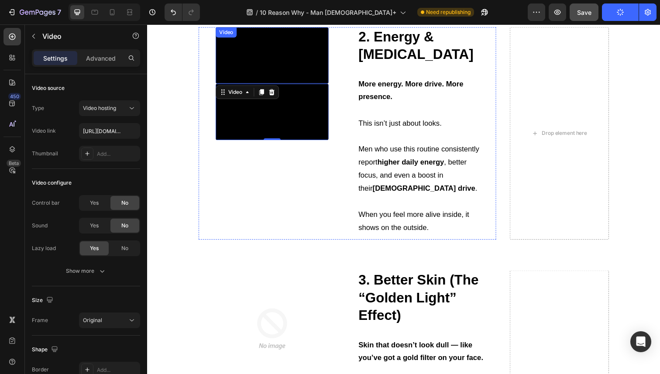
scroll to position [891, 0]
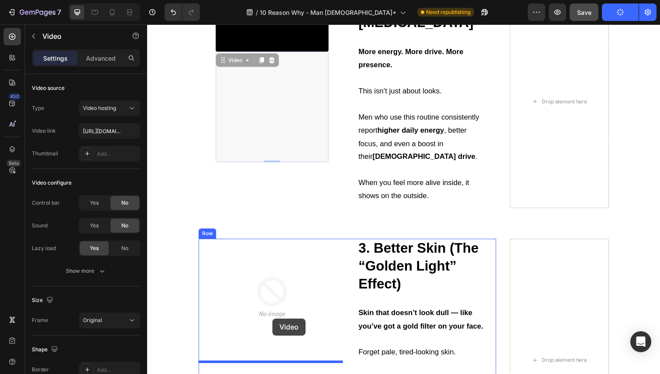
drag, startPoint x: 224, startPoint y: 118, endPoint x: 275, endPoint y: 325, distance: 212.6
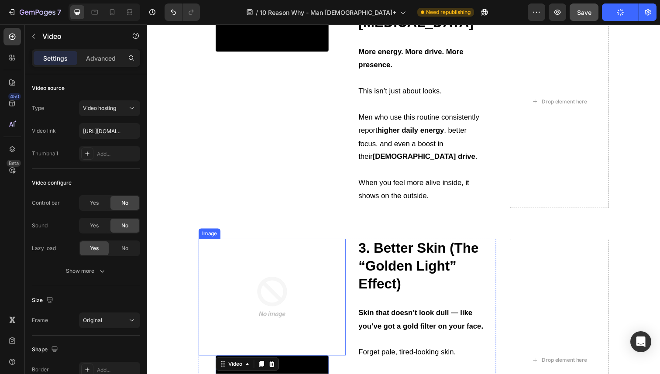
click at [279, 273] on img at bounding box center [275, 303] width 120 height 120
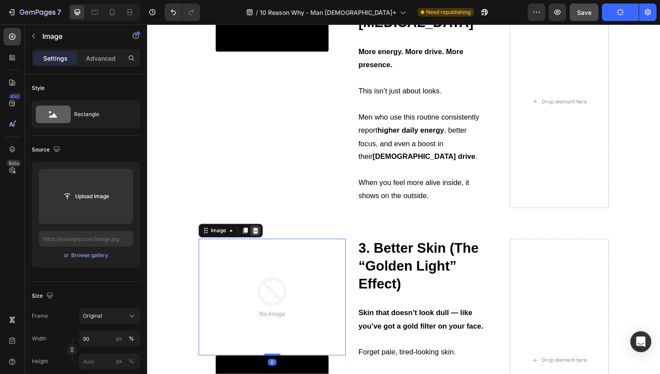
click at [260, 238] on icon at bounding box center [257, 235] width 7 height 7
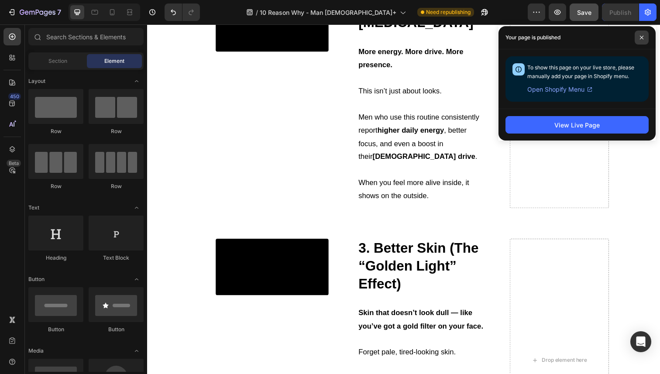
click at [640, 40] on span at bounding box center [641, 38] width 14 height 14
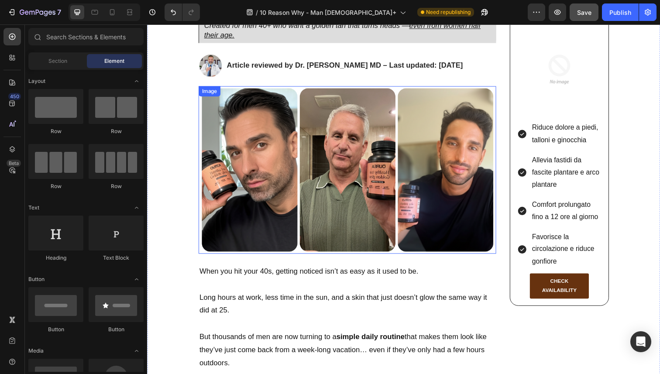
scroll to position [167, 0]
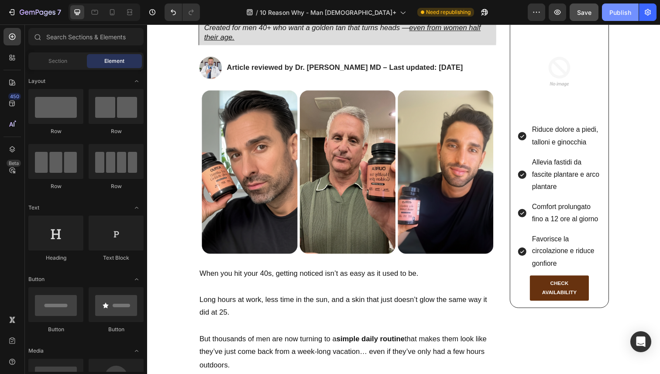
click at [613, 15] on div "Publish" at bounding box center [620, 12] width 22 height 9
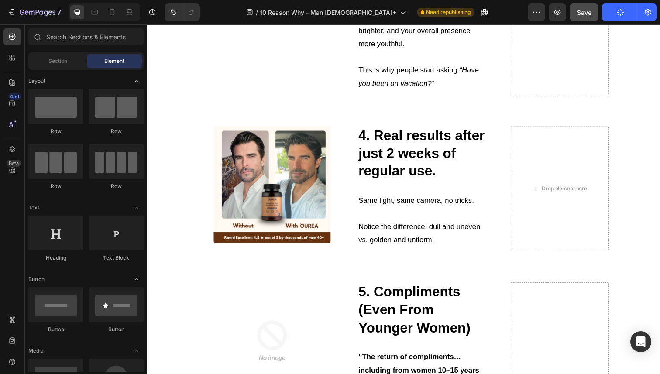
scroll to position [1298, 0]
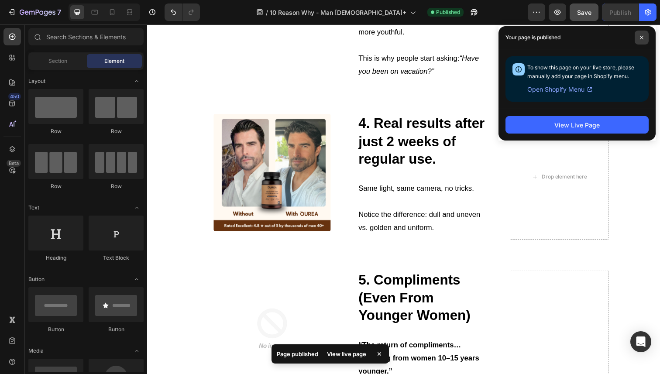
click at [639, 36] on icon at bounding box center [641, 37] width 4 height 4
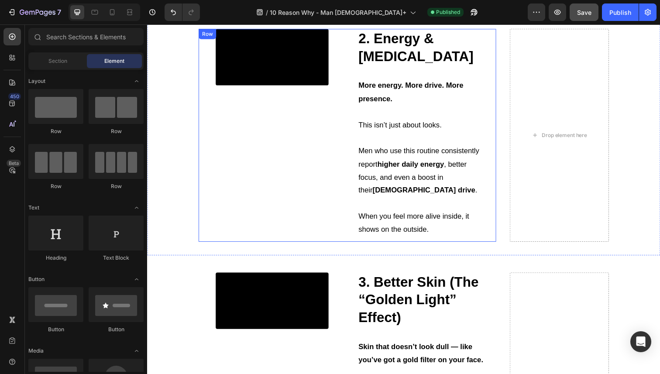
scroll to position [1024, 0]
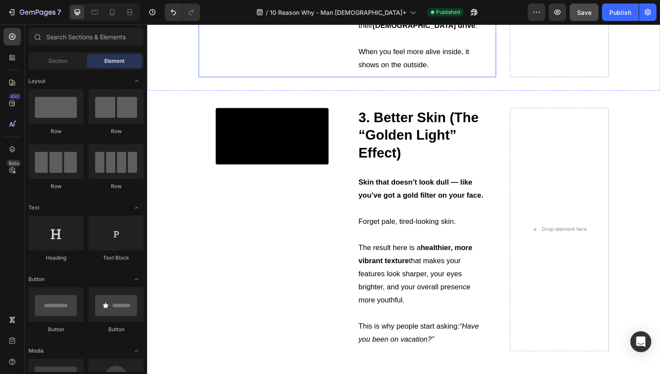
click at [273, 168] on video at bounding box center [274, 139] width 115 height 58
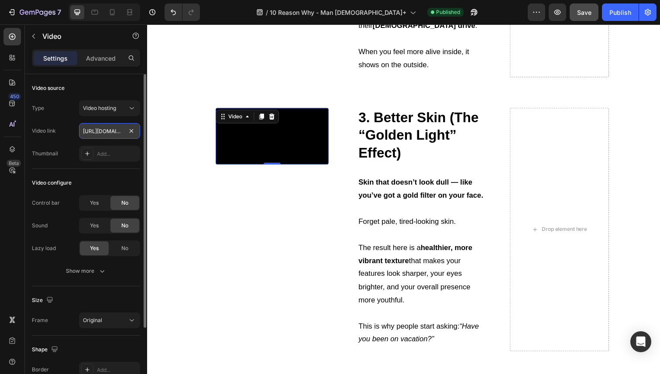
click at [100, 137] on input "https://cdn.shopify.com/videos/c/o/v/9e4b3db299b3481da7b3b05f300ebdeb.mp4" at bounding box center [109, 131] width 61 height 16
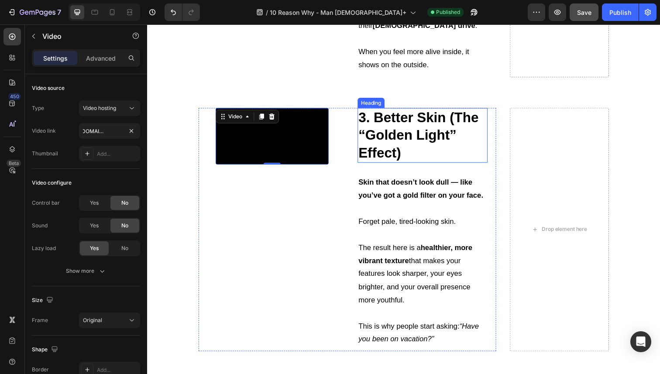
click at [378, 147] on h2 "3. Better Skin (The “Golden Light” Effect)" at bounding box center [428, 138] width 133 height 56
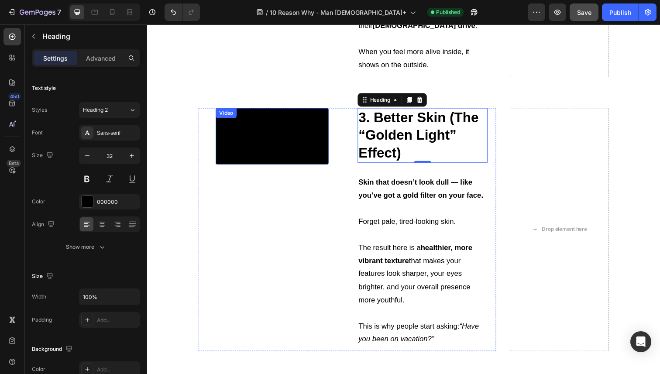
click at [291, 154] on video at bounding box center [274, 139] width 115 height 58
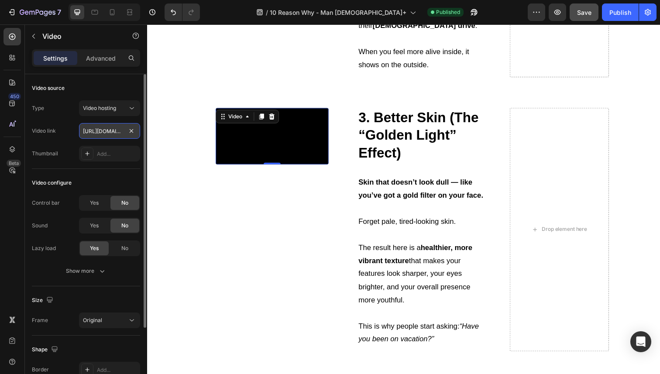
click at [96, 131] on input "https://cdn.shopify.com/videos/c/o/v/9e4b3db299b3481da7b3b05f300ebdeb.mp4" at bounding box center [109, 131] width 61 height 16
paste input "85a24ec7d8a647228ae4a9045a233e1e"
type input "[URL][DOMAIN_NAME]"
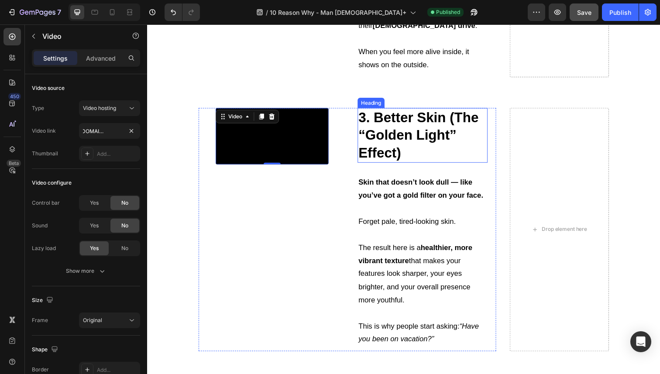
click at [414, 129] on h2 "3. Better Skin (The “Golden Light” Effect)" at bounding box center [428, 138] width 133 height 56
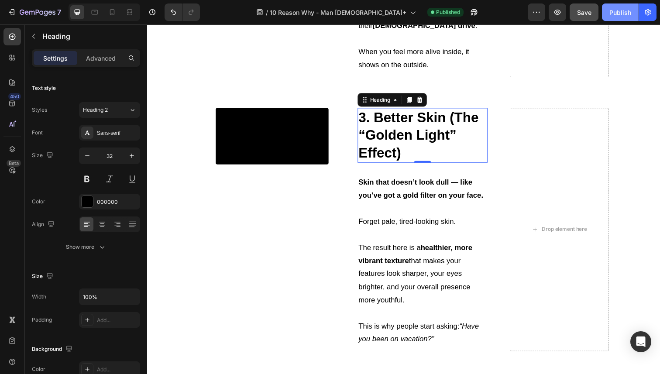
click at [621, 14] on div "Publish" at bounding box center [620, 12] width 22 height 9
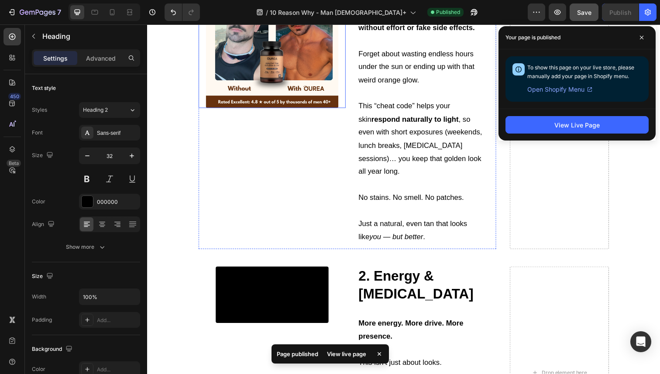
scroll to position [620, 0]
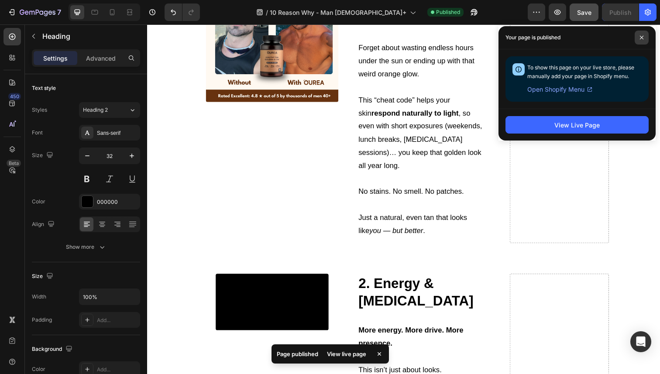
drag, startPoint x: 648, startPoint y: 34, endPoint x: 635, endPoint y: 42, distance: 15.3
click at [649, 33] on div "Your page is published" at bounding box center [576, 37] width 157 height 23
click at [649, 42] on div "Your page is published" at bounding box center [576, 37] width 157 height 23
click at [639, 40] on span at bounding box center [641, 38] width 14 height 14
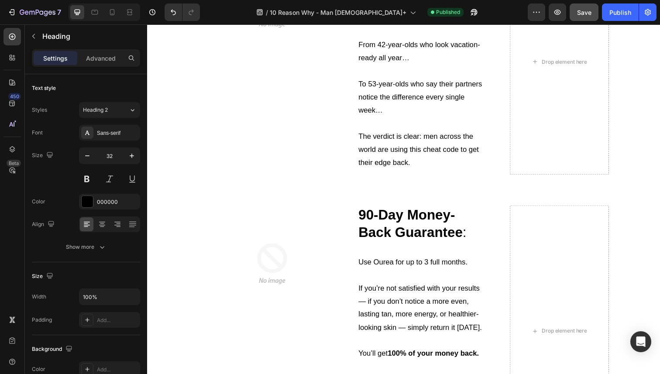
scroll to position [2547, 0]
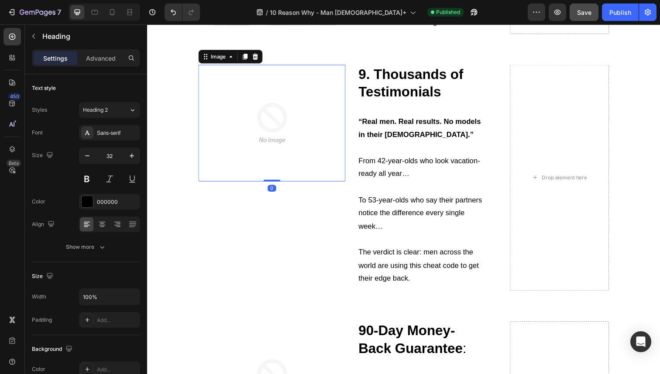
click at [264, 143] on img at bounding box center [275, 126] width 120 height 120
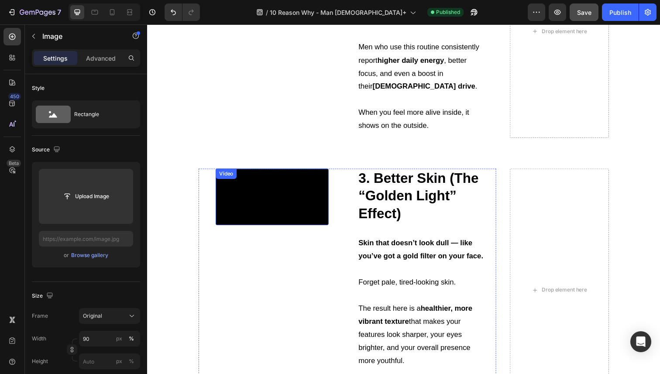
scroll to position [959, 0]
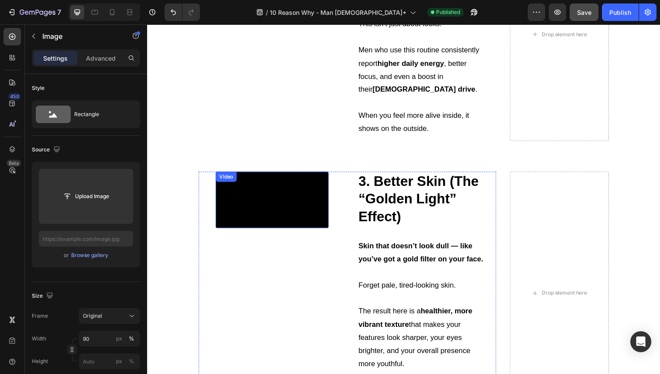
click at [292, 200] on video at bounding box center [274, 204] width 115 height 58
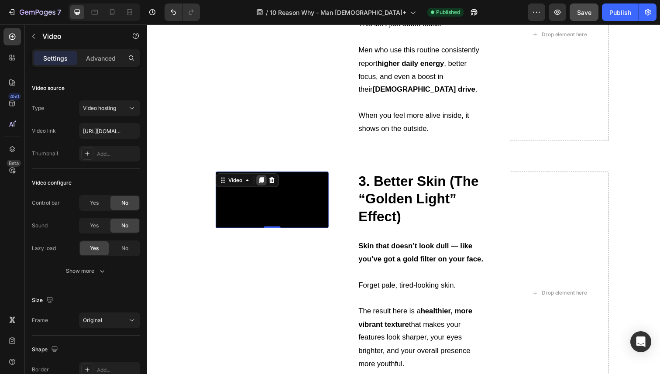
click at [265, 182] on icon at bounding box center [263, 184] width 5 height 6
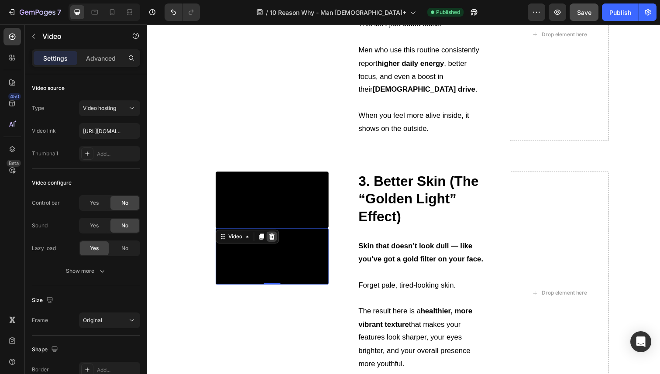
click at [277, 245] on icon at bounding box center [273, 241] width 7 height 7
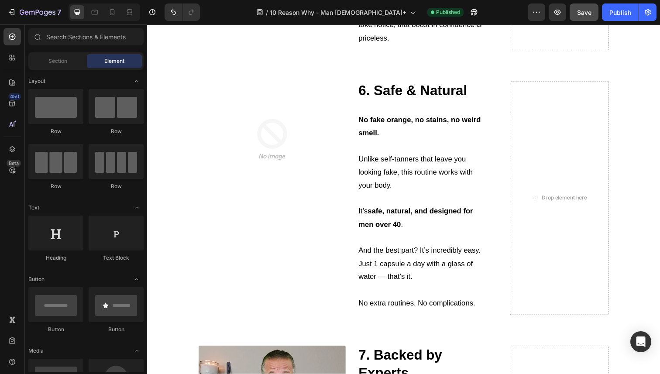
scroll to position [1774, 0]
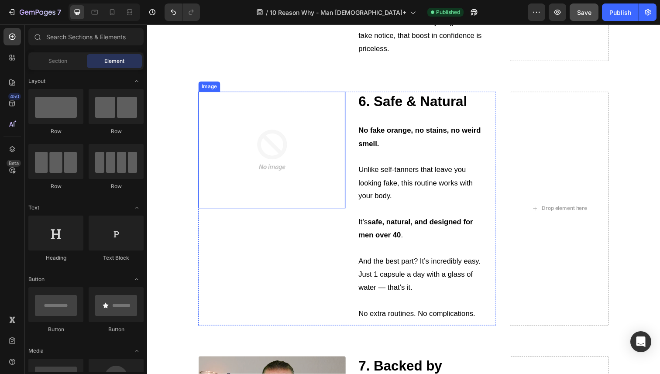
click at [278, 152] on img at bounding box center [275, 153] width 120 height 120
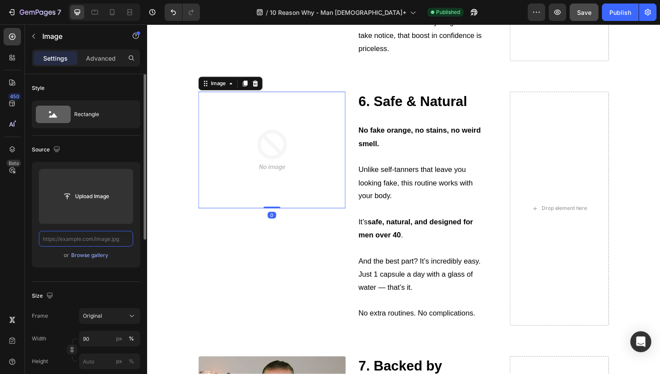
click at [87, 241] on input "text" at bounding box center [86, 239] width 94 height 16
paste input "https://cdn.shopify.com/s/files/1/0724/8052/2459/files/gempages_535833812303610…"
type input "https://cdn.shopify.com/s/files/1/0724/8052/2459/files/gempages_535833812303610…"
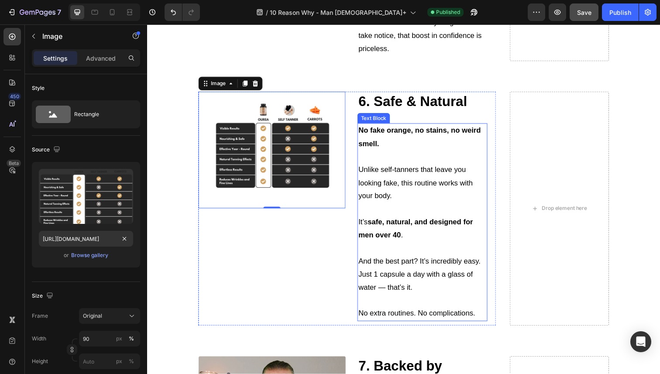
click at [365, 179] on p "Unlike self-tanners that leave you looking fake, this routine works with your b…" at bounding box center [428, 187] width 131 height 40
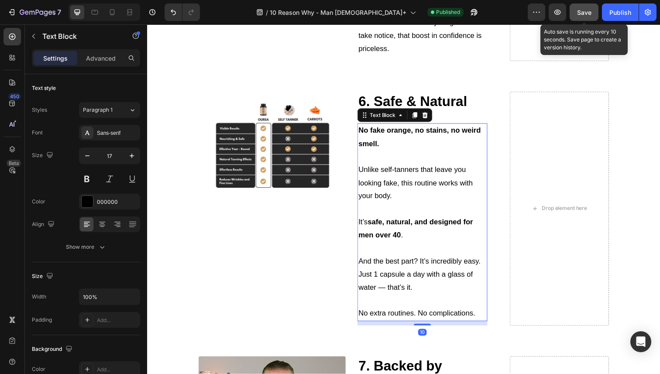
click at [580, 9] on span "Save" at bounding box center [584, 12] width 14 height 7
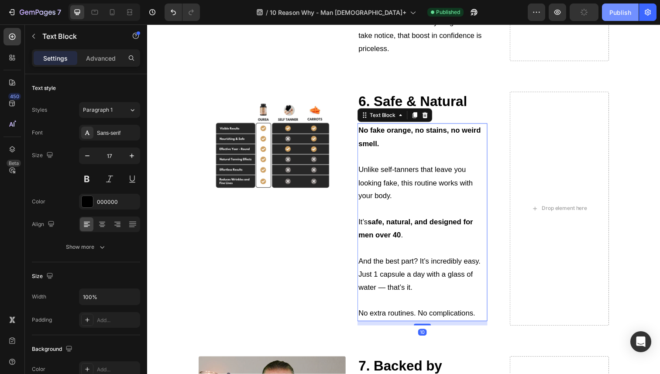
click at [618, 7] on button "Publish" at bounding box center [620, 11] width 37 height 17
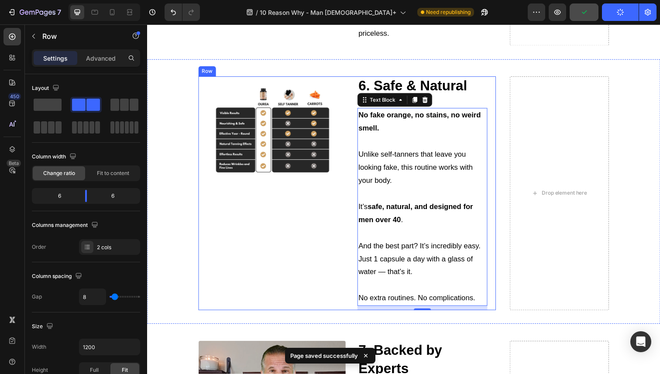
click at [332, 211] on div "Image" at bounding box center [274, 197] width 150 height 239
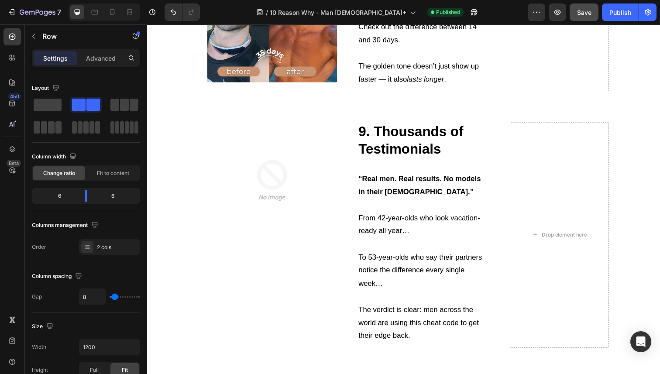
scroll to position [2489, 0]
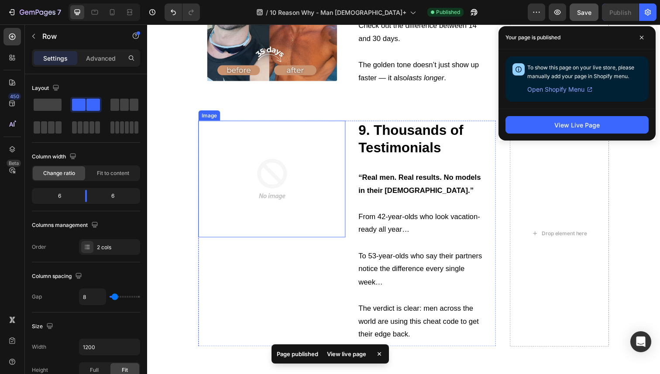
click at [278, 186] on img at bounding box center [275, 183] width 120 height 120
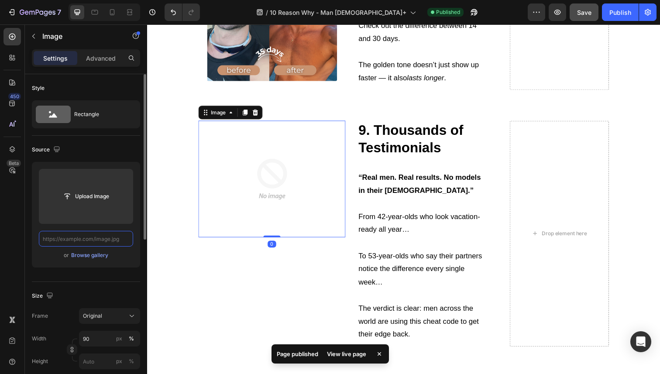
click at [82, 240] on input "text" at bounding box center [86, 239] width 94 height 16
paste input "https://cdn.shopify.com/s/files/1/0724/8052/2459/files/gempages_535833812303610…"
type input "https://cdn.shopify.com/s/files/1/0724/8052/2459/files/gempages_535833812303610…"
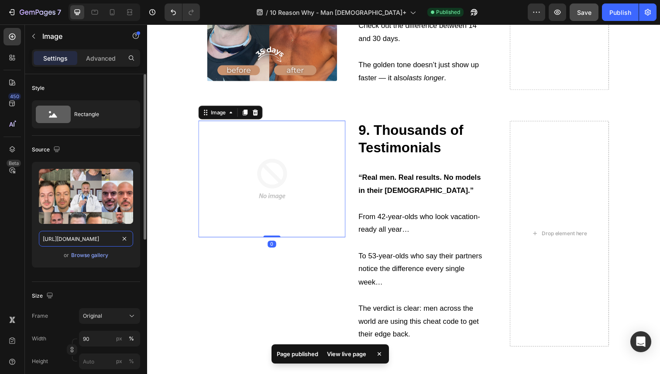
scroll to position [0, 266]
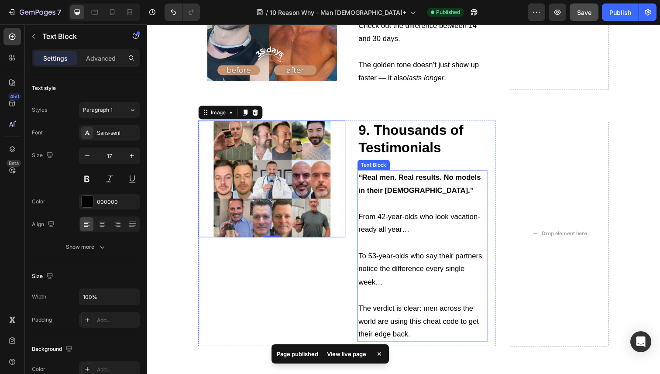
click at [375, 192] on strong "“Real men. Real results. No models in their 20s.”" at bounding box center [425, 188] width 125 height 22
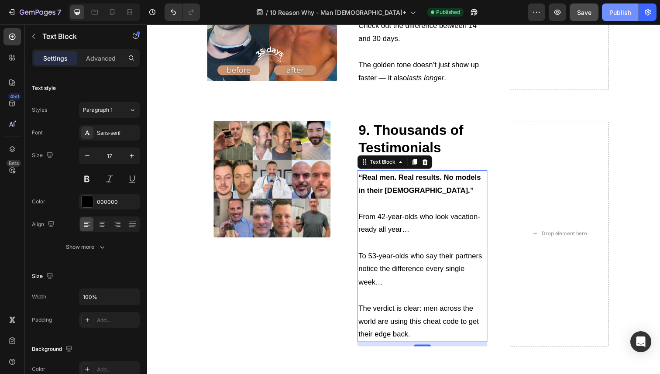
click at [609, 14] on button "Publish" at bounding box center [620, 11] width 37 height 17
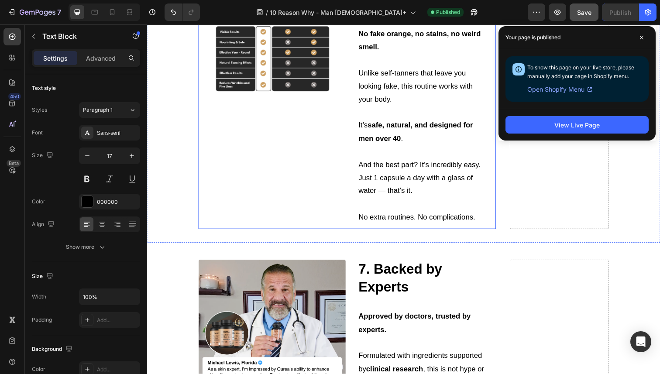
scroll to position [1827, 0]
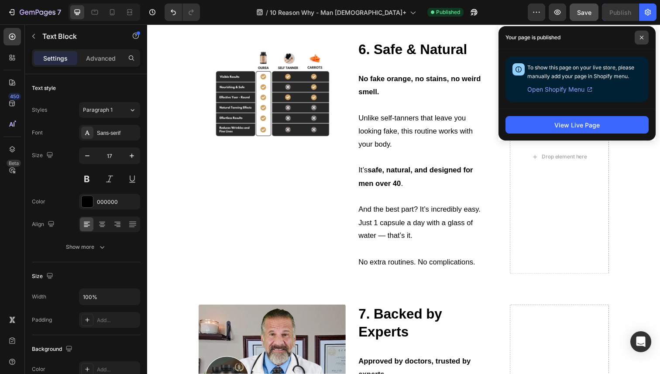
click at [640, 41] on span at bounding box center [641, 38] width 14 height 14
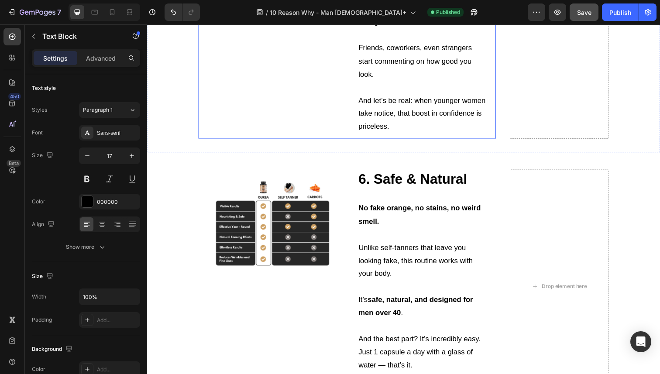
scroll to position [1817, 0]
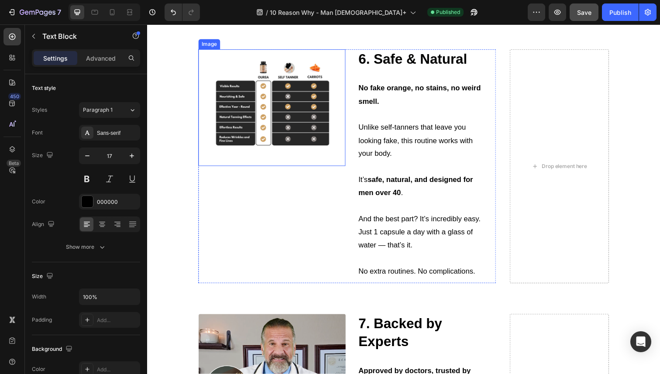
click at [307, 134] on img at bounding box center [275, 110] width 120 height 120
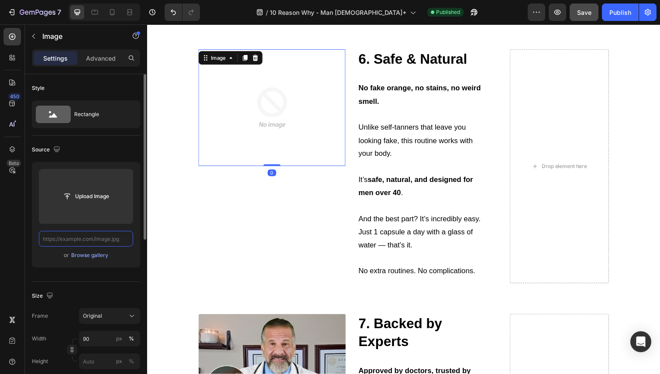
scroll to position [0, 0]
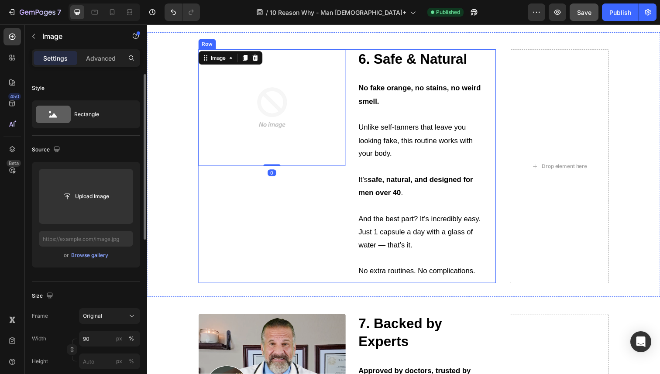
click at [355, 157] on div "6. Safe & Natural Heading Text Block No fake orange, no stains, no weird smell.…" at bounding box center [428, 169] width 150 height 239
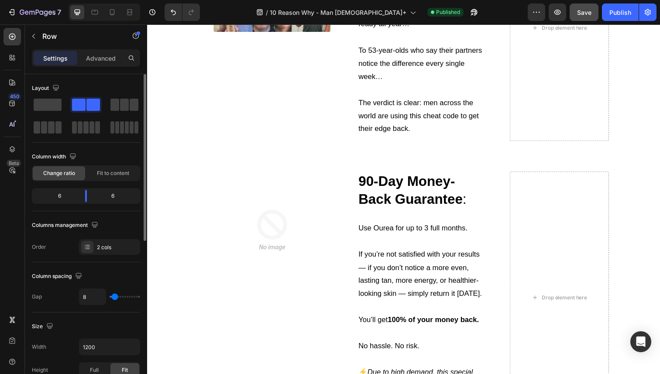
scroll to position [3262, 0]
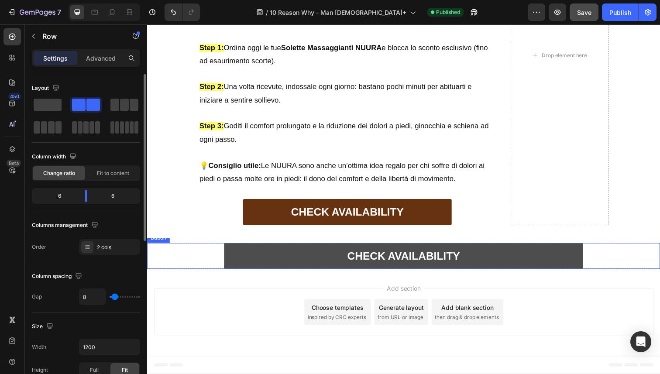
click at [299, 250] on link "CHECK AVAILABILITY" at bounding box center [409, 261] width 366 height 27
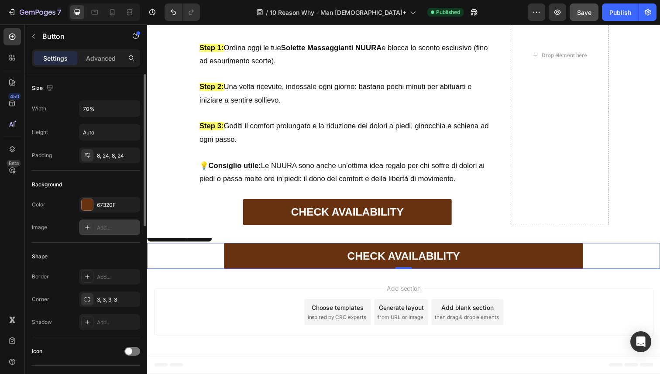
scroll to position [3262, 0]
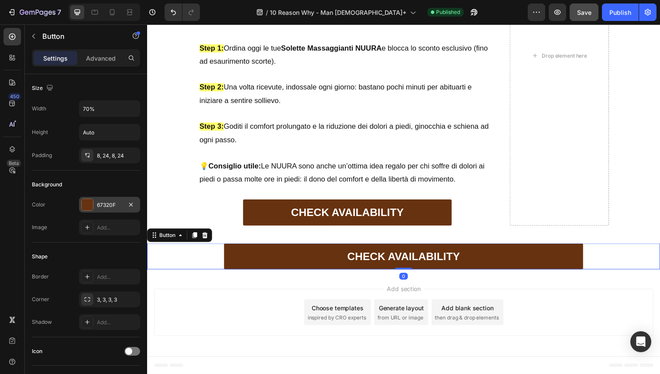
click at [103, 208] on div "67320F" at bounding box center [109, 205] width 25 height 8
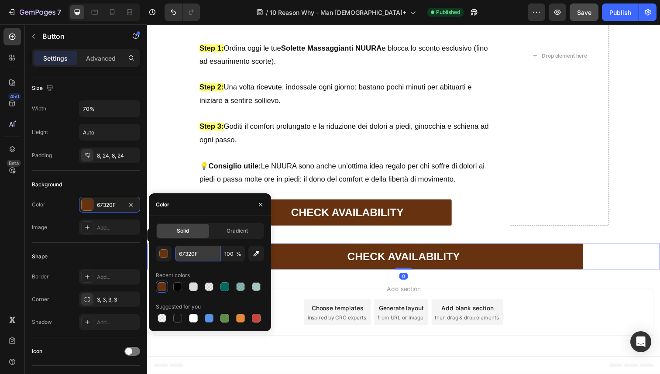
click at [186, 248] on input "67320F" at bounding box center [197, 254] width 45 height 16
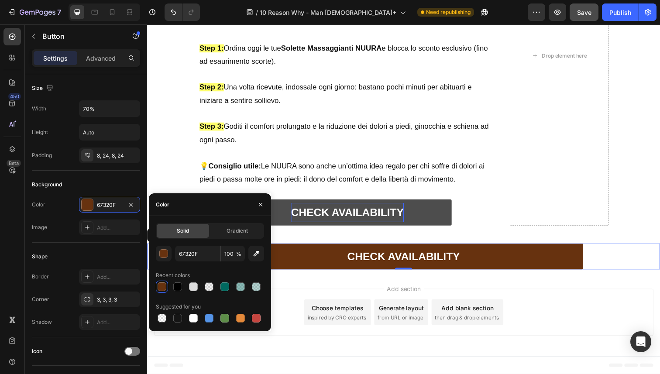
click at [371, 223] on p "CHECK AVAILABILITY" at bounding box center [351, 217] width 115 height 20
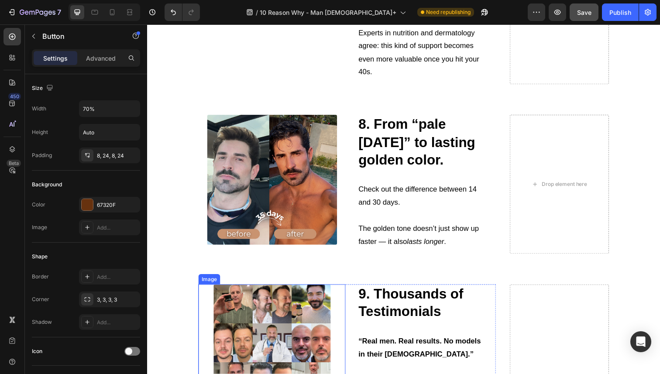
scroll to position [2318, 0]
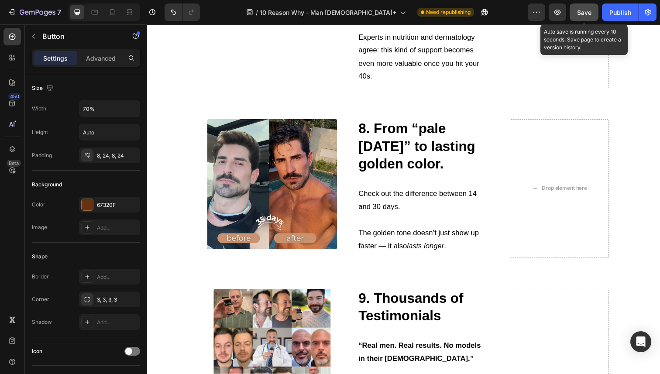
click at [588, 15] on span "Save" at bounding box center [584, 12] width 14 height 7
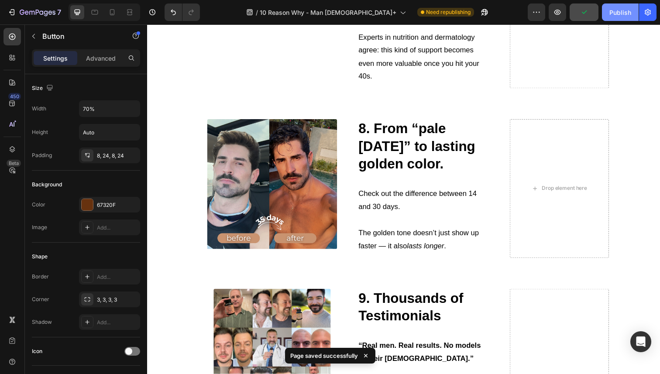
click at [610, 12] on div "Publish" at bounding box center [620, 12] width 22 height 9
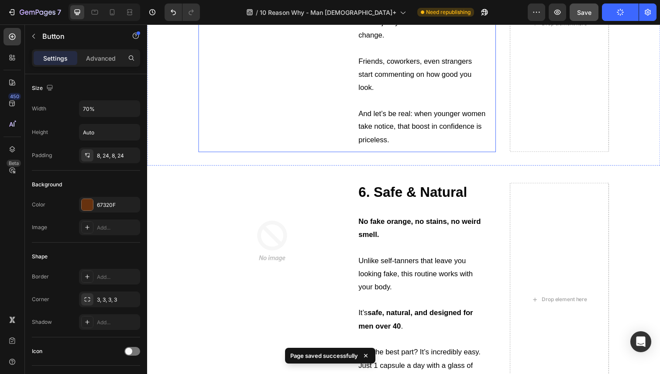
scroll to position [1795, 0]
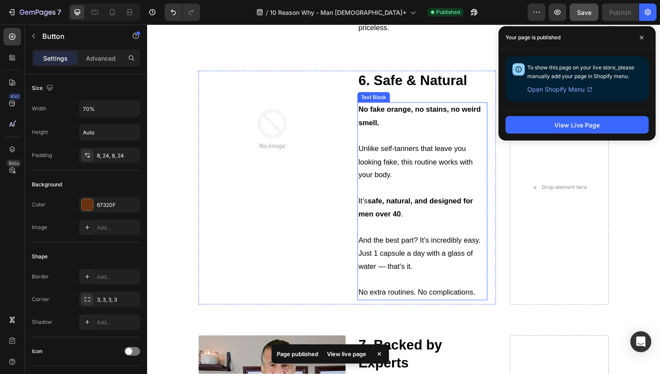
click at [319, 144] on img at bounding box center [275, 132] width 120 height 120
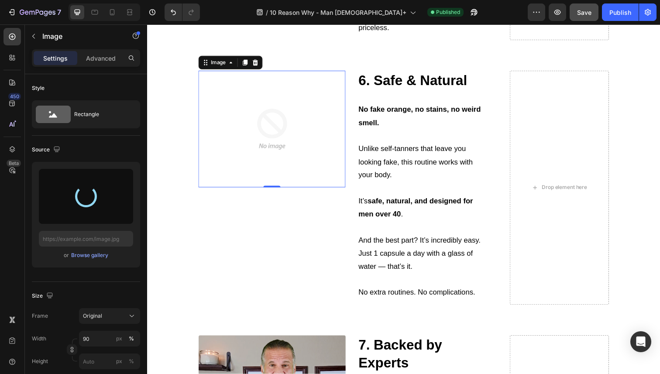
type input "https://cdn.shopify.com/s/files/1/0724/8052/2459/files/gempages_535833812303610…"
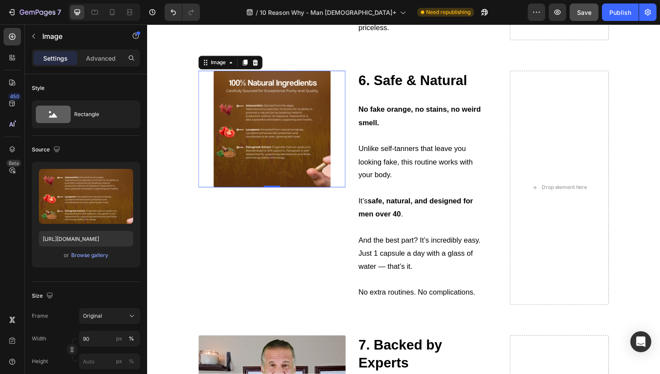
click at [594, 18] on button "Save" at bounding box center [583, 11] width 29 height 17
click at [622, 13] on div "Publish" at bounding box center [620, 12] width 22 height 9
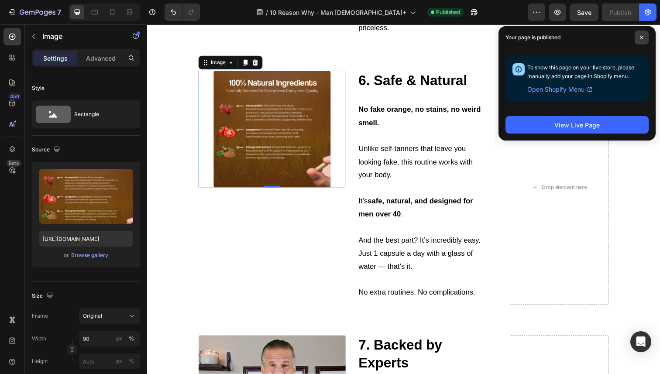
click at [646, 40] on span at bounding box center [641, 38] width 14 height 14
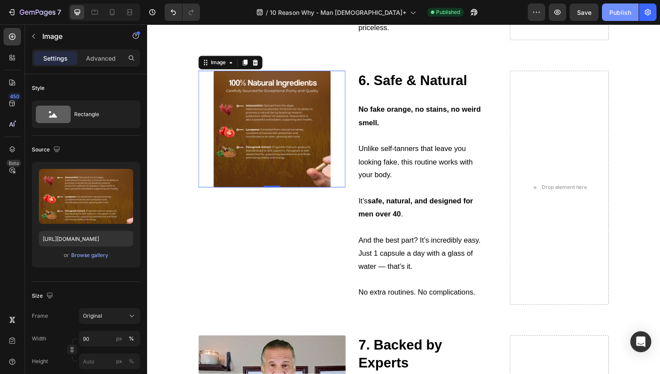
click at [607, 7] on button "Publish" at bounding box center [620, 11] width 37 height 17
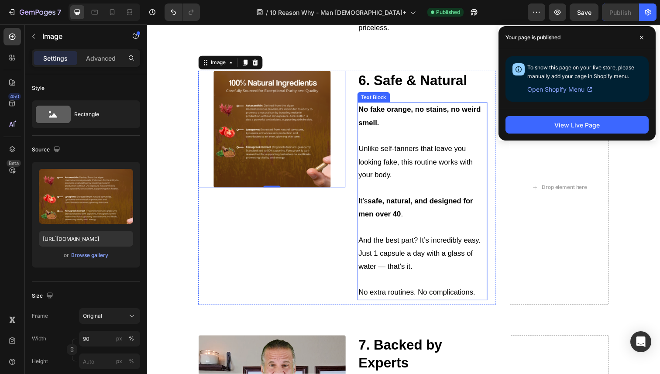
click at [407, 120] on p "No fake orange, no stains, no weird smell." at bounding box center [428, 118] width 131 height 27
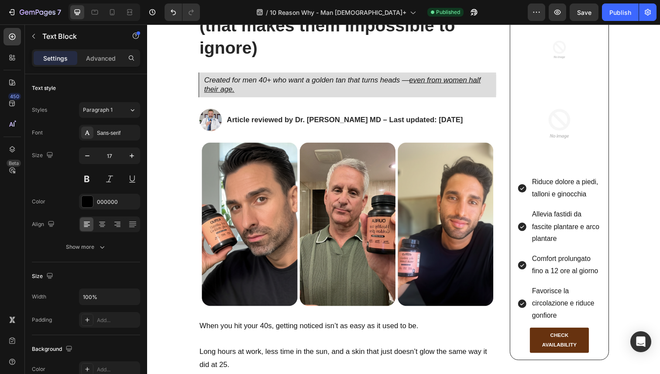
scroll to position [0, 0]
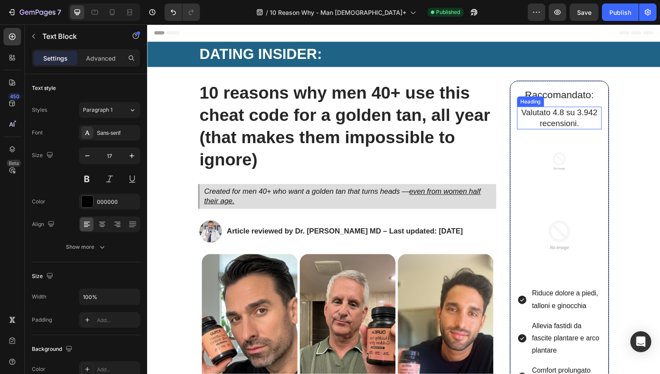
click at [556, 116] on span "Valutato 4.8 su 3.942 recensioni." at bounding box center [568, 120] width 78 height 20
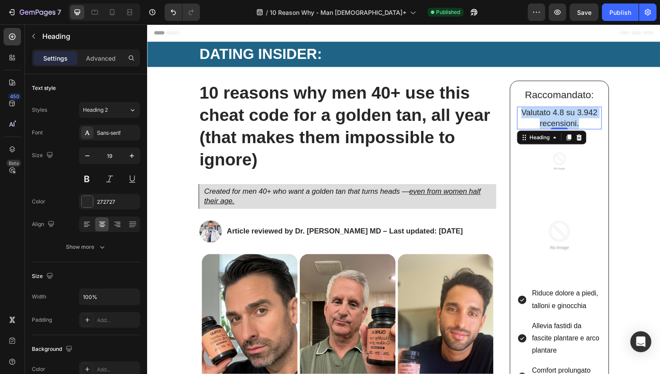
click at [556, 116] on span "Valutato 4.8 su 3.942 recensioni." at bounding box center [568, 120] width 78 height 20
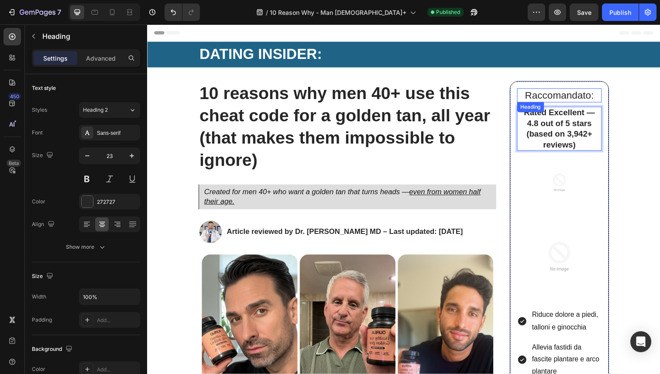
click at [544, 99] on span "Raccomandato:" at bounding box center [567, 96] width 70 height 11
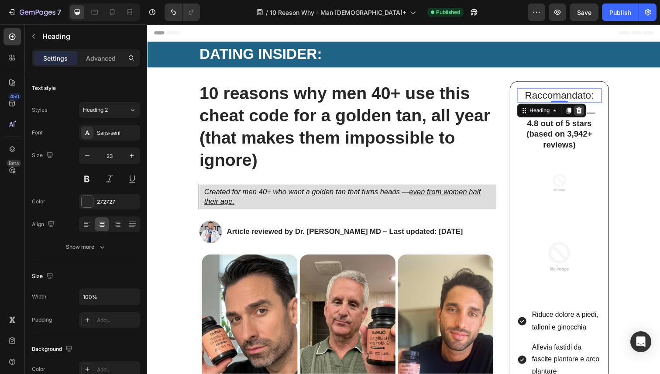
click at [585, 110] on icon at bounding box center [587, 112] width 7 height 7
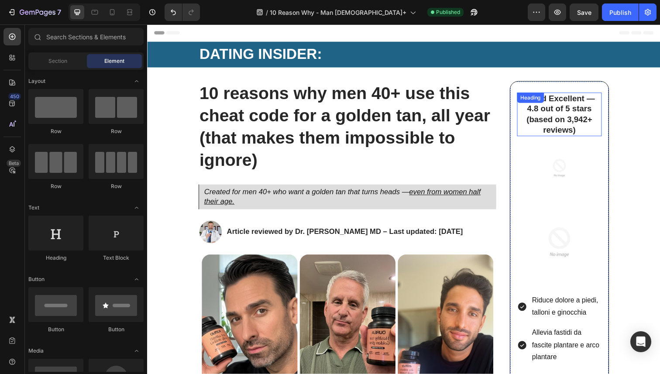
click at [585, 115] on strong "Rated Excellent — 4.8 out of 5 stars (based on 3,942+ reviews)" at bounding box center [567, 116] width 72 height 41
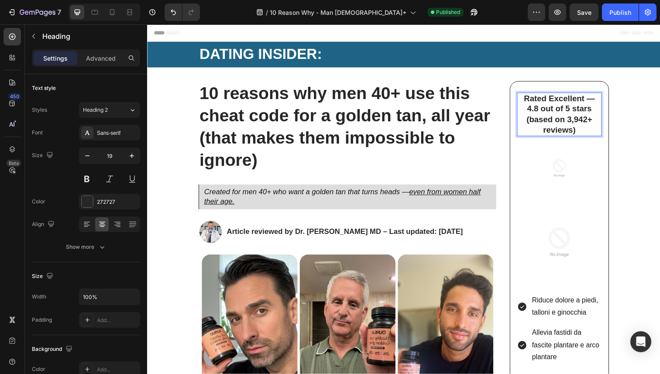
click at [577, 120] on strong "Rated Excellent — 4.8 out of 5 stars (based on 3,942+ reviews)" at bounding box center [567, 116] width 72 height 41
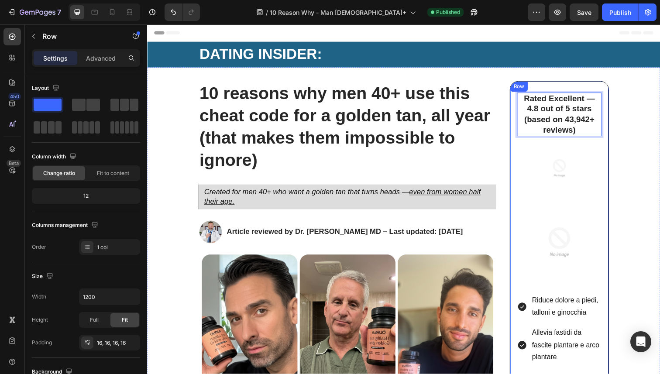
click at [577, 145] on div "Rated Excellent — 4.8 out of 5 stars (based on 43,942+ reviews) Heading 0 Image…" at bounding box center [567, 285] width 86 height 391
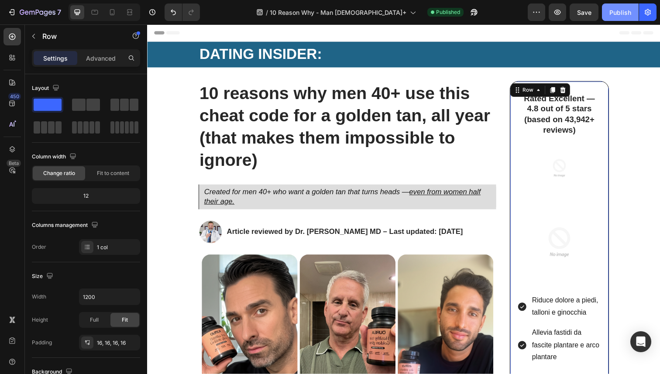
click at [616, 19] on button "Publish" at bounding box center [620, 11] width 37 height 17
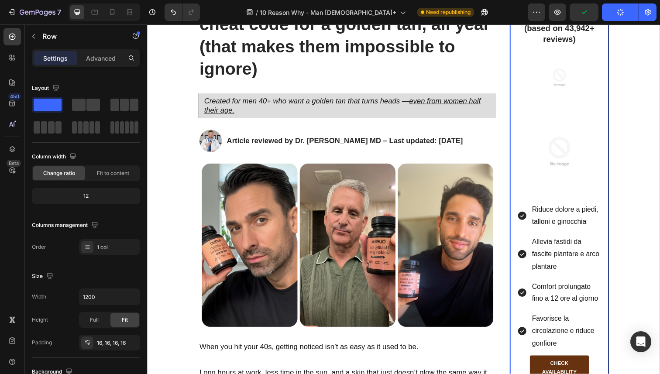
scroll to position [109, 0]
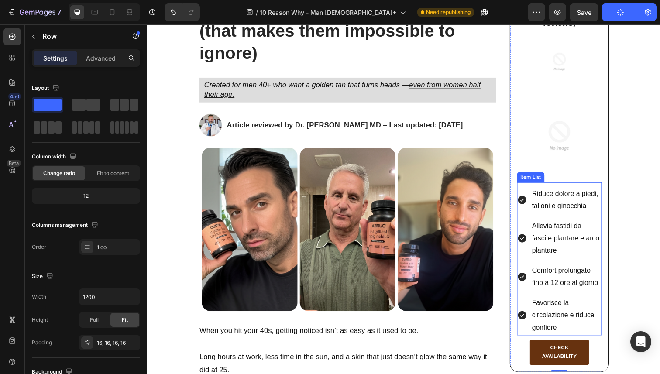
click at [554, 199] on p "Riduce dolore a piedi, talloni e ginocchia" at bounding box center [575, 204] width 70 height 25
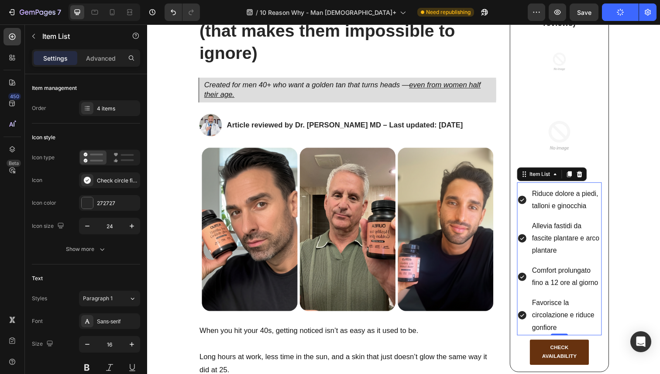
click at [554, 199] on p "Riduce dolore a piedi, talloni e ginocchia" at bounding box center [575, 204] width 70 height 25
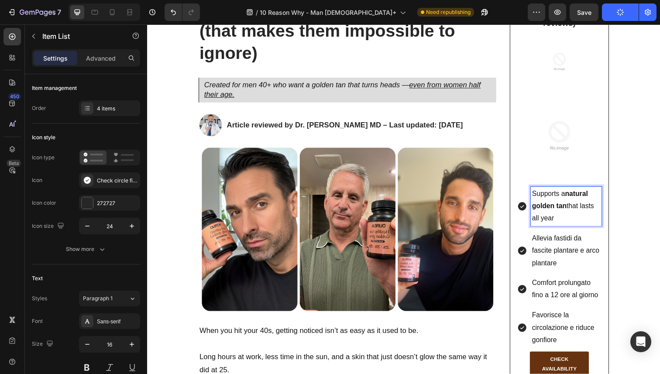
click at [564, 247] on p "Allevia fastidi da fascite plantare e arco plantare" at bounding box center [575, 256] width 70 height 38
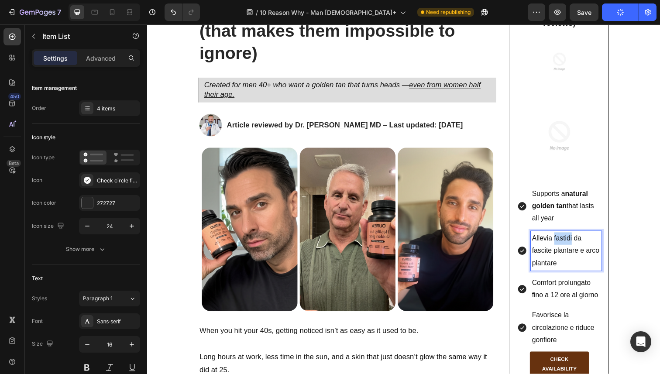
click at [564, 247] on p "Allevia fastidi da fascite plantare e arco plantare" at bounding box center [575, 256] width 70 height 38
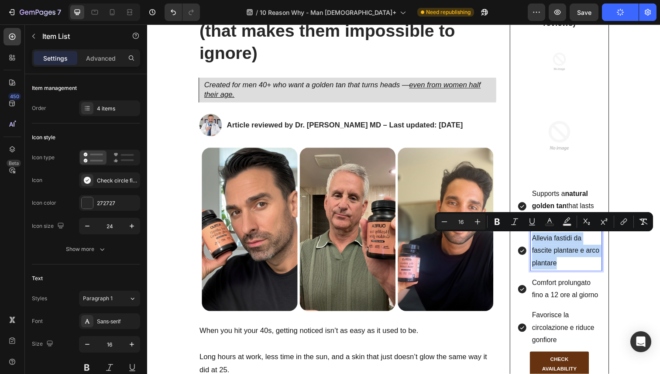
click at [564, 247] on p "Allevia fastidi da fascite plantare e arco plantare" at bounding box center [575, 256] width 70 height 38
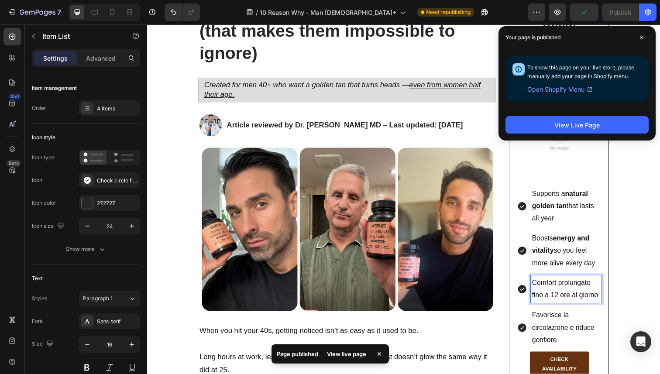
click at [550, 287] on p "Comfort prolungato fino a 12 ore al giorno" at bounding box center [575, 294] width 70 height 25
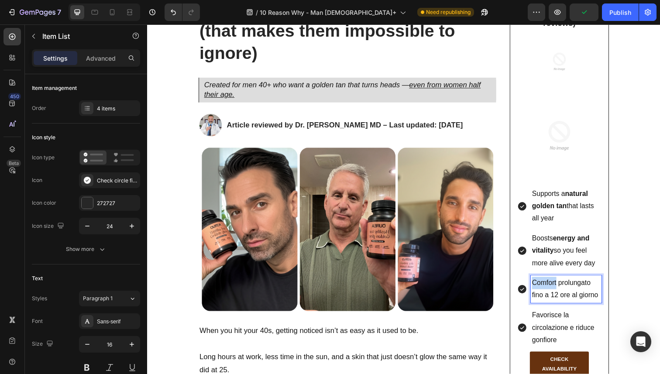
click at [550, 287] on p "Comfort prolungato fino a 12 ore al giorno" at bounding box center [575, 294] width 70 height 25
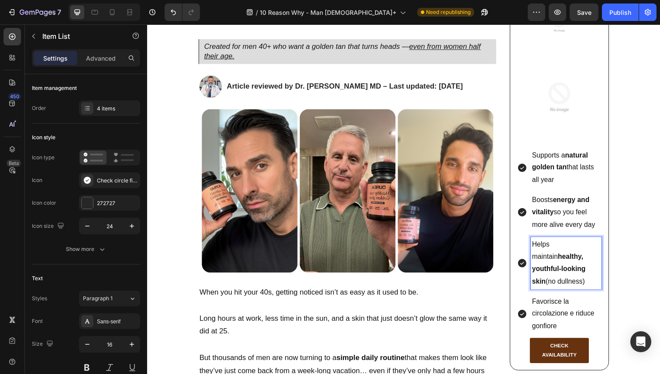
scroll to position [164, 0]
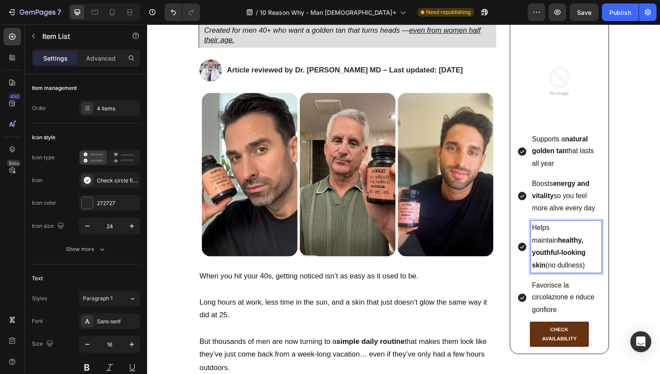
click at [560, 310] on p "Favorisce la circolazione e riduce gonfiore" at bounding box center [575, 304] width 70 height 38
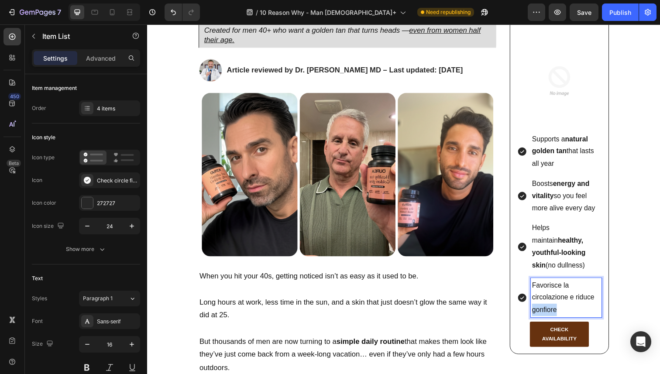
click at [560, 310] on p "Favorisce la circolazione e riduce gonfiore" at bounding box center [575, 304] width 70 height 38
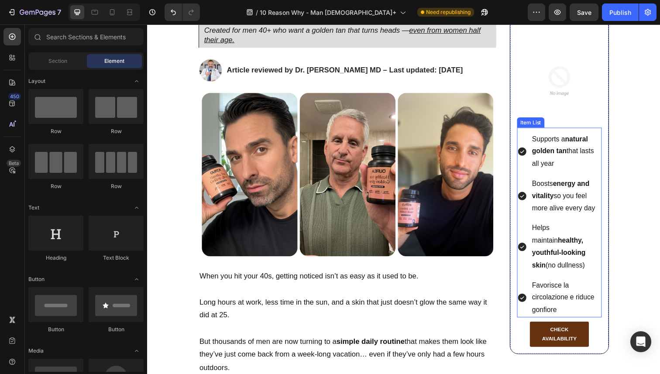
click at [558, 313] on p "Favorisce la circolazione e riduce gonfiore" at bounding box center [575, 304] width 70 height 38
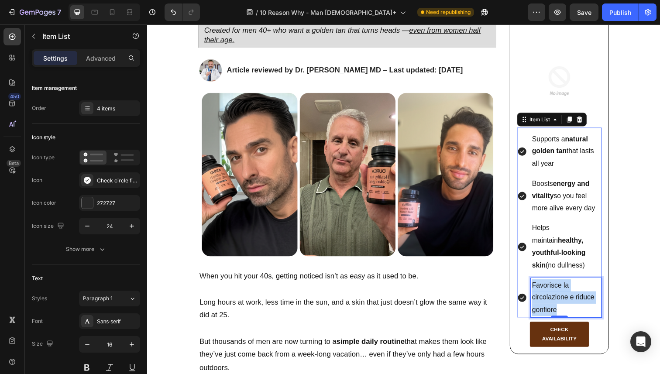
click at [558, 313] on p "Favorisce la circolazione e riduce gonfiore" at bounding box center [575, 304] width 70 height 38
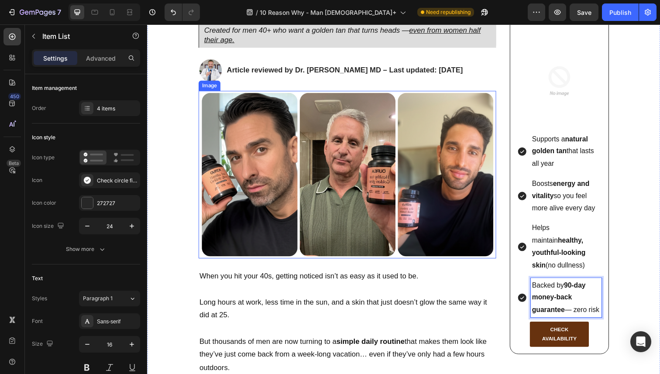
click at [448, 218] on img at bounding box center [351, 177] width 304 height 171
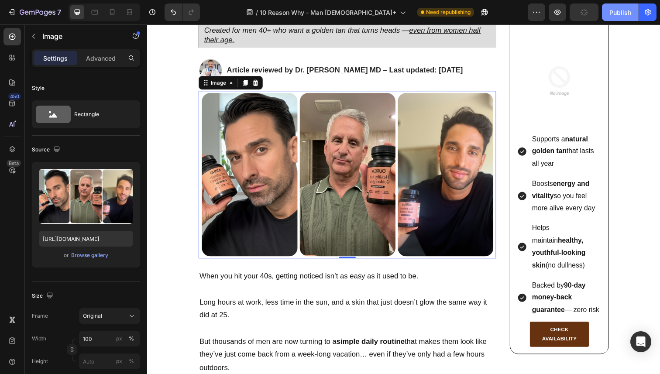
click at [608, 14] on button "Publish" at bounding box center [620, 11] width 37 height 17
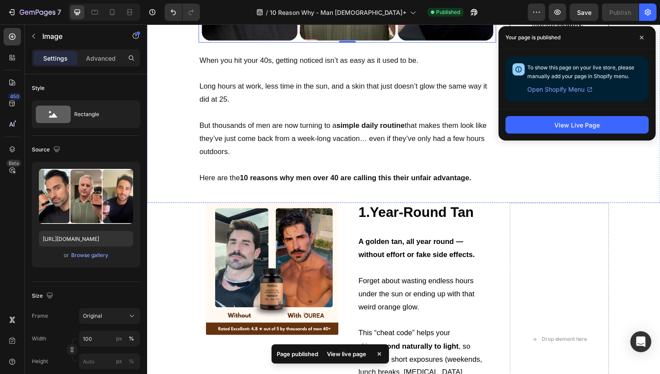
scroll to position [435, 0]
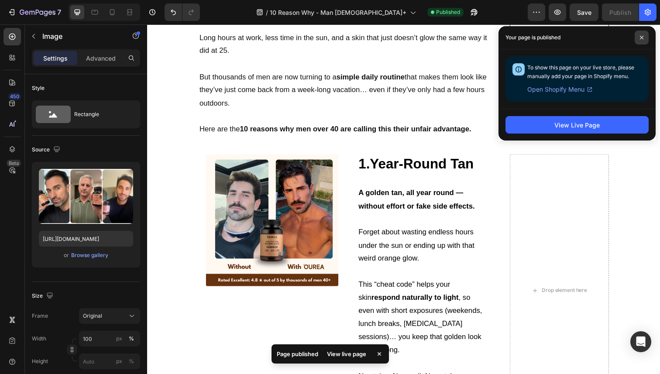
click at [640, 41] on span at bounding box center [641, 38] width 14 height 14
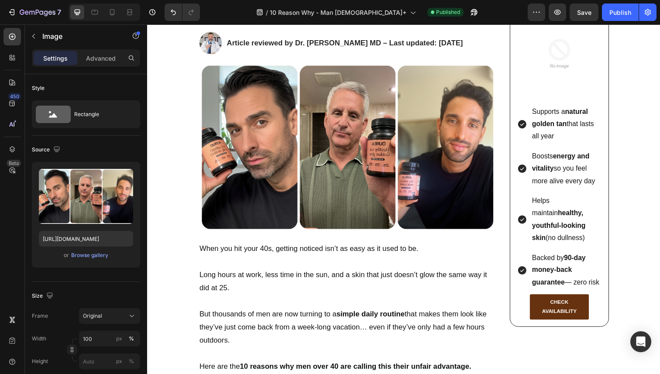
scroll to position [0, 0]
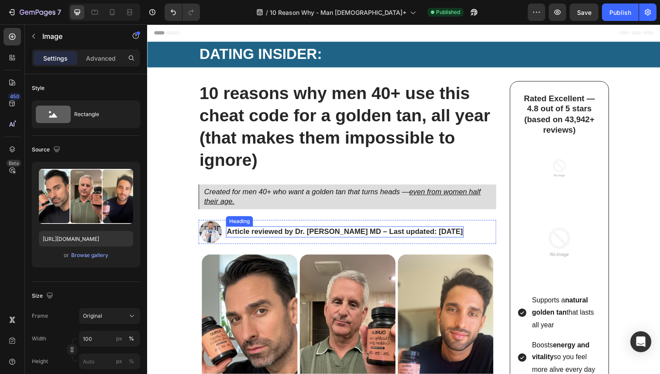
click at [350, 231] on h2 "Article reviewed by Dr. Michael Harrington MD – Last updated: September 2025" at bounding box center [348, 236] width 243 height 11
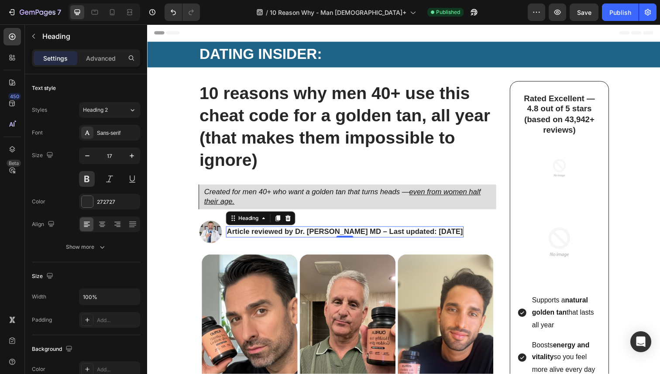
click at [350, 231] on h2 "Article reviewed by Dr. Michael Harrington MD – Last updated: September 2025" at bounding box center [348, 236] width 243 height 11
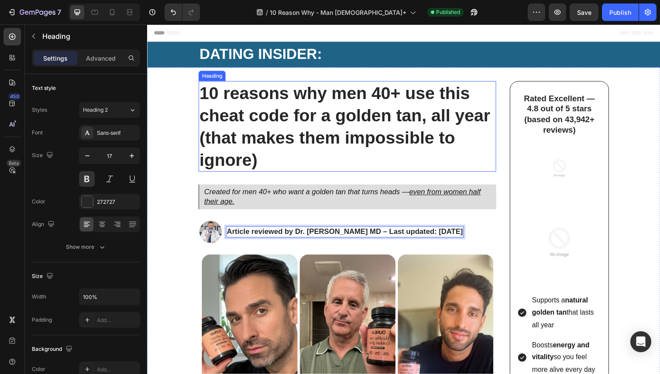
click at [363, 162] on strong "10 reasons why men 40+ use this cheat code for a golden tan, all year (that mak…" at bounding box center [348, 128] width 297 height 87
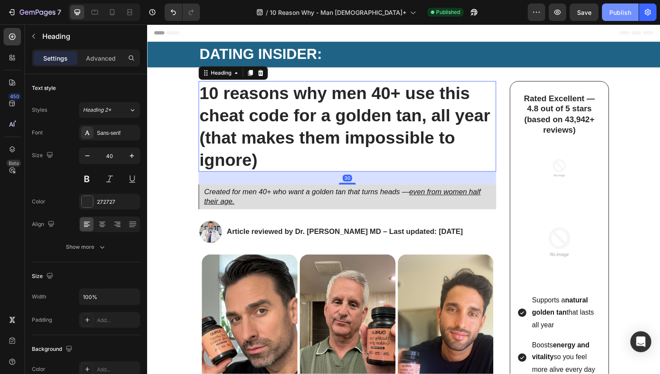
click at [615, 11] on div "Publish" at bounding box center [620, 12] width 22 height 9
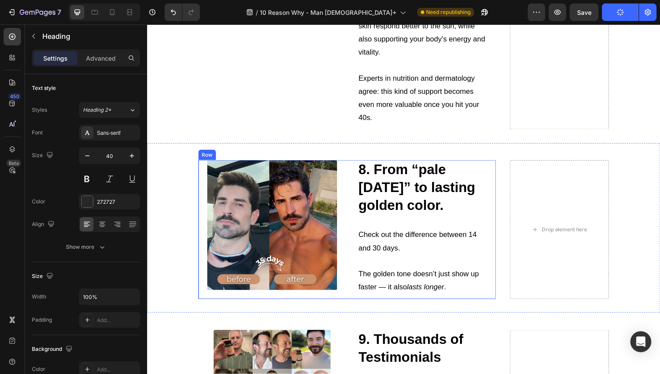
scroll to position [2296, 0]
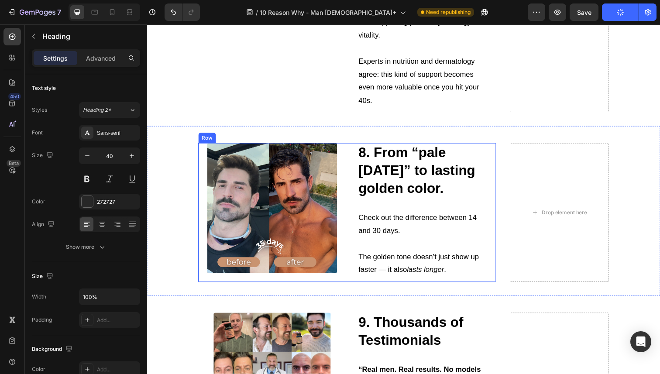
click at [299, 205] on img at bounding box center [274, 212] width 133 height 133
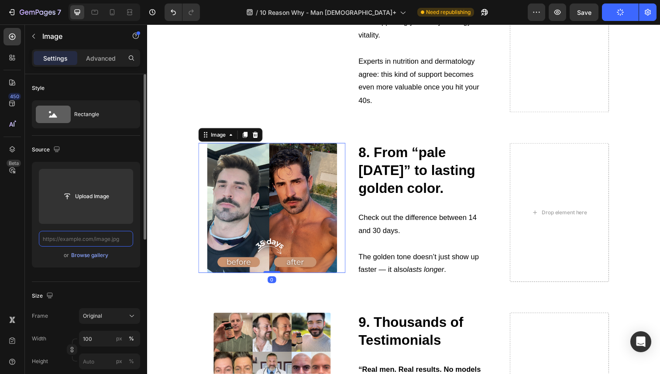
scroll to position [0, 0]
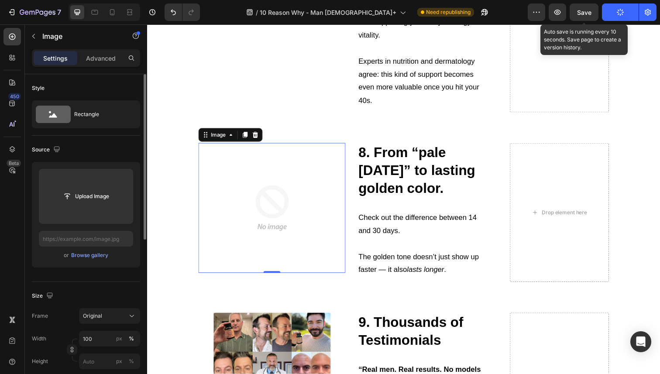
drag, startPoint x: 584, startPoint y: 12, endPoint x: 425, endPoint y: 20, distance: 159.0
click at [584, 12] on span "Save" at bounding box center [584, 12] width 14 height 7
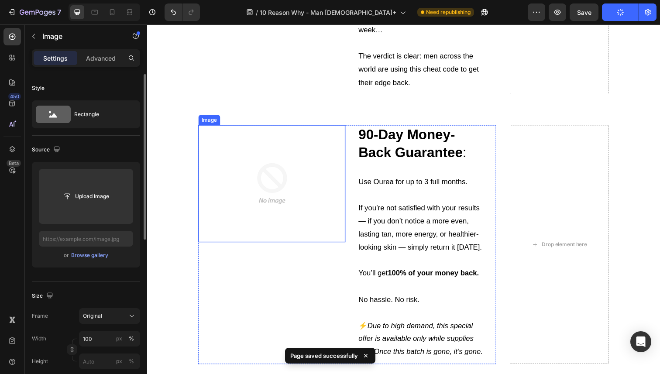
scroll to position [2750, 0]
click at [302, 202] on img at bounding box center [275, 187] width 120 height 120
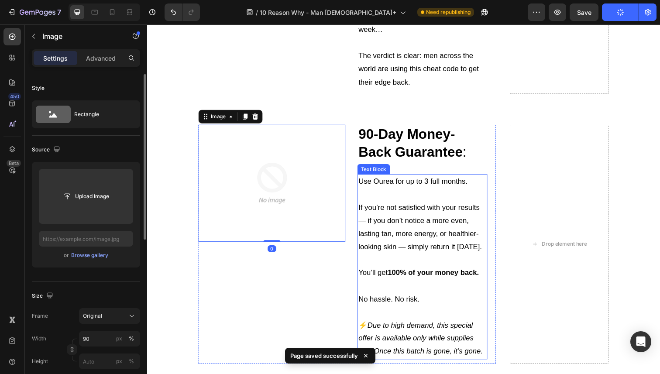
click at [375, 199] on p "If you’re not satisfied with your results — if you don’t notice a more even, la…" at bounding box center [428, 225] width 131 height 67
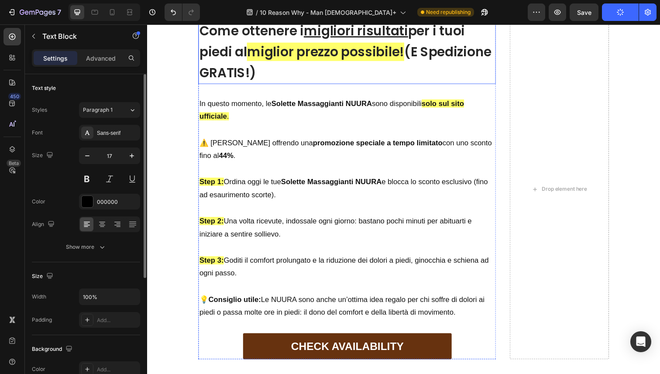
scroll to position [3114, 0]
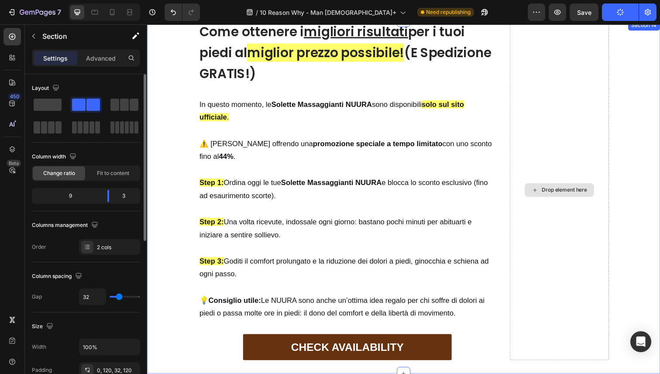
click at [519, 117] on div "Drop element here" at bounding box center [567, 194] width 101 height 347
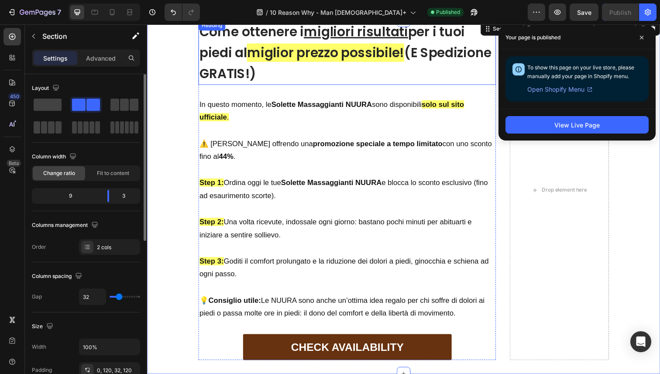
click at [342, 85] on h2 "Come ottenere i migliori risultati per i tuoi piedi al miglior prezzo possibile…" at bounding box center [351, 54] width 304 height 66
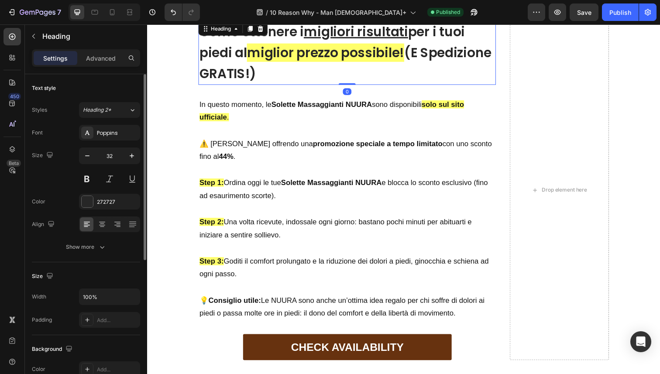
click at [342, 86] on h2 "Come ottenere i migliori risultati per i tuoi piedi al miglior prezzo possibile…" at bounding box center [351, 54] width 304 height 66
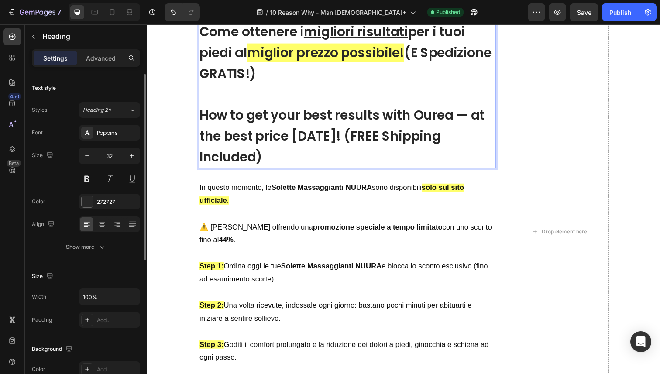
click at [305, 63] on span "miglior prezzo possibile!" at bounding box center [329, 53] width 161 height 19
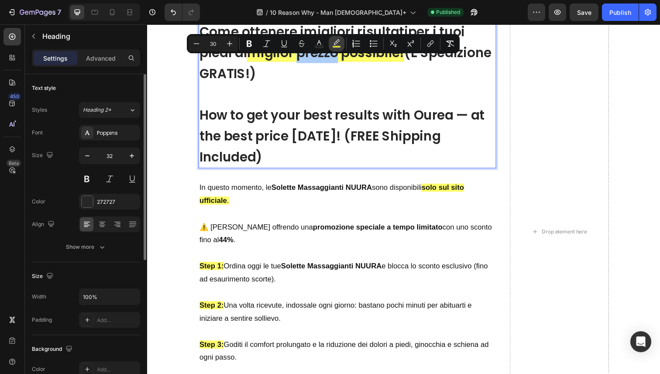
click at [335, 46] on rect "Editor contextual toolbar" at bounding box center [336, 47] width 8 height 2
type input "FFFF3F"
type input "77"
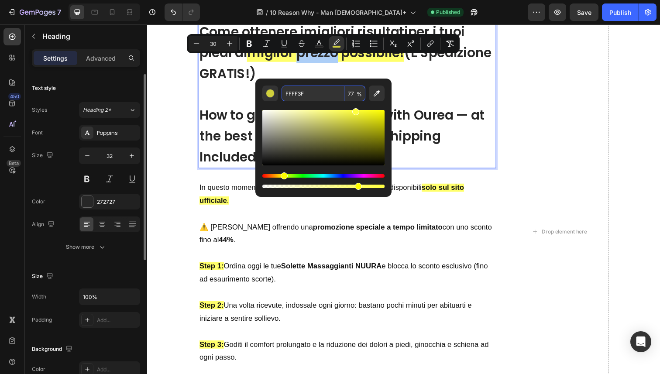
click at [301, 96] on input "FFFF3F" at bounding box center [312, 94] width 63 height 16
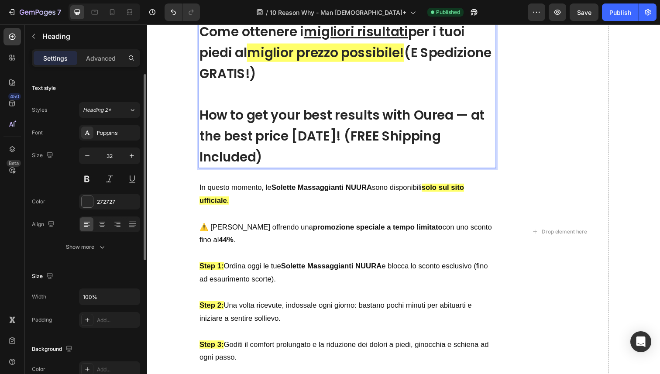
click at [244, 84] on span "(E Spedizione GRATIS!)" at bounding box center [349, 64] width 298 height 40
click at [238, 104] on p "Come ottenere i migliori risultati per i tuoi piedi al miglior prezzo possibile…" at bounding box center [351, 95] width 302 height 149
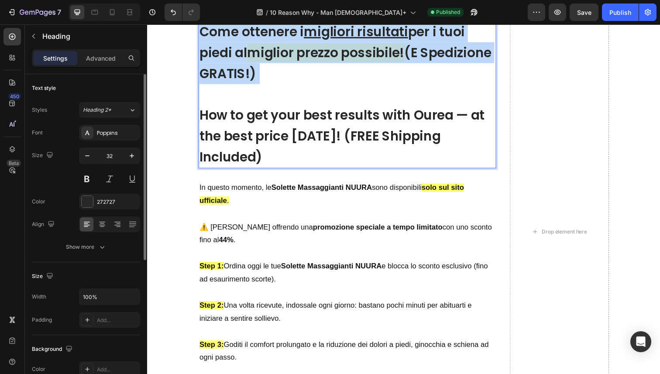
drag, startPoint x: 227, startPoint y: 107, endPoint x: 203, endPoint y: 48, distance: 64.6
click at [203, 48] on p "Come ottenere i migliori risultati per i tuoi piedi al miglior prezzo possibile…" at bounding box center [351, 95] width 302 height 149
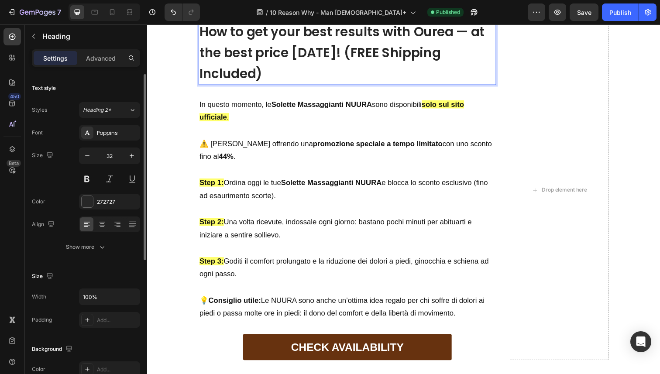
click at [342, 65] on strong "How to get your best results with Ourea — at the best price today! (FREE Shippi…" at bounding box center [345, 54] width 291 height 62
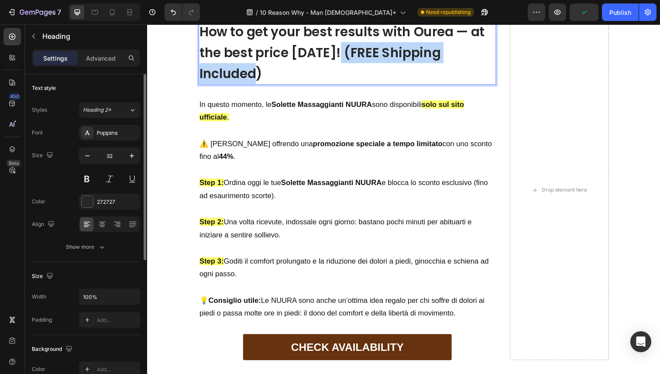
drag, startPoint x: 342, startPoint y: 65, endPoint x: 342, endPoint y: 82, distance: 16.6
click at [342, 82] on p "How to get your best results with Ourea — at the best price today! (FREE Shippi…" at bounding box center [351, 53] width 302 height 64
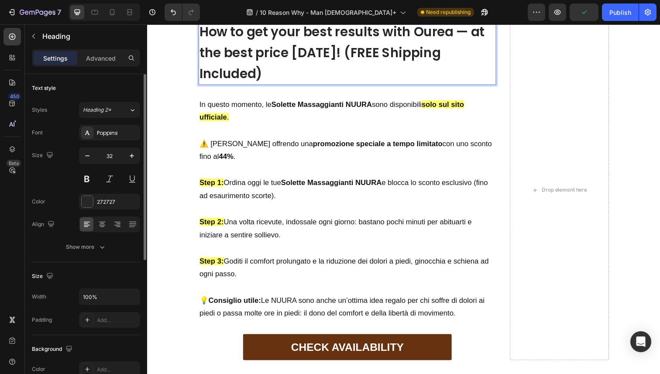
click at [293, 70] on strong "How to get your best results with Ourea — at the best price today! (FREE Shippi…" at bounding box center [345, 54] width 291 height 62
click at [200, 68] on h2 "How to get your best results with Ourea — at the best price today! (FREE Shippi…" at bounding box center [351, 54] width 304 height 66
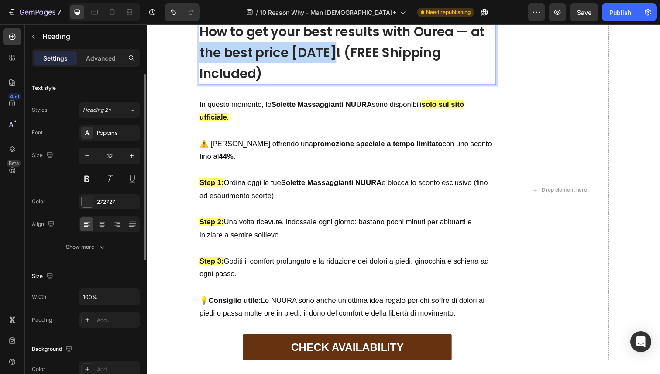
drag, startPoint x: 200, startPoint y: 68, endPoint x: 330, endPoint y: 67, distance: 130.0
click at [330, 67] on h2 "How to get your best results with Ourea — at the best price today! (FREE Shippi…" at bounding box center [351, 54] width 304 height 66
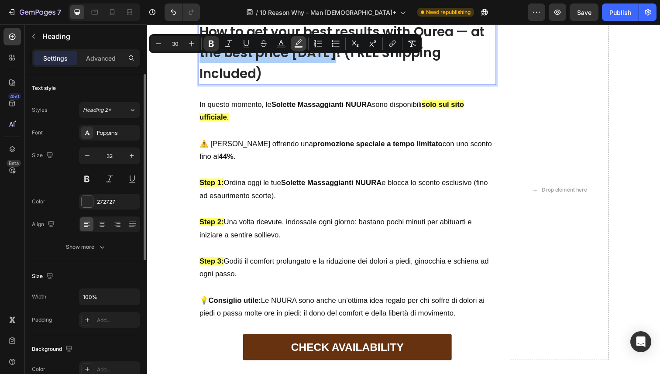
click at [302, 46] on rect "Editor contextual toolbar" at bounding box center [298, 47] width 8 height 2
type input "000000"
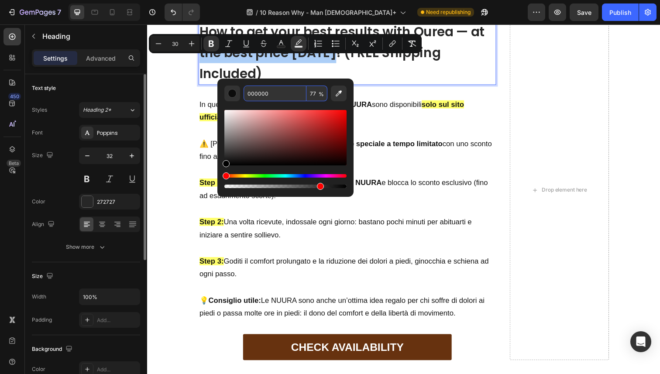
click at [285, 92] on input "000000" at bounding box center [274, 94] width 63 height 16
paste input "FFFF3F"
type input "FFFF3F"
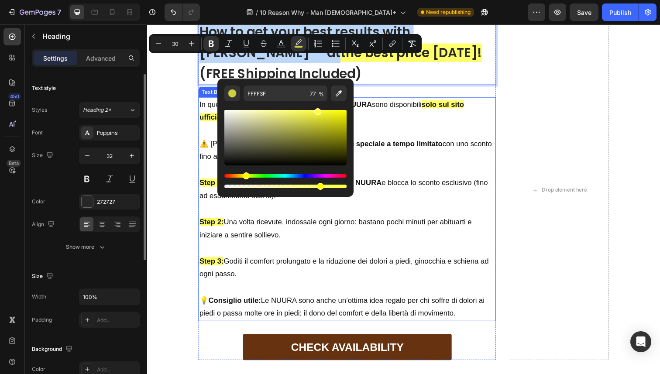
click at [379, 124] on p "In questo momento, le Solette Massaggianti NUURA sono disponibili solo sul sito…" at bounding box center [351, 113] width 302 height 27
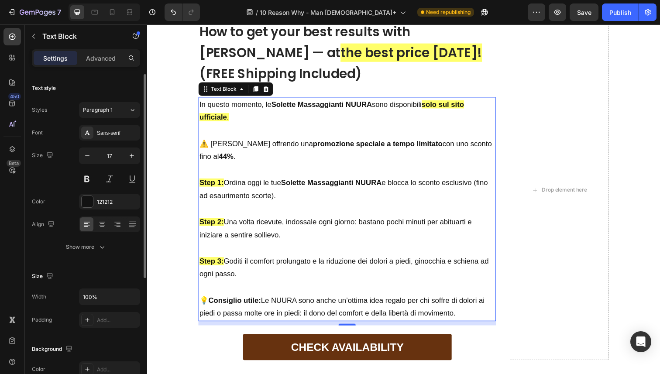
click at [270, 127] on p "In questo momento, le Solette Massaggianti NUURA sono disponibili solo sul sito…" at bounding box center [351, 113] width 302 height 27
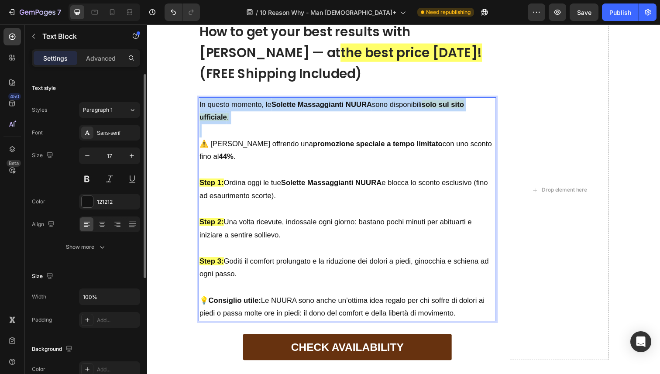
click at [270, 127] on p "In questo momento, le Solette Massaggianti NUURA sono disponibili solo sul sito…" at bounding box center [351, 113] width 302 height 27
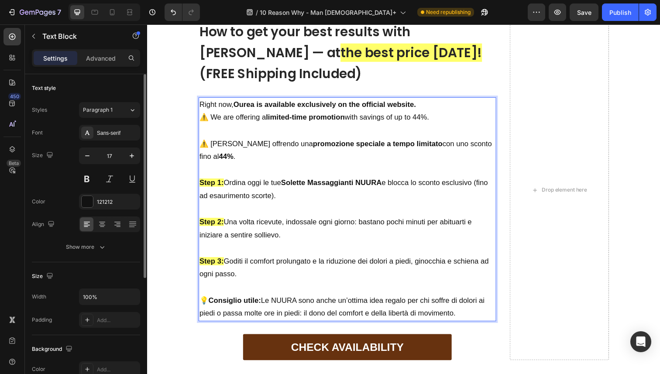
click at [426, 113] on p "Right now, Ourea is available exclusively on the official website." at bounding box center [351, 107] width 302 height 14
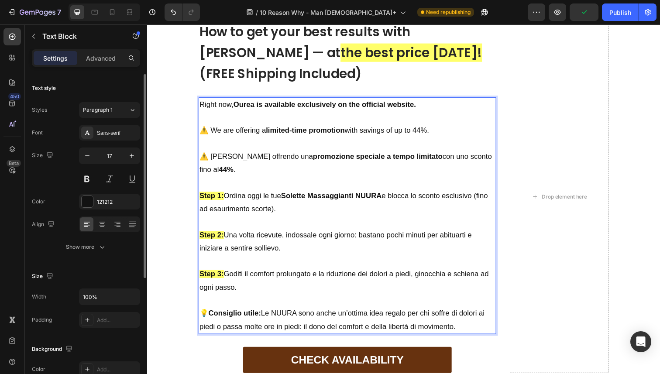
click at [233, 171] on p "⚠️ Stiamo offrendo una promozione speciale a tempo limitato con uno sconto fino…" at bounding box center [351, 166] width 302 height 27
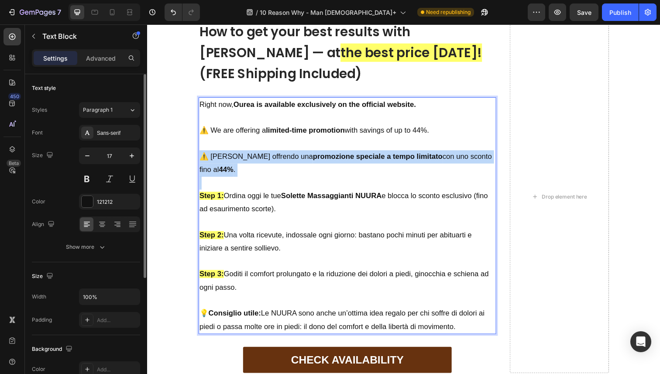
click at [233, 171] on p "⚠️ Stiamo offrendo una promozione speciale a tempo limitato con uno sconto fino…" at bounding box center [351, 166] width 302 height 27
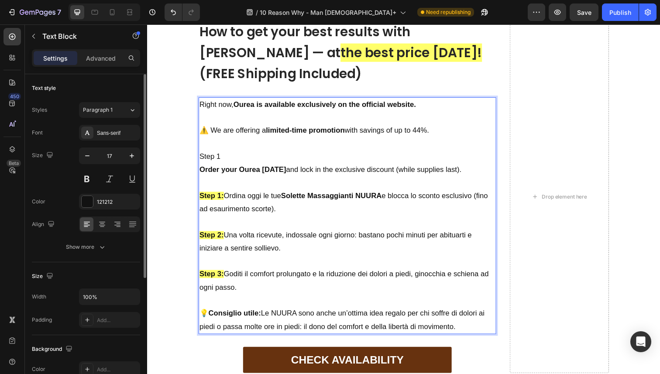
click at [212, 204] on strong "Step 1:" at bounding box center [212, 199] width 25 height 8
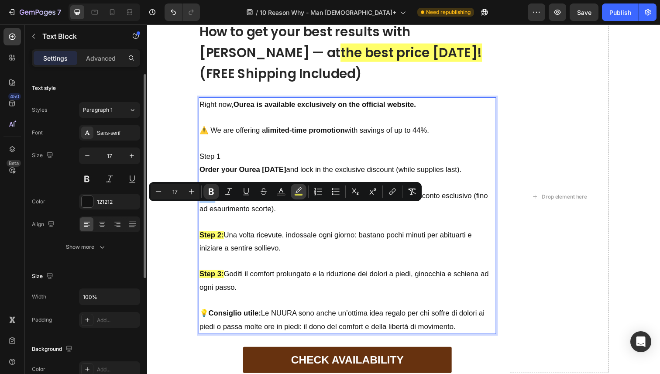
click at [296, 189] on icon "Editor contextual toolbar" at bounding box center [298, 191] width 9 height 9
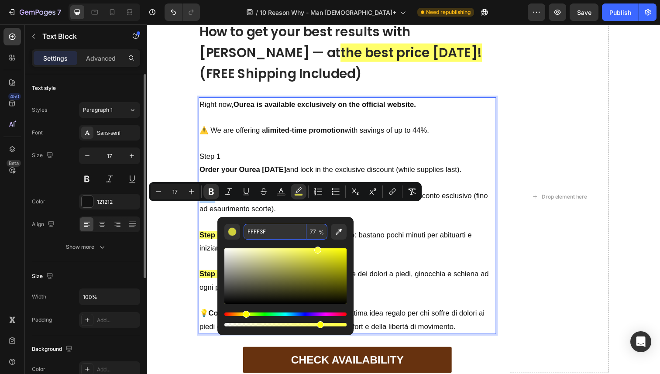
click at [263, 232] on input "FFFF3F" at bounding box center [274, 232] width 63 height 16
click at [267, 228] on input "FFFF3F" at bounding box center [274, 232] width 63 height 16
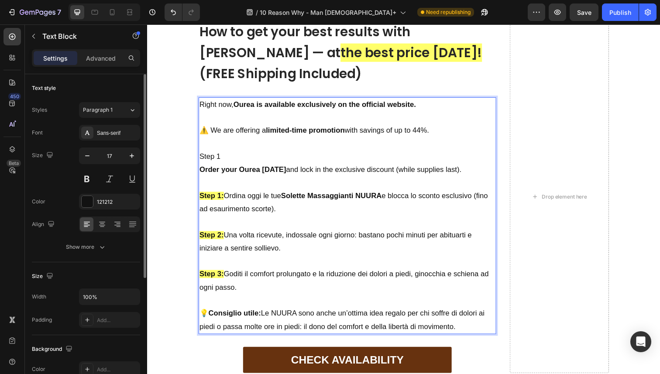
click at [254, 167] on p "Step 1" at bounding box center [351, 160] width 302 height 14
click at [217, 167] on p "Step 1" at bounding box center [351, 160] width 302 height 14
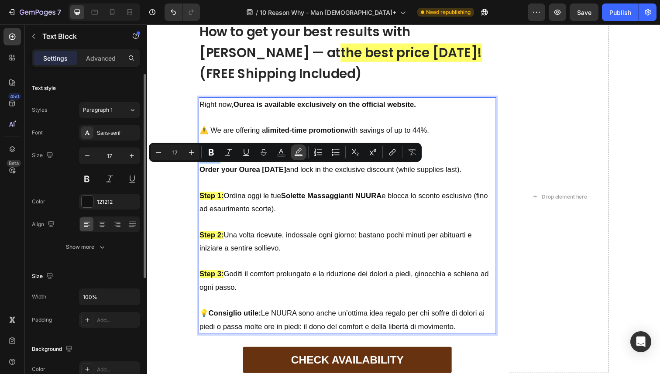
click at [293, 154] on button "color" at bounding box center [299, 152] width 16 height 16
type input "000000"
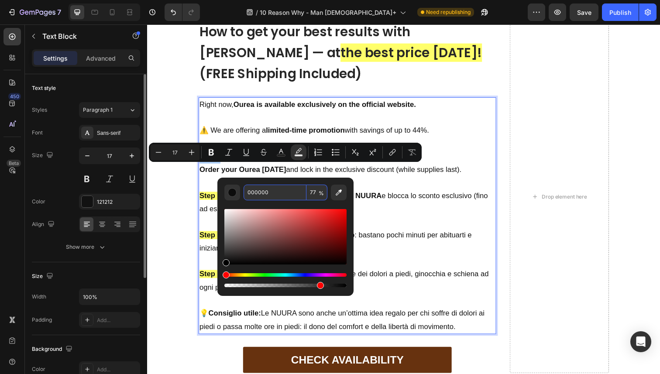
click at [289, 192] on input "000000" at bounding box center [274, 193] width 63 height 16
paste input "FFFF3F"
type input "FFFF3F"
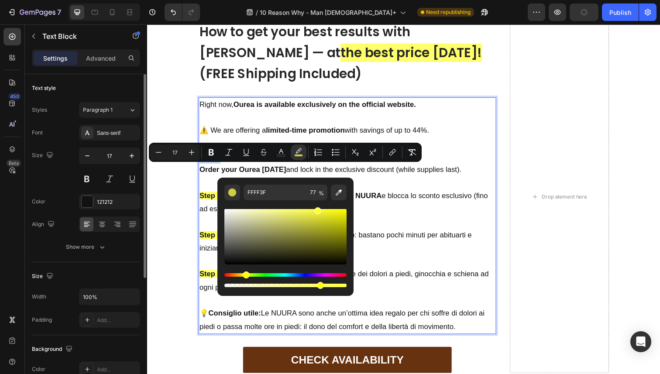
click at [382, 193] on p "Rich Text Editor. Editing area: main" at bounding box center [351, 187] width 302 height 14
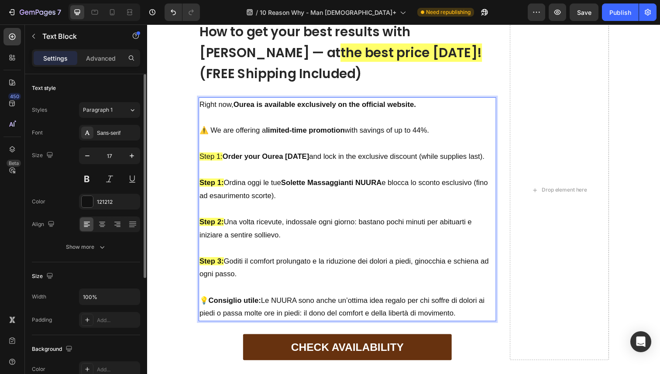
click at [224, 190] on strong "Step 1:" at bounding box center [212, 186] width 25 height 8
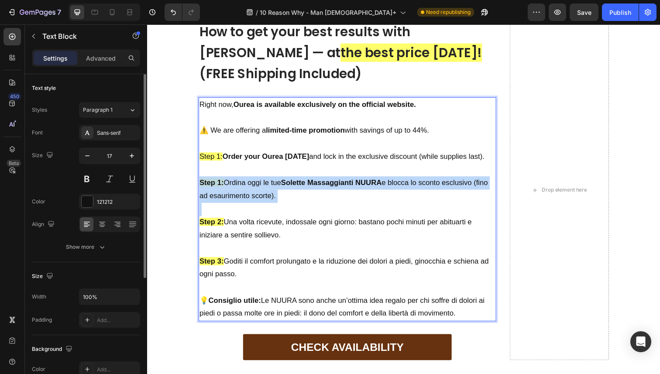
click at [224, 190] on strong "Step 1:" at bounding box center [212, 186] width 25 height 8
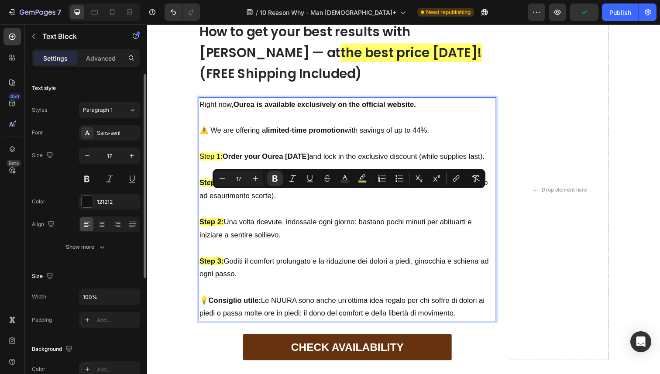
click at [255, 246] on p "Step 2: Una volta ricevute, indossale ogni giorno: bastano pochi minuti per abi…" at bounding box center [351, 233] width 302 height 27
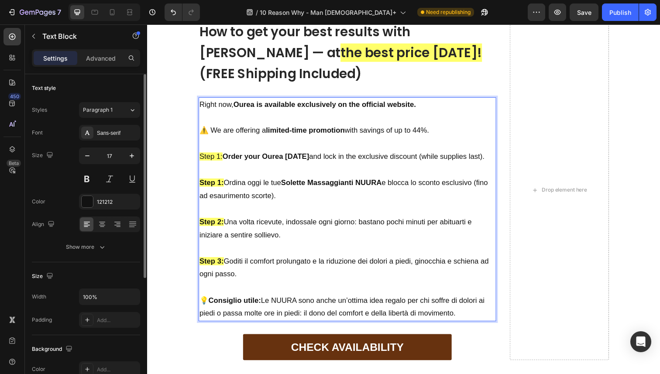
click at [201, 190] on strong "Step 1:" at bounding box center [212, 186] width 25 height 8
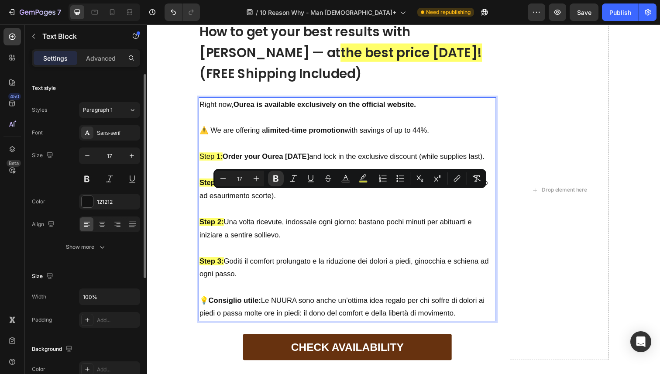
drag, startPoint x: 201, startPoint y: 196, endPoint x: 466, endPoint y: 327, distance: 295.0
click at [466, 327] on div "Right now, Ourea is available exclusively on the official website. ⚠️ We are of…" at bounding box center [351, 213] width 304 height 229
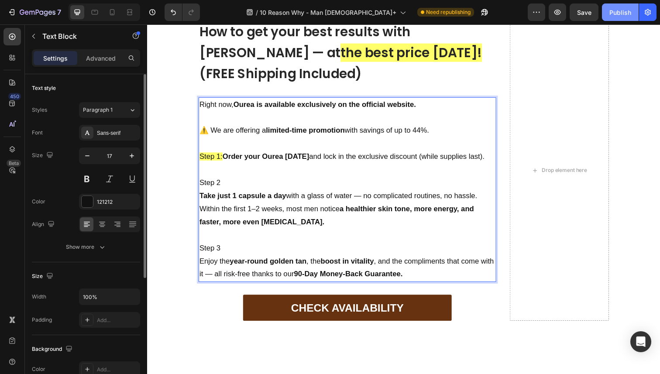
click at [608, 12] on button "Publish" at bounding box center [620, 11] width 37 height 17
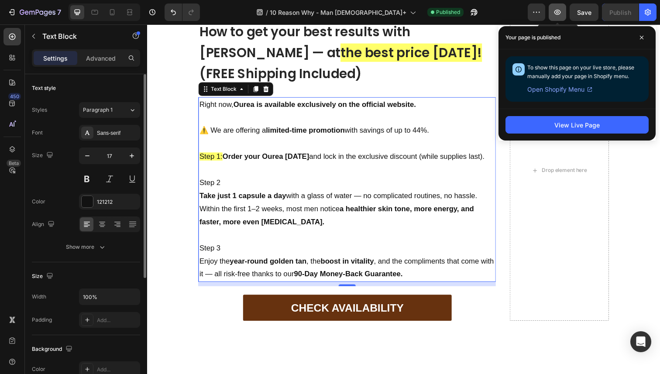
click at [558, 9] on icon "button" at bounding box center [557, 12] width 9 height 9
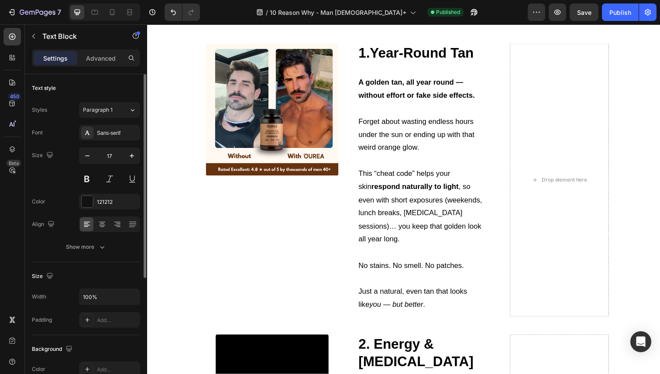
scroll to position [91, 0]
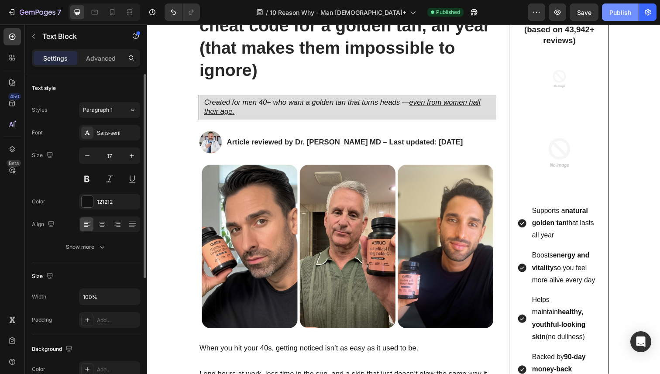
click at [610, 12] on div "Publish" at bounding box center [620, 12] width 22 height 9
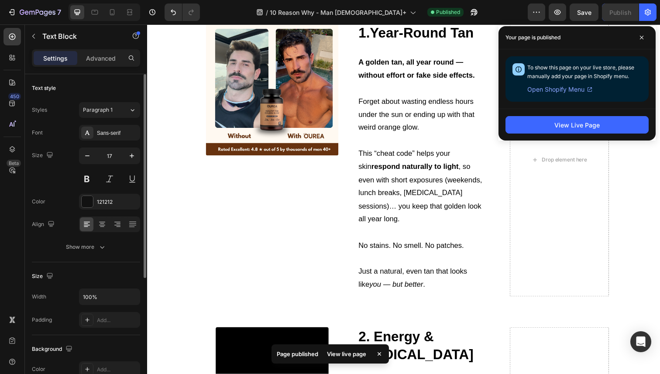
scroll to position [558, 0]
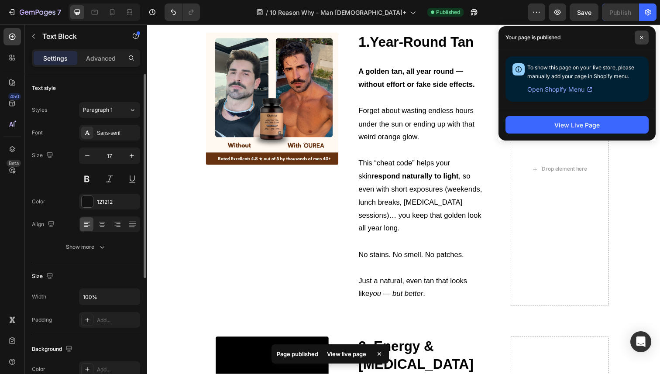
click at [637, 39] on span at bounding box center [641, 38] width 14 height 14
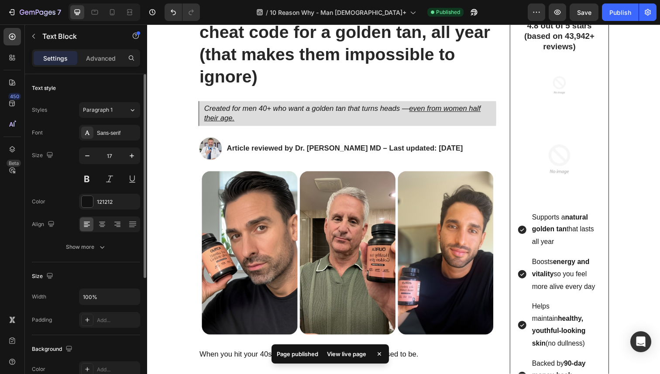
scroll to position [83, 0]
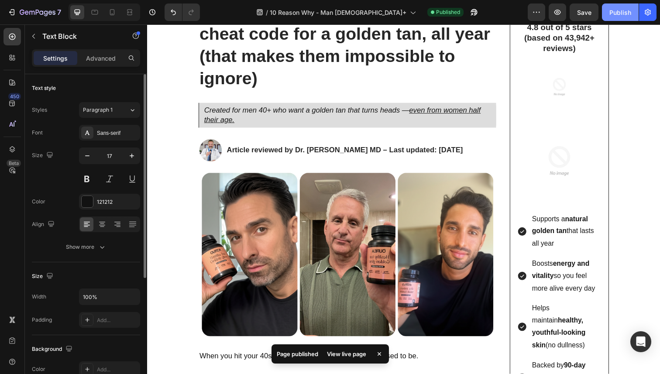
click at [622, 16] on div "Publish" at bounding box center [620, 12] width 22 height 9
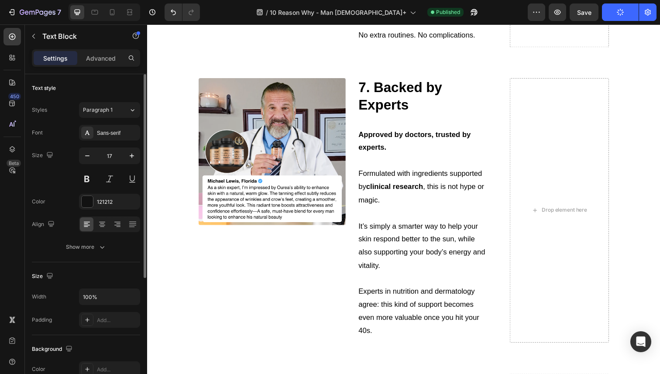
scroll to position [2075, 0]
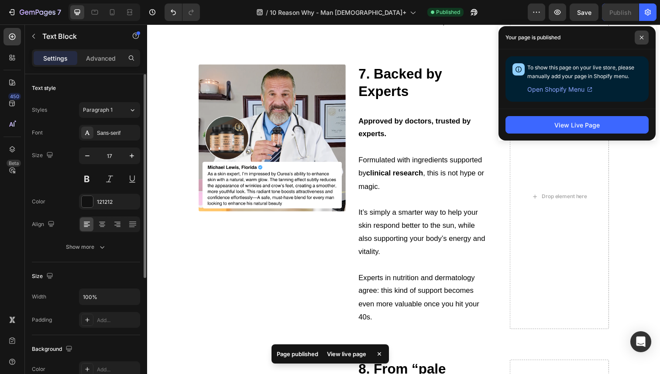
click at [641, 40] on span at bounding box center [641, 38] width 14 height 14
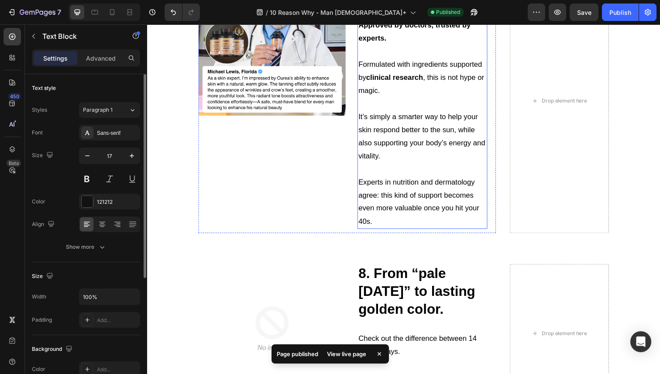
scroll to position [2203, 0]
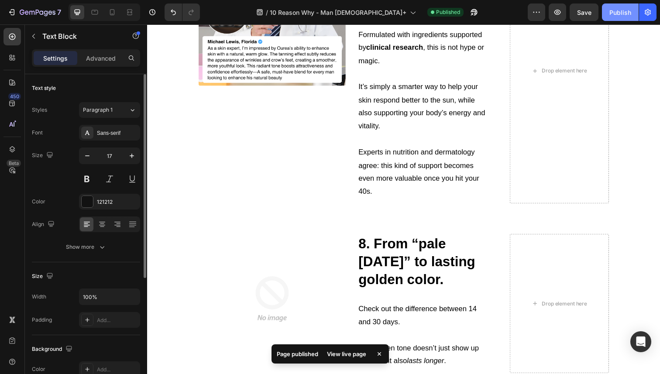
click at [611, 21] on button "Publish" at bounding box center [620, 11] width 37 height 17
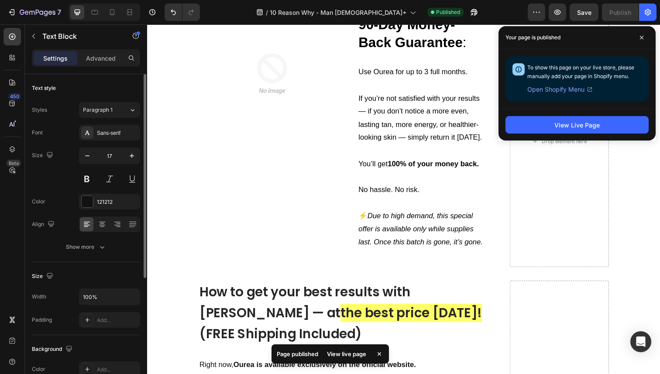
scroll to position [2866, 0]
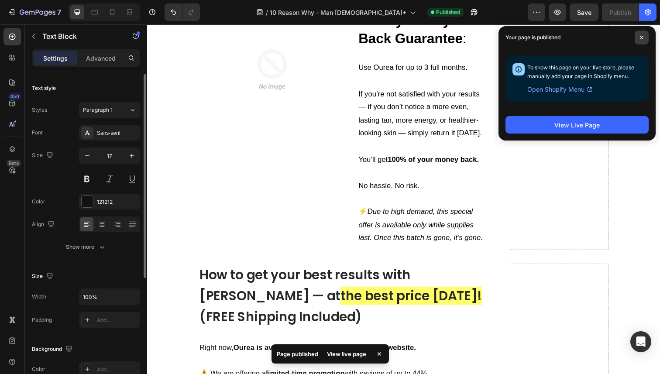
click at [644, 43] on span at bounding box center [641, 38] width 14 height 14
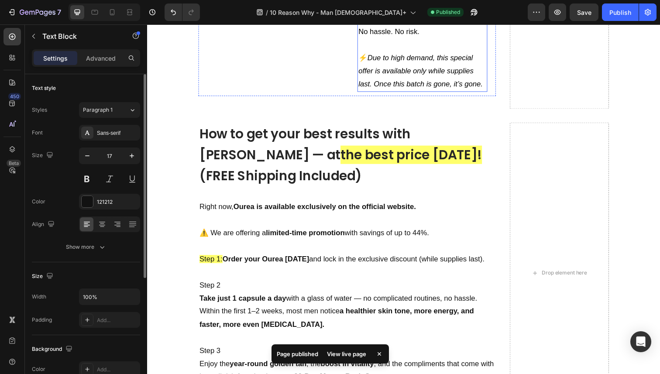
scroll to position [3225, 0]
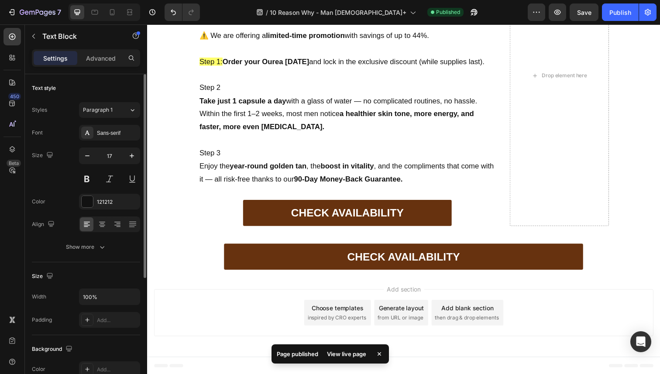
click at [207, 60] on span "Step 1:" at bounding box center [212, 62] width 24 height 8
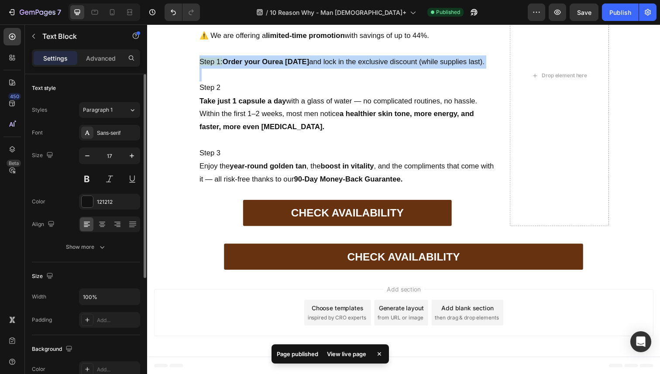
click at [207, 60] on span "Step 1:" at bounding box center [212, 62] width 24 height 8
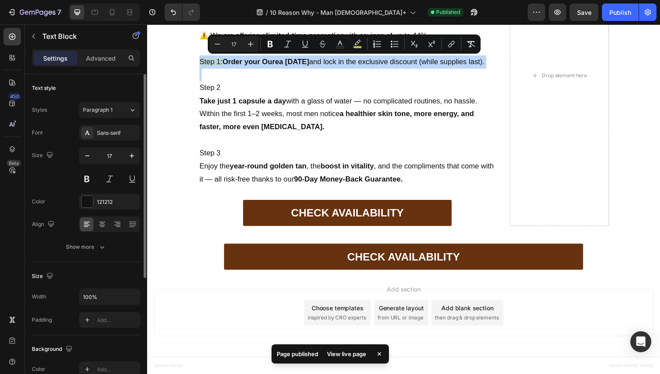
click at [202, 61] on span "Step 1:" at bounding box center [212, 62] width 24 height 8
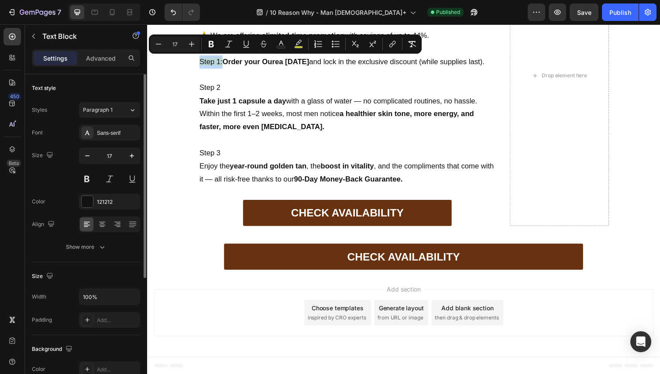
drag, startPoint x: 202, startPoint y: 64, endPoint x: 224, endPoint y: 63, distance: 22.3
click at [224, 63] on span "Step 1:" at bounding box center [212, 62] width 24 height 8
drag, startPoint x: 226, startPoint y: 62, endPoint x: 200, endPoint y: 62, distance: 26.2
click at [200, 62] on div "Right now, Ourea is available exclusively on the official website. ⚠️ We are of…" at bounding box center [351, 96] width 304 height 188
click at [215, 49] on button "Bold" at bounding box center [211, 44] width 16 height 16
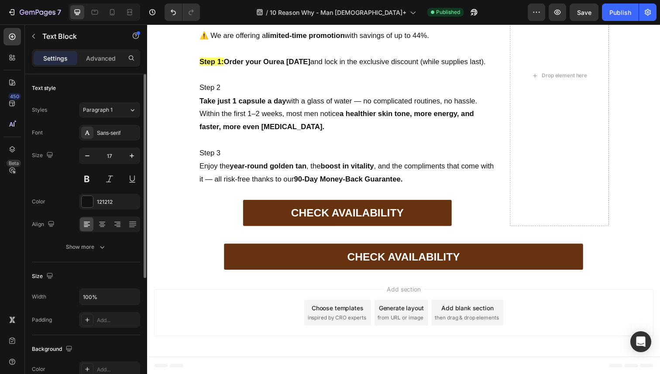
click at [246, 48] on p "Rich Text Editor. Editing area: main" at bounding box center [351, 50] width 302 height 14
drag, startPoint x: 226, startPoint y: 62, endPoint x: 203, endPoint y: 62, distance: 22.7
click at [203, 62] on strong "Step 1:" at bounding box center [212, 62] width 25 height 8
drag, startPoint x: 201, startPoint y: 62, endPoint x: 225, endPoint y: 62, distance: 23.6
click at [225, 62] on strong "Step 1:" at bounding box center [212, 62] width 25 height 8
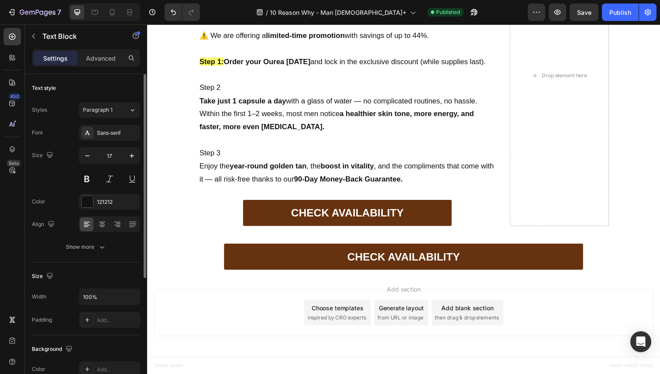
click at [234, 106] on strong "Take just 1 capsule a day" at bounding box center [244, 103] width 89 height 8
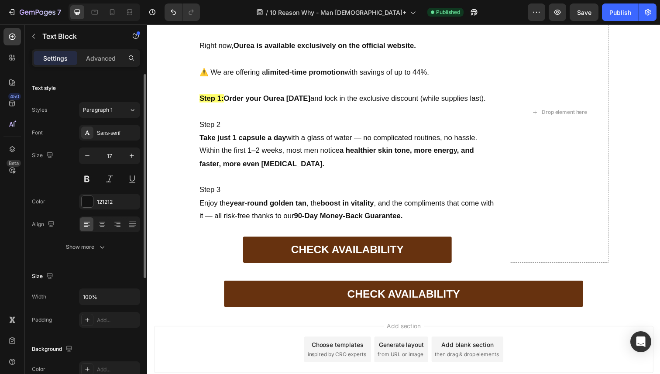
scroll to position [3170, 0]
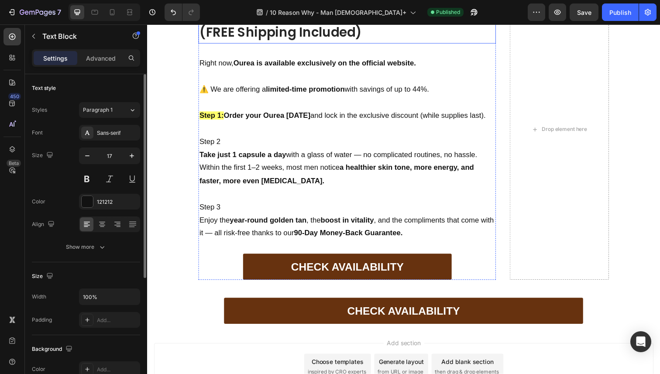
click at [252, 37] on strong "(FREE Shipping Included)" at bounding box center [283, 32] width 166 height 19
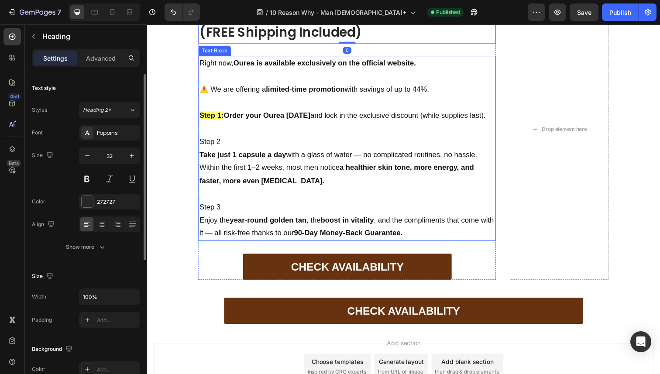
click at [223, 129] on p "Rich Text Editor. Editing area: main" at bounding box center [351, 131] width 302 height 14
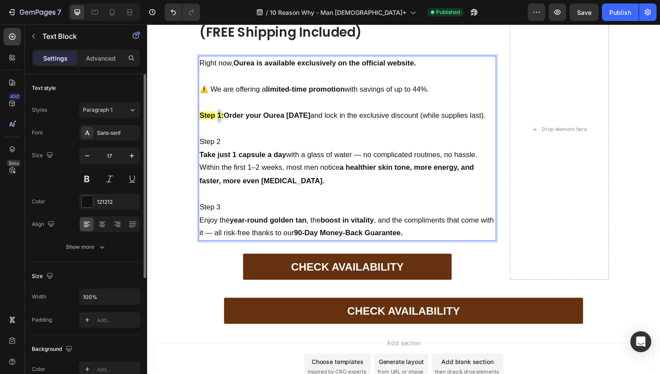
click at [218, 115] on strong "Step 1:" at bounding box center [212, 117] width 25 height 8
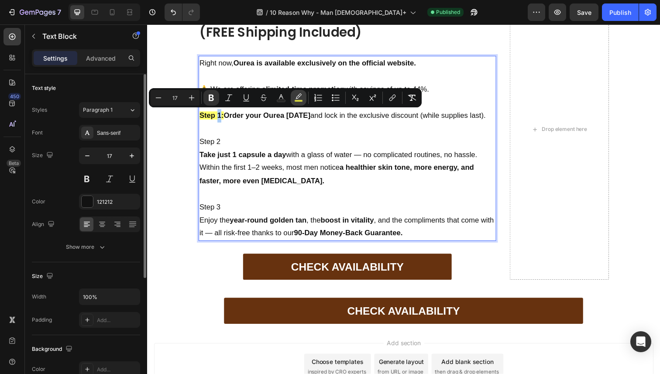
click at [297, 96] on icon "Editor contextual toolbar" at bounding box center [298, 97] width 9 height 9
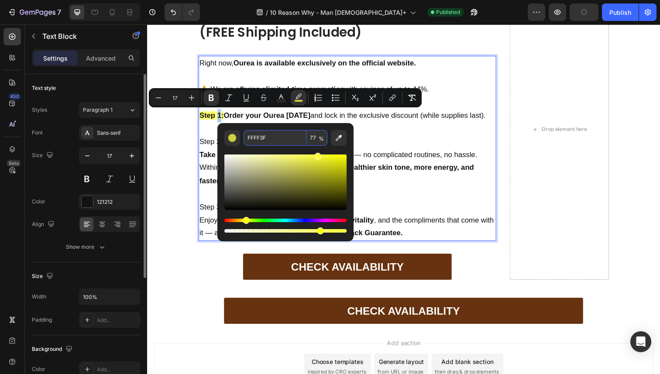
click at [278, 137] on input "FFFF3F" at bounding box center [274, 138] width 63 height 16
click at [199, 147] on div "Right now, Ourea is available exclusively on the official website. ⚠️ We are of…" at bounding box center [351, 151] width 304 height 188
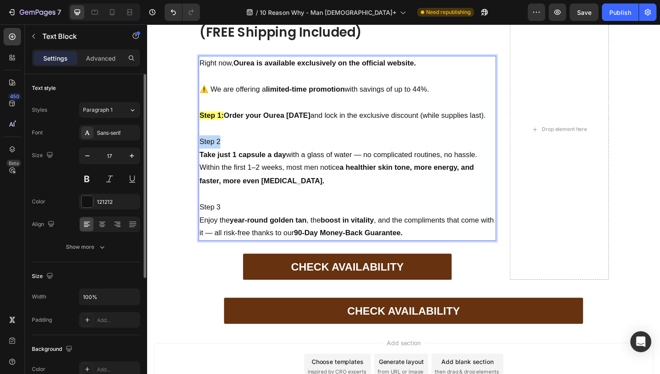
drag, startPoint x: 202, startPoint y: 145, endPoint x: 222, endPoint y: 145, distance: 20.1
click at [222, 145] on p "Step 2" at bounding box center [351, 145] width 302 height 14
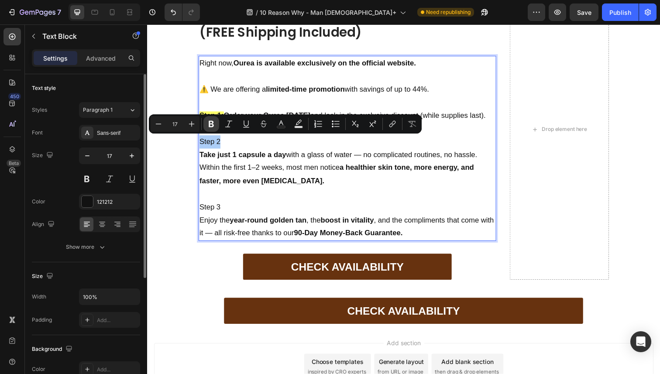
click at [217, 127] on button "Bold" at bounding box center [211, 124] width 16 height 16
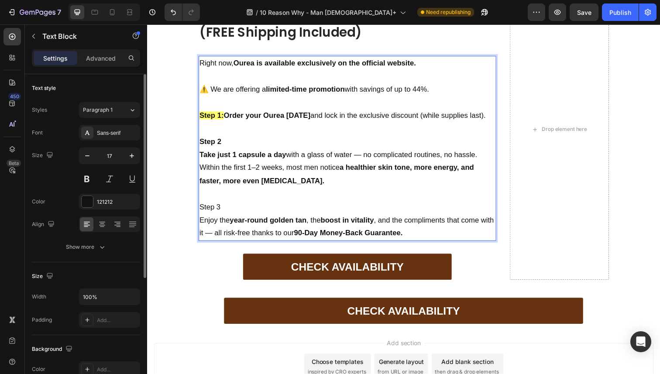
click at [244, 127] on p "Rich Text Editor. Editing area: main" at bounding box center [351, 131] width 302 height 14
click at [229, 144] on p "Step 2" at bounding box center [351, 145] width 302 height 14
click at [229, 144] on p "Step 2:" at bounding box center [351, 145] width 302 height 14
drag, startPoint x: 229, startPoint y: 144, endPoint x: 208, endPoint y: 144, distance: 21.4
click at [208, 144] on p "Step 2:" at bounding box center [351, 145] width 302 height 14
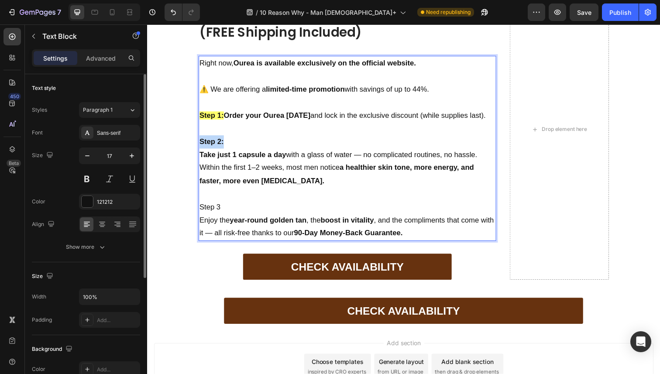
click at [183, 98] on div "How to get your best results with Ourea — at the best price today! (FREE Shippi…" at bounding box center [409, 138] width 524 height 321
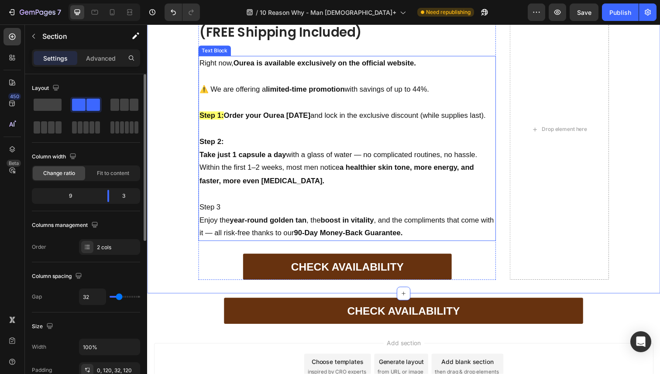
click at [212, 136] on p "Rich Text Editor. Editing area: main" at bounding box center [351, 131] width 302 height 14
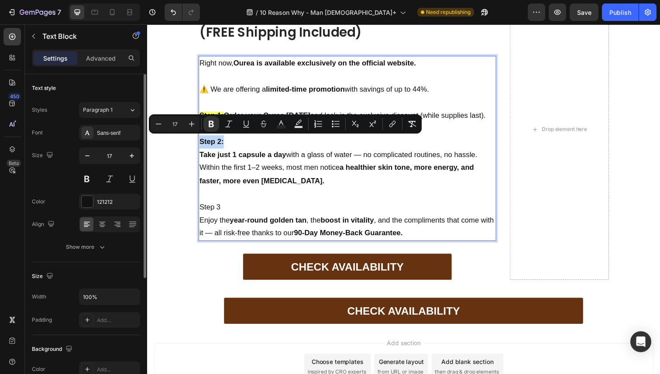
drag, startPoint x: 202, startPoint y: 145, endPoint x: 223, endPoint y: 144, distance: 21.8
click at [223, 144] on strong "Step 2:" at bounding box center [212, 144] width 25 height 8
click at [304, 122] on button "Text Background Color" at bounding box center [299, 124] width 16 height 16
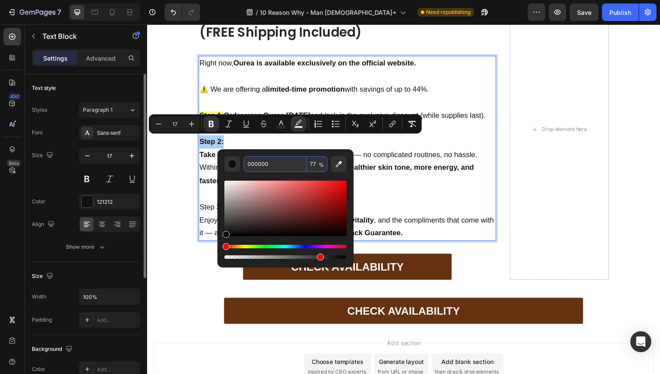
click at [284, 166] on input "000000" at bounding box center [274, 164] width 63 height 16
paste input "FFFF3F"
type input "FFFF3F"
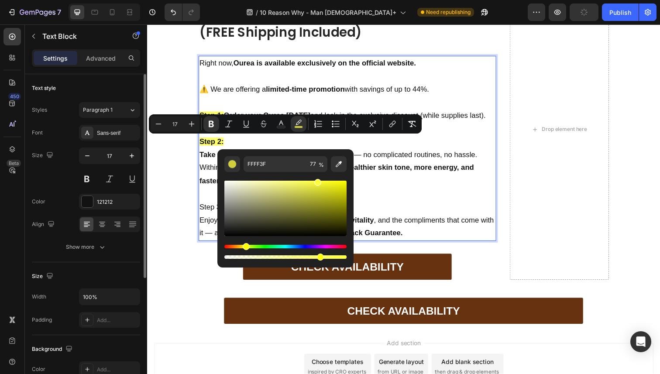
click at [202, 157] on strong "Take just 1 capsule a day" at bounding box center [244, 158] width 89 height 8
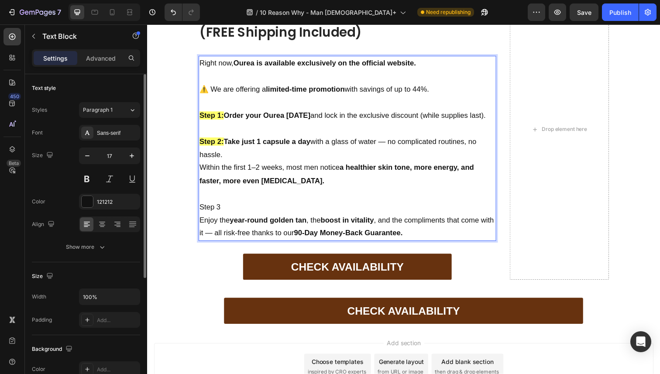
click at [203, 212] on p "Step 3" at bounding box center [351, 212] width 302 height 14
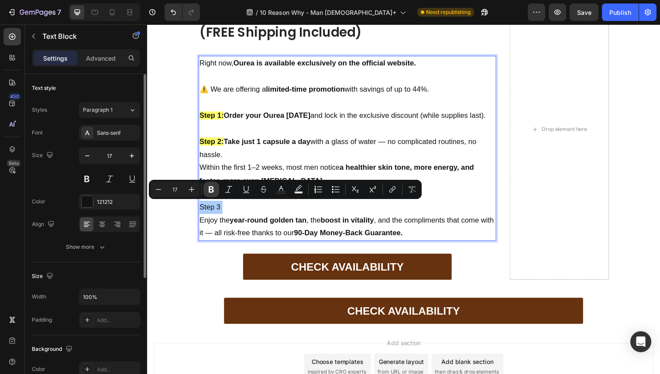
click at [213, 192] on icon "Editor contextual toolbar" at bounding box center [211, 189] width 9 height 9
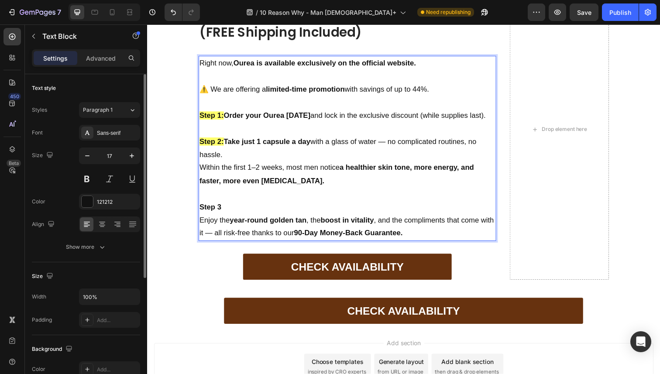
click at [241, 195] on p "Rich Text Editor. Editing area: main" at bounding box center [351, 198] width 302 height 14
click at [218, 208] on strong "Step 3" at bounding box center [211, 211] width 22 height 8
click at [223, 208] on p "Step 3" at bounding box center [351, 212] width 302 height 14
click at [202, 224] on p "Enjoy the year-round golden tan , the boost in vitality , and the compliments t…" at bounding box center [351, 231] width 302 height 27
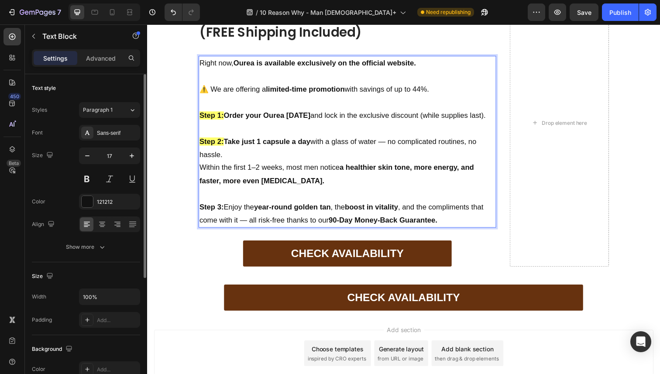
click at [225, 211] on p "Step 3: Enjoy the year-round golden tan , the boost in vitality , and the compl…" at bounding box center [351, 218] width 302 height 27
drag, startPoint x: 201, startPoint y: 211, endPoint x: 222, endPoint y: 212, distance: 20.9
click at [222, 212] on strong "Step 3:" at bounding box center [212, 211] width 25 height 8
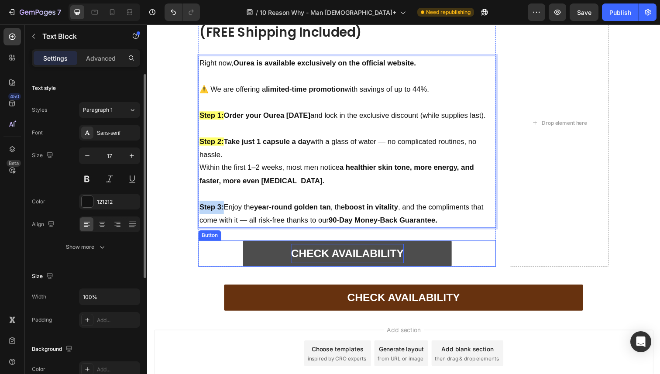
click at [310, 252] on strong "CHECK AVAILABILITY" at bounding box center [351, 258] width 115 height 12
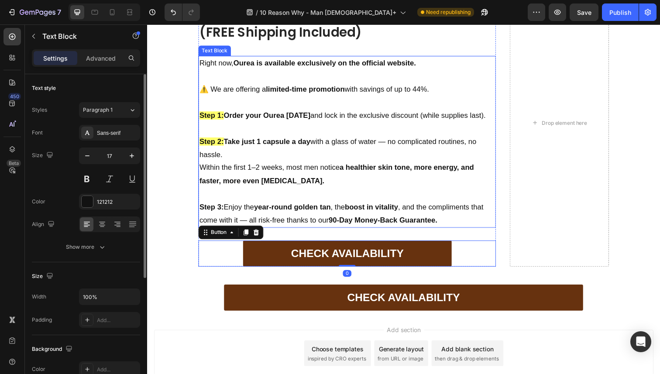
click at [222, 214] on strong "Step 3:" at bounding box center [212, 211] width 25 height 8
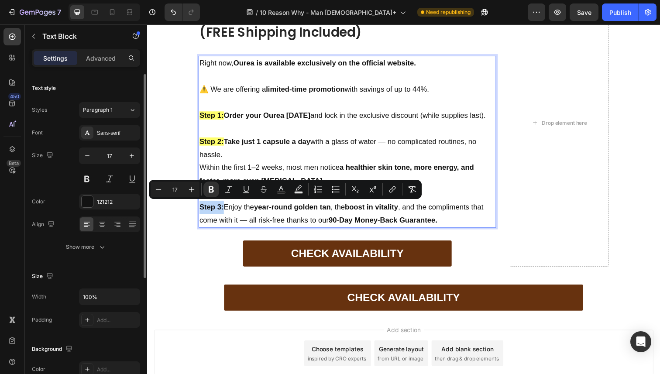
drag, startPoint x: 202, startPoint y: 211, endPoint x: 222, endPoint y: 211, distance: 20.5
click at [222, 211] on strong "Step 3:" at bounding box center [212, 211] width 25 height 8
click at [298, 186] on icon "Editor contextual toolbar" at bounding box center [298, 189] width 9 height 9
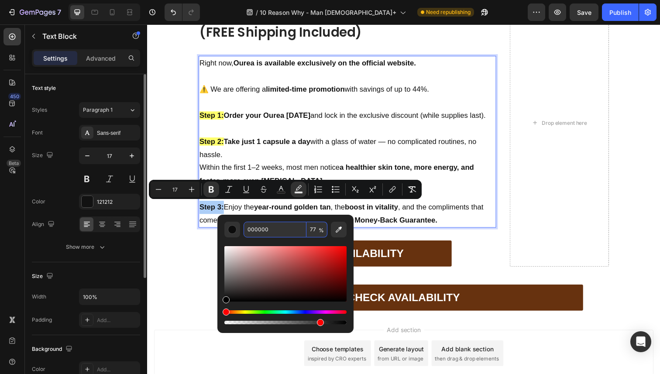
click at [282, 226] on input "000000" at bounding box center [274, 230] width 63 height 16
paste input "FFFF3F"
type input "FFFF3F"
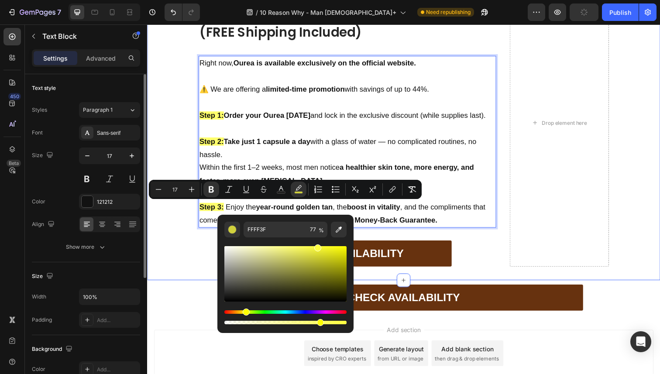
click at [188, 155] on div "How to get your best results with Ourea — at the best price today! (FREE Shippi…" at bounding box center [409, 132] width 524 height 308
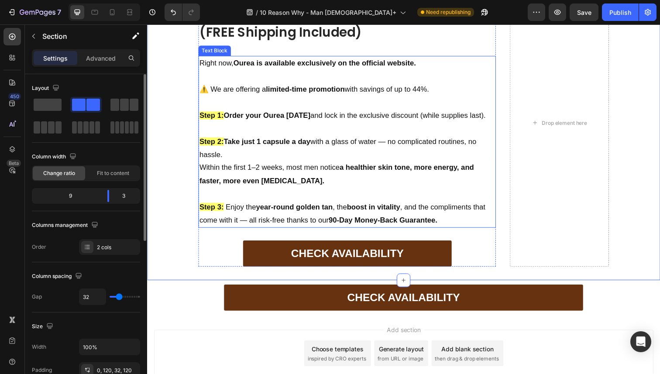
click at [230, 113] on strong "Order your Ourea today" at bounding box center [269, 117] width 89 height 8
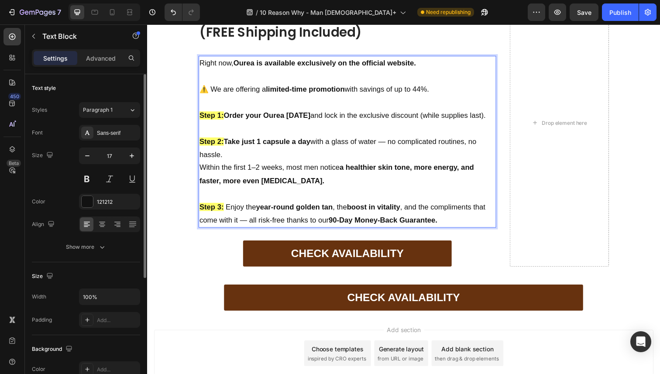
click at [225, 117] on strong "Step 1:" at bounding box center [212, 117] width 25 height 8
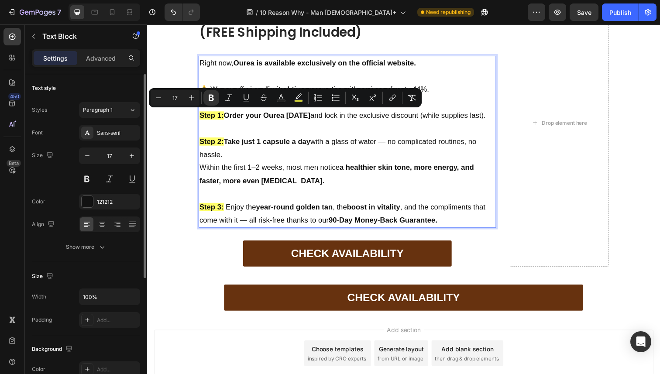
drag, startPoint x: 226, startPoint y: 117, endPoint x: 205, endPoint y: 117, distance: 20.1
click at [205, 117] on strong "Step 1:" at bounding box center [212, 117] width 25 height 8
click at [245, 100] on icon "Editor contextual toolbar" at bounding box center [246, 97] width 9 height 9
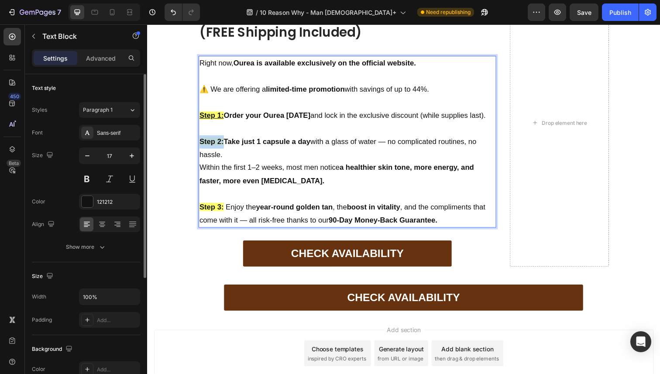
drag, startPoint x: 225, startPoint y: 144, endPoint x: 201, endPoint y: 144, distance: 24.0
click at [201, 144] on strong "Step 2:" at bounding box center [212, 144] width 25 height 8
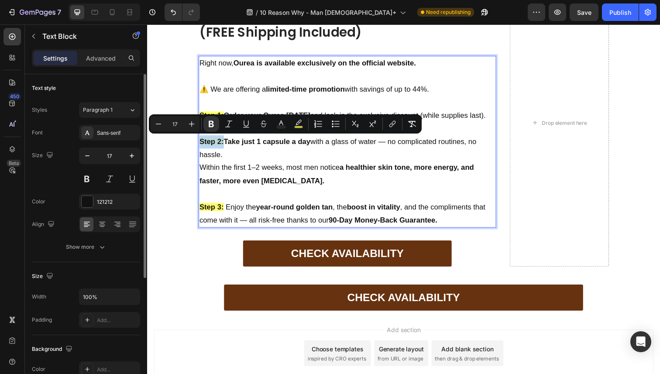
click at [201, 144] on strong "Step 2:" at bounding box center [212, 144] width 25 height 8
drag, startPoint x: 201, startPoint y: 144, endPoint x: 224, endPoint y: 143, distance: 23.1
click at [224, 143] on strong "Step 2:" at bounding box center [212, 144] width 25 height 8
click at [251, 126] on button "Underline" at bounding box center [246, 124] width 16 height 16
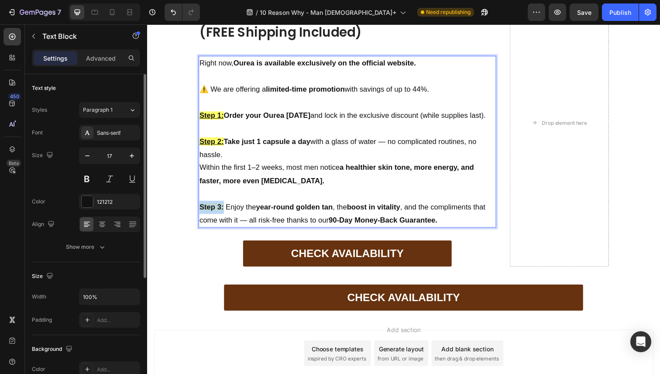
drag, startPoint x: 201, startPoint y: 212, endPoint x: 223, endPoint y: 211, distance: 21.8
click at [223, 211] on strong "Step 3:" at bounding box center [212, 211] width 25 height 8
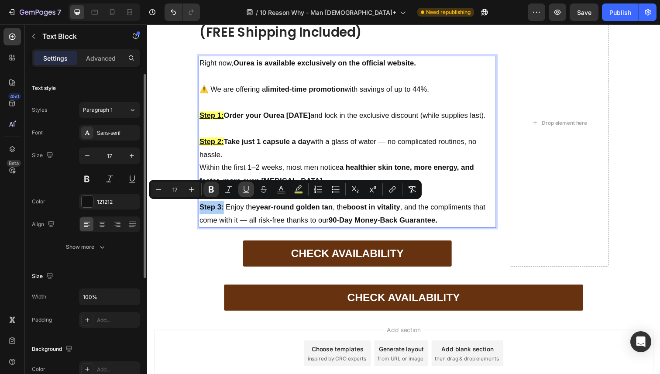
click at [242, 191] on icon "Editor contextual toolbar" at bounding box center [246, 189] width 9 height 9
click at [226, 249] on div "CHECK AVAILABILITY Button" at bounding box center [351, 258] width 304 height 27
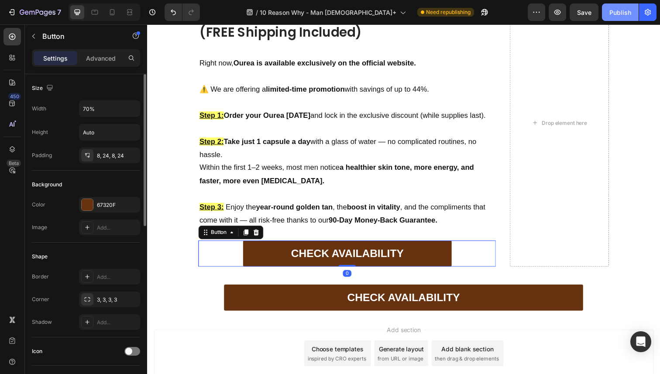
click at [606, 14] on button "Publish" at bounding box center [620, 11] width 37 height 17
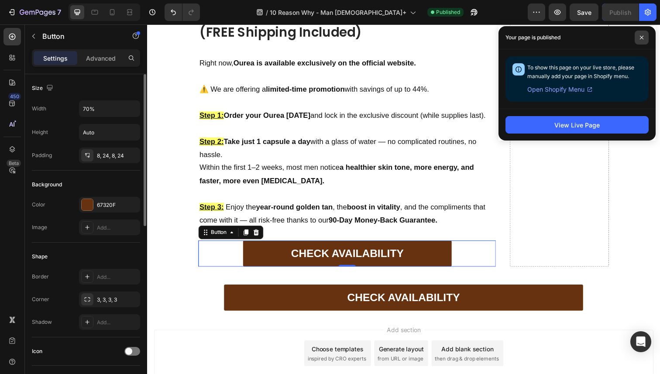
click at [644, 38] on span at bounding box center [641, 38] width 14 height 14
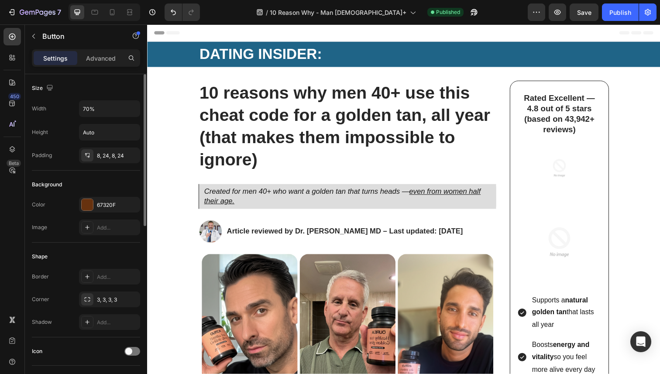
scroll to position [19, 0]
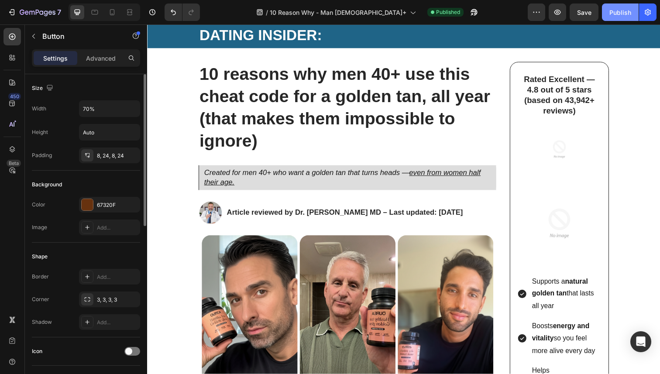
click at [610, 14] on div "Publish" at bounding box center [620, 12] width 22 height 9
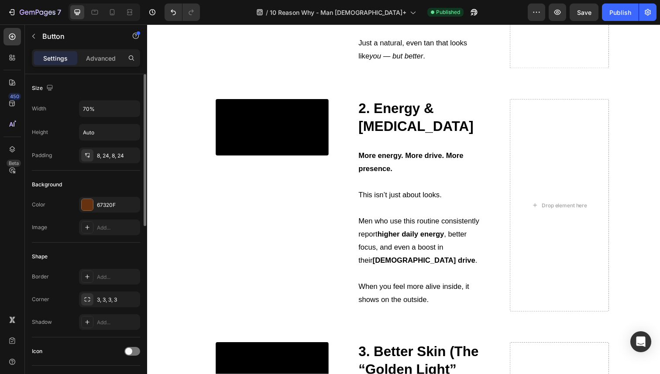
scroll to position [803, 0]
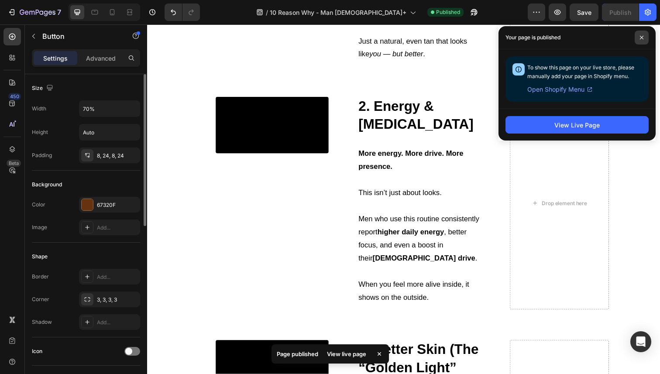
click at [639, 41] on span at bounding box center [641, 38] width 14 height 14
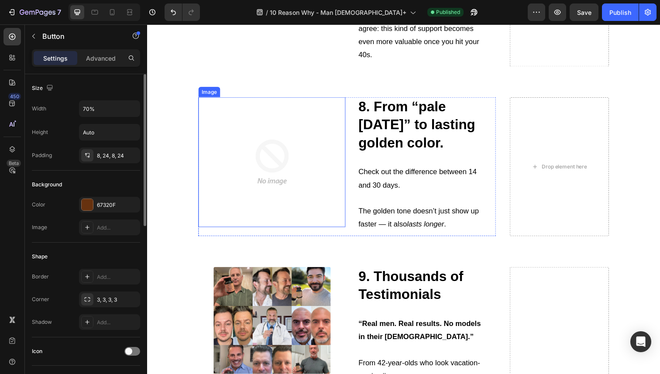
scroll to position [2335, 0]
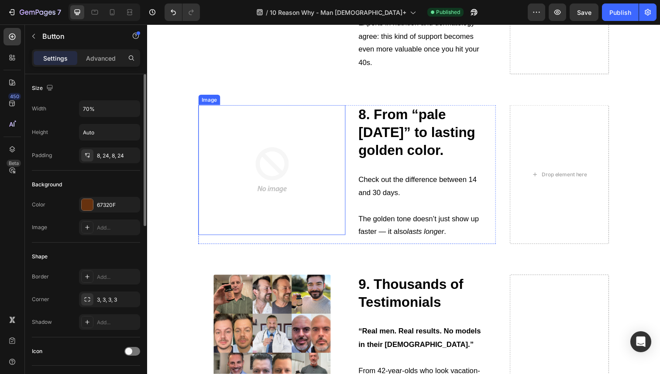
click at [269, 180] on img at bounding box center [274, 173] width 133 height 133
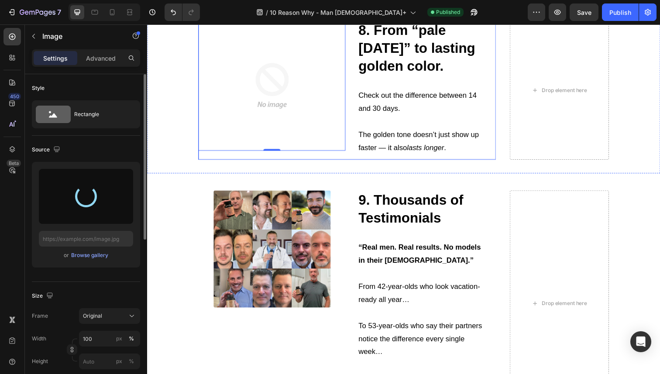
scroll to position [2424, 0]
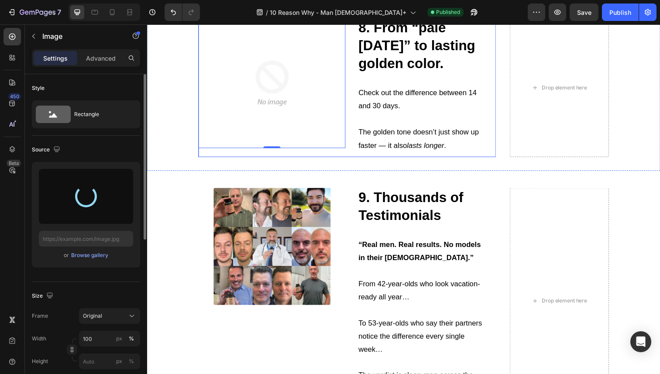
type input "https://cdn.shopify.com/s/files/1/0724/8052/2459/files/gempages_535833812303610…"
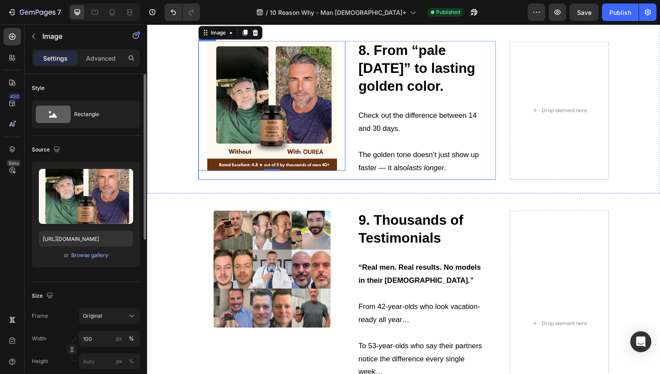
scroll to position [2400, 0]
click at [608, 10] on button "Publish" at bounding box center [620, 11] width 37 height 17
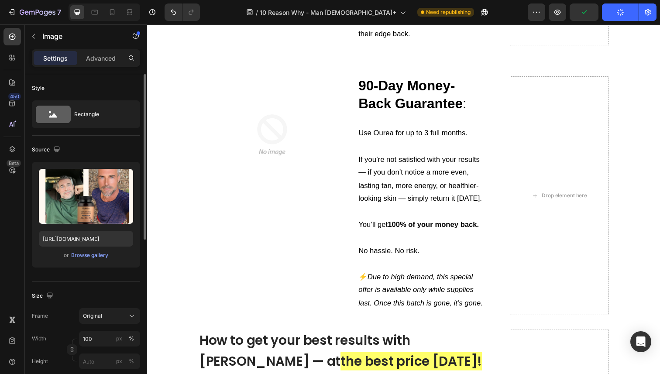
scroll to position [2800, 0]
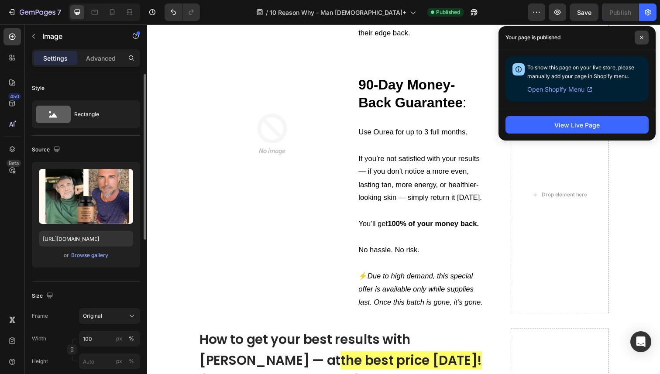
click at [641, 39] on icon at bounding box center [641, 37] width 4 height 4
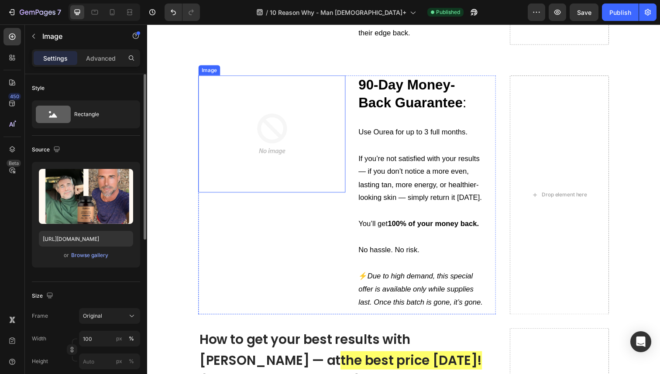
click at [276, 160] on img at bounding box center [275, 137] width 120 height 120
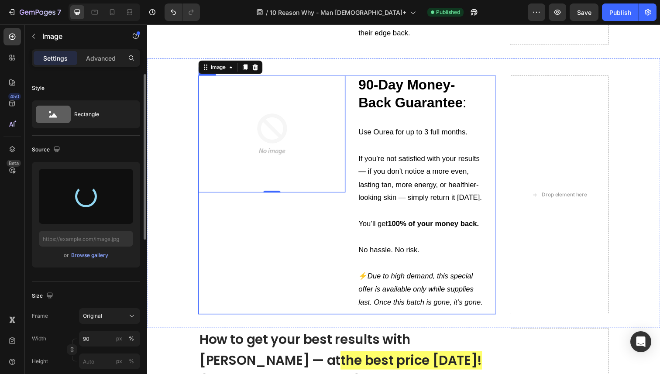
type input "https://cdn.shopify.com/s/files/1/0724/8052/2459/files/gempages_535833812303610…"
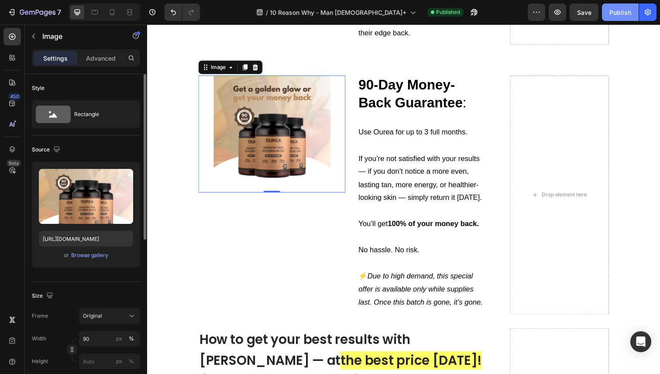
click at [616, 8] on div "Publish" at bounding box center [620, 12] width 22 height 9
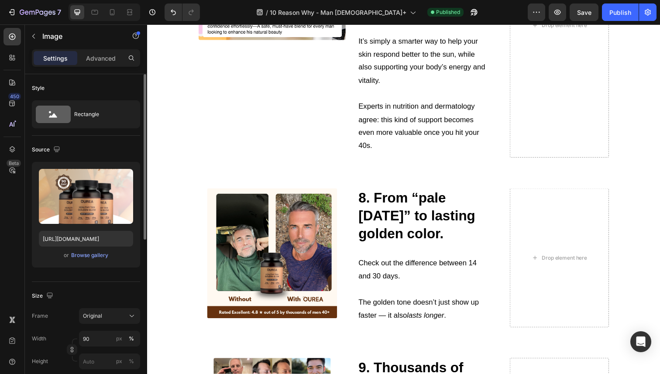
scroll to position [2248, 0]
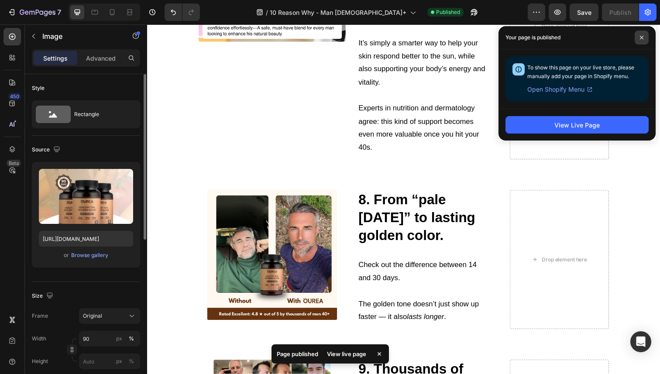
click at [639, 38] on span at bounding box center [641, 38] width 14 height 14
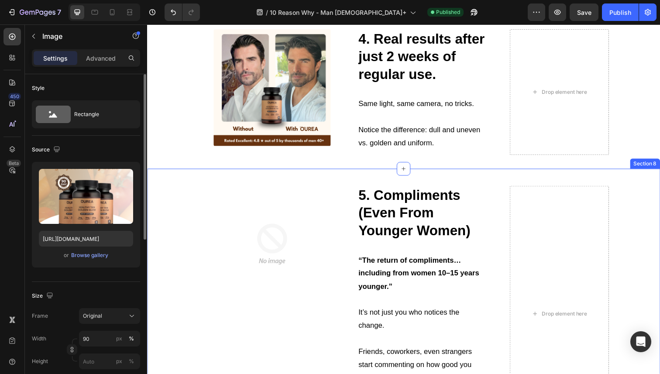
scroll to position [1379, 0]
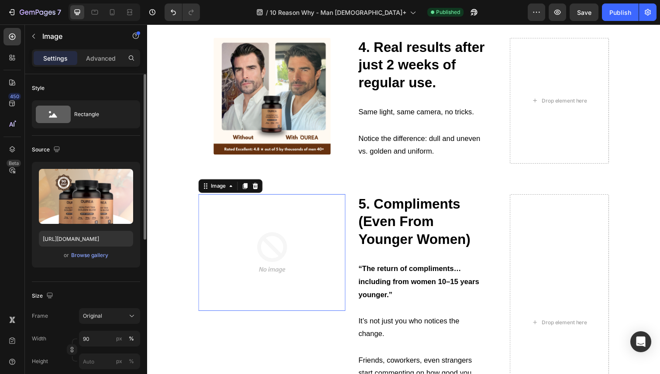
click at [299, 226] on img at bounding box center [275, 258] width 120 height 120
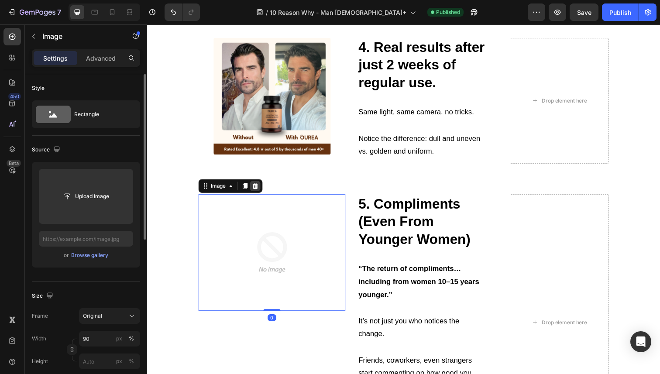
click at [257, 189] on icon at bounding box center [257, 189] width 7 height 7
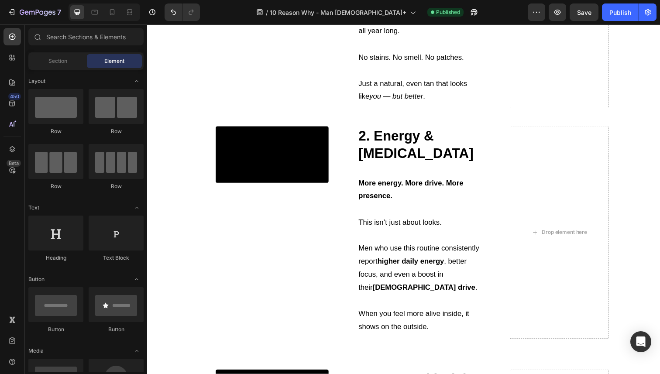
scroll to position [655, 0]
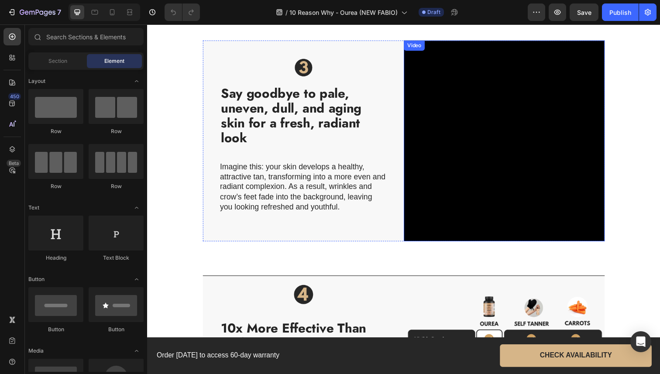
scroll to position [806, 0]
click at [468, 173] on video at bounding box center [511, 143] width 205 height 205
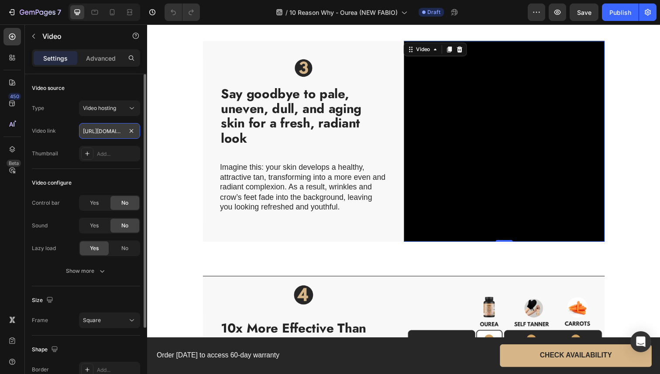
click at [111, 135] on input "[URL][DOMAIN_NAME]" at bounding box center [109, 131] width 61 height 16
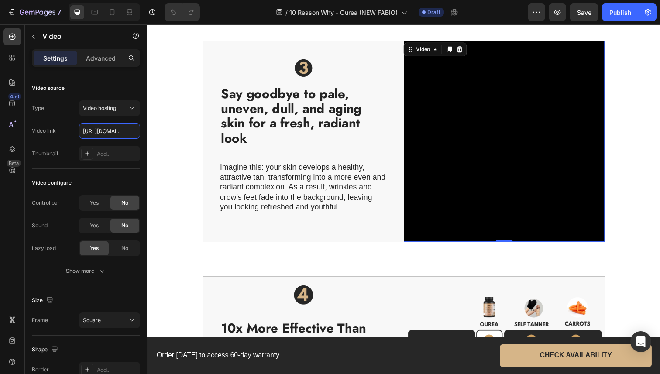
scroll to position [954, 0]
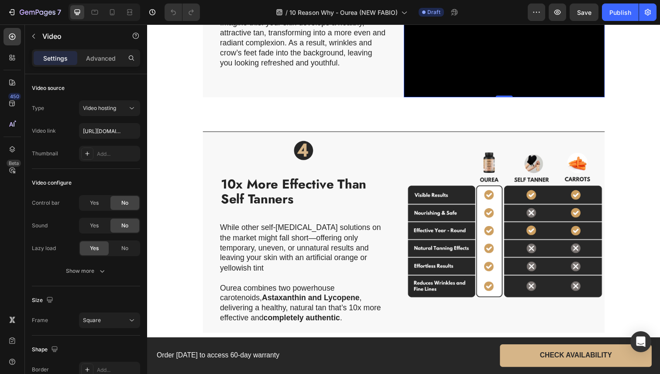
click at [429, 187] on img at bounding box center [511, 236] width 205 height 205
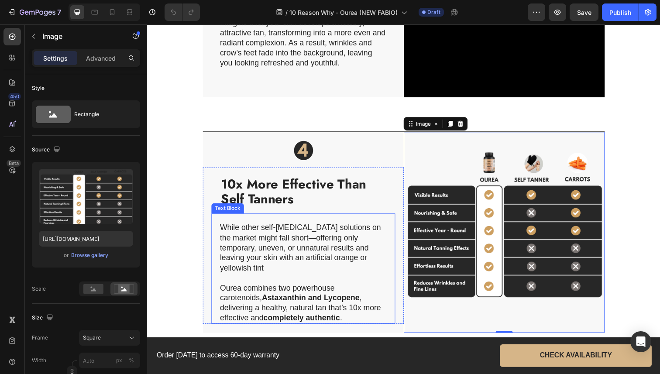
click at [314, 223] on div "While other self-[MEDICAL_DATA] solutions on the market might fall short—offeri…" at bounding box center [306, 274] width 188 height 113
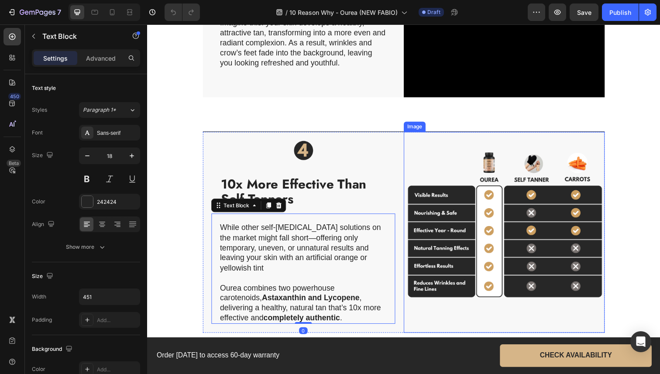
click at [428, 217] on img at bounding box center [511, 236] width 205 height 205
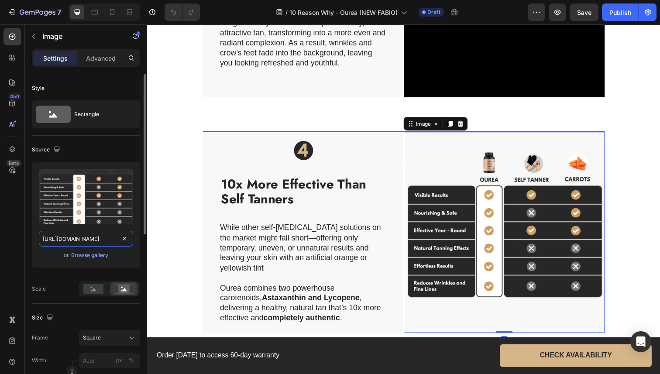
click at [92, 238] on input "[URL][DOMAIN_NAME]" at bounding box center [86, 239] width 94 height 16
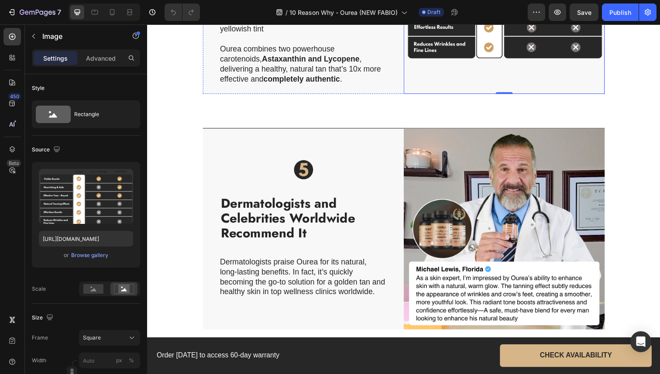
click at [268, 163] on div at bounding box center [306, 173] width 205 height 21
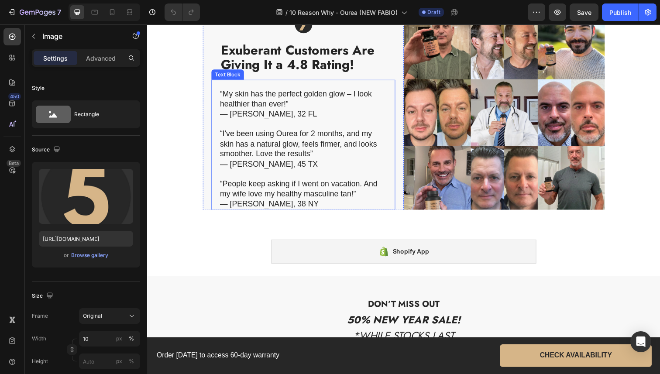
scroll to position [1786, 0]
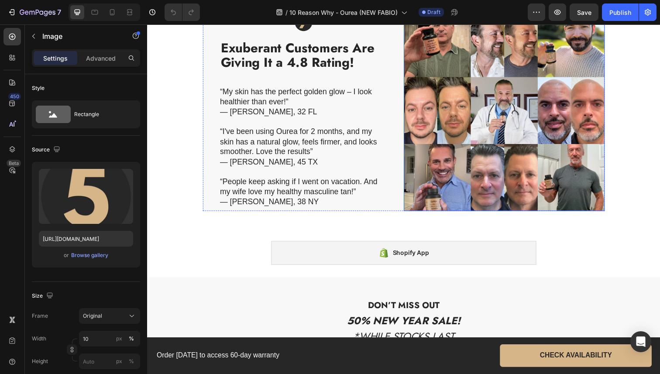
click at [444, 143] on img at bounding box center [511, 112] width 205 height 205
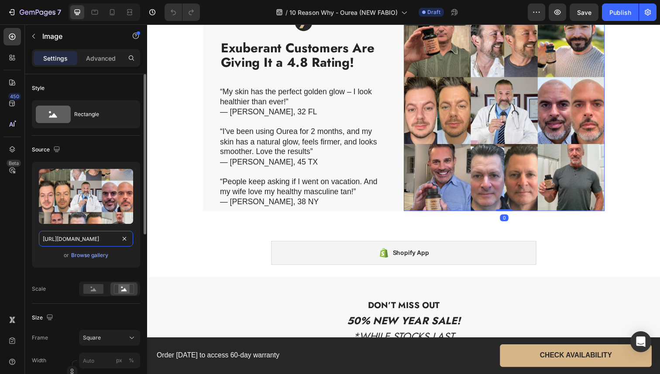
click at [77, 237] on input "[URL][DOMAIN_NAME]" at bounding box center [86, 239] width 94 height 16
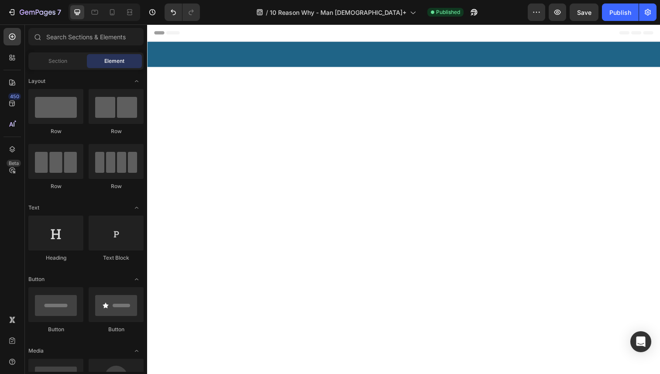
scroll to position [842, 0]
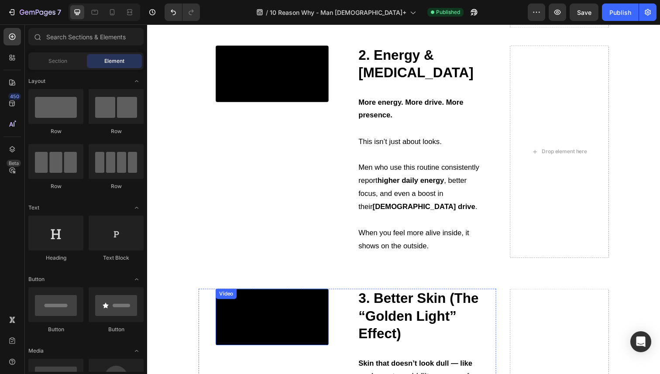
click at [279, 295] on video at bounding box center [274, 323] width 115 height 58
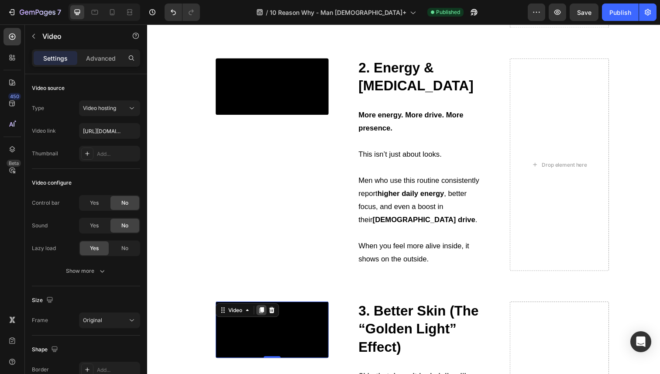
click at [266, 314] on icon at bounding box center [263, 317] width 5 height 6
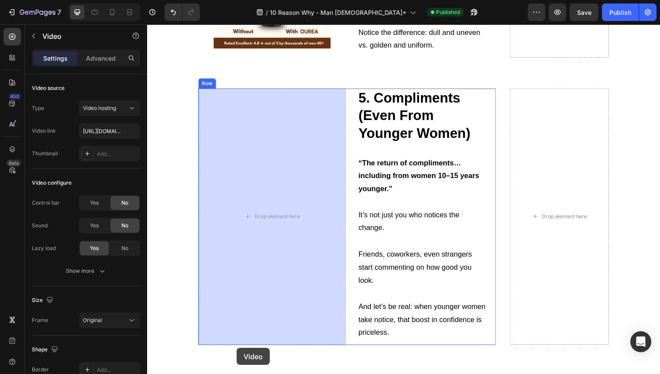
scroll to position [1492, 0]
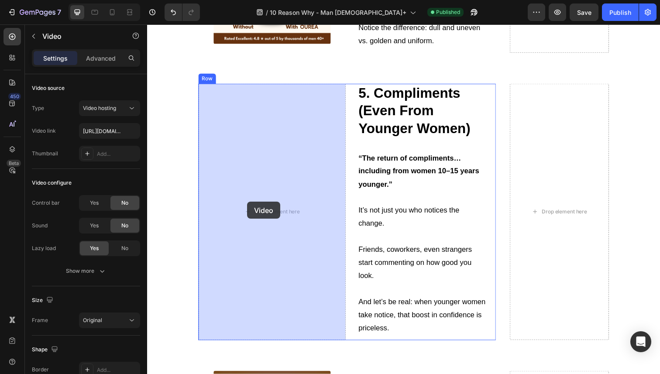
drag, startPoint x: 226, startPoint y: 64, endPoint x: 249, endPoint y: 205, distance: 143.7
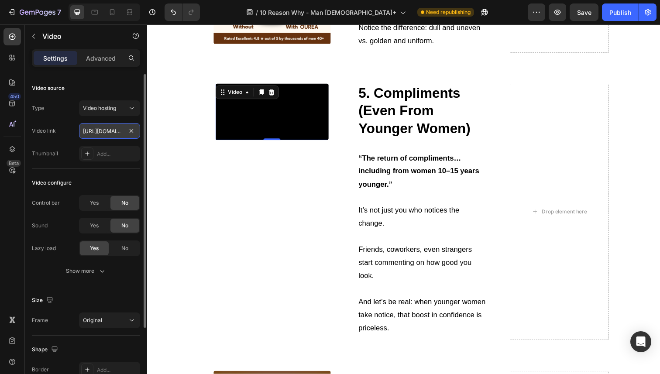
click at [112, 131] on input "[URL][DOMAIN_NAME]" at bounding box center [109, 131] width 61 height 16
paste input "37299c63899d40edb3ebe78dbe1a7a75"
type input "[URL][DOMAIN_NAME]"
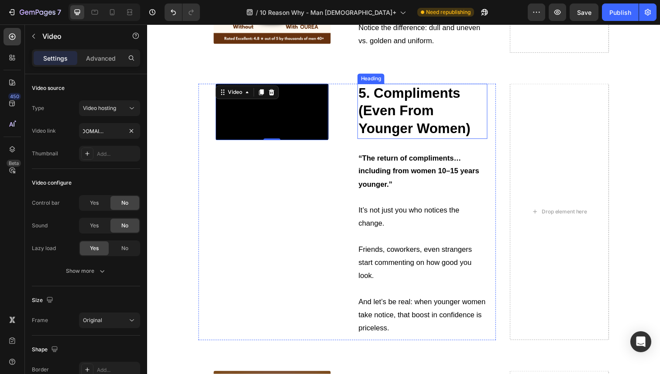
click at [397, 119] on strong "5. Compliments (Even From Younger Women)" at bounding box center [420, 113] width 114 height 52
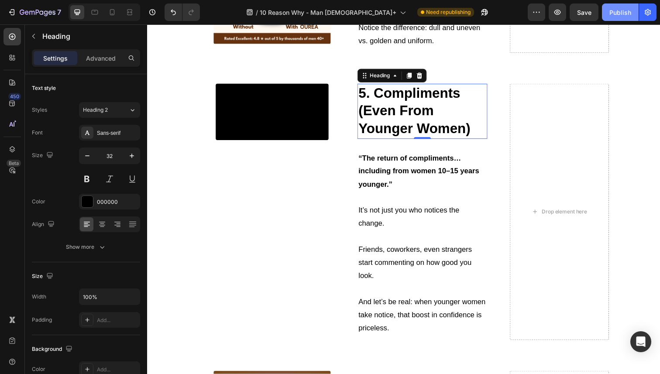
click at [615, 11] on div "Publish" at bounding box center [620, 12] width 22 height 9
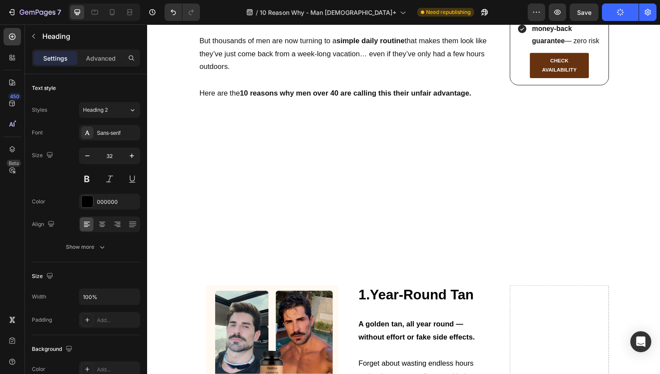
scroll to position [0, 0]
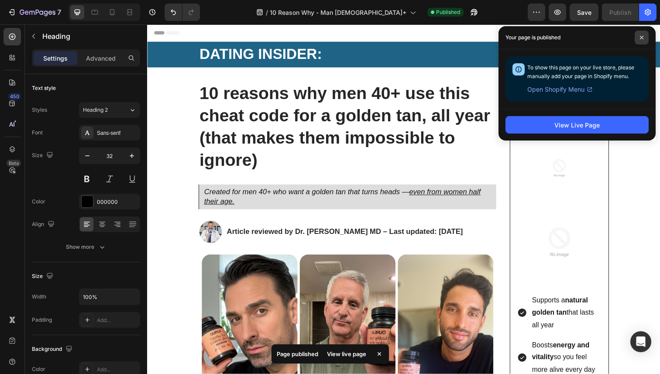
click at [643, 37] on icon at bounding box center [641, 37] width 4 height 4
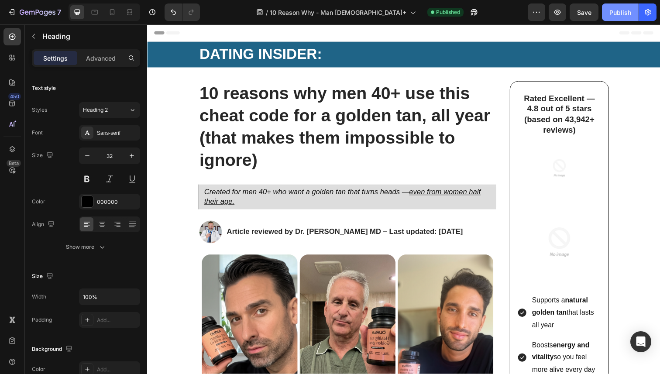
click at [609, 17] on button "Publish" at bounding box center [620, 11] width 37 height 17
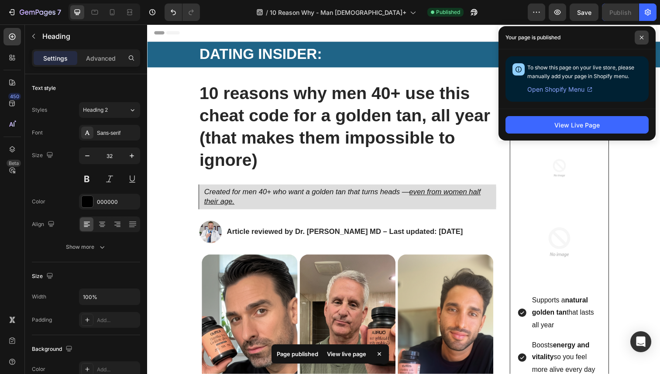
click at [640, 34] on span at bounding box center [641, 38] width 14 height 14
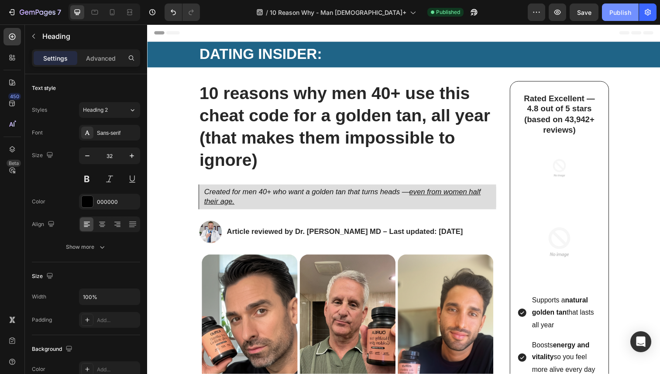
click at [609, 10] on button "Publish" at bounding box center [620, 11] width 37 height 17
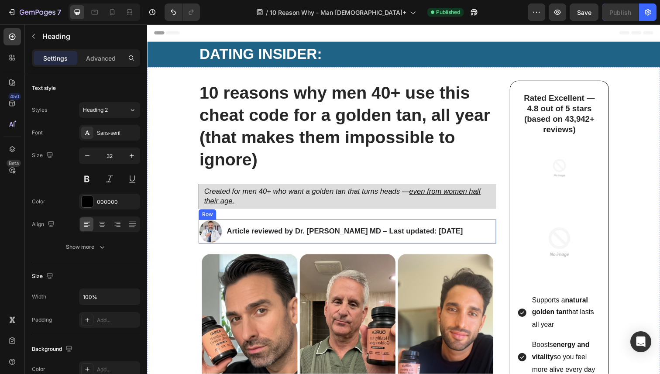
scroll to position [133, 0]
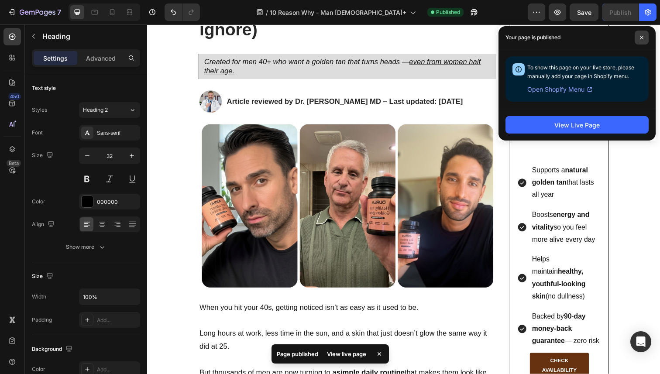
click at [642, 36] on icon at bounding box center [641, 37] width 3 height 3
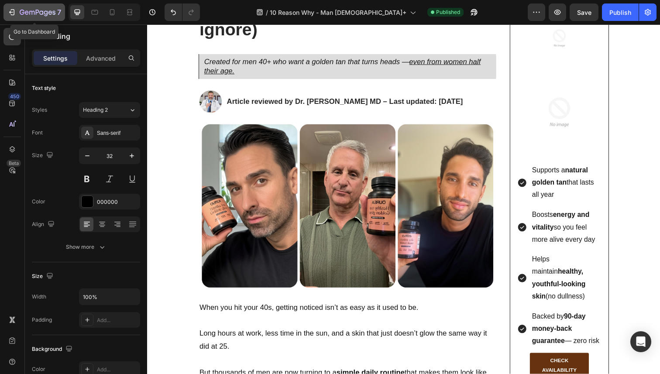
click at [14, 14] on icon "button" at bounding box center [13, 12] width 4 height 6
